Goal: Task Accomplishment & Management: Manage account settings

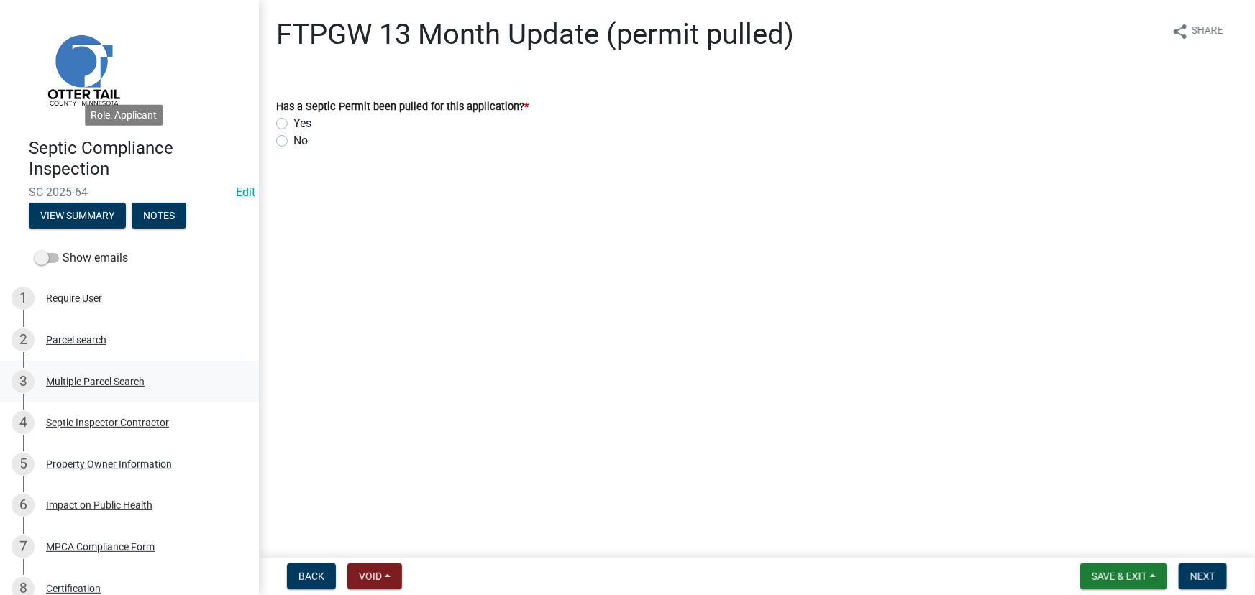
scroll to position [309, 0]
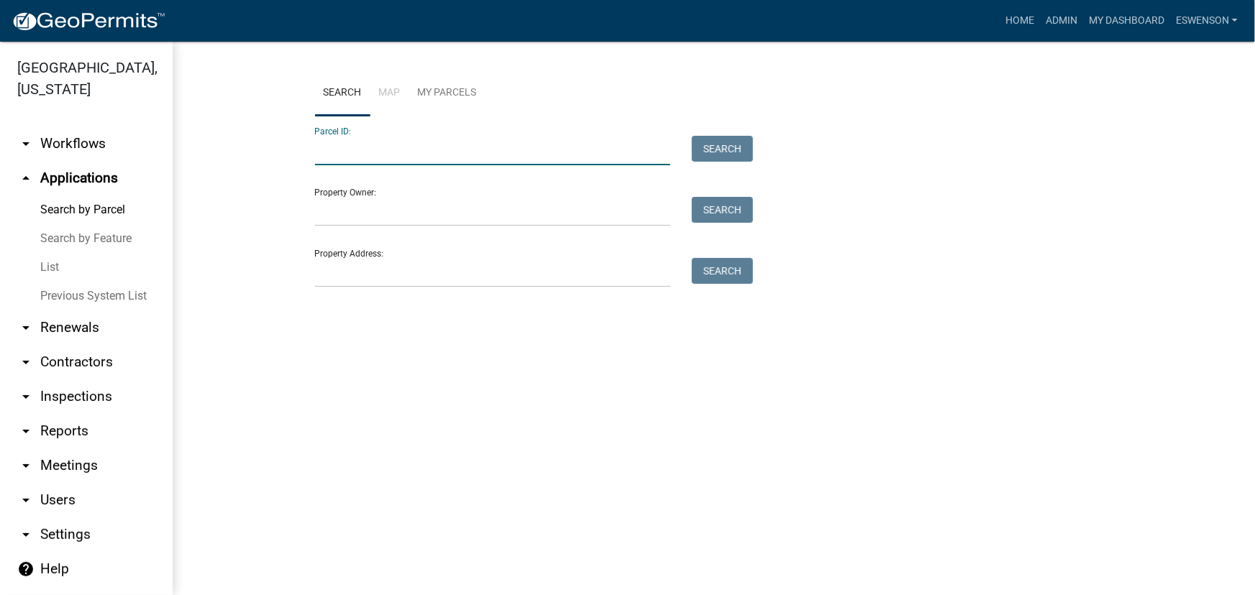
click at [378, 149] on input "Parcel ID:" at bounding box center [493, 150] width 356 height 29
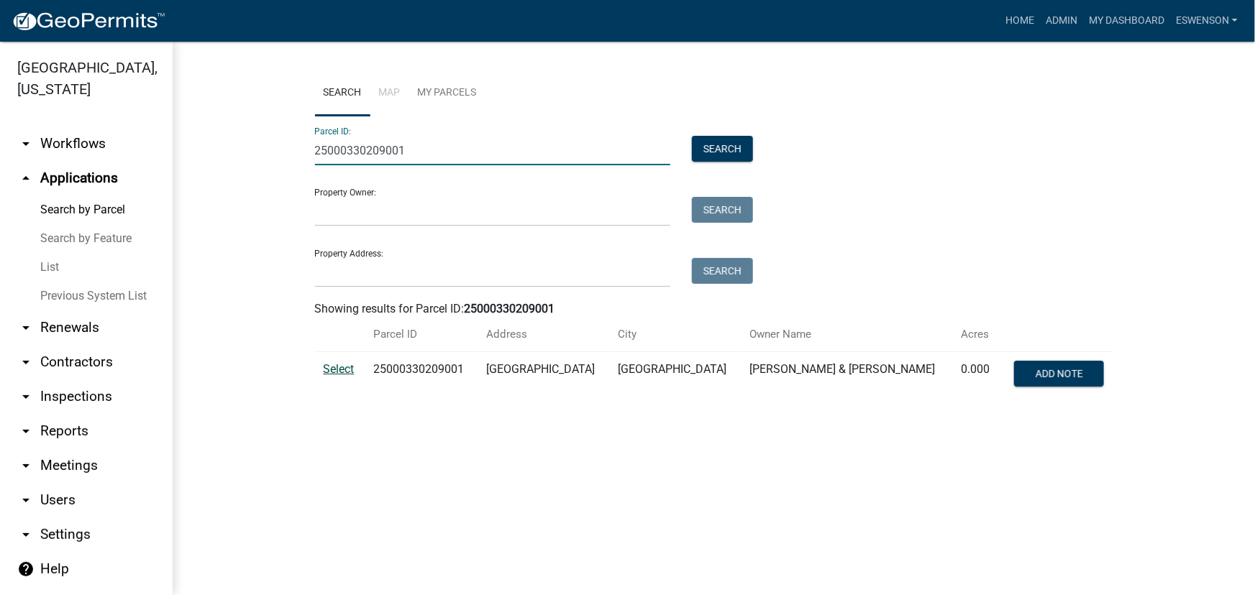
type input "25000330209001"
click at [345, 367] on span "Select" at bounding box center [339, 369] width 31 height 14
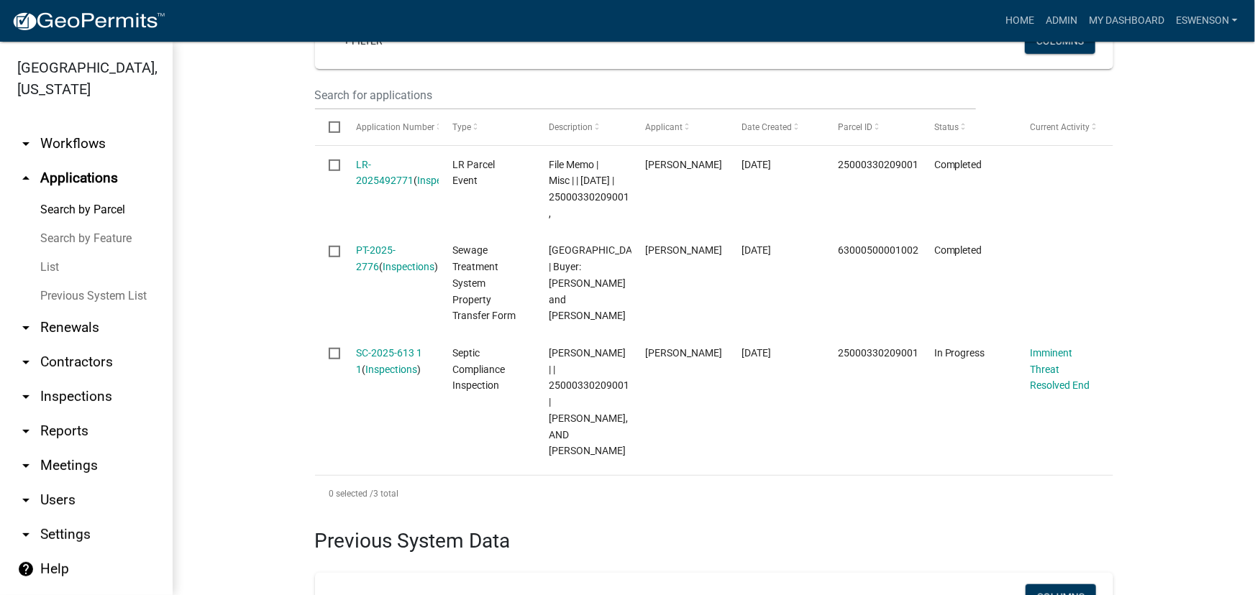
scroll to position [444, 0]
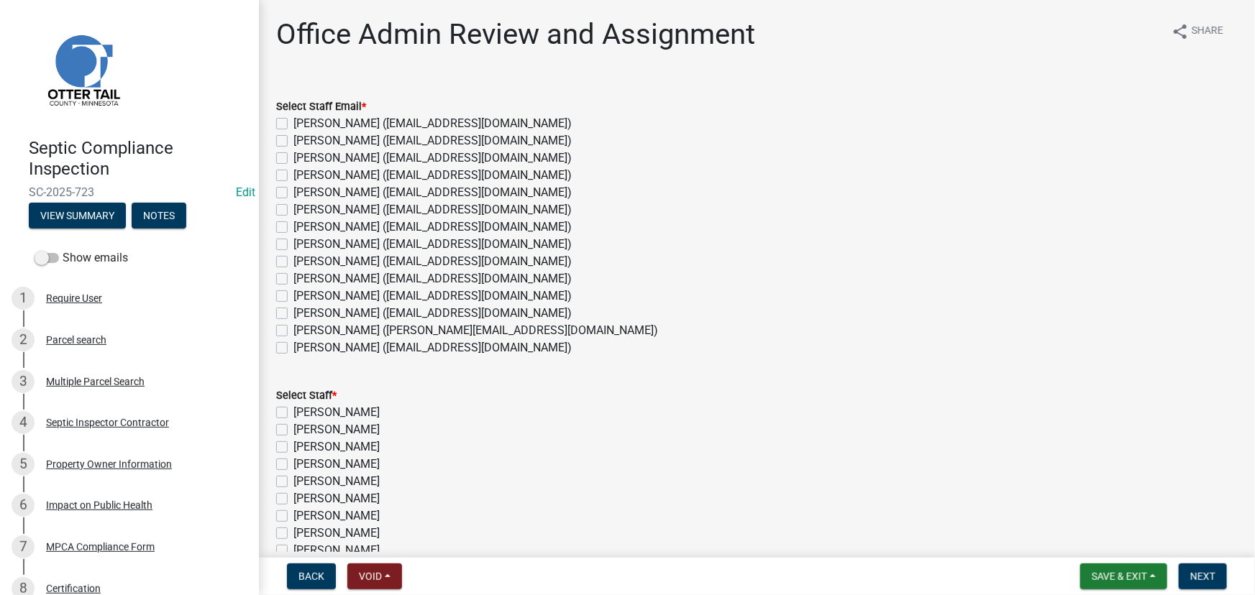
click at [346, 350] on label "[PERSON_NAME] ([EMAIL_ADDRESS][DOMAIN_NAME])" at bounding box center [432, 347] width 278 height 17
click at [303, 349] on input "[PERSON_NAME] ([EMAIL_ADDRESS][DOMAIN_NAME])" at bounding box center [297, 343] width 9 height 9
checkbox input "true"
checkbox input "false"
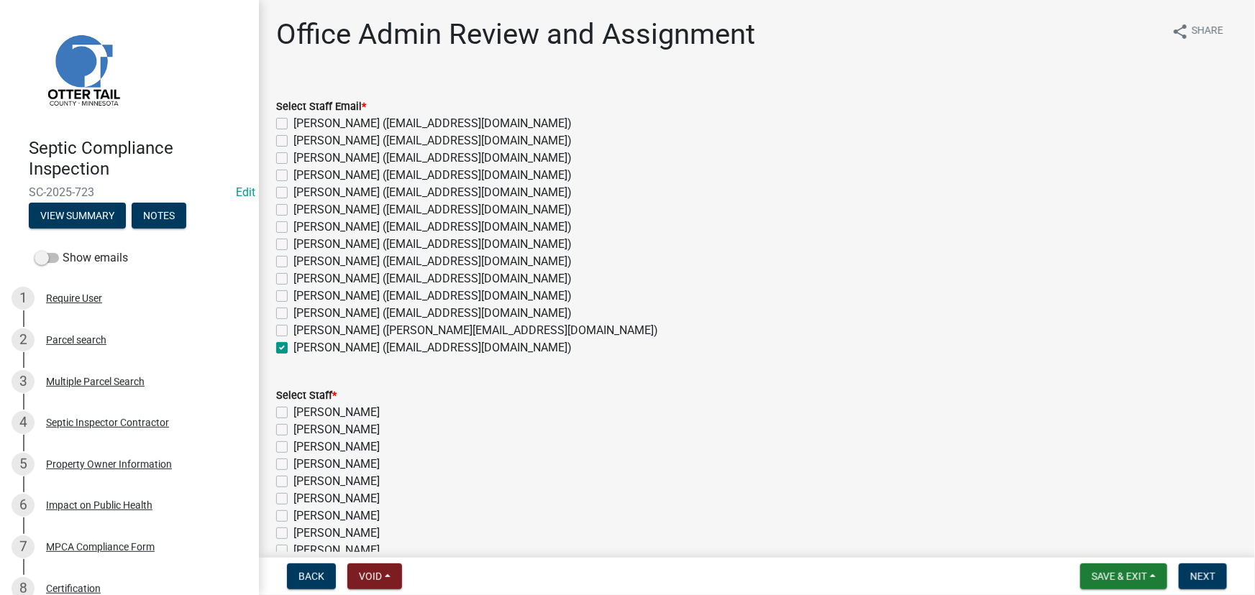
checkbox input "false"
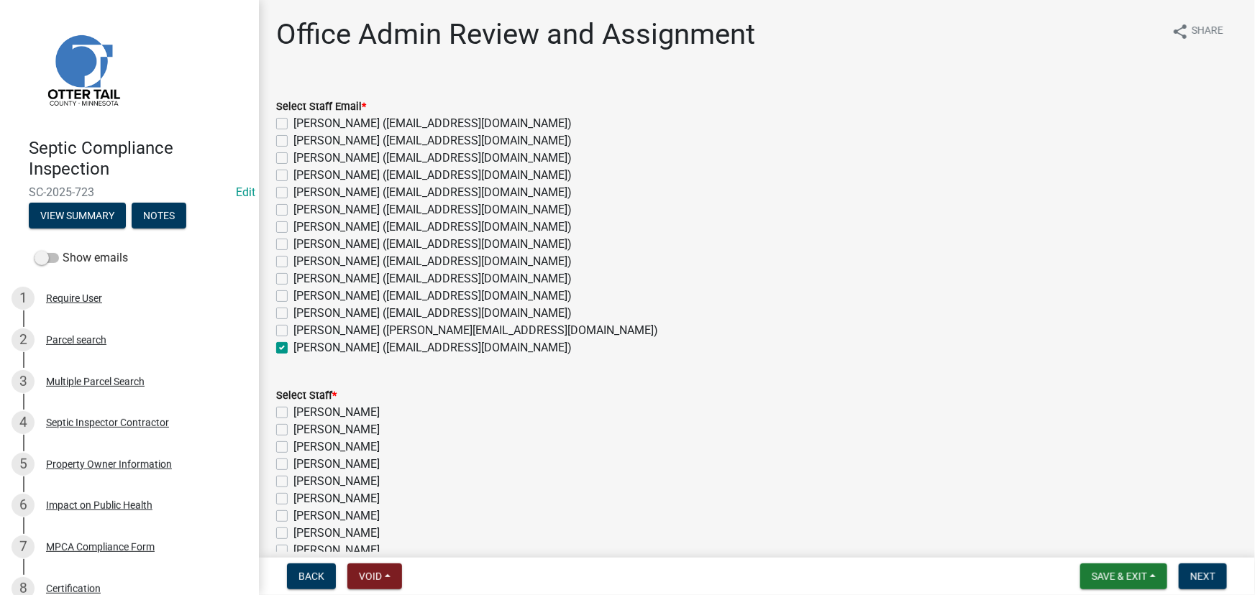
checkbox input "false"
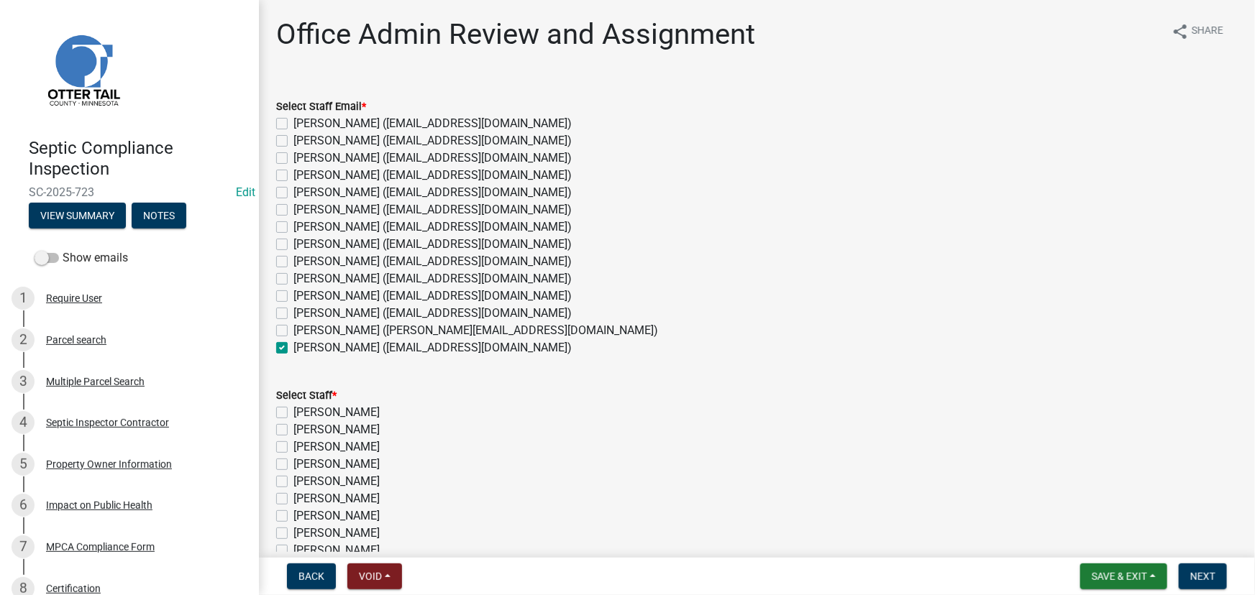
checkbox input "false"
checkbox input "true"
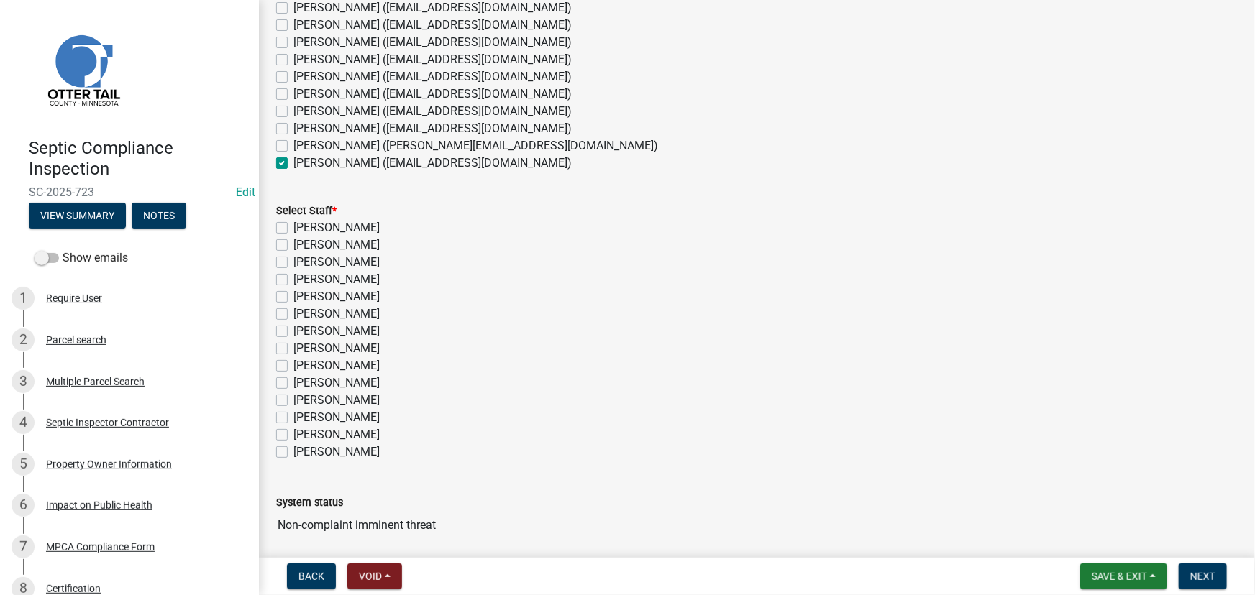
scroll to position [196, 0]
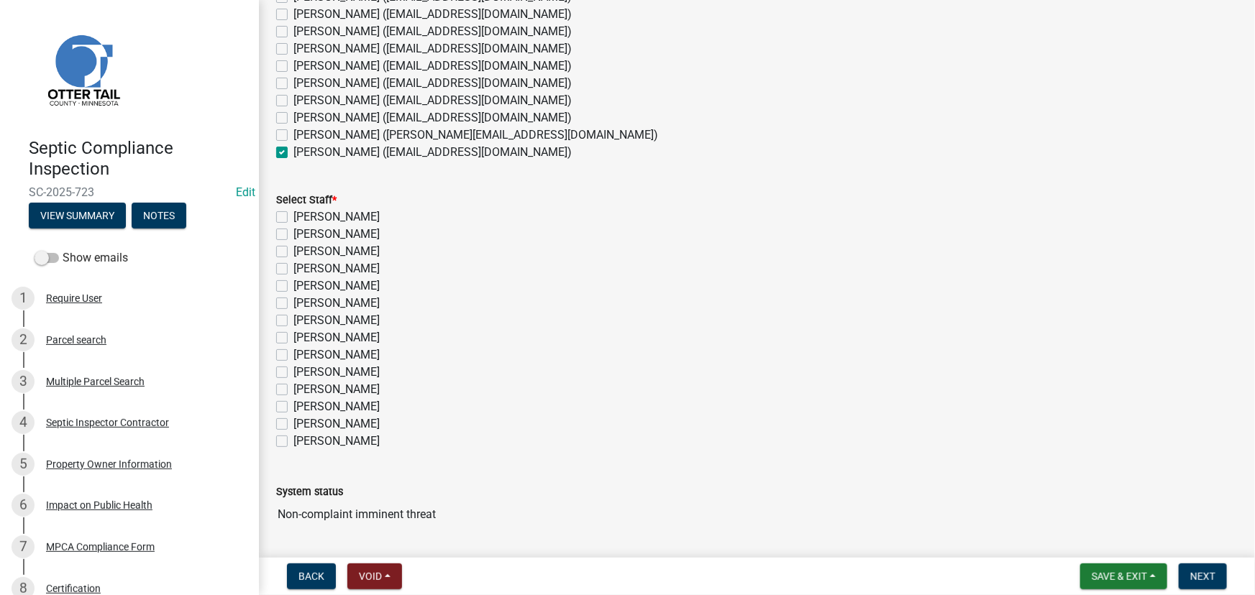
click at [320, 446] on label "Sheila Dahl" at bounding box center [336, 441] width 86 height 17
click at [303, 442] on input "Sheila Dahl" at bounding box center [297, 437] width 9 height 9
checkbox input "true"
checkbox input "false"
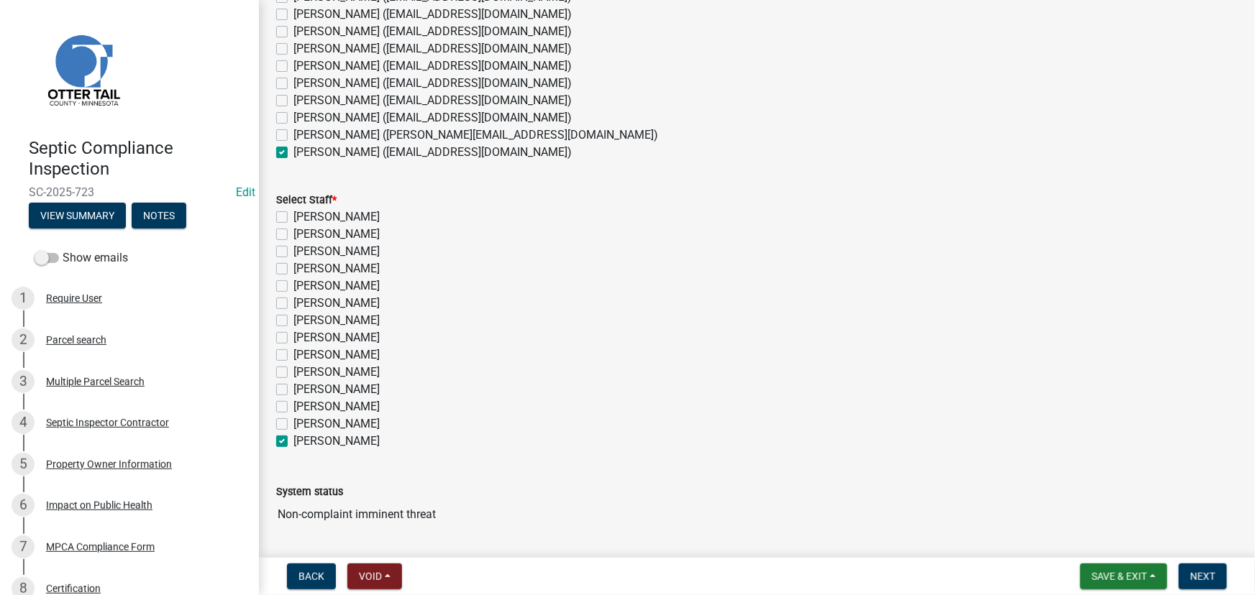
checkbox input "false"
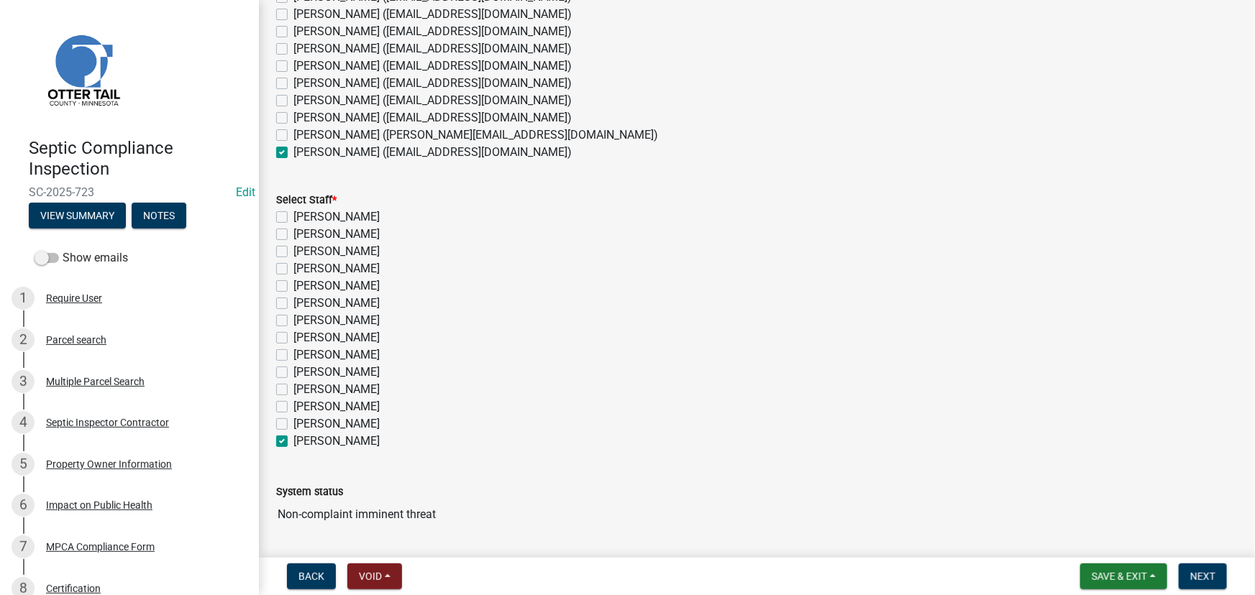
checkbox input "false"
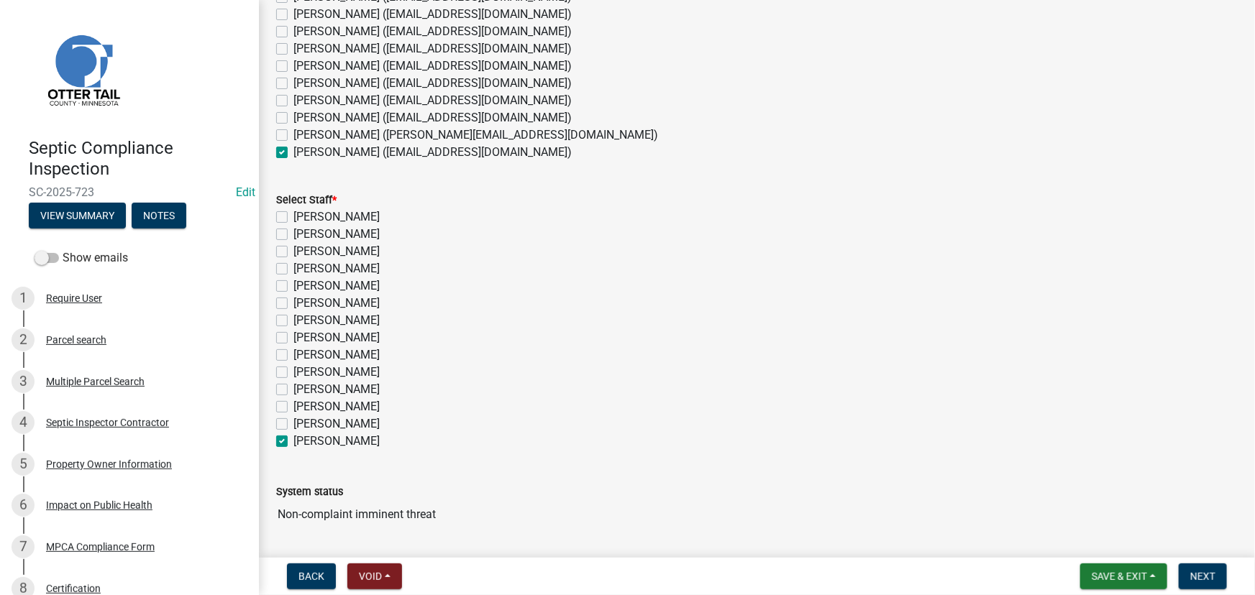
checkbox input "false"
checkbox input "true"
drag, startPoint x: 1208, startPoint y: 575, endPoint x: 1064, endPoint y: 561, distance: 145.3
click at [1207, 575] on span "Next" at bounding box center [1202, 577] width 25 height 12
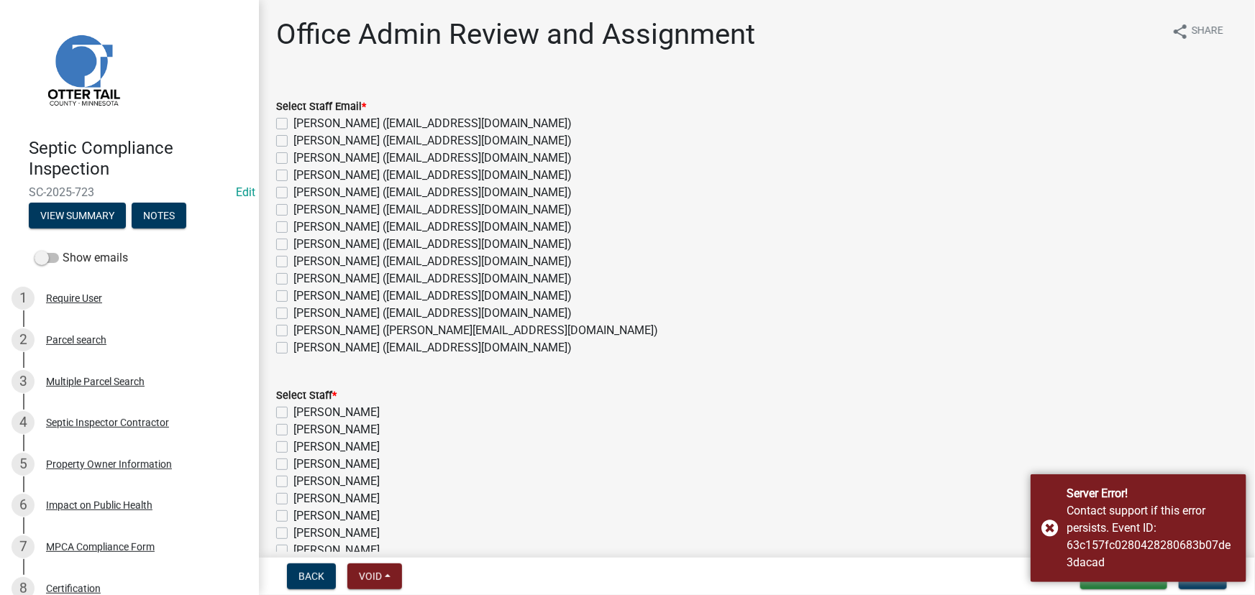
scroll to position [130, 0]
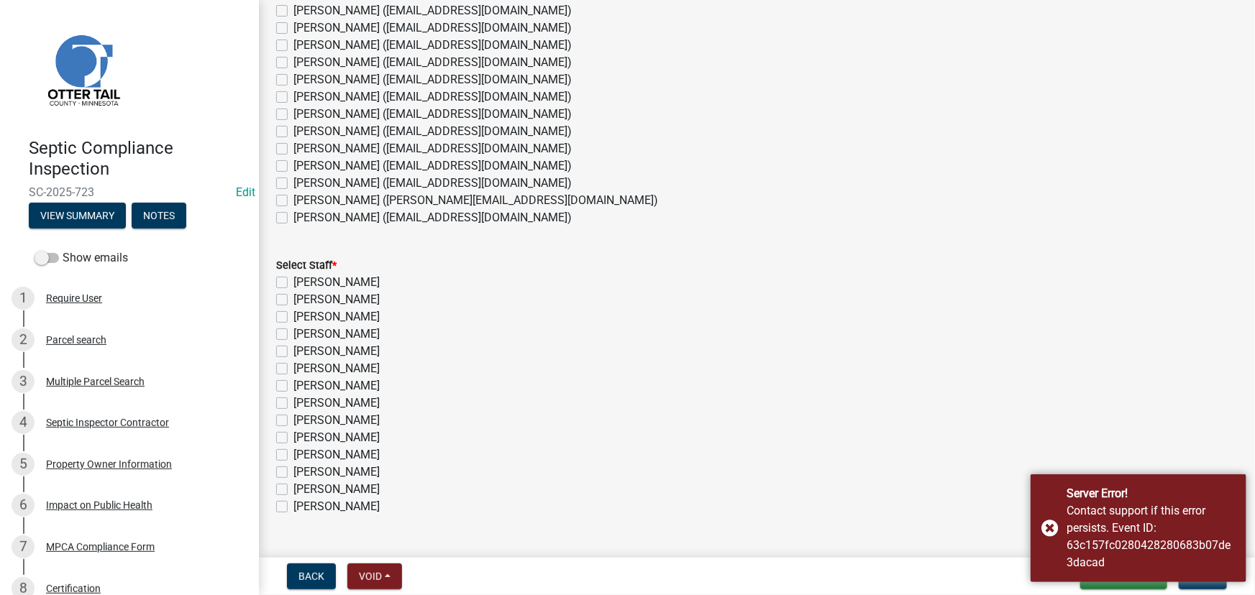
click at [355, 214] on label "[PERSON_NAME] ([EMAIL_ADDRESS][DOMAIN_NAME])" at bounding box center [432, 217] width 278 height 17
click at [303, 214] on input "[PERSON_NAME] ([EMAIL_ADDRESS][DOMAIN_NAME])" at bounding box center [297, 213] width 9 height 9
checkbox input "true"
checkbox input "false"
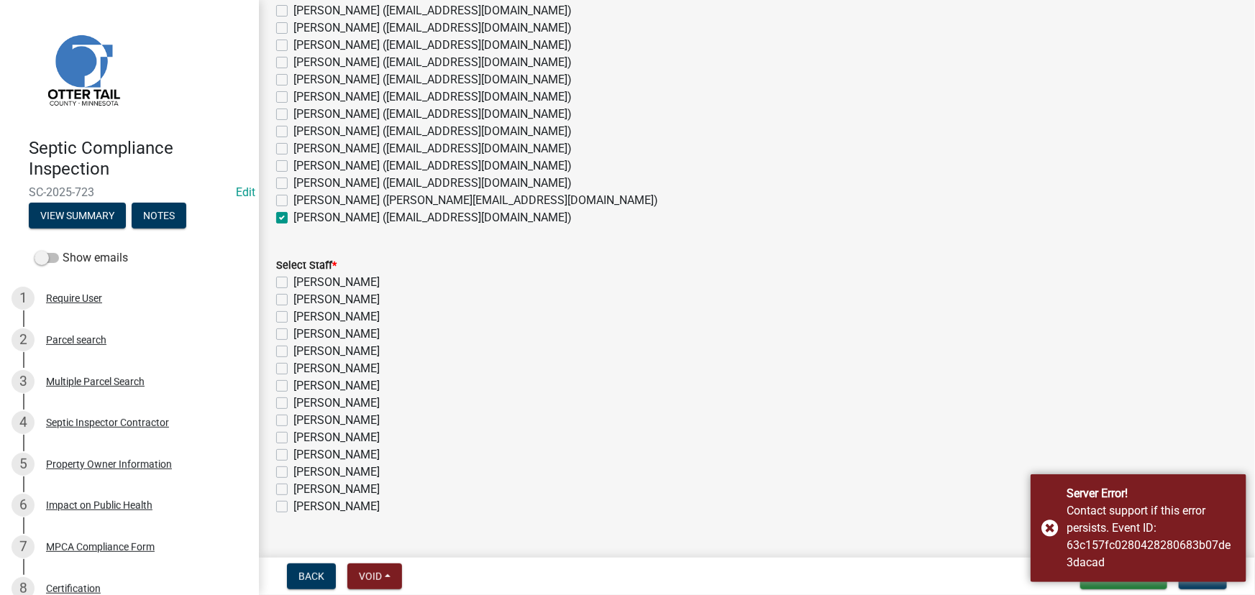
checkbox input "false"
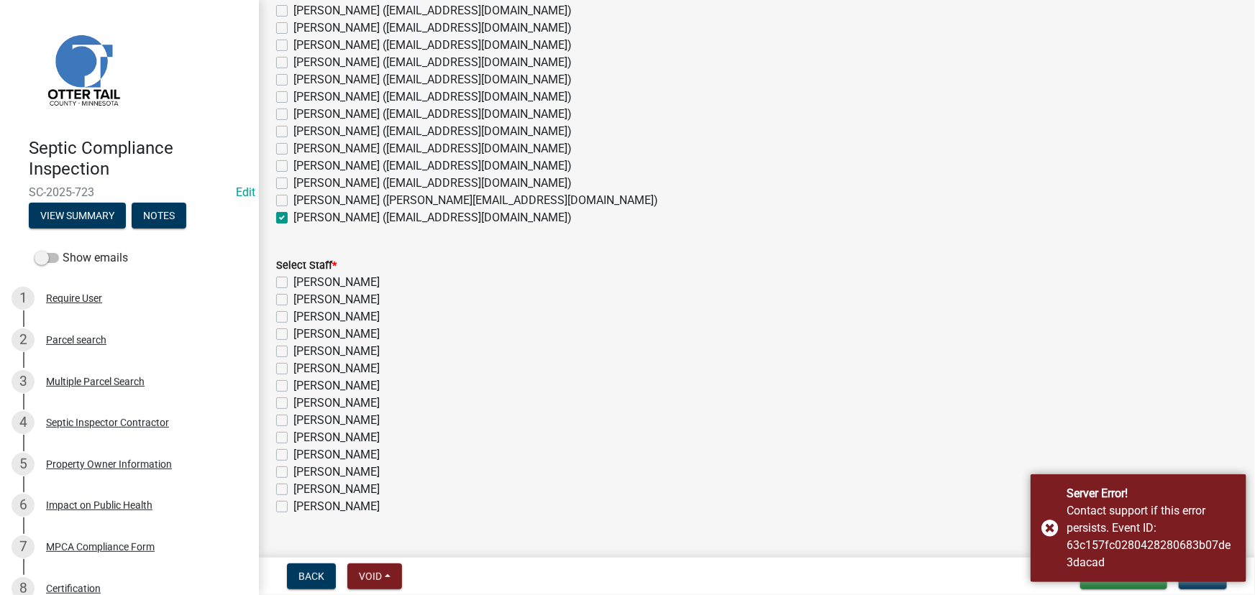
checkbox input "false"
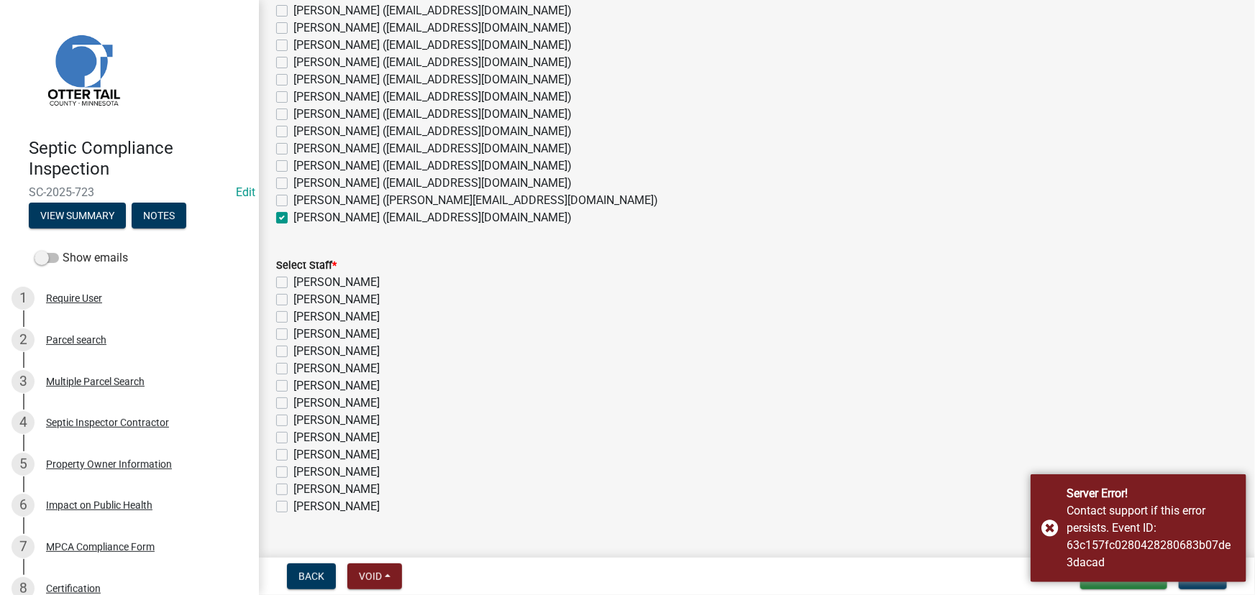
checkbox input "false"
checkbox input "true"
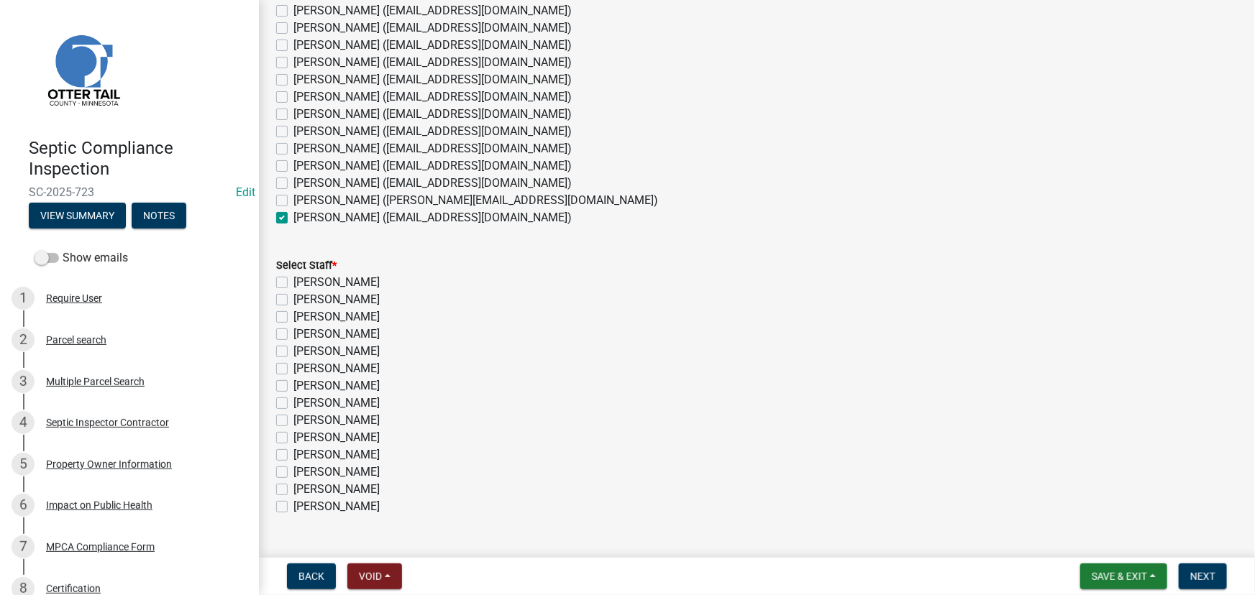
click at [310, 503] on label "[PERSON_NAME]" at bounding box center [336, 506] width 86 height 17
click at [303, 503] on input "[PERSON_NAME]" at bounding box center [297, 502] width 9 height 9
checkbox input "true"
checkbox input "false"
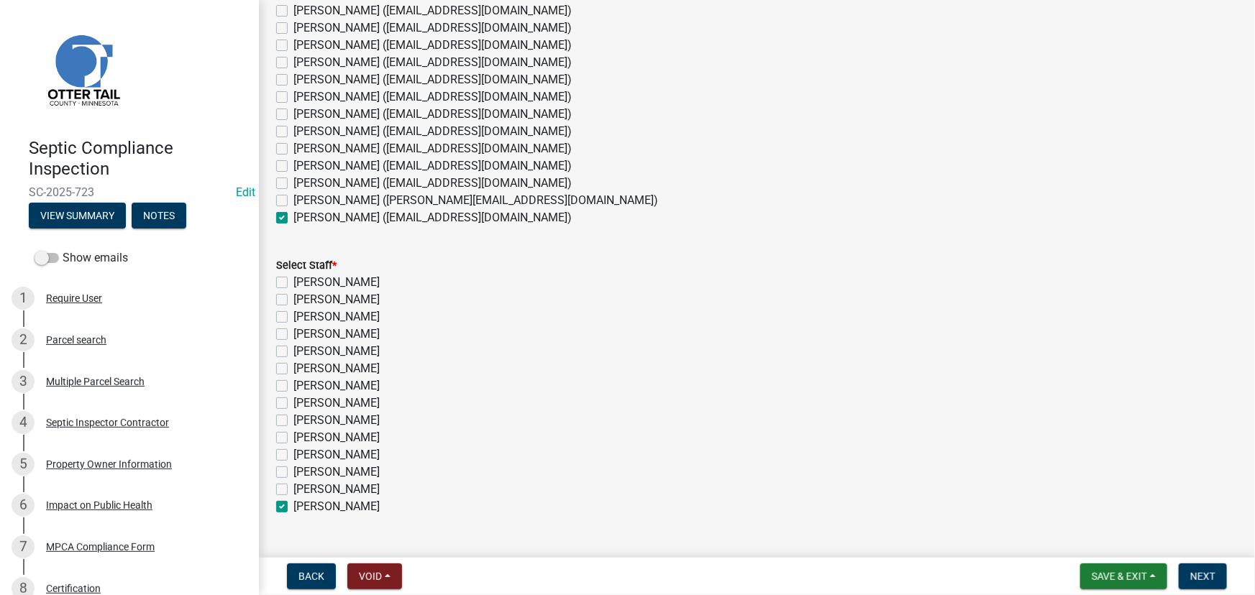
checkbox input "false"
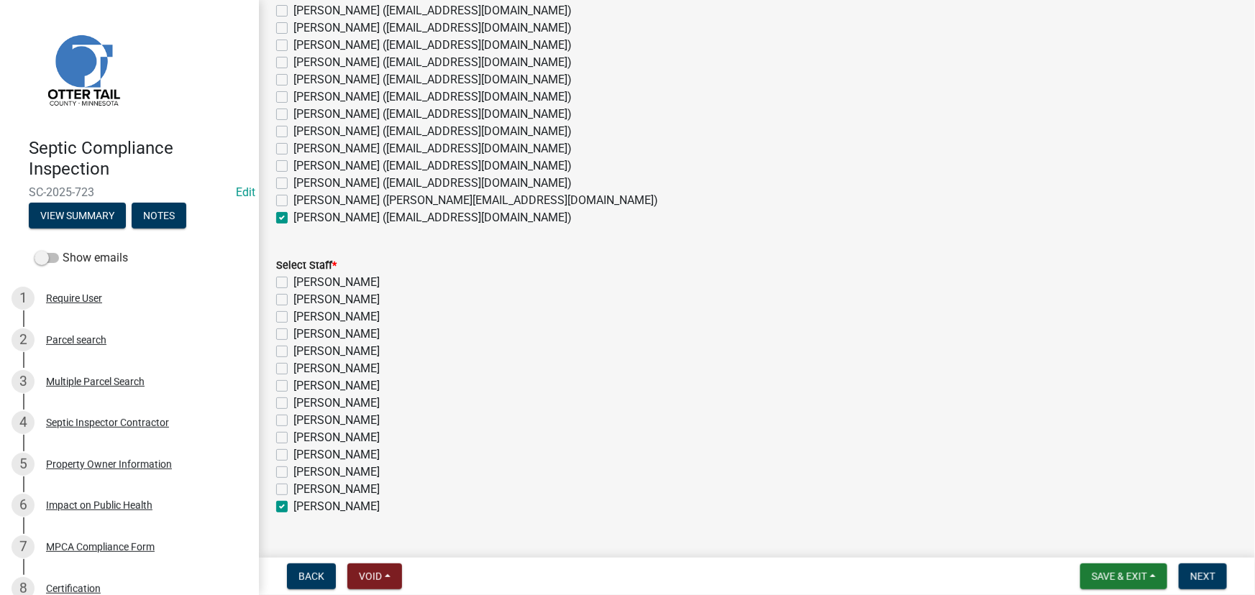
checkbox input "false"
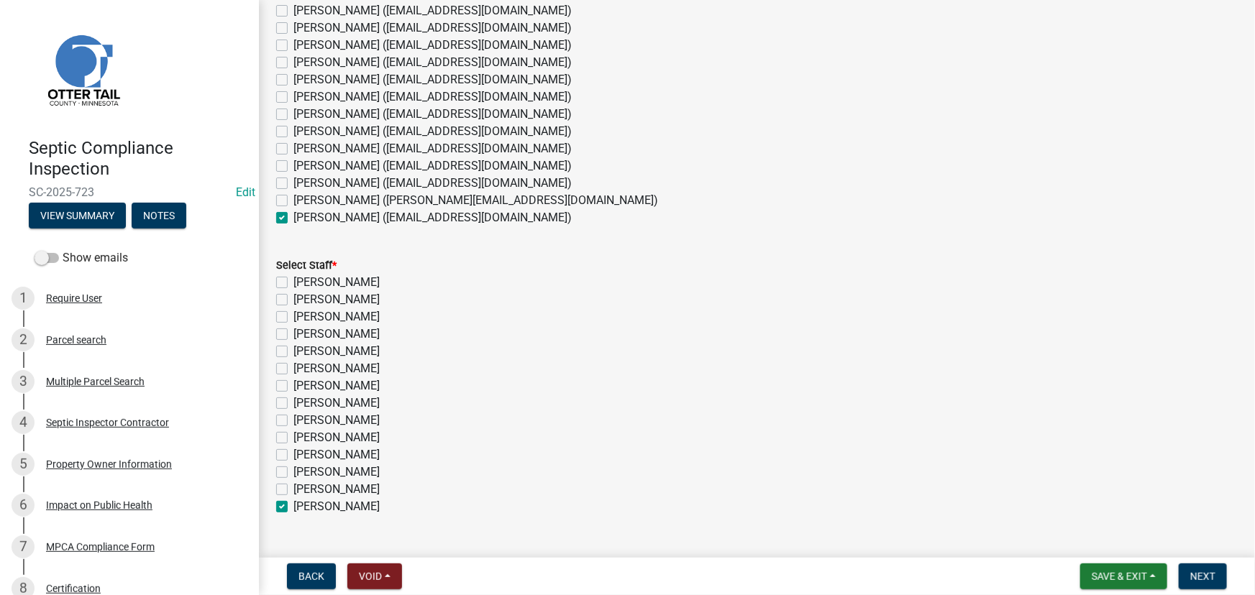
checkbox input "false"
checkbox input "true"
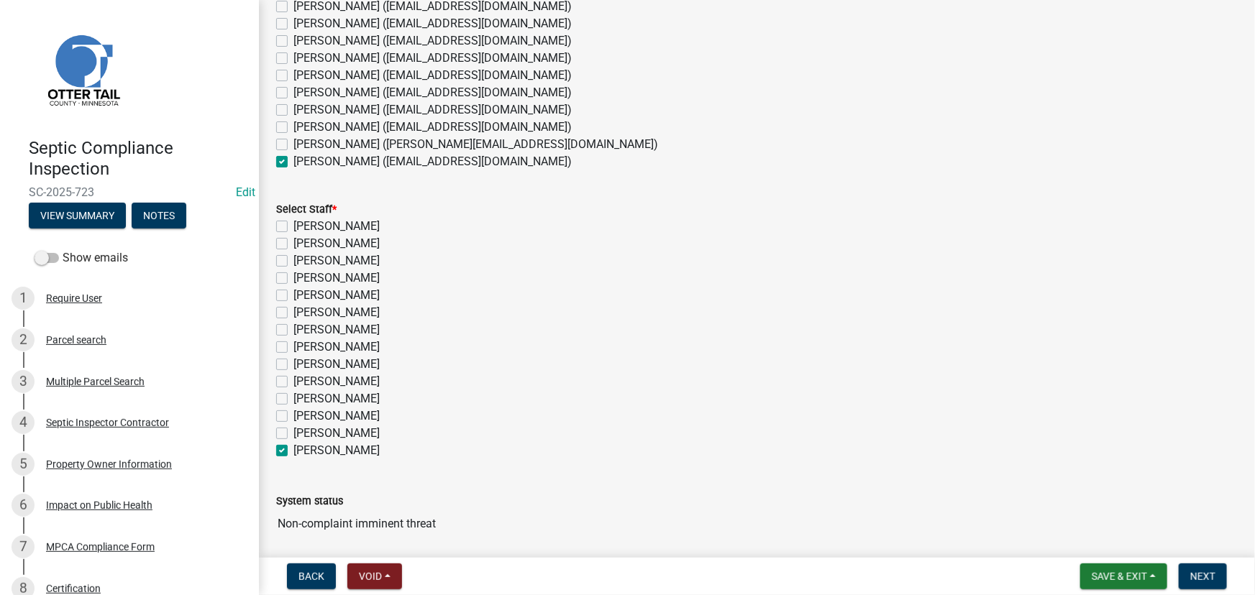
scroll to position [239, 0]
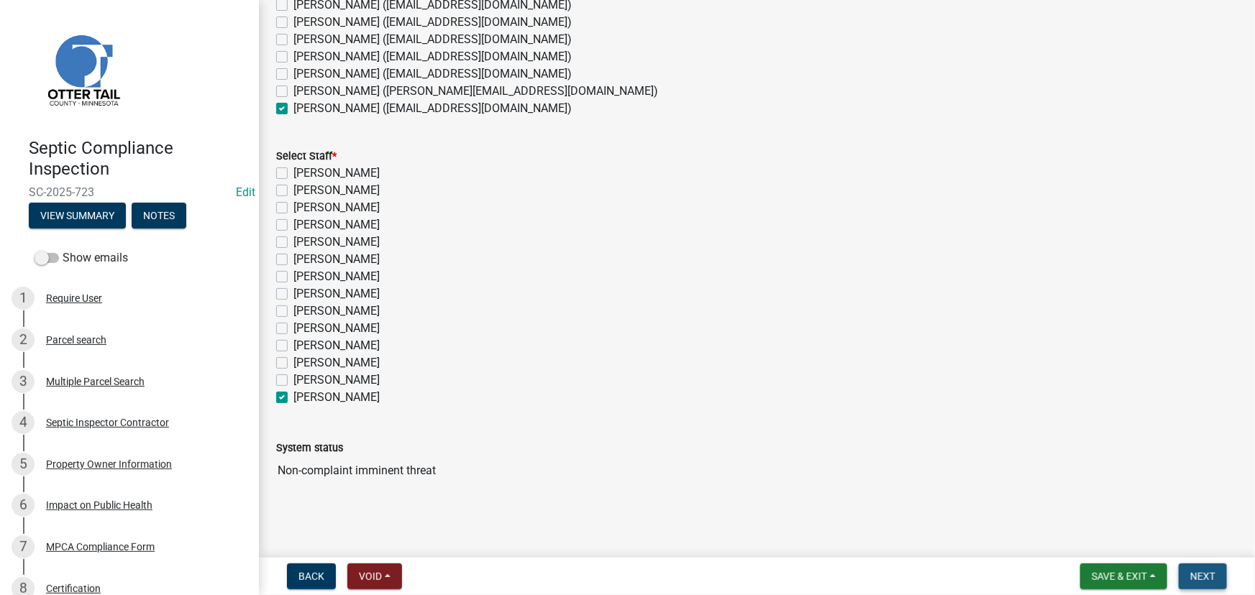
click at [1202, 576] on span "Next" at bounding box center [1202, 577] width 25 height 12
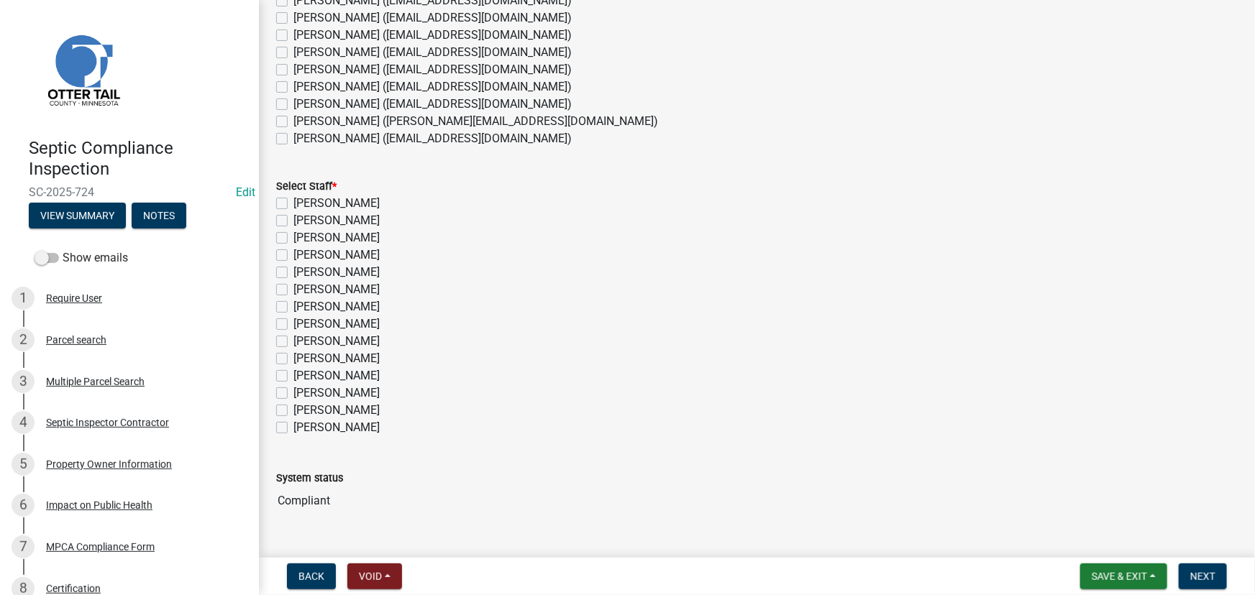
scroll to position [239, 0]
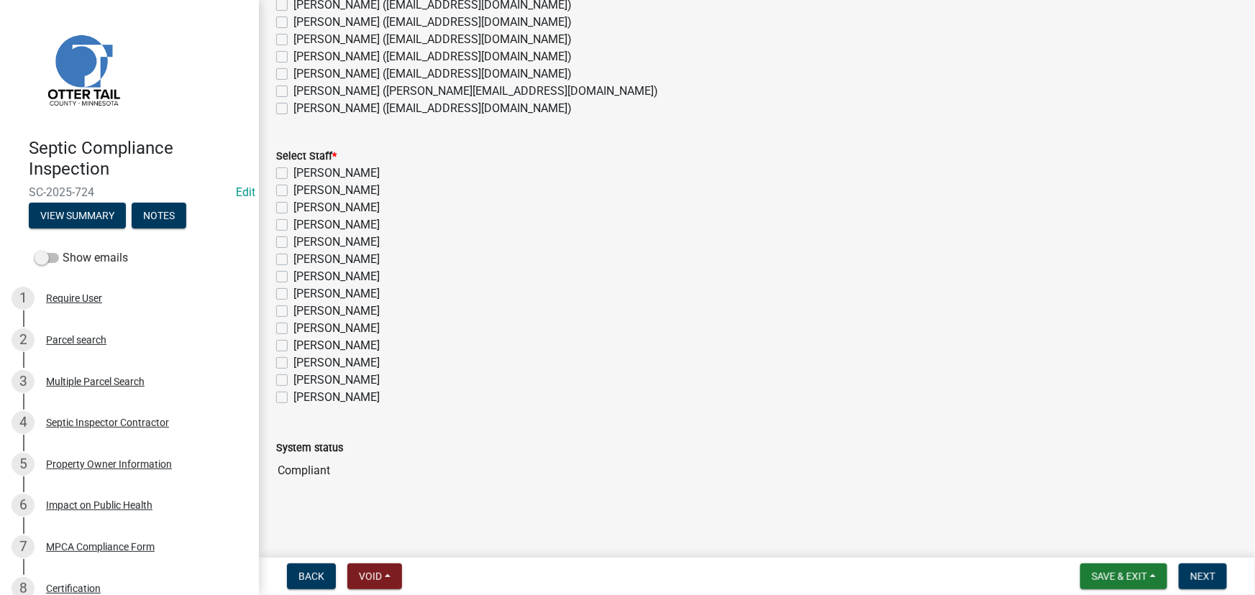
click at [350, 75] on label "[PERSON_NAME] ([EMAIL_ADDRESS][DOMAIN_NAME])" at bounding box center [432, 73] width 278 height 17
click at [303, 75] on input "[PERSON_NAME] ([EMAIL_ADDRESS][DOMAIN_NAME])" at bounding box center [297, 69] width 9 height 9
checkbox input "true"
checkbox input "false"
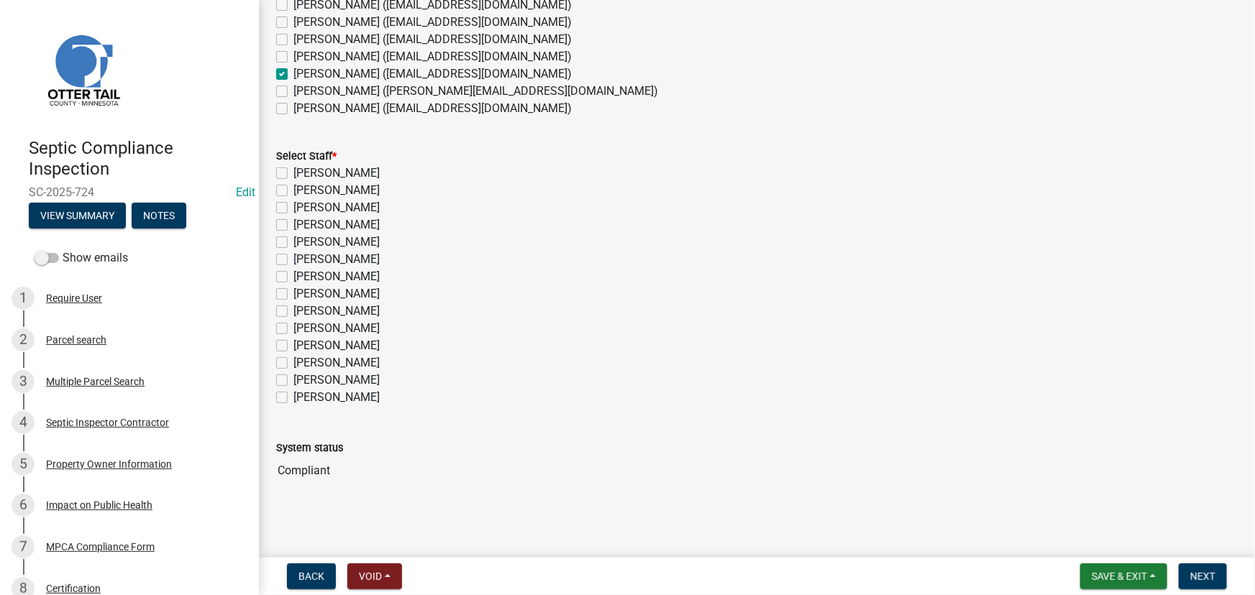
checkbox input "false"
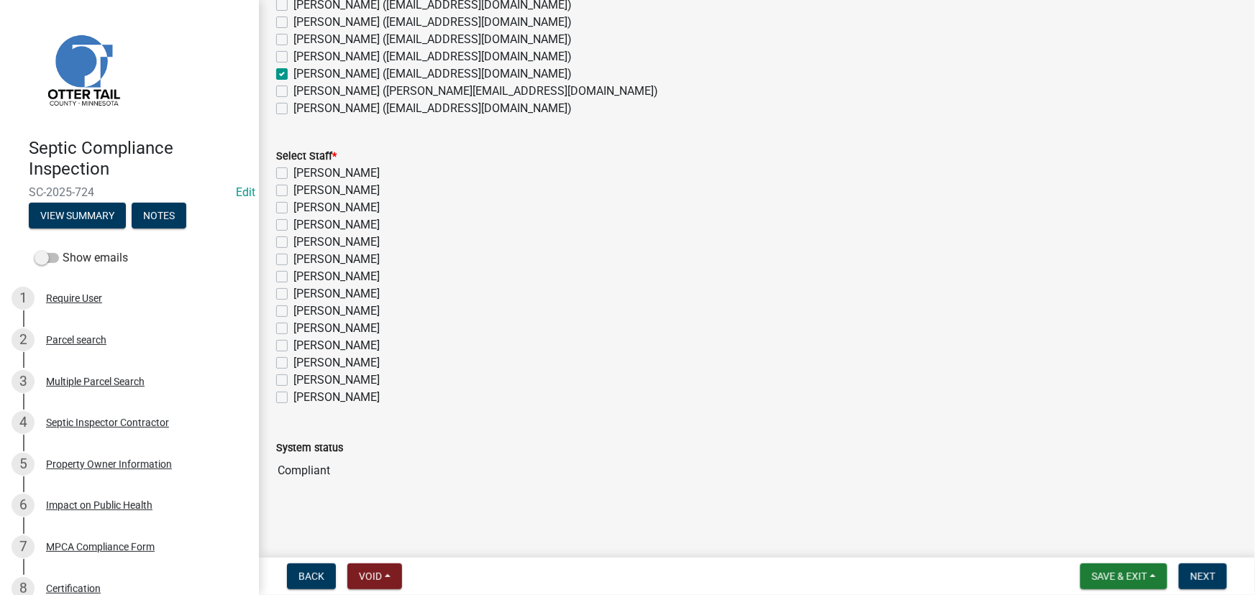
checkbox input "false"
checkbox input "true"
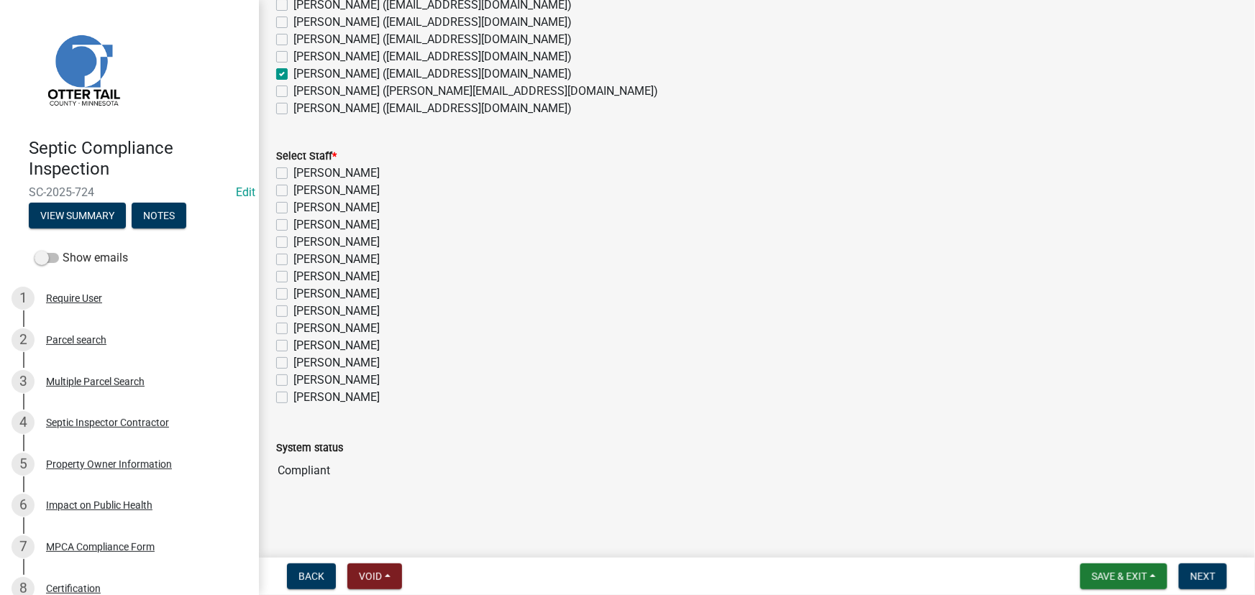
checkbox input "false"
click at [316, 366] on label "[PERSON_NAME]" at bounding box center [336, 363] width 86 height 17
click at [303, 364] on input "[PERSON_NAME]" at bounding box center [297, 359] width 9 height 9
checkbox input "true"
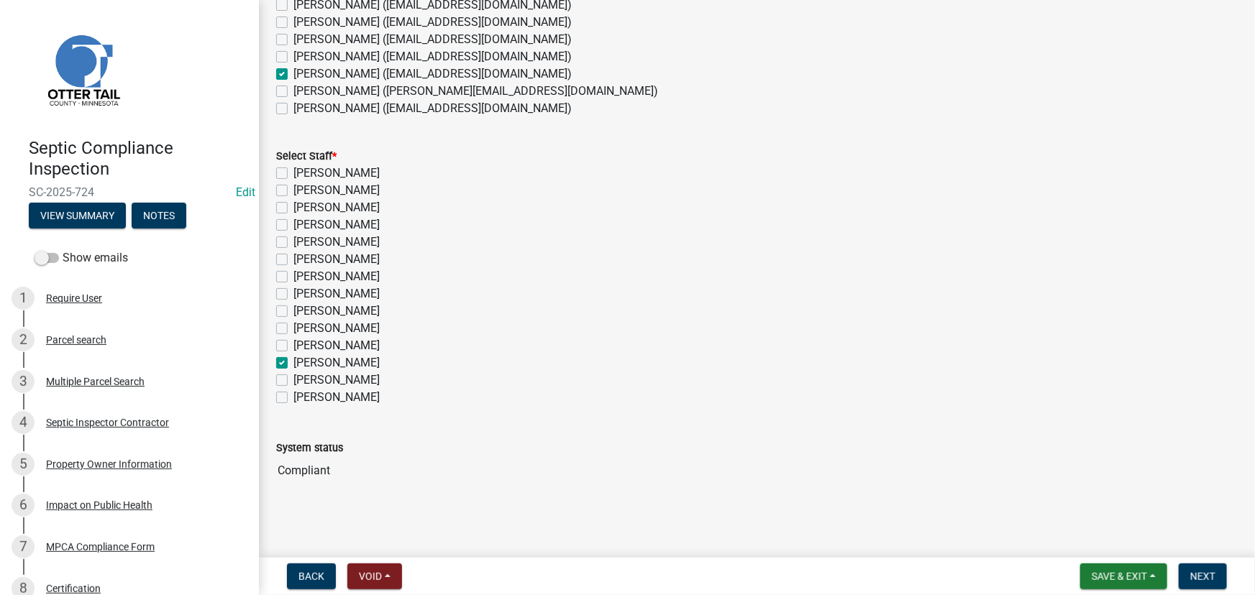
checkbox input "false"
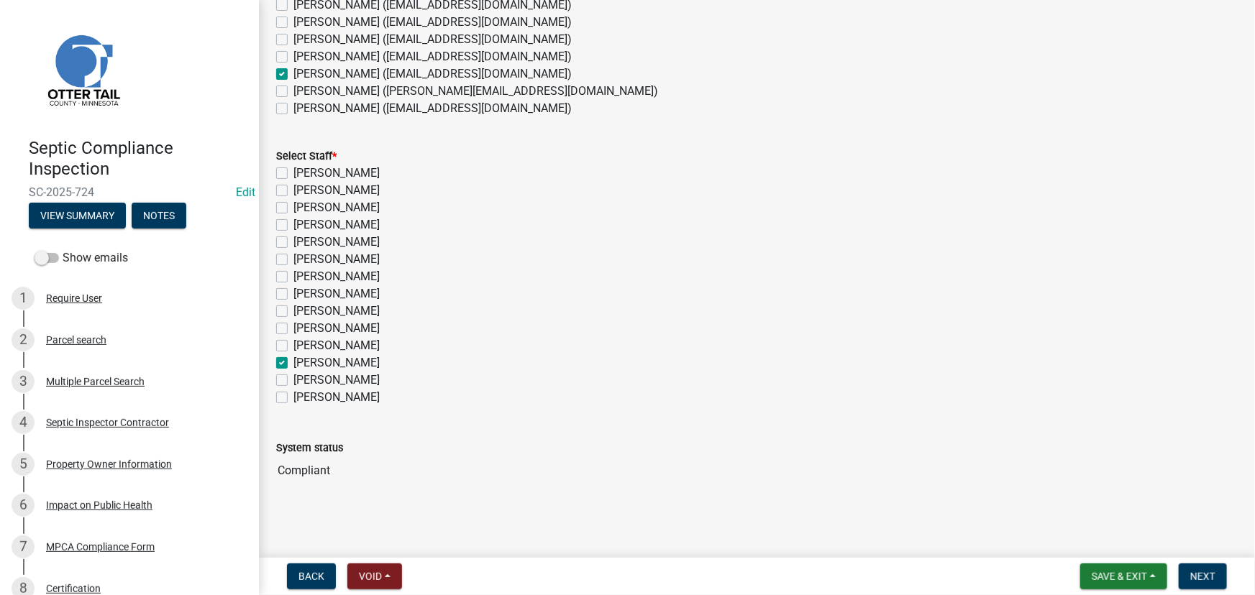
checkbox input "false"
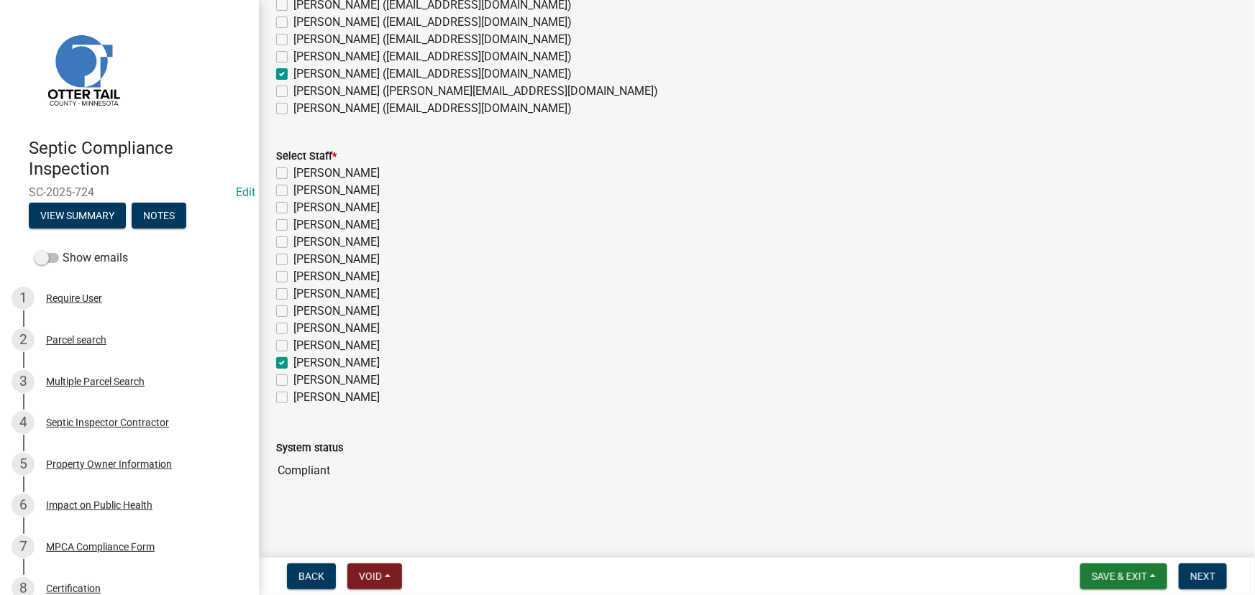
checkbox input "false"
checkbox input "true"
checkbox input "false"
click at [1201, 567] on button "Next" at bounding box center [1203, 577] width 48 height 26
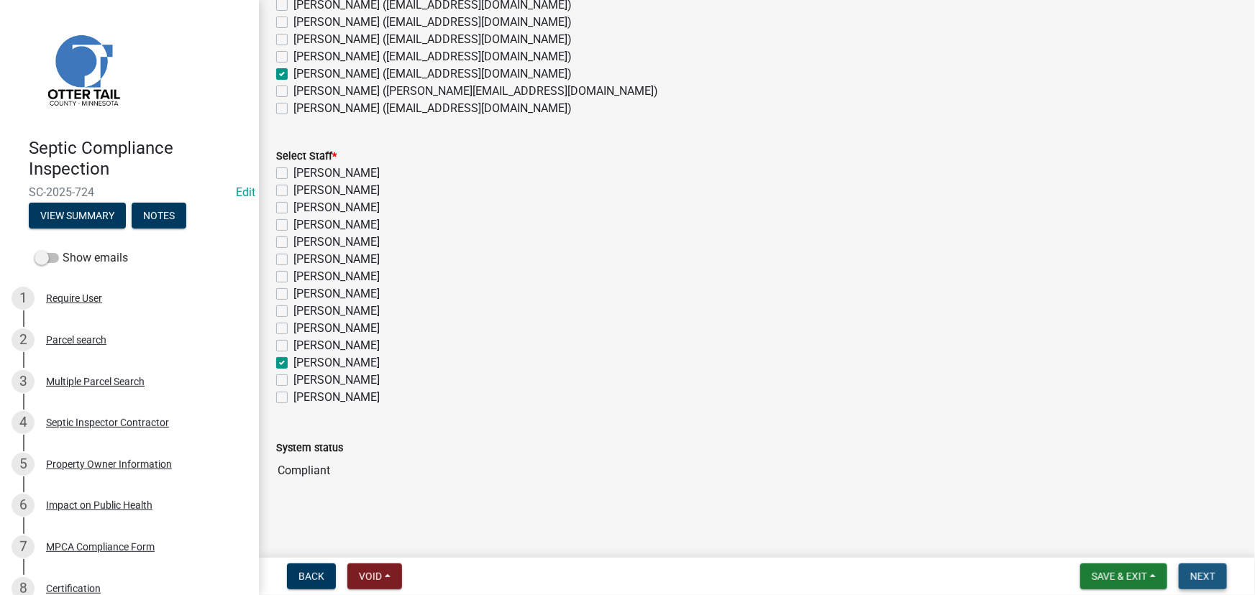
scroll to position [0, 0]
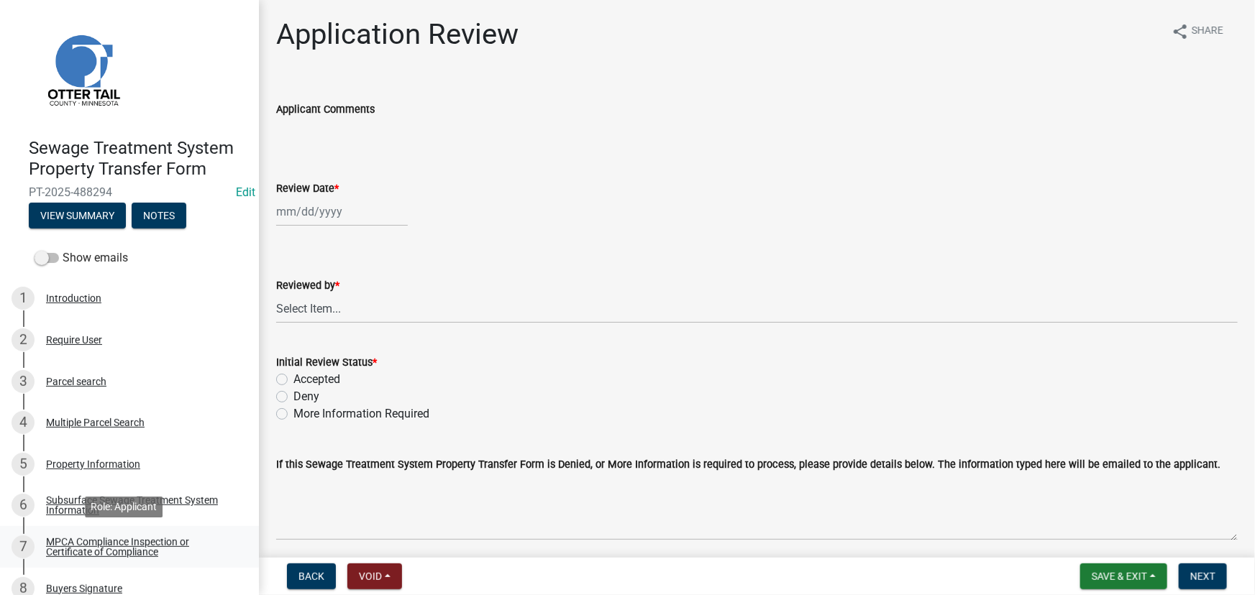
click at [120, 537] on div "MPCA Compliance Inspection or Certificate of Compliance" at bounding box center [141, 547] width 190 height 20
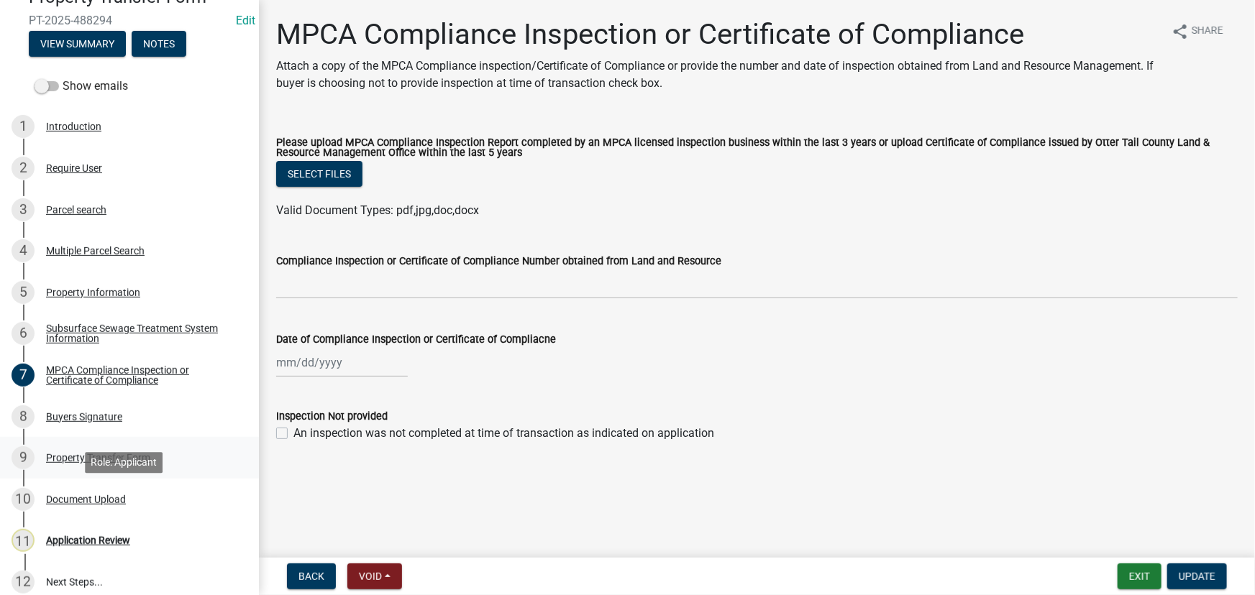
scroll to position [185, 0]
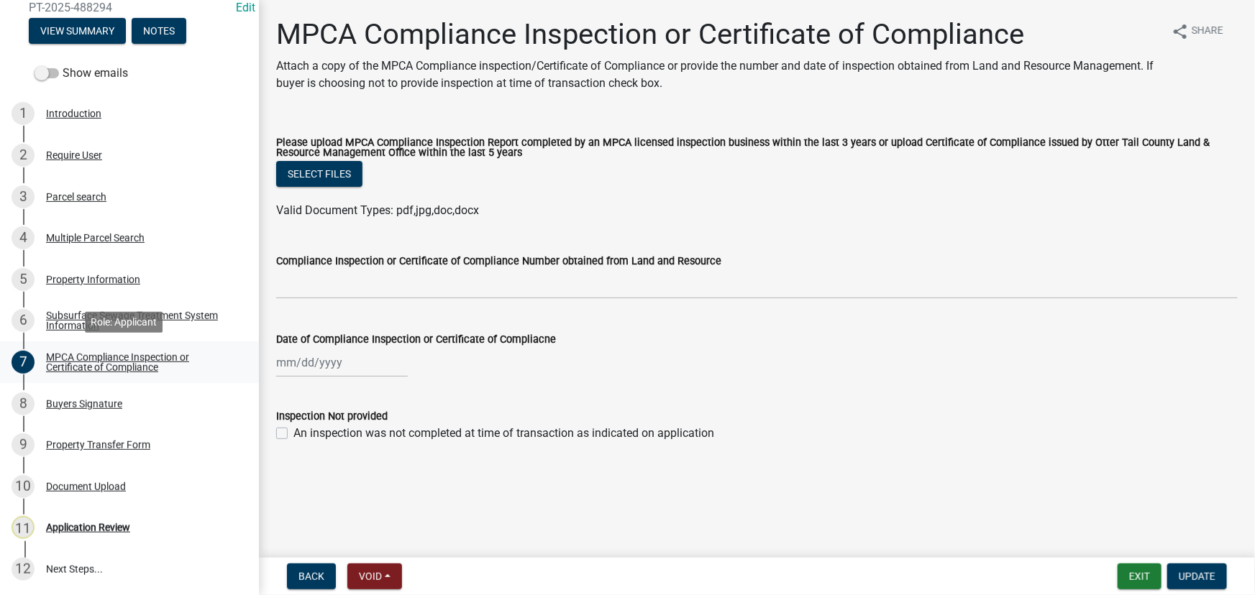
click at [76, 348] on link "7 MPCA Compliance Inspection or Certificate of Compliance" at bounding box center [129, 363] width 259 height 42
click at [78, 325] on div "Subsurface Sewage Treatment System Information" at bounding box center [141, 321] width 190 height 20
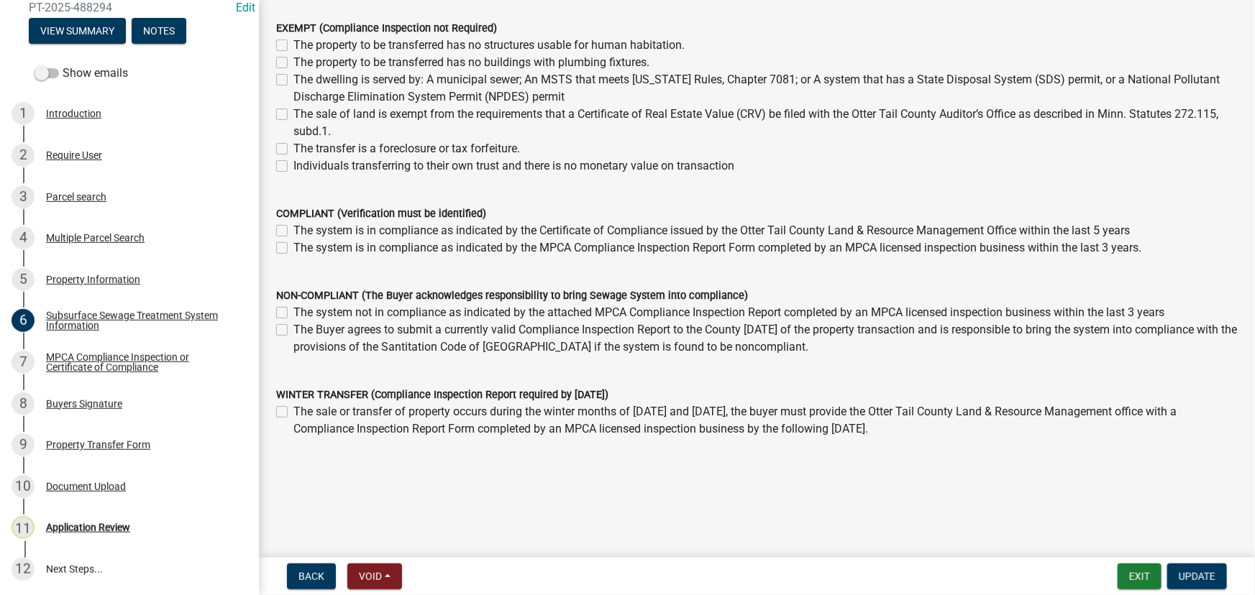
scroll to position [0, 0]
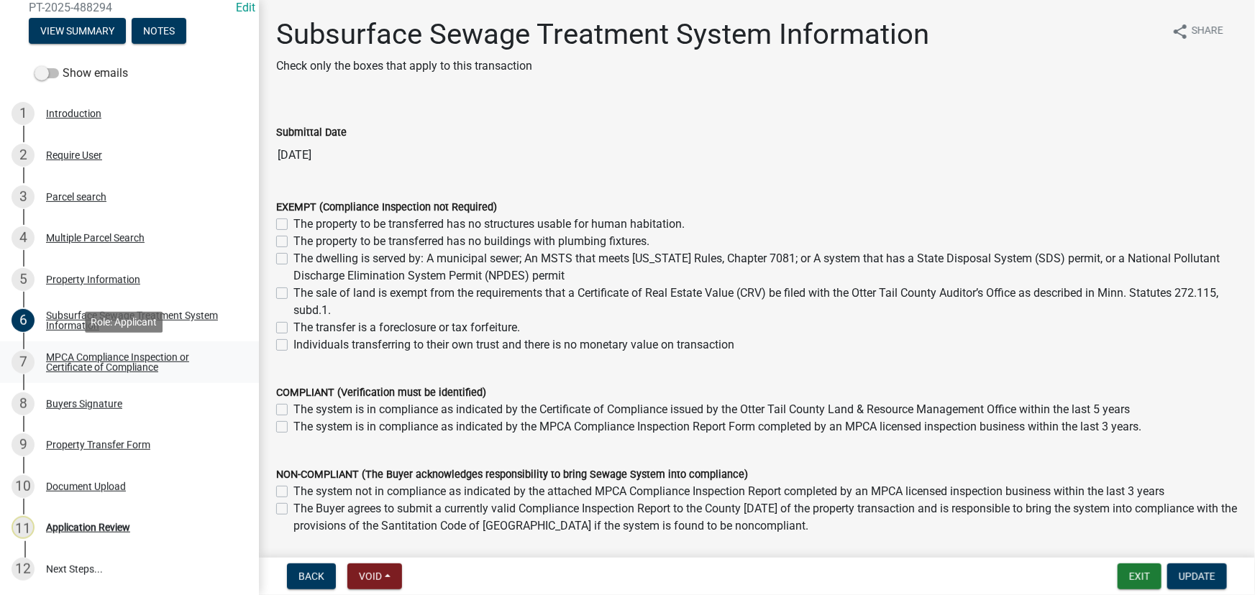
click at [110, 357] on div "MPCA Compliance Inspection or Certificate of Compliance" at bounding box center [141, 362] width 190 height 20
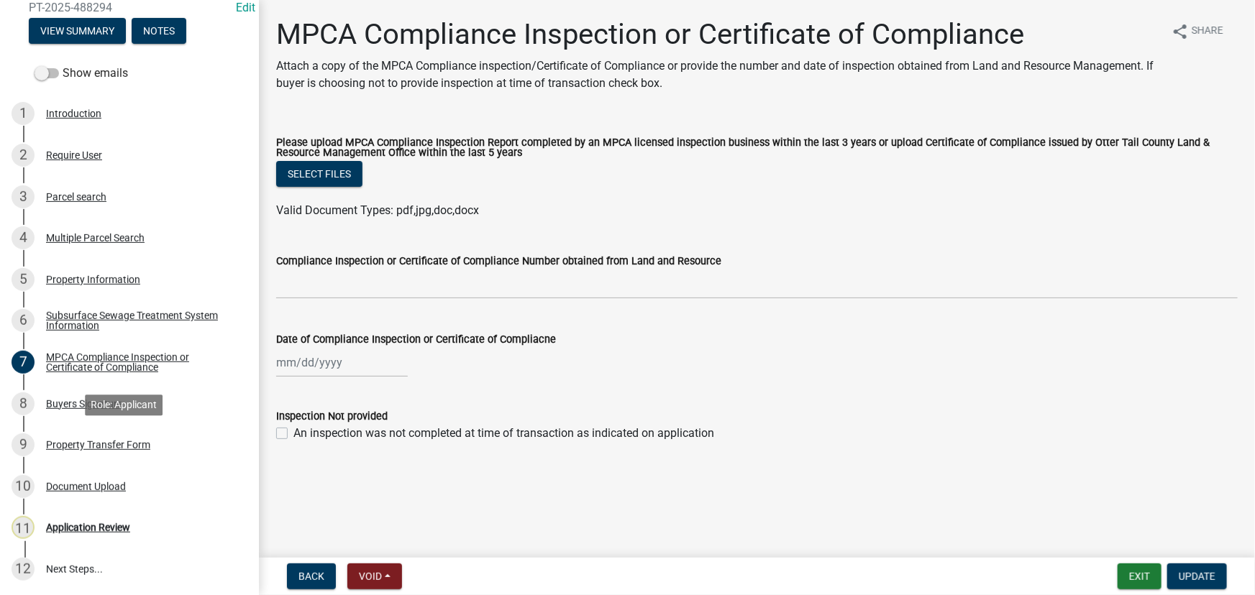
click at [106, 453] on div "9 Property Transfer Form" at bounding box center [124, 445] width 224 height 23
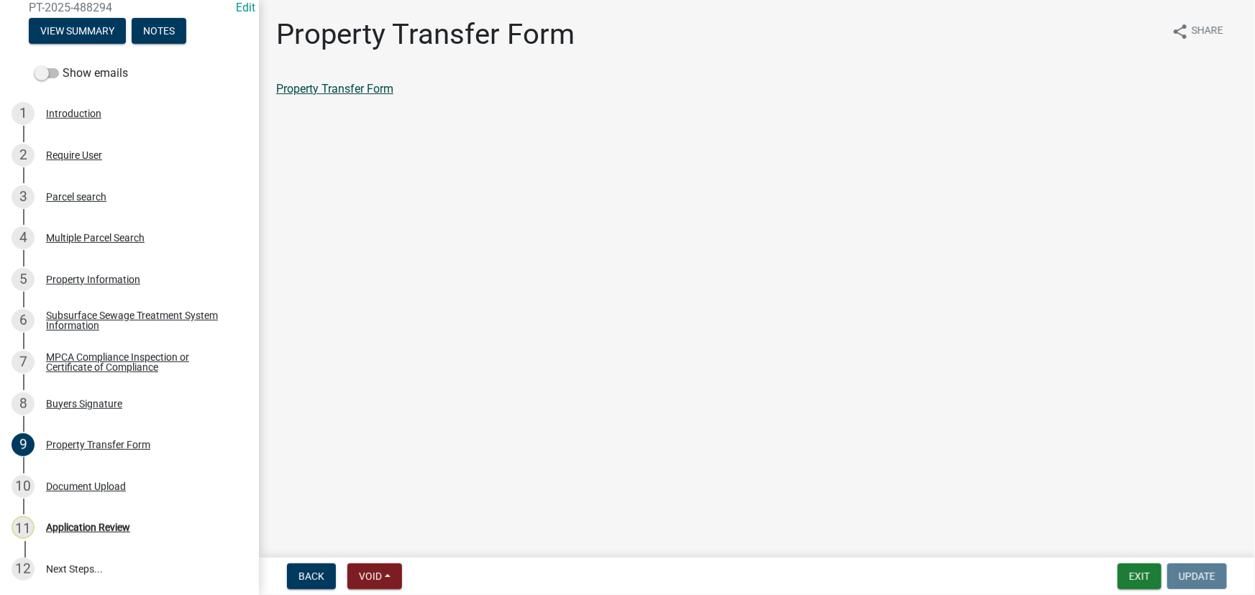
click at [374, 83] on link "Property Transfer Form" at bounding box center [334, 89] width 117 height 14
click at [99, 493] on div "10 Document Upload" at bounding box center [124, 486] width 224 height 23
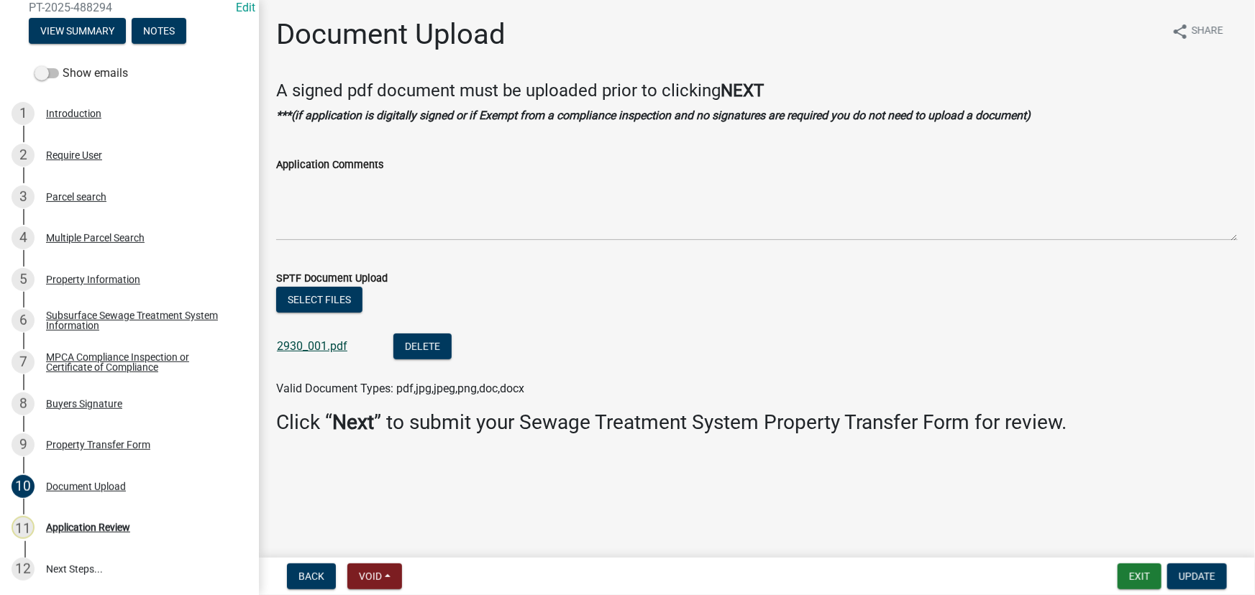
click at [301, 339] on link "2930_001.pdf" at bounding box center [312, 346] width 70 height 14
click at [106, 311] on div "Subsurface Sewage Treatment System Information" at bounding box center [141, 321] width 190 height 20
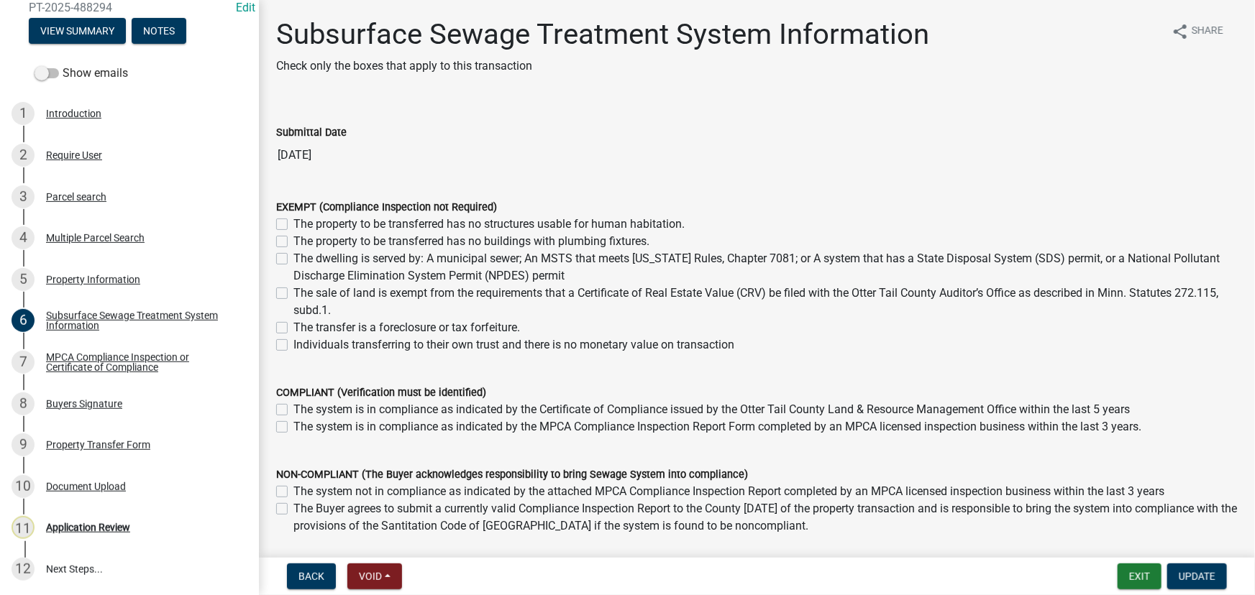
click at [330, 403] on label "The system is in compliance as indicated by the Certificate of Compliance issue…" at bounding box center [711, 409] width 836 height 17
click at [303, 403] on input "The system is in compliance as indicated by the Certificate of Compliance issue…" at bounding box center [297, 405] width 9 height 9
checkbox input "true"
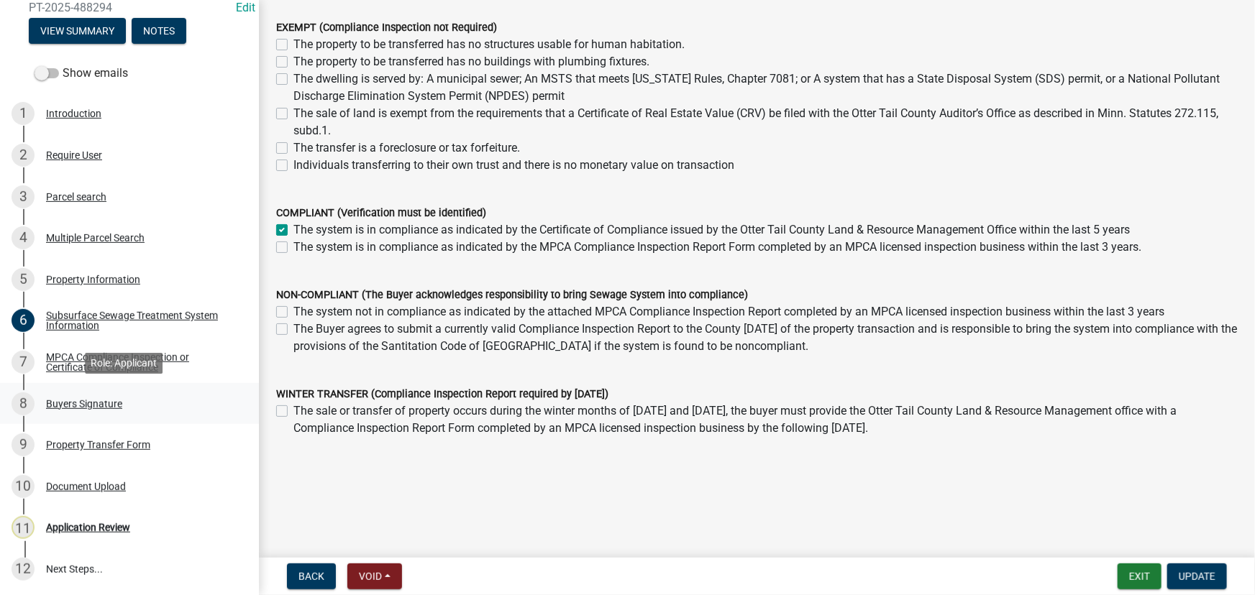
scroll to position [179, 0]
click at [465, 248] on label "The system is in compliance as indicated by the MPCA Compliance Inspection Repo…" at bounding box center [717, 247] width 848 height 17
click at [303, 248] on input "The system is in compliance as indicated by the MPCA Compliance Inspection Repo…" at bounding box center [297, 243] width 9 height 9
checkbox input "true"
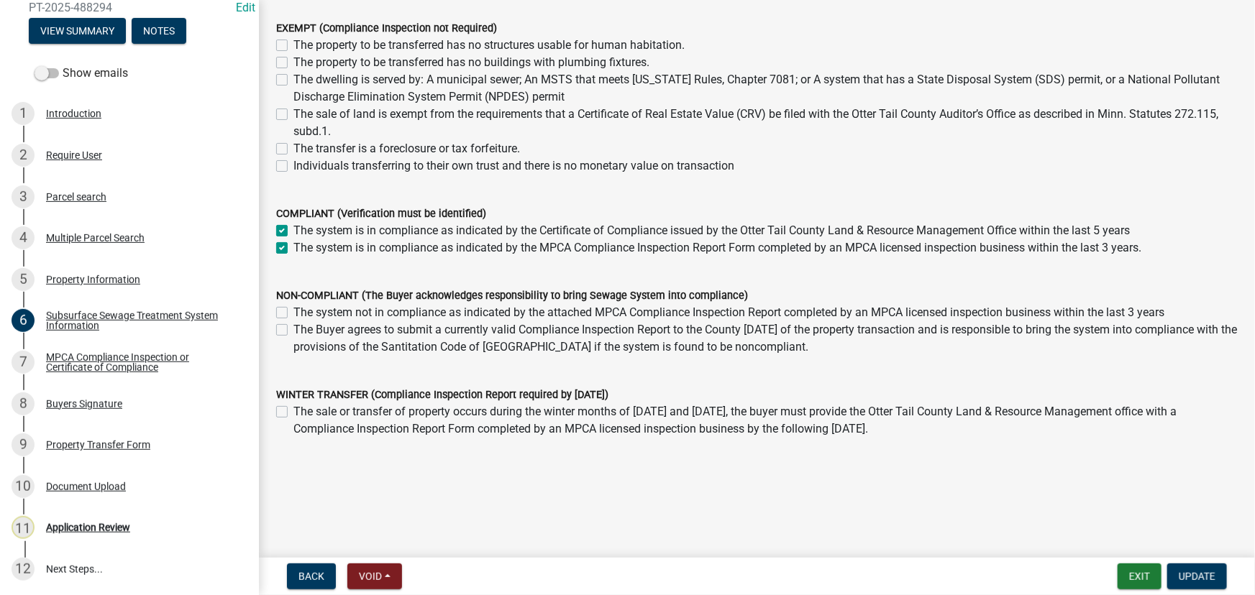
checkbox input "true"
click at [352, 227] on label "The system is in compliance as indicated by the Certificate of Compliance issue…" at bounding box center [711, 230] width 836 height 17
click at [303, 227] on input "The system is in compliance as indicated by the Certificate of Compliance issue…" at bounding box center [297, 226] width 9 height 9
checkbox input "false"
checkbox input "true"
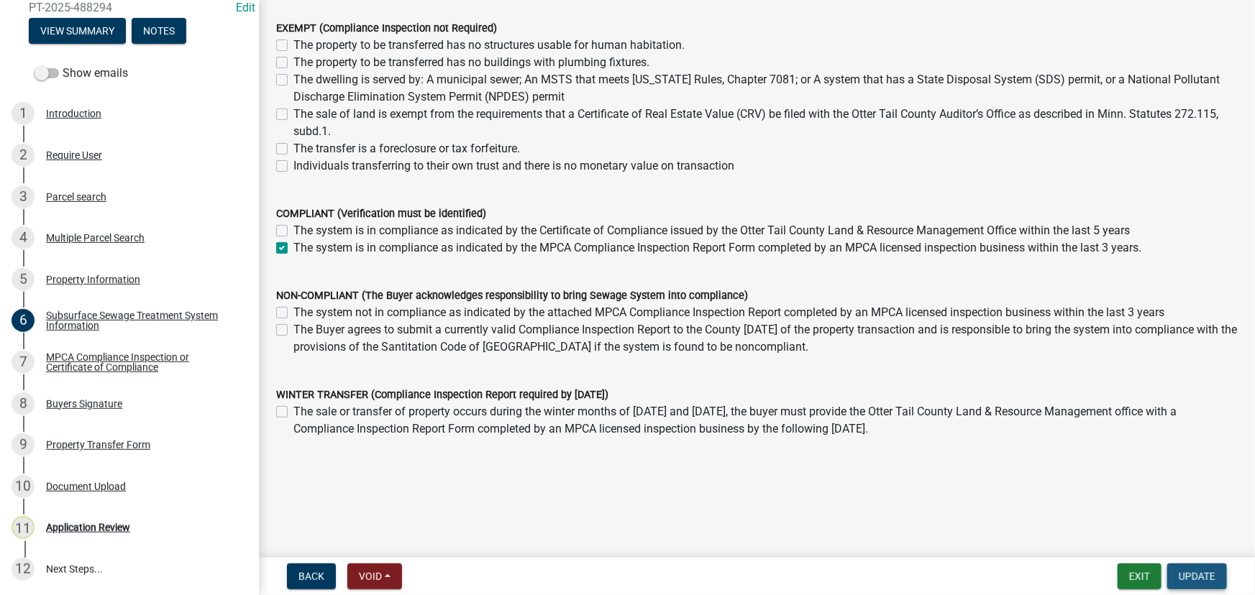
click at [1199, 590] on button "Update" at bounding box center [1197, 577] width 60 height 26
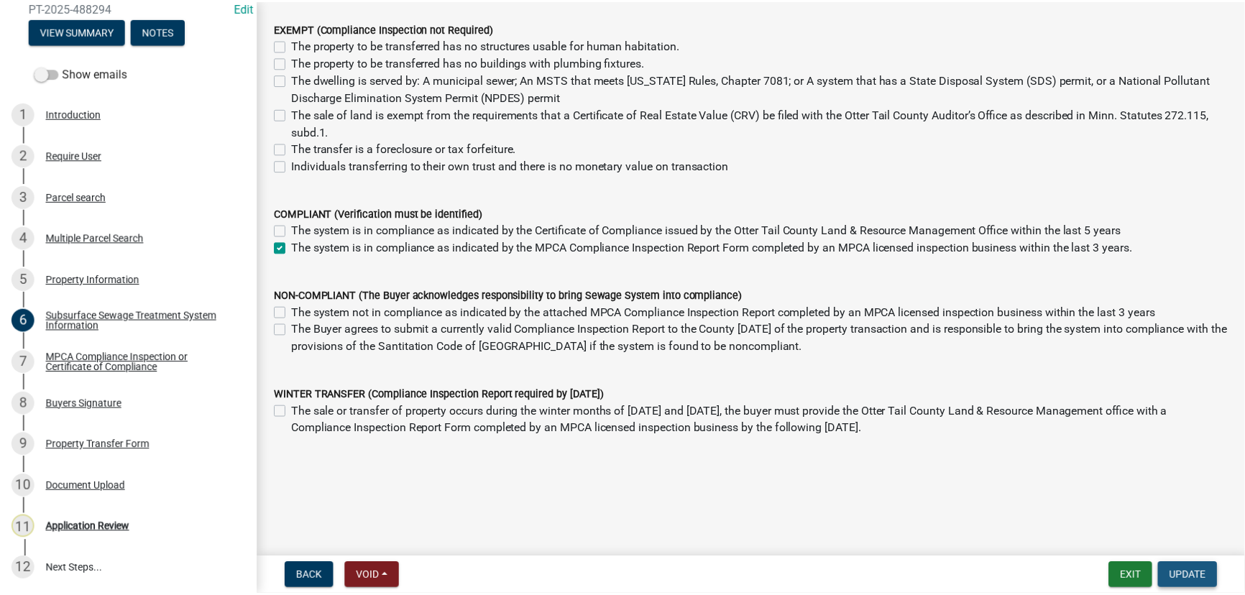
scroll to position [0, 0]
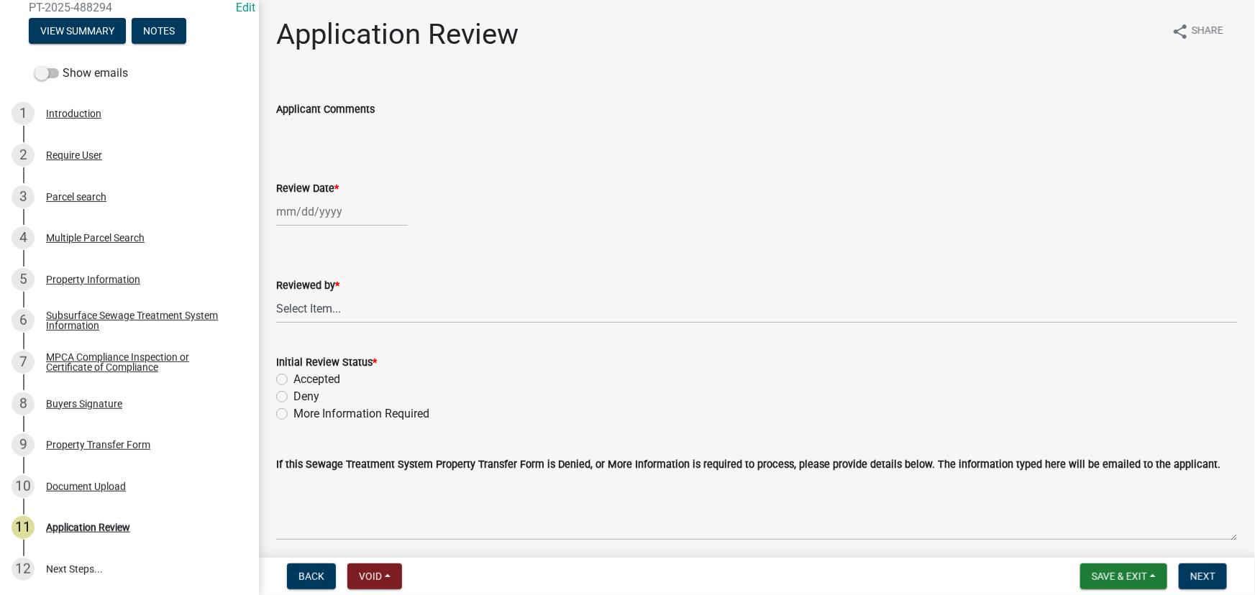
click at [372, 227] on wm-data-entity-input "Review Date *" at bounding box center [756, 200] width 961 height 80
click at [365, 223] on div at bounding box center [342, 211] width 132 height 29
select select "10"
select select "2025"
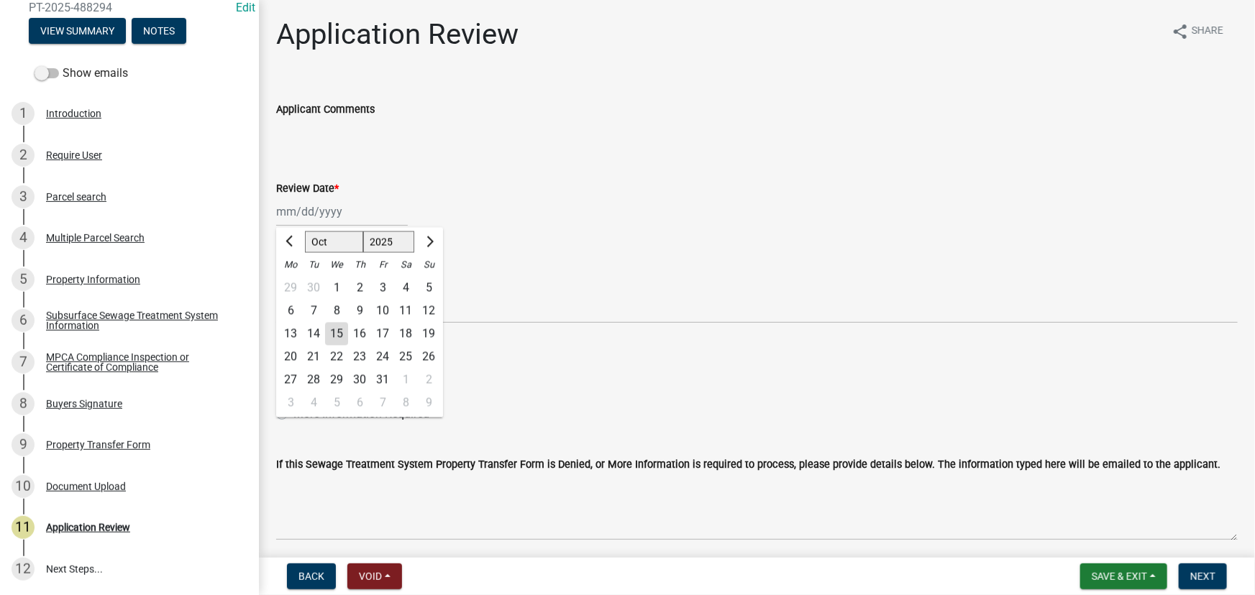
click at [396, 83] on div "Applicant Comments" at bounding box center [756, 114] width 961 height 66
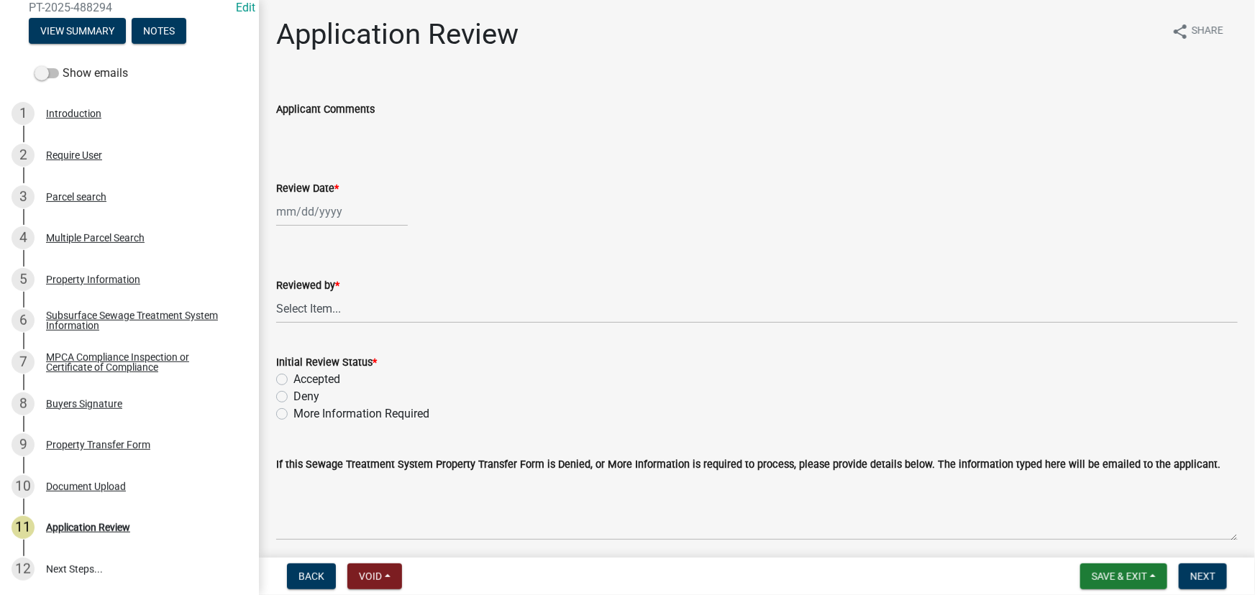
click at [396, 83] on div "Applicant Comments" at bounding box center [756, 114] width 961 height 66
click at [284, 329] on wm-data-entity-input "Reviewed by * Select Item... Alexis Newark Amy Busko Andrea Perales Brittany To…" at bounding box center [756, 287] width 961 height 97
click at [288, 301] on select "Select Item... Alexis Newark Amy Busko Andrea Perales Brittany Tollefson Christ…" at bounding box center [756, 308] width 961 height 29
click at [276, 294] on select "Select Item... Alexis Newark Amy Busko Andrea Perales Brittany Tollefson Christ…" at bounding box center [756, 308] width 961 height 29
select select "190fd4c8-42ef-492b-a4a0-a0213555944c"
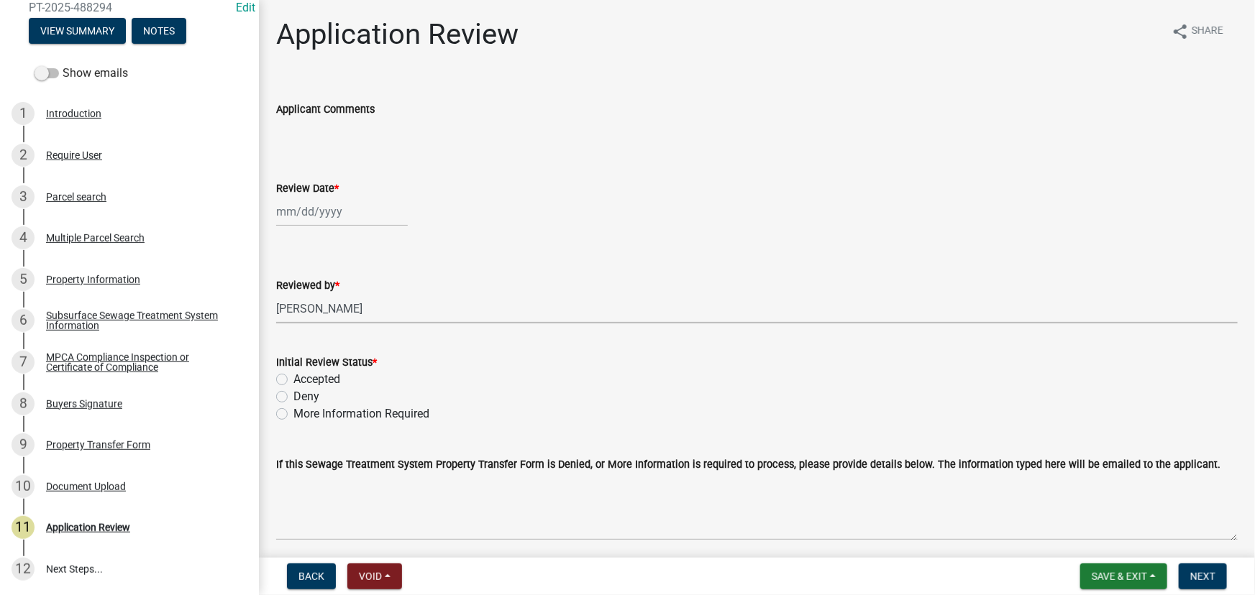
click at [311, 188] on label "Review Date *" at bounding box center [307, 189] width 63 height 10
click at [311, 197] on input "Review Date *" at bounding box center [342, 211] width 132 height 29
select select "10"
select select "2025"
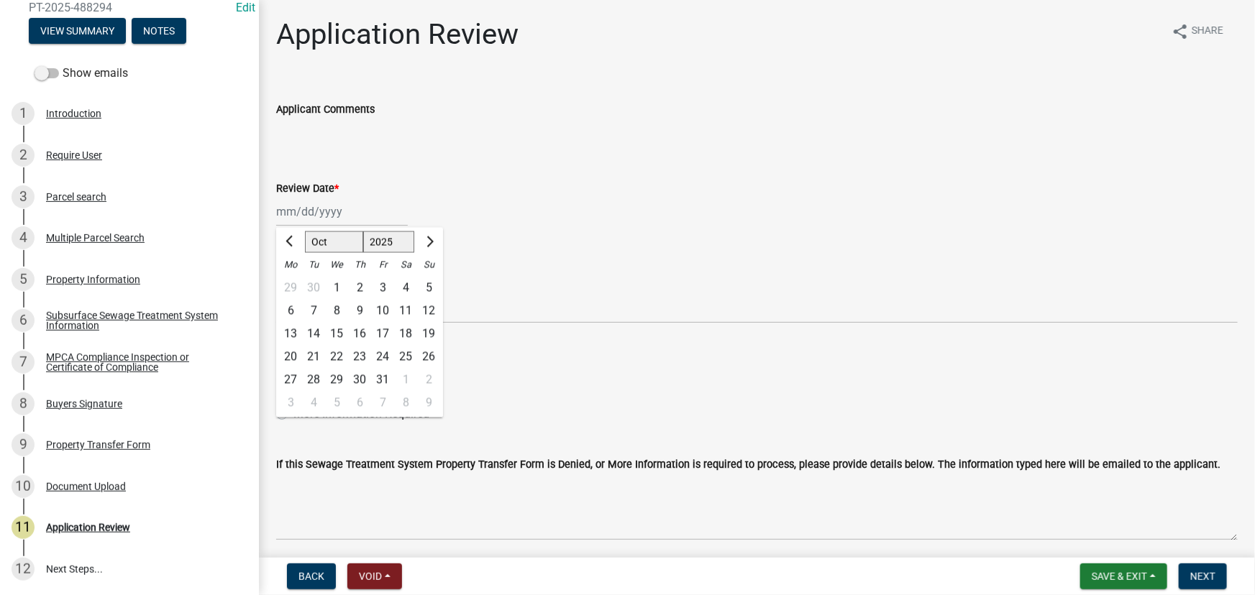
click at [298, 206] on div "Jan Feb Mar Apr May Jun Jul Aug Sep Oct Nov Dec 1525 1526 1527 1528 1529 1530 1…" at bounding box center [342, 211] width 132 height 29
click at [337, 332] on div "15" at bounding box center [336, 334] width 23 height 23
type input "10/15/2025"
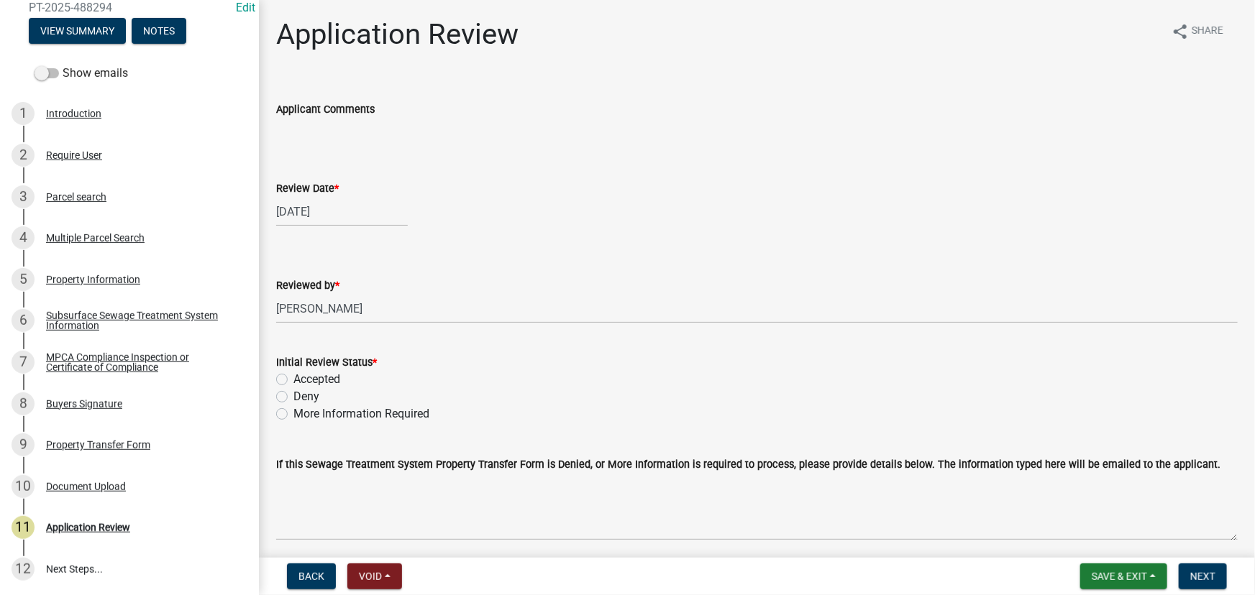
click at [326, 378] on label "Accepted" at bounding box center [316, 379] width 47 height 17
click at [303, 378] on input "Accepted" at bounding box center [297, 375] width 9 height 9
radio input "true"
click at [1194, 571] on span "Next" at bounding box center [1202, 577] width 25 height 12
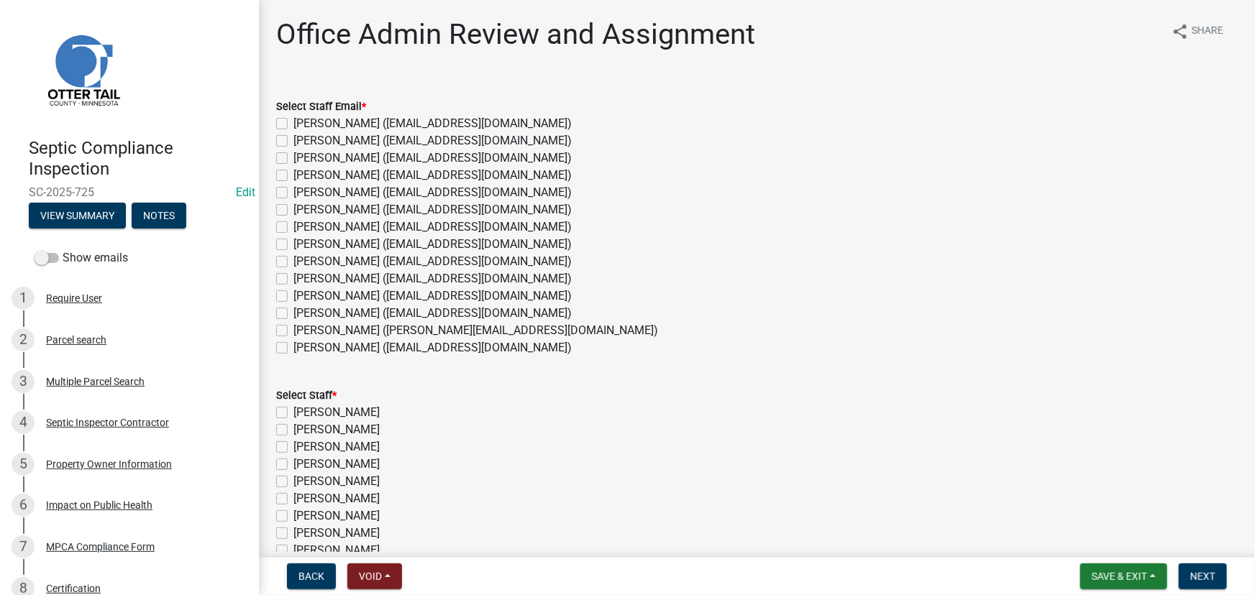
click at [339, 347] on label "[PERSON_NAME] ([EMAIL_ADDRESS][DOMAIN_NAME])" at bounding box center [432, 347] width 278 height 17
click at [303, 347] on input "[PERSON_NAME] ([EMAIL_ADDRESS][DOMAIN_NAME])" at bounding box center [297, 343] width 9 height 9
checkbox input "true"
checkbox input "false"
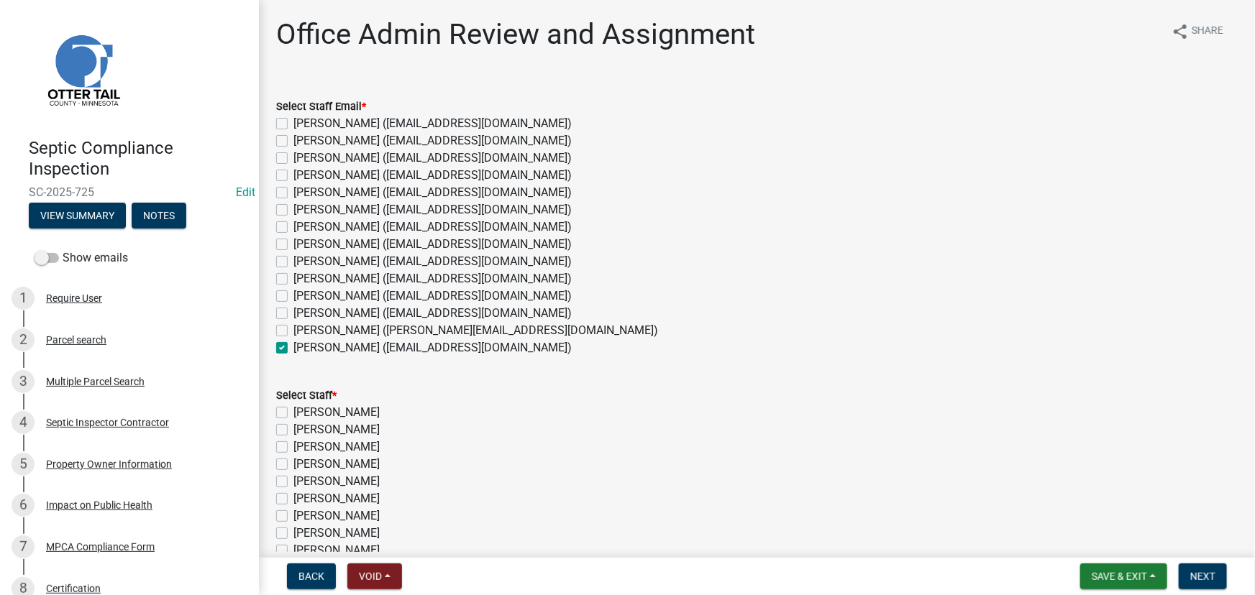
checkbox input "false"
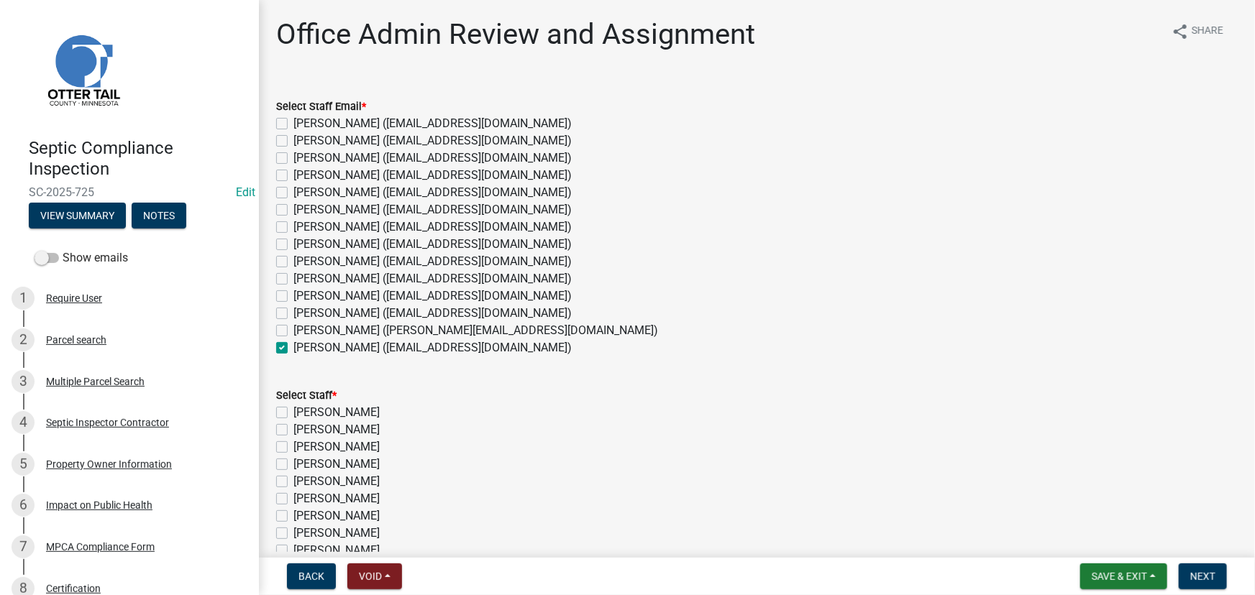
checkbox input "false"
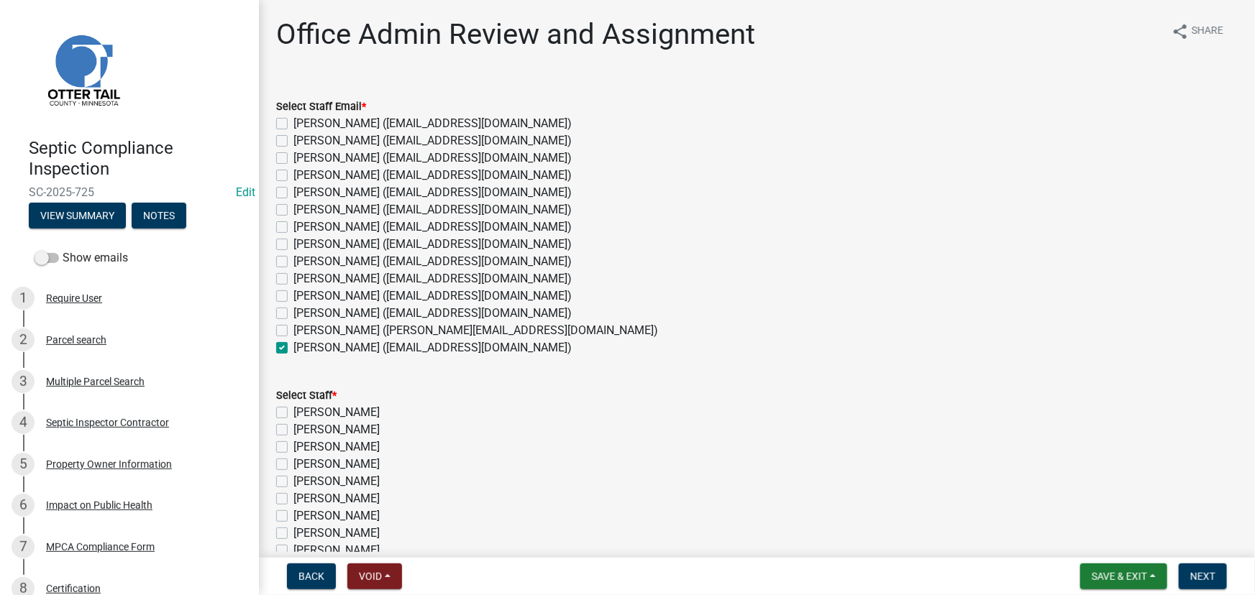
checkbox input "false"
checkbox input "true"
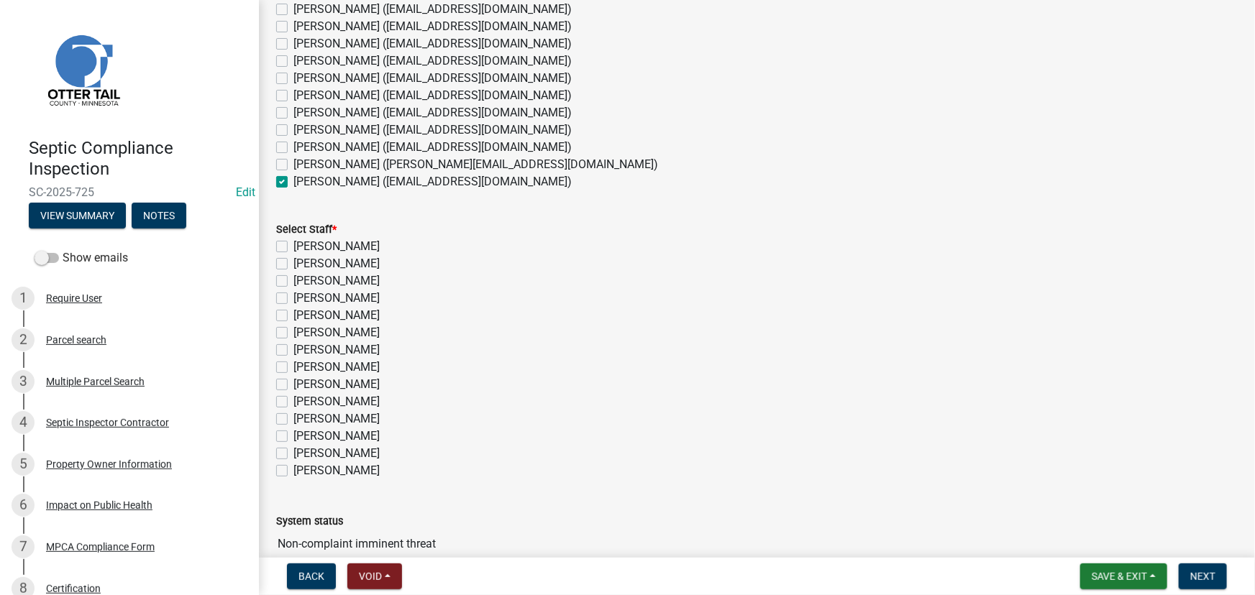
scroll to position [239, 0]
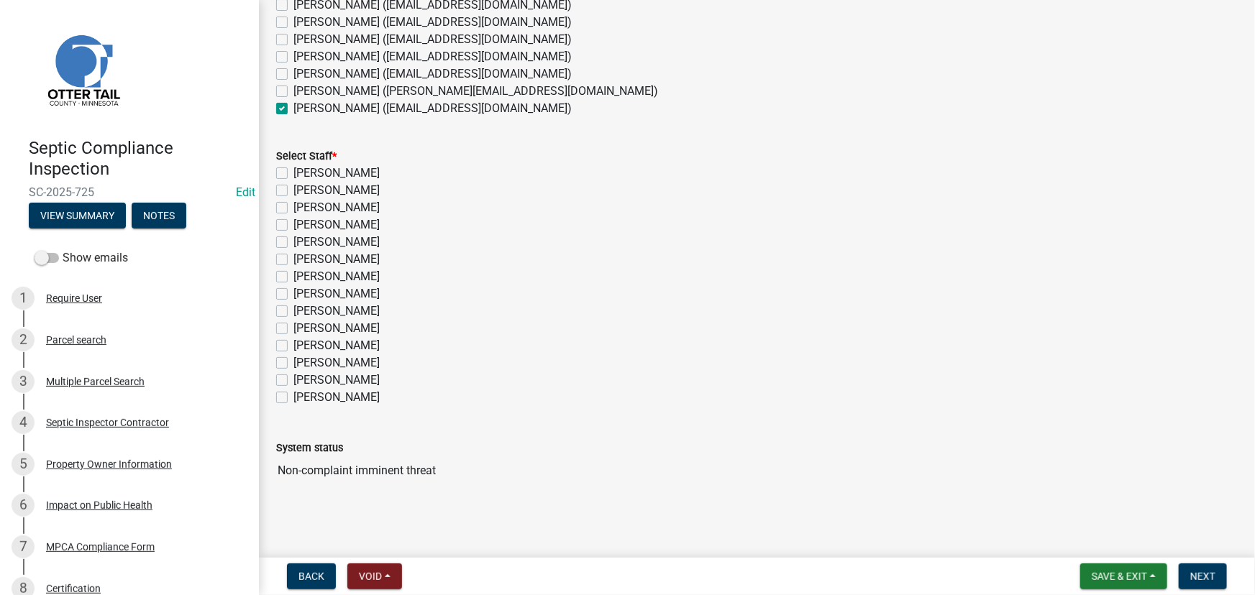
click at [306, 389] on label "[PERSON_NAME]" at bounding box center [336, 397] width 86 height 17
click at [303, 389] on input "[PERSON_NAME]" at bounding box center [297, 393] width 9 height 9
checkbox input "true"
checkbox input "false"
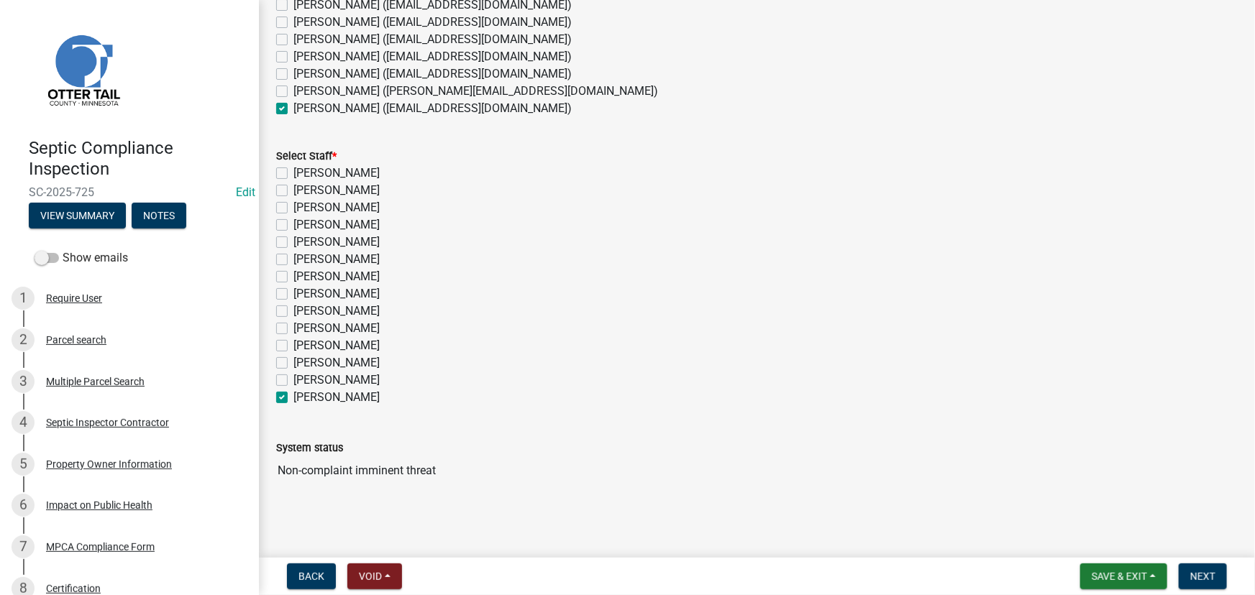
checkbox input "false"
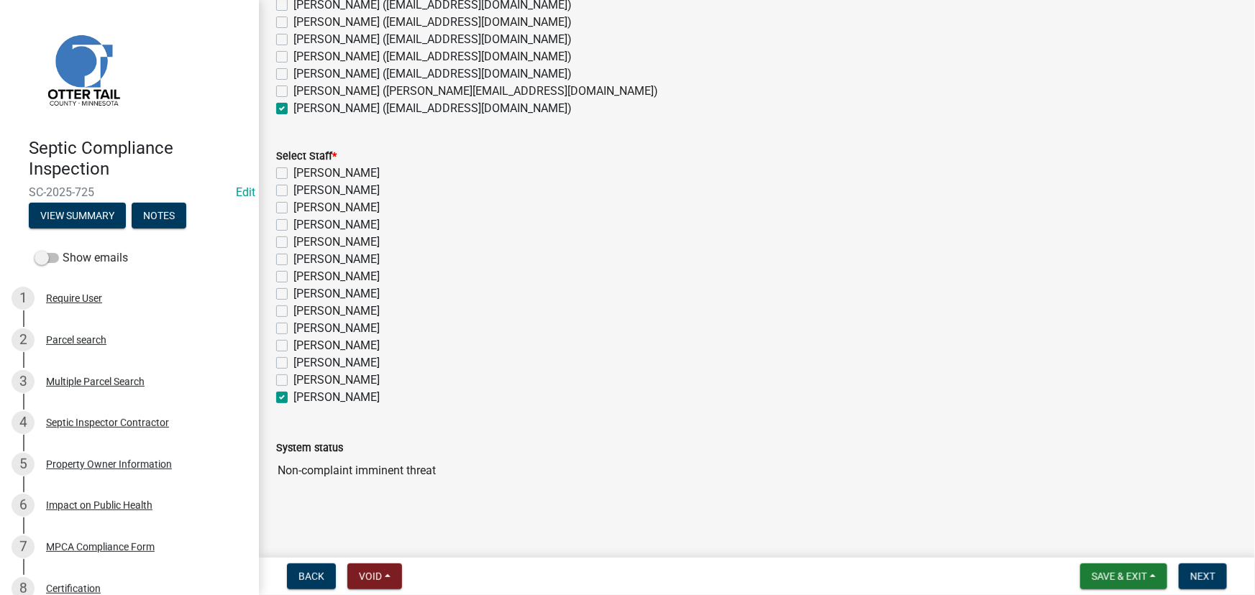
checkbox input "false"
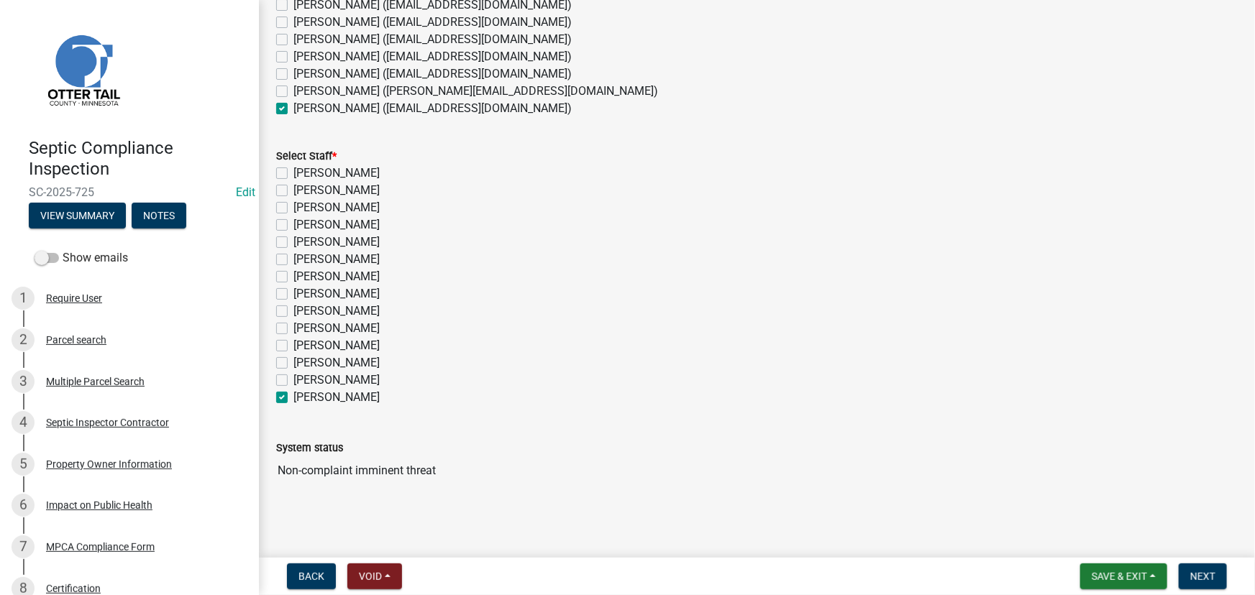
checkbox input "false"
checkbox input "true"
click at [1193, 568] on button "Next" at bounding box center [1203, 577] width 48 height 26
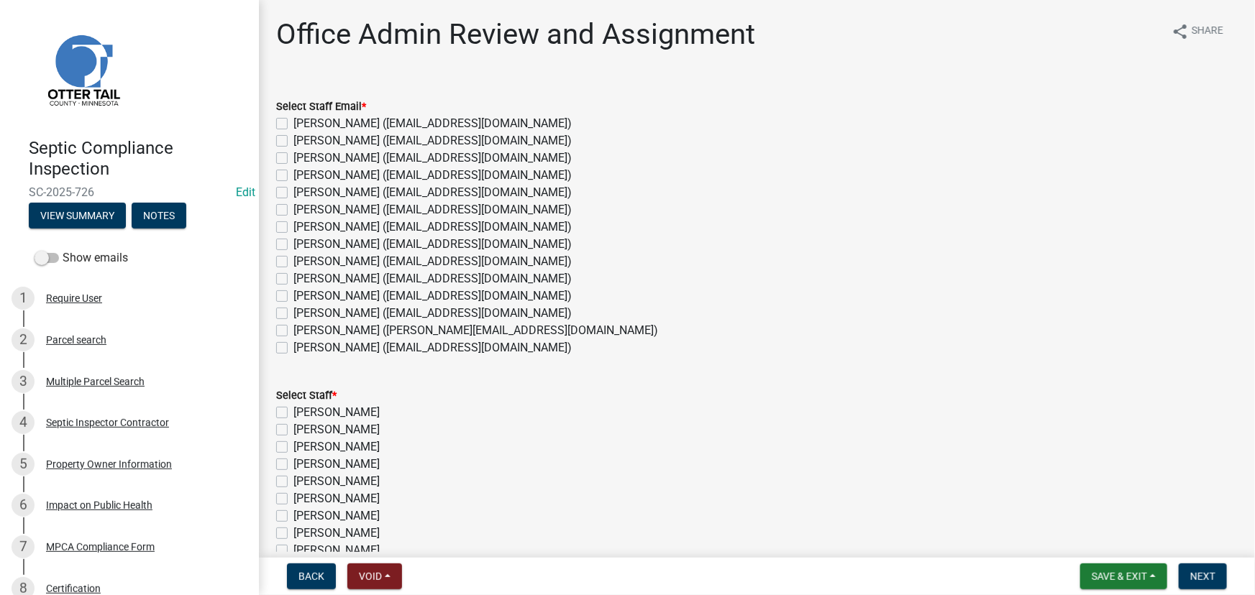
click at [337, 255] on label "[PERSON_NAME] ([EMAIL_ADDRESS][DOMAIN_NAME])" at bounding box center [432, 261] width 278 height 17
click at [303, 255] on input "[PERSON_NAME] ([EMAIL_ADDRESS][DOMAIN_NAME])" at bounding box center [297, 257] width 9 height 9
checkbox input "true"
checkbox input "false"
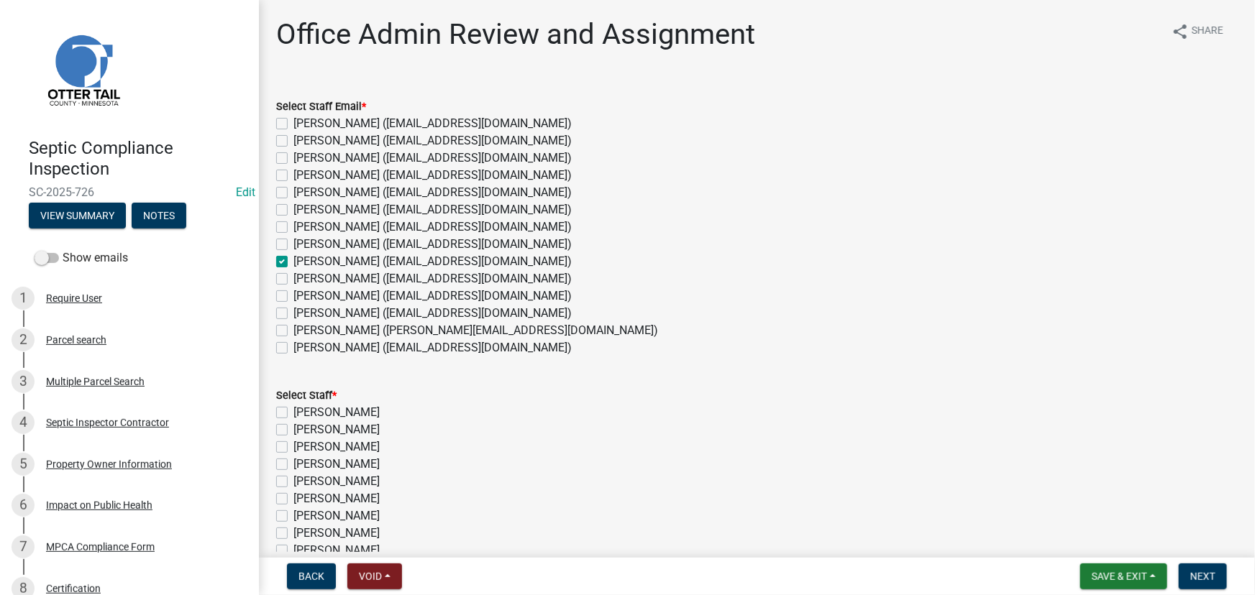
checkbox input "false"
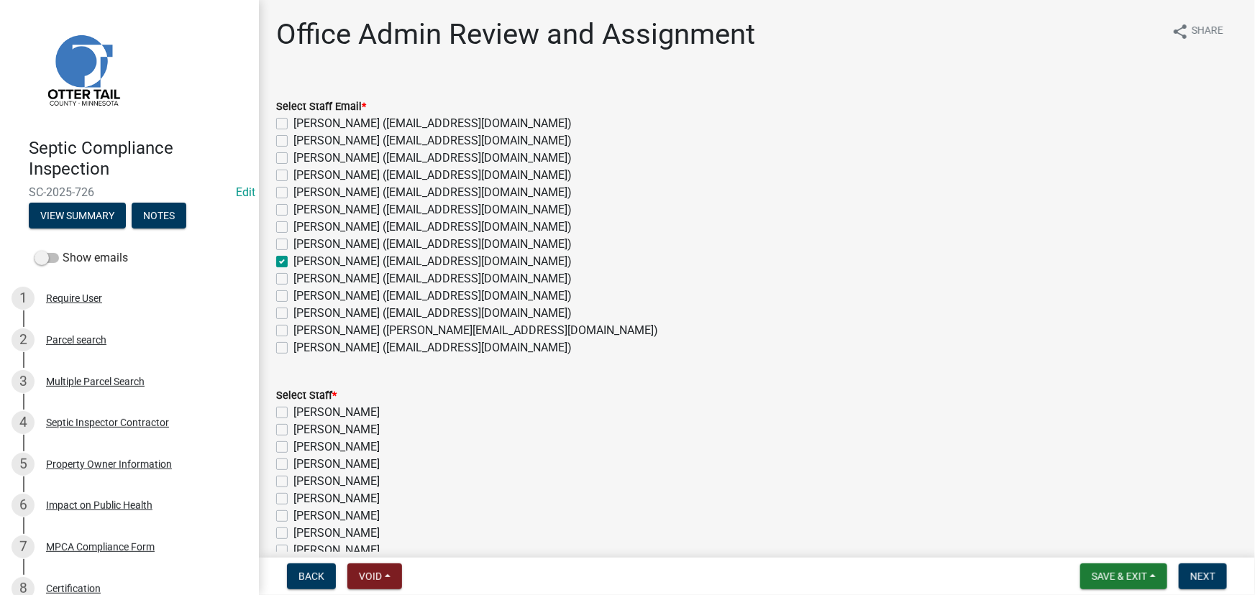
checkbox input "false"
checkbox input "true"
checkbox input "false"
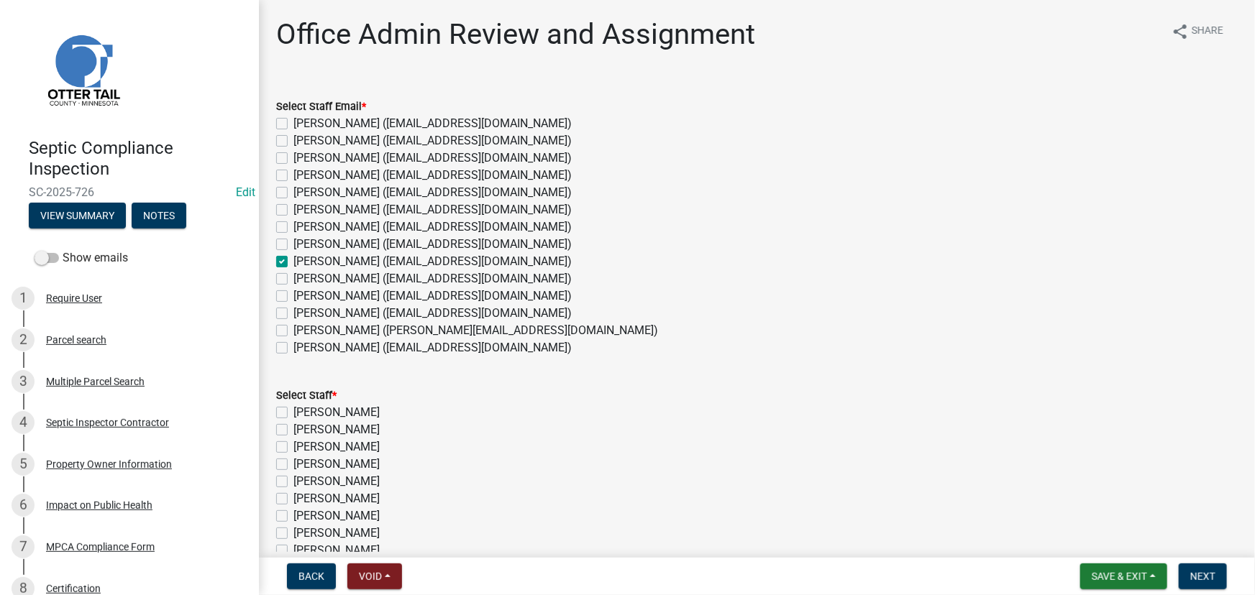
checkbox input "false"
click at [337, 246] on label "[PERSON_NAME] ([EMAIL_ADDRESS][DOMAIN_NAME])" at bounding box center [432, 244] width 278 height 17
click at [303, 245] on input "[PERSON_NAME] ([EMAIL_ADDRESS][DOMAIN_NAME])" at bounding box center [297, 240] width 9 height 9
checkbox input "true"
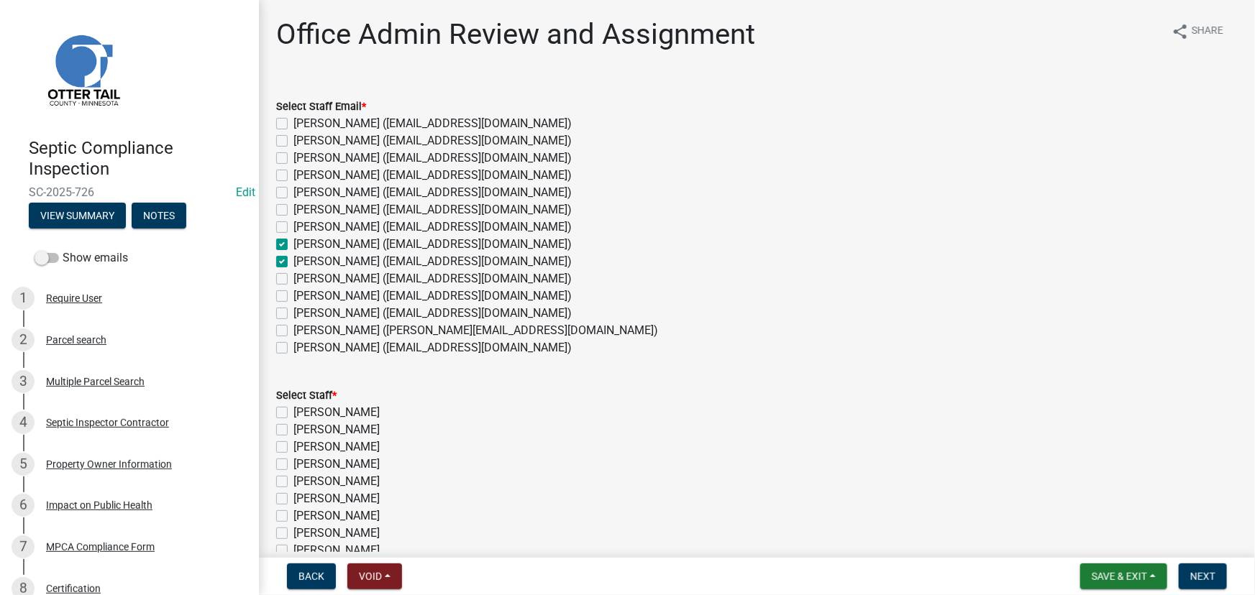
checkbox input "false"
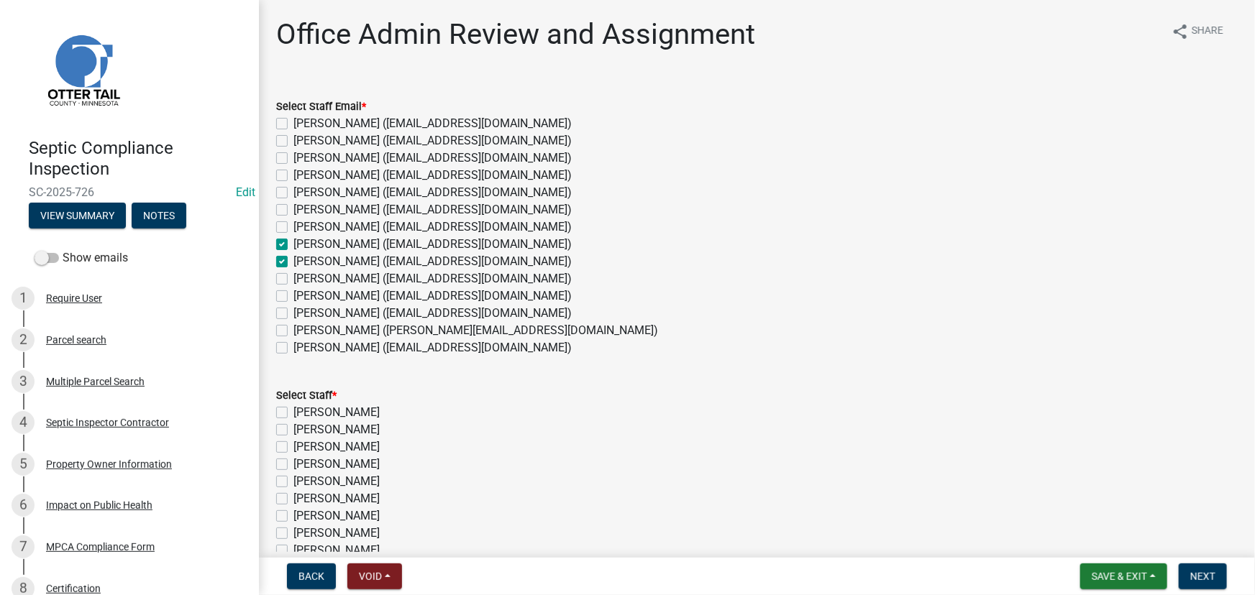
checkbox input "false"
checkbox input "true"
checkbox input "false"
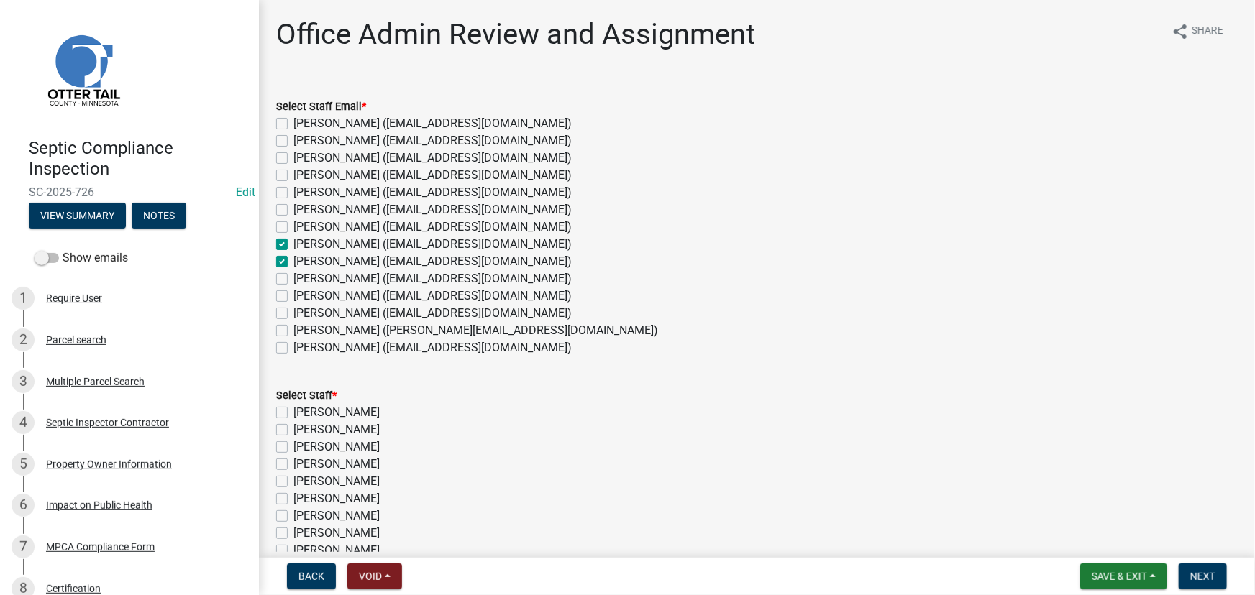
checkbox input "false"
click at [330, 259] on label "[PERSON_NAME] ([EMAIL_ADDRESS][DOMAIN_NAME])" at bounding box center [432, 261] width 278 height 17
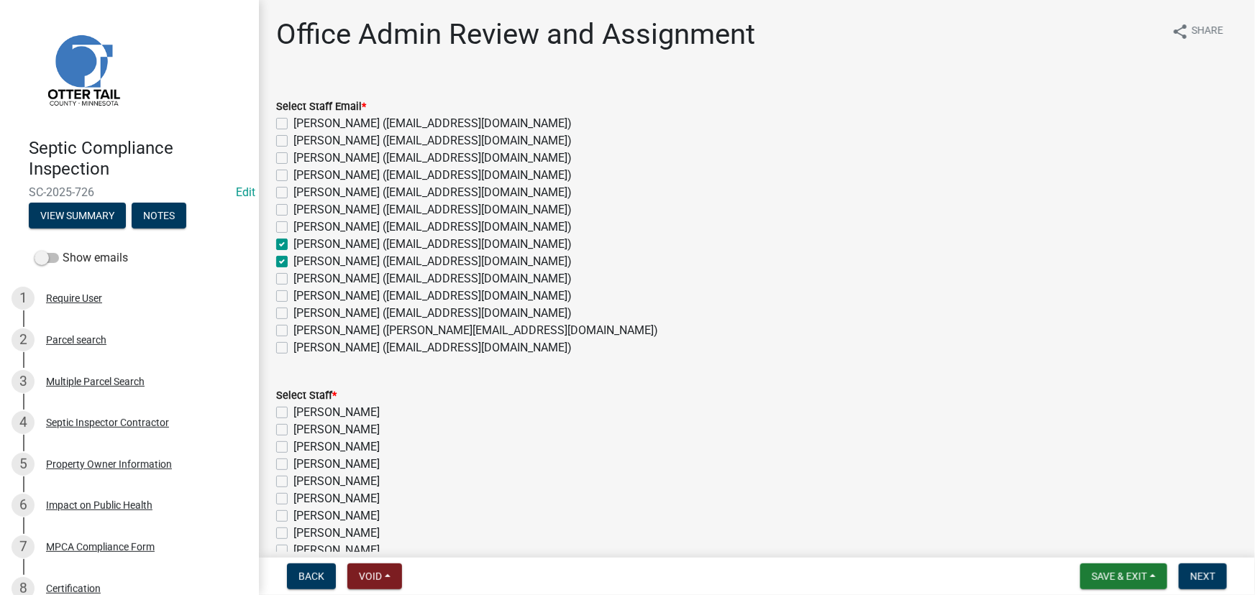
click at [303, 259] on input "[PERSON_NAME] ([EMAIL_ADDRESS][DOMAIN_NAME])" at bounding box center [297, 257] width 9 height 9
checkbox input "false"
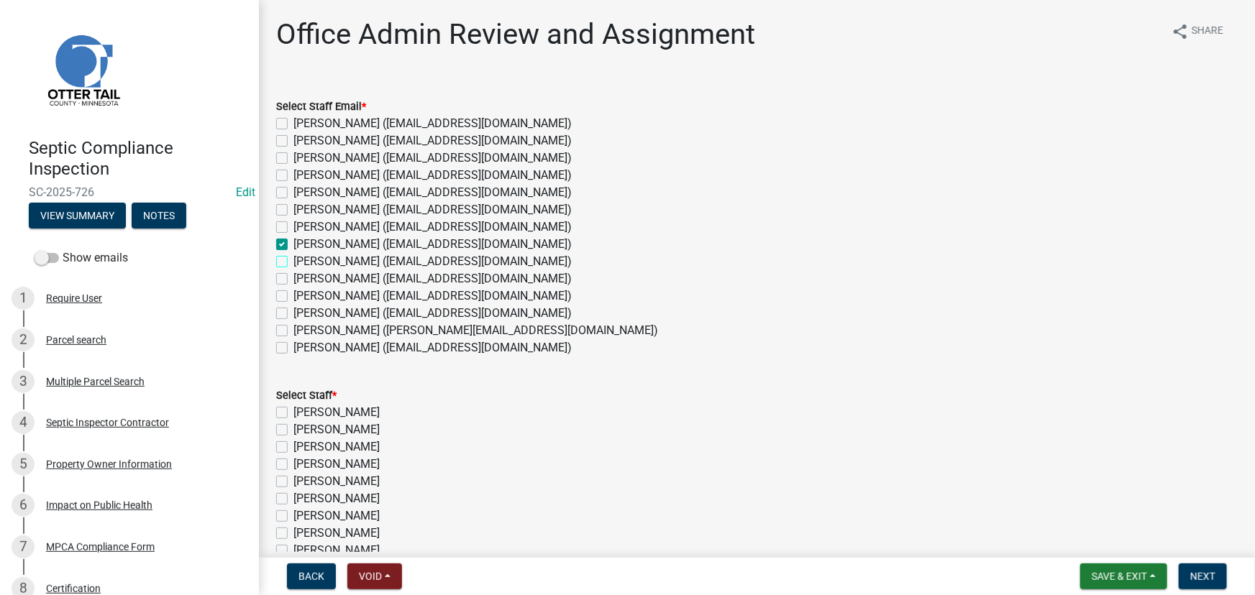
checkbox input "false"
checkbox input "true"
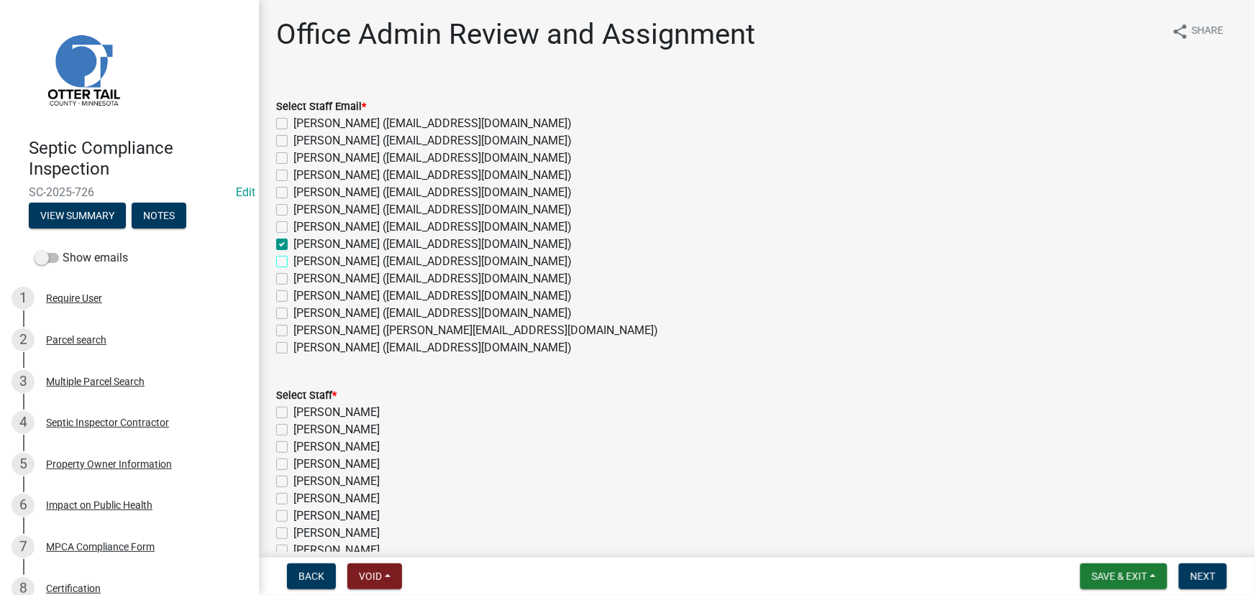
checkbox input "false"
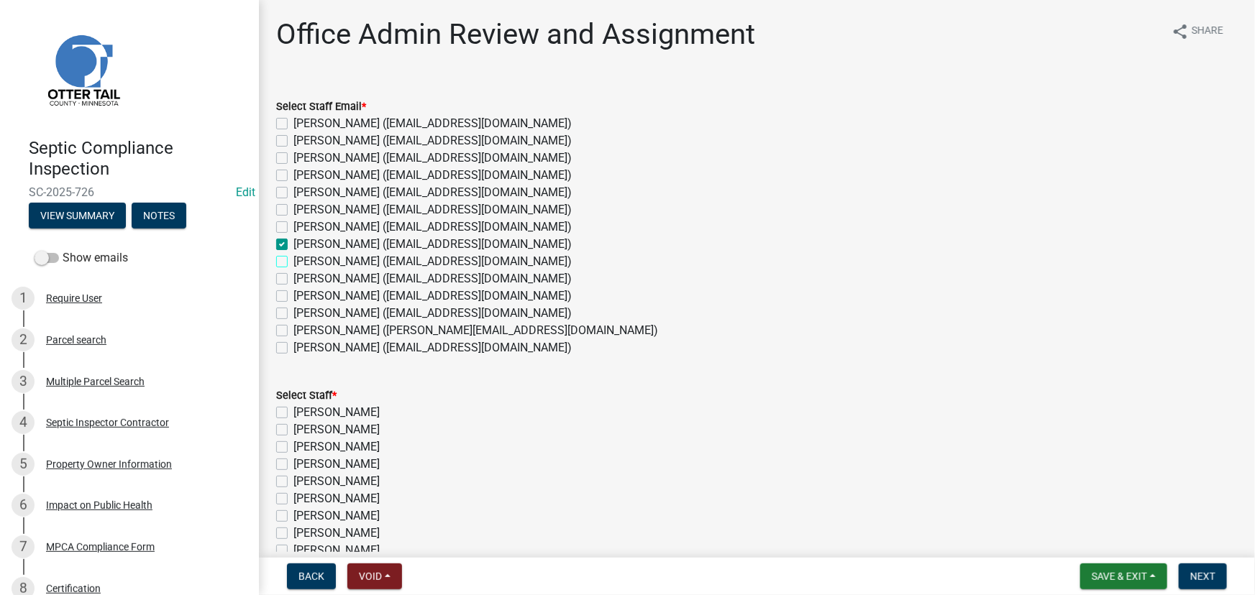
checkbox input "false"
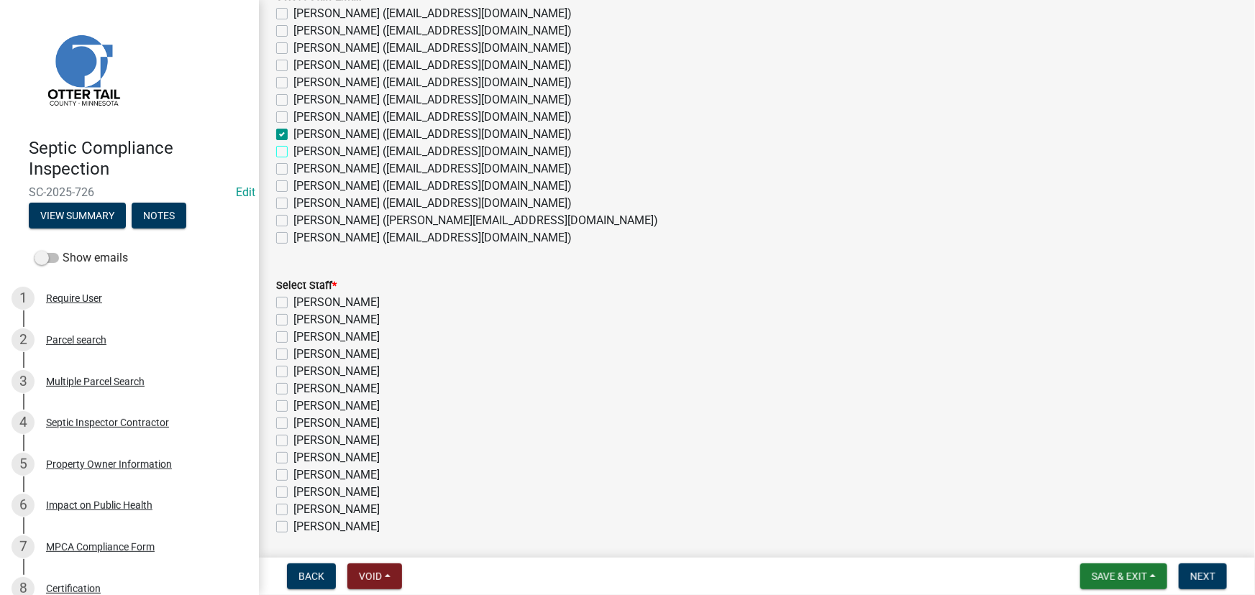
scroll to position [239, 0]
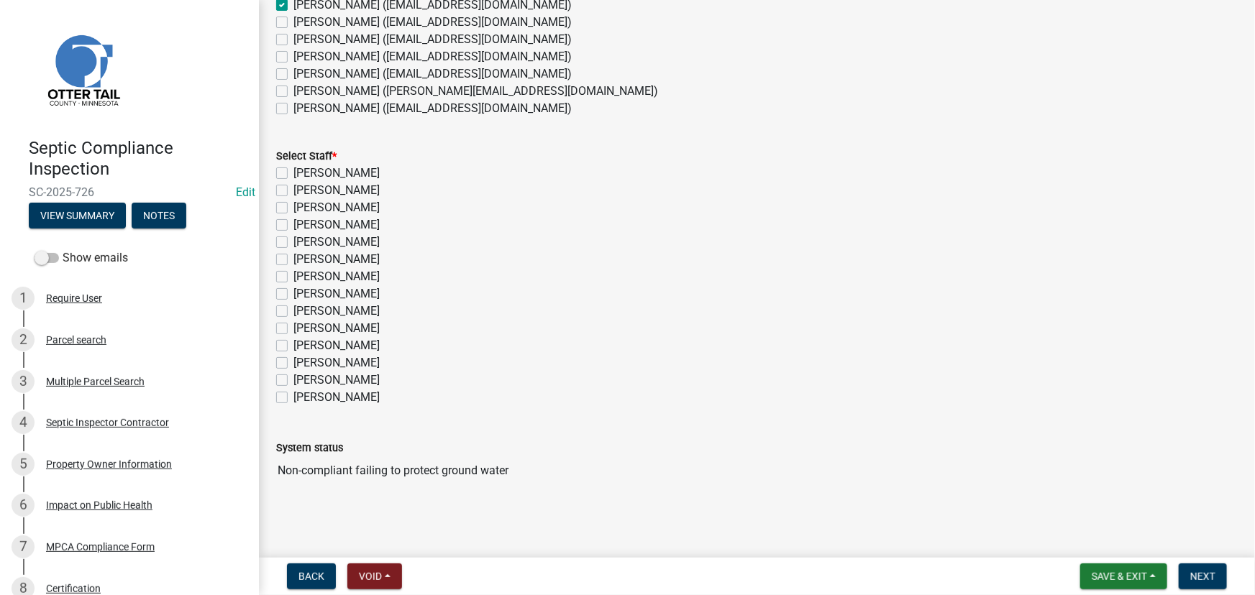
click at [323, 295] on label "Emma Swenson" at bounding box center [336, 293] width 86 height 17
click at [303, 295] on input "Emma Swenson" at bounding box center [297, 289] width 9 height 9
checkbox input "true"
checkbox input "false"
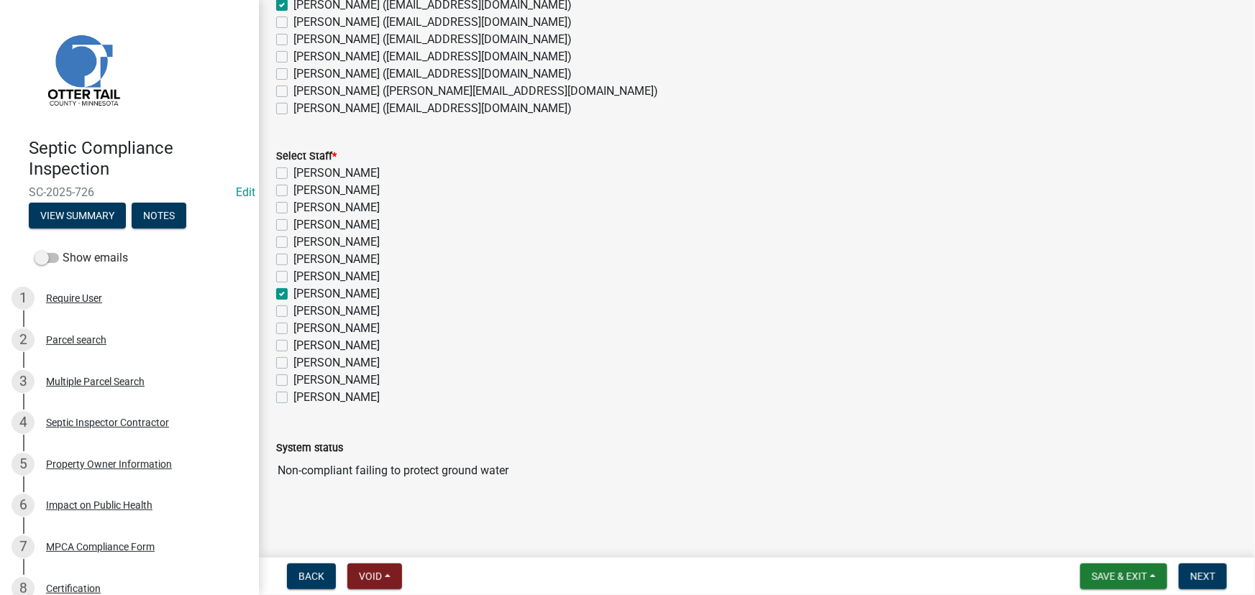
checkbox input "false"
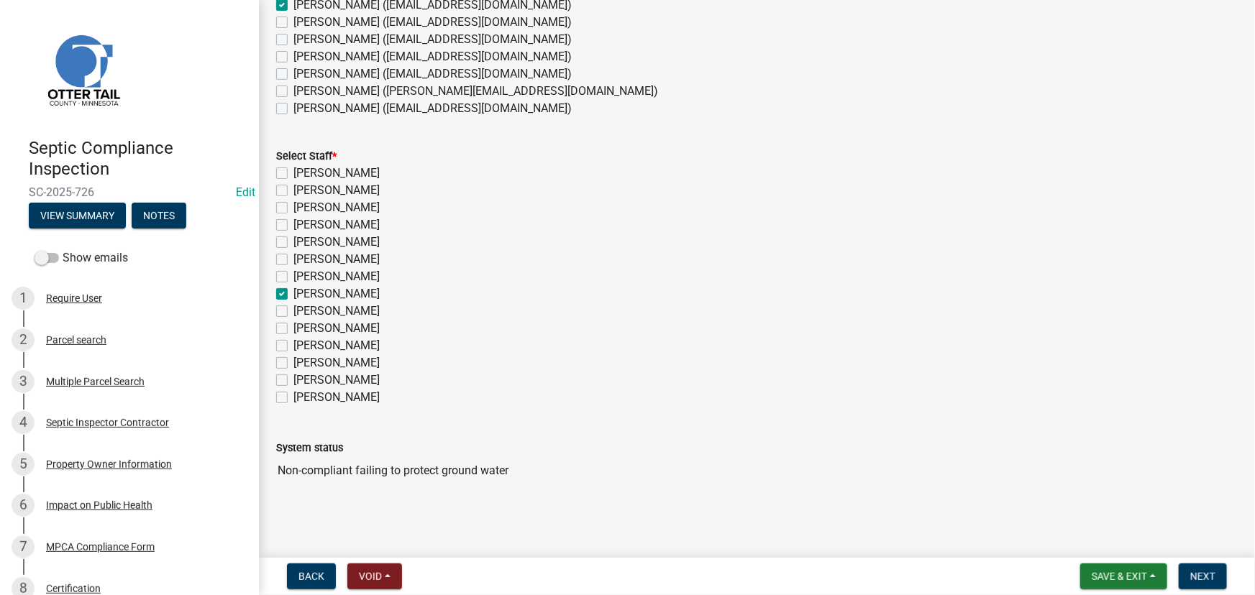
checkbox input "true"
checkbox input "false"
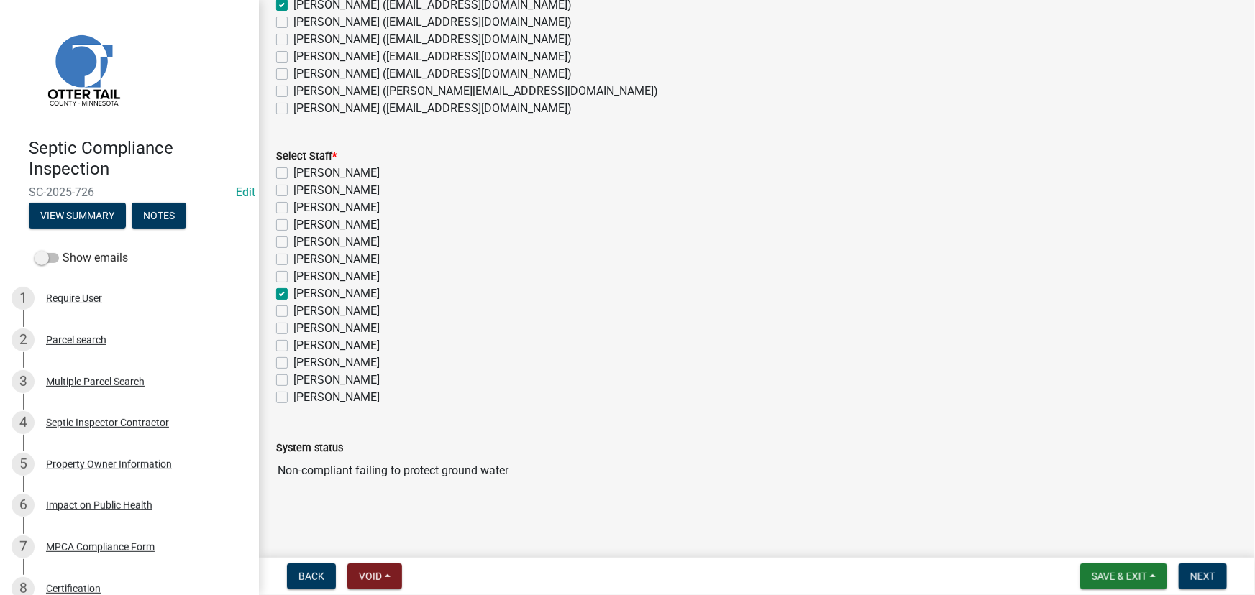
checkbox input "false"
click at [1222, 572] on button "Next" at bounding box center [1203, 577] width 48 height 26
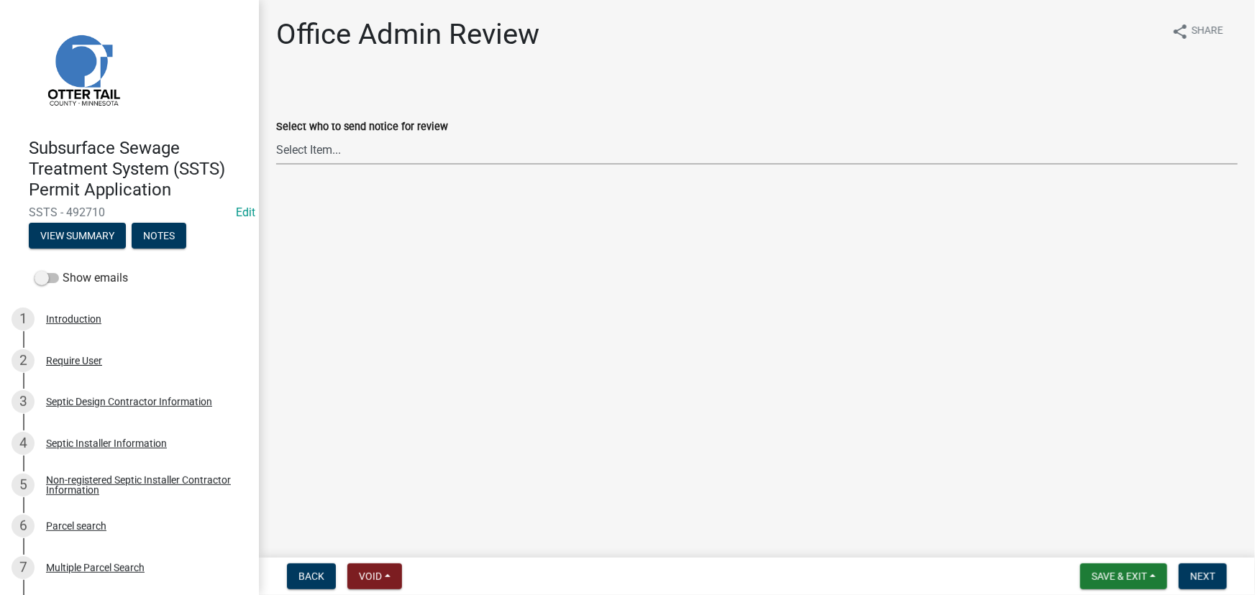
click at [327, 147] on select "Select Item... [PERSON_NAME] ([EMAIL_ADDRESS][DOMAIN_NAME]) [PERSON_NAME] ([EMA…" at bounding box center [756, 149] width 961 height 29
click at [276, 135] on select "Select Item... [PERSON_NAME] ([EMAIL_ADDRESS][DOMAIN_NAME]) [PERSON_NAME] ([EMA…" at bounding box center [756, 149] width 961 height 29
select select "587f38f5-c90e-4c12-9e10-d3e23909bbca"
click at [1202, 567] on button "Next" at bounding box center [1203, 577] width 48 height 26
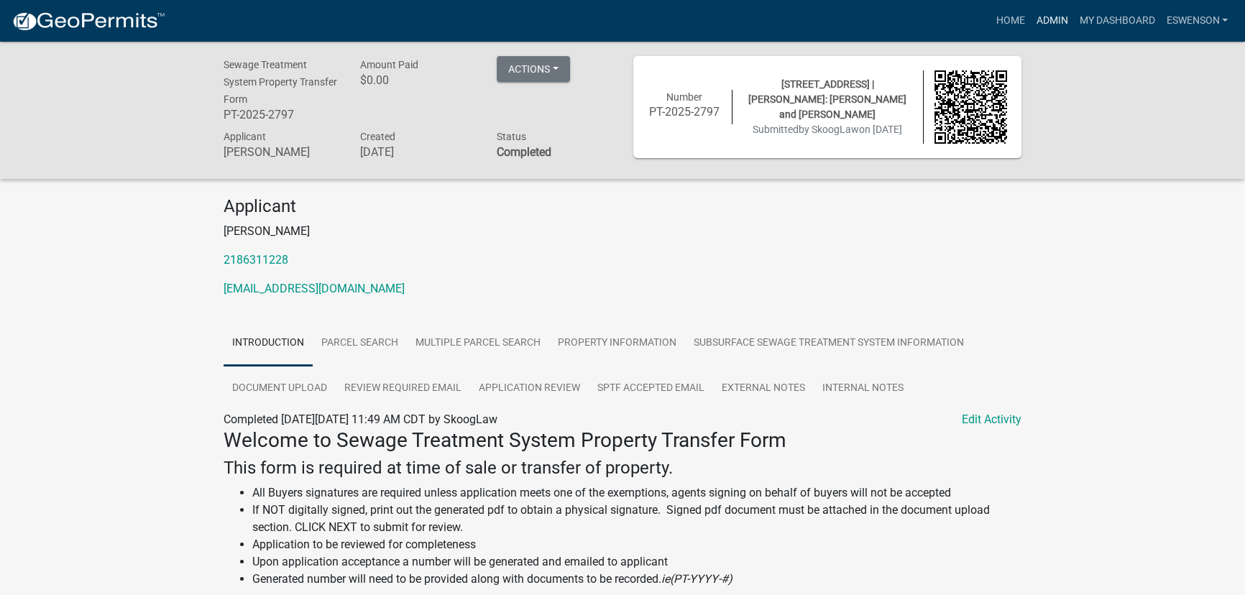
click at [1048, 16] on link "Admin" at bounding box center [1051, 20] width 43 height 27
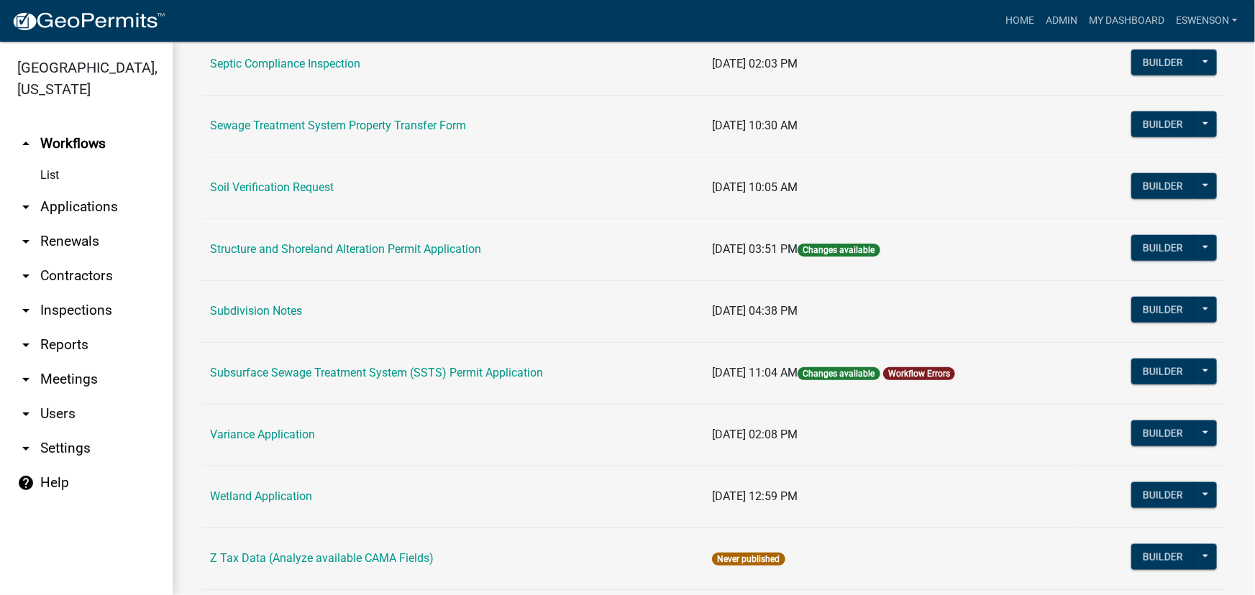
scroll to position [784, 0]
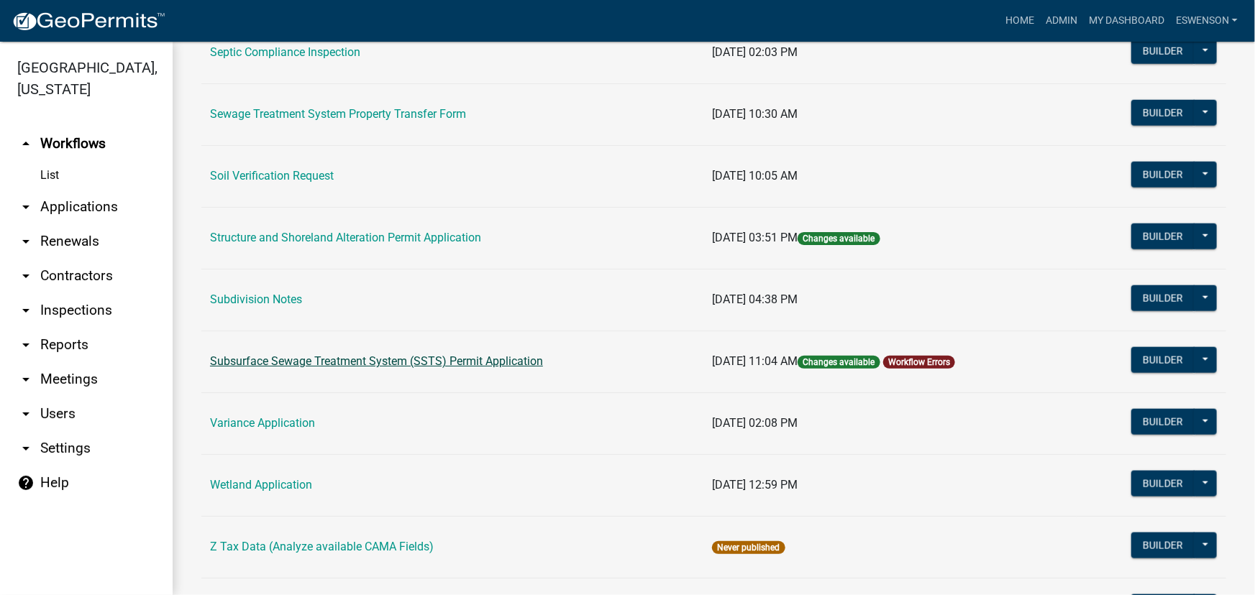
click at [434, 359] on link "Subsurface Sewage Treatment System (SSTS) Permit Application" at bounding box center [376, 362] width 333 height 14
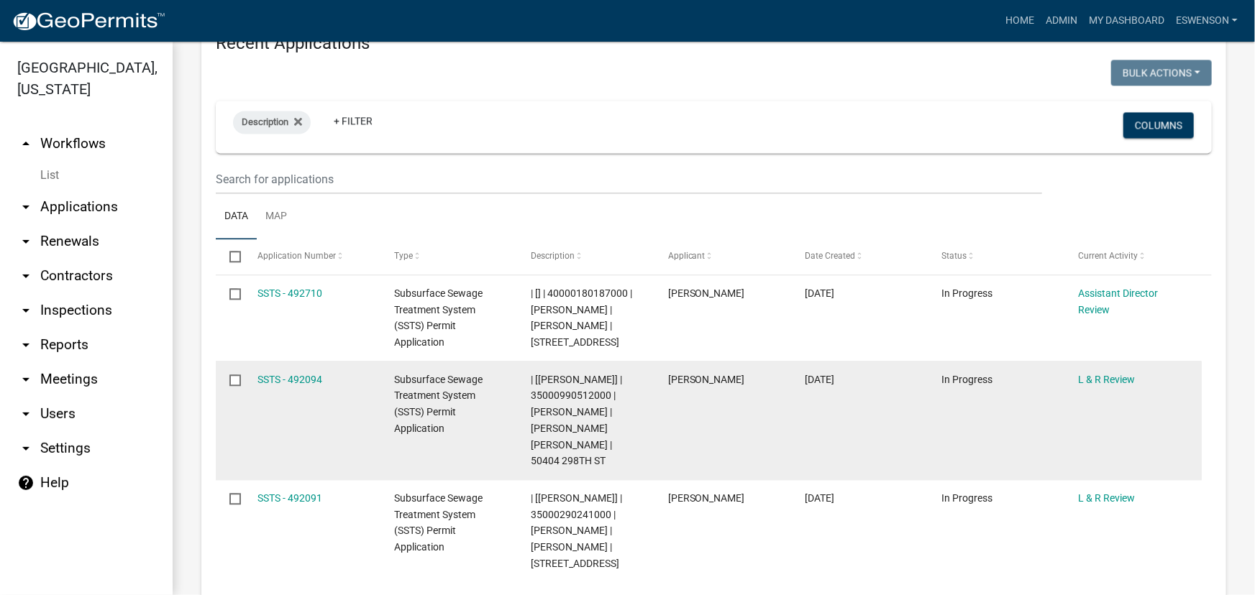
scroll to position [1503, 0]
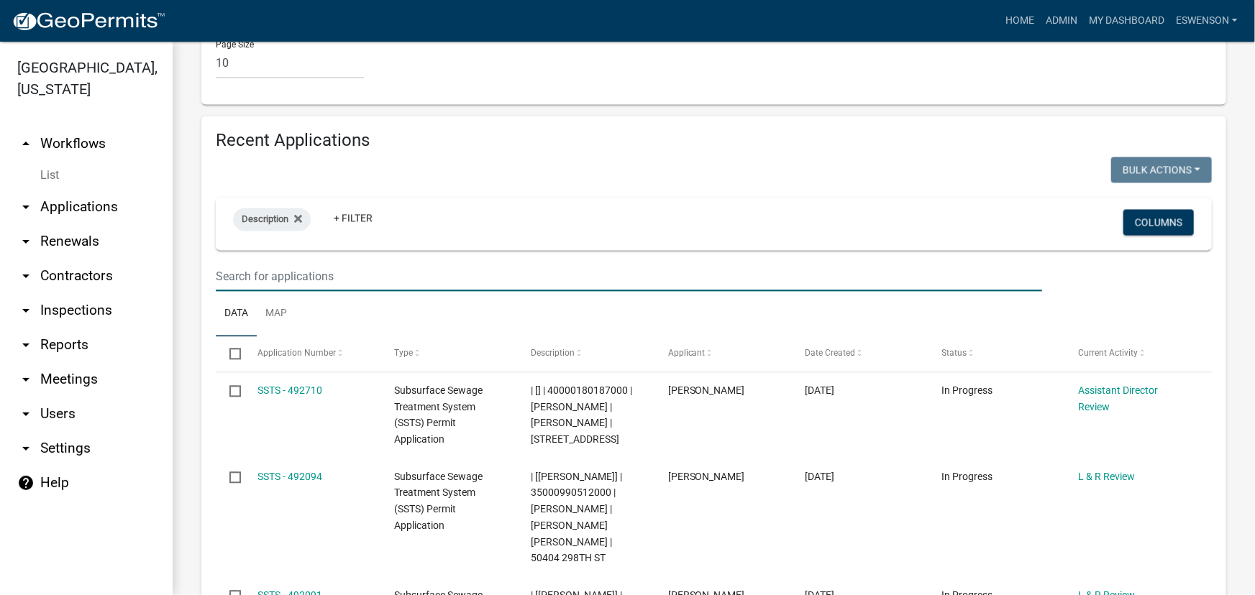
click at [339, 262] on input "text" at bounding box center [629, 276] width 826 height 29
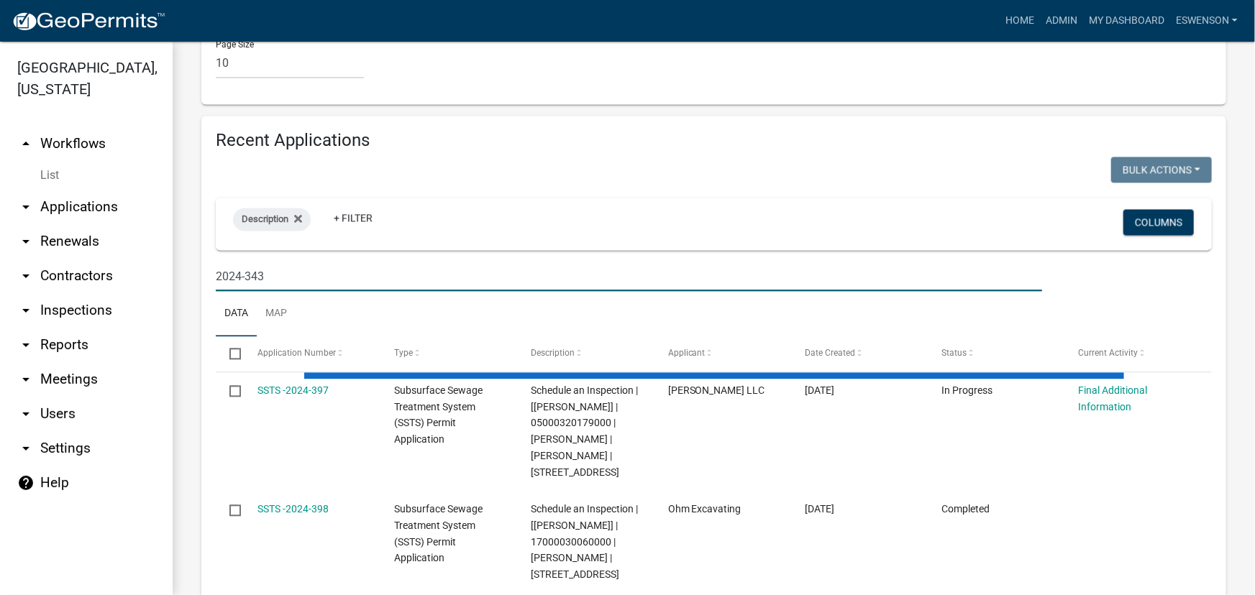
scroll to position [1448, 0]
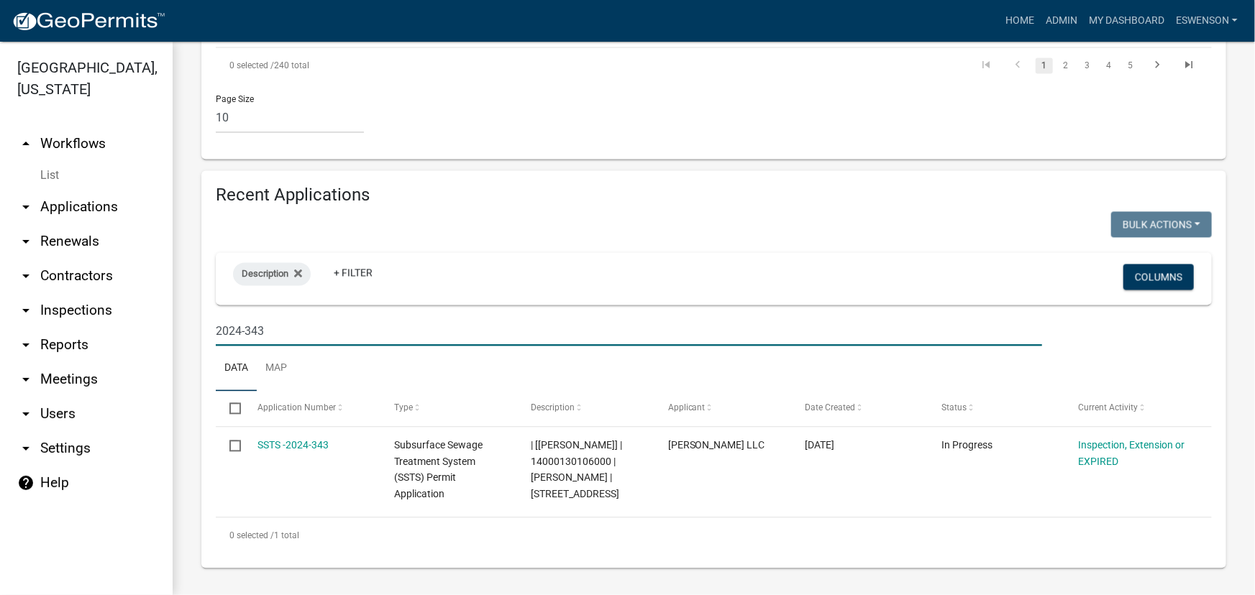
click at [238, 326] on input "2024-343" at bounding box center [629, 330] width 826 height 29
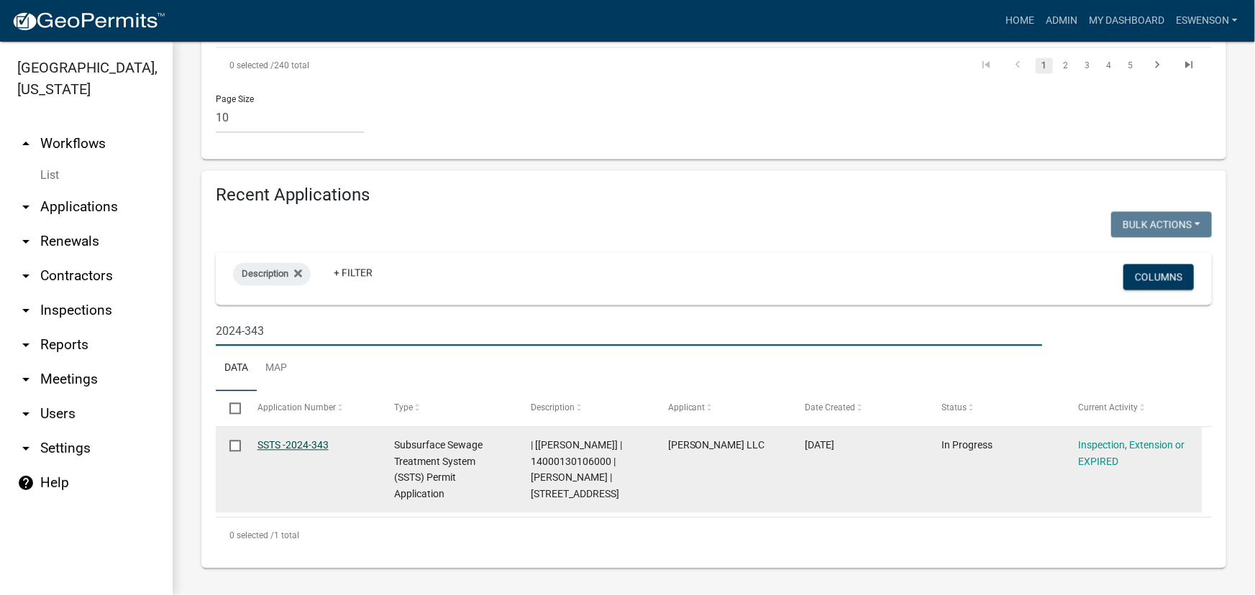
type input "2024-343"
click at [276, 439] on link "SSTS -2024-343" at bounding box center [292, 445] width 71 height 12
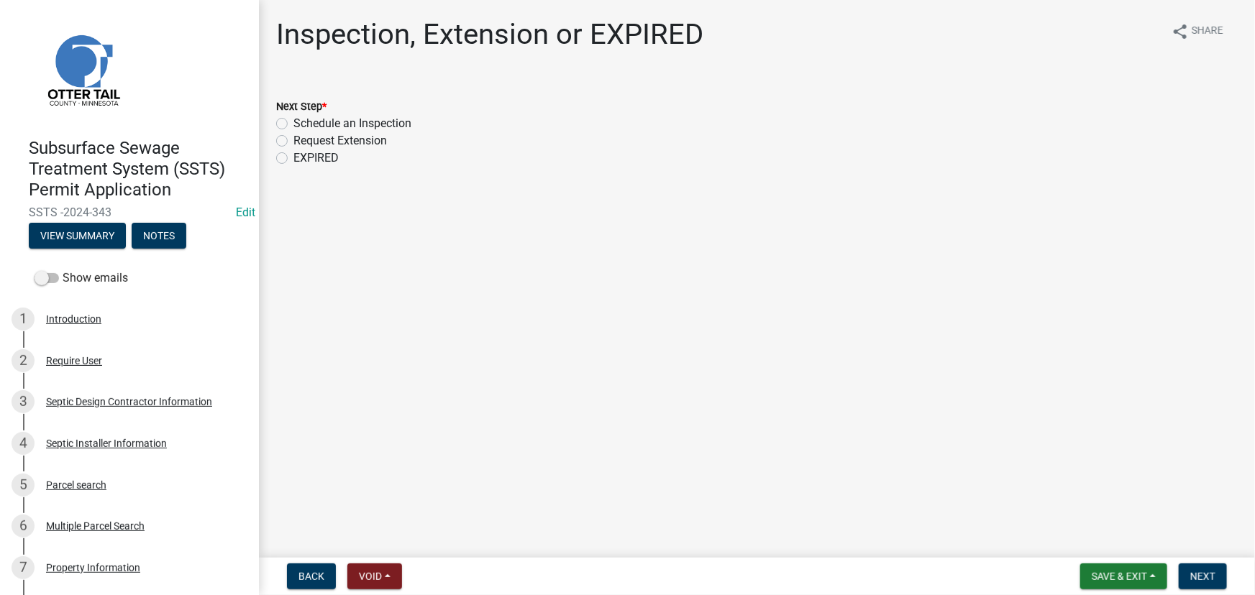
click at [357, 117] on label "Schedule an Inspection" at bounding box center [352, 123] width 118 height 17
click at [303, 117] on input "Schedule an Inspection" at bounding box center [297, 119] width 9 height 9
radio input "true"
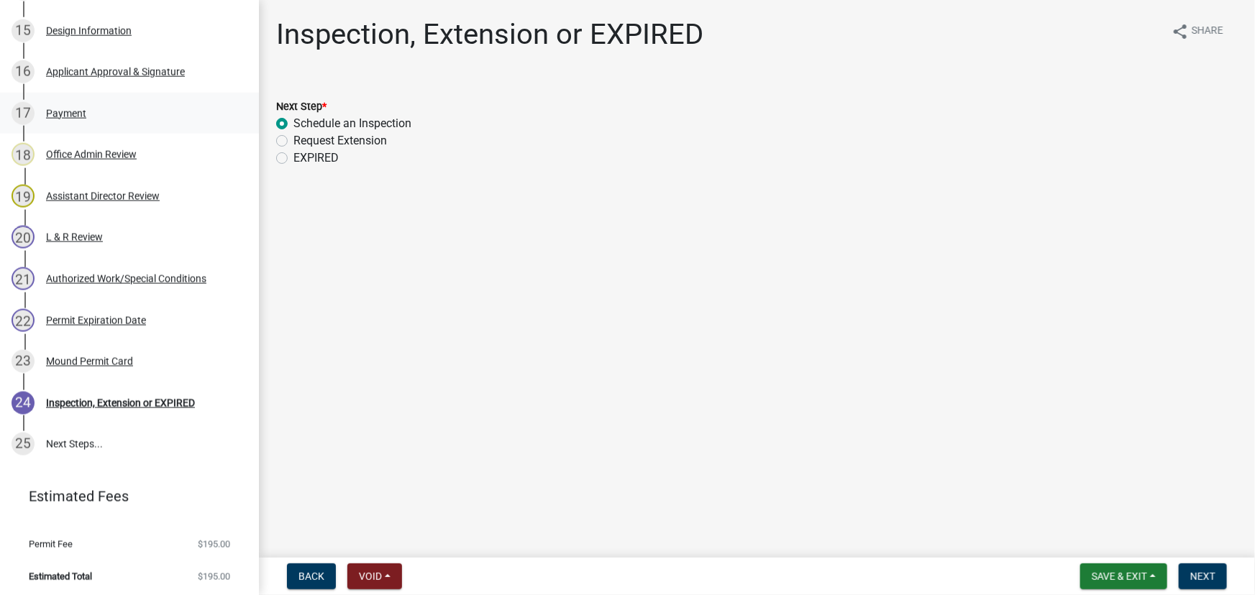
scroll to position [872, 0]
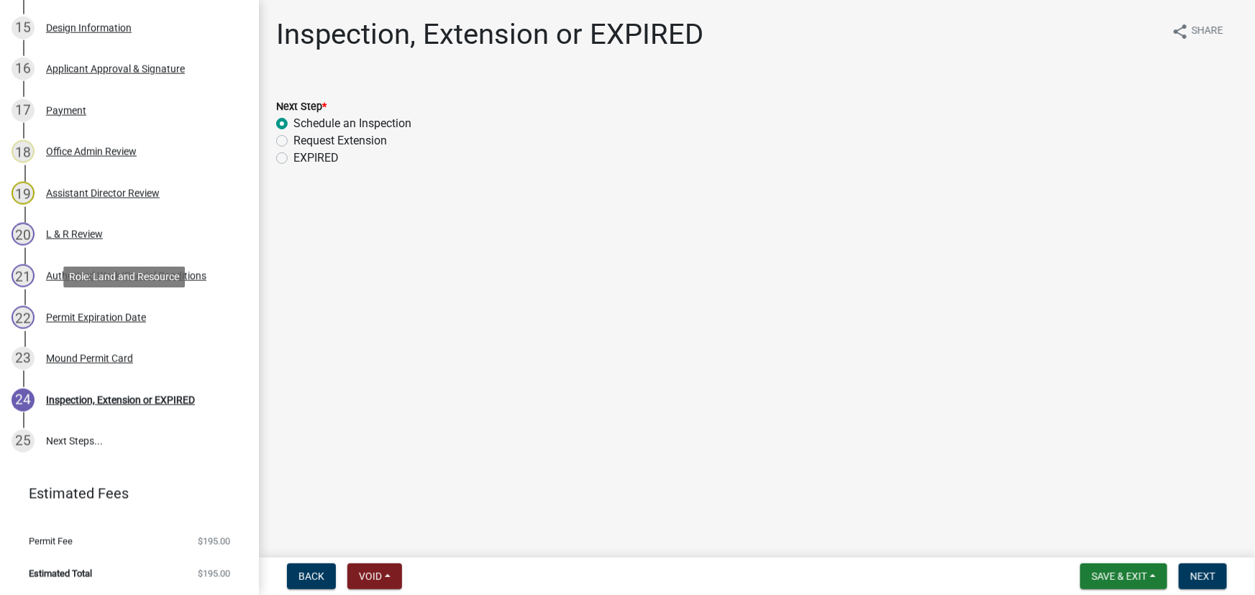
click at [106, 316] on div "Permit Expiration Date" at bounding box center [96, 318] width 100 height 10
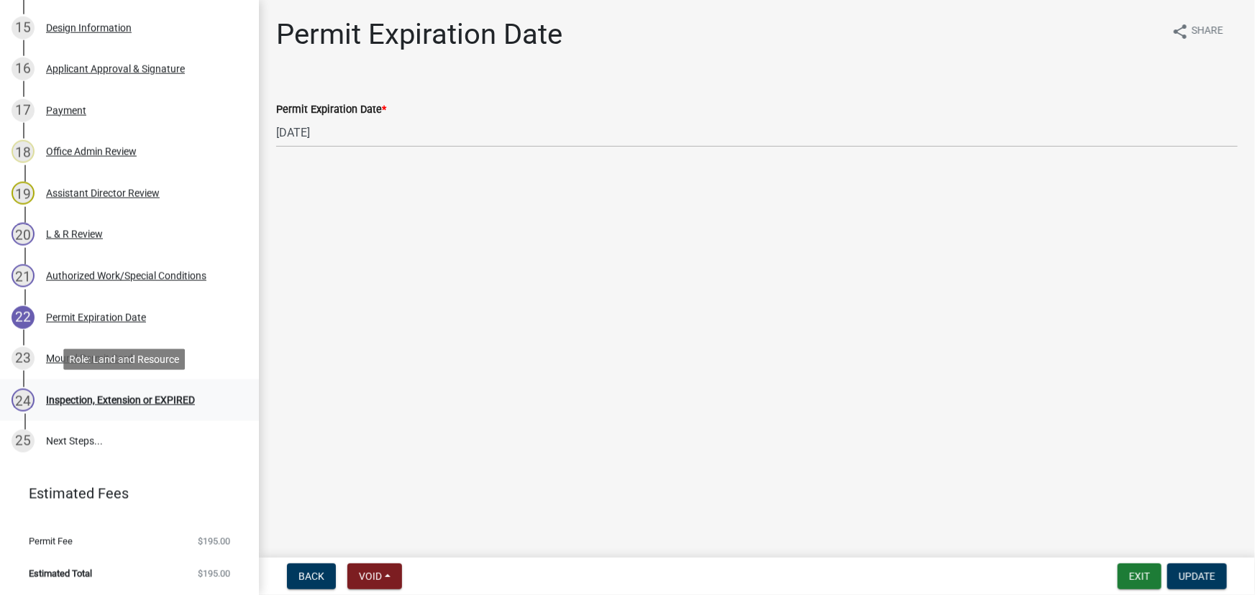
click at [125, 402] on div "Inspection, Extension or EXPIRED" at bounding box center [120, 401] width 149 height 10
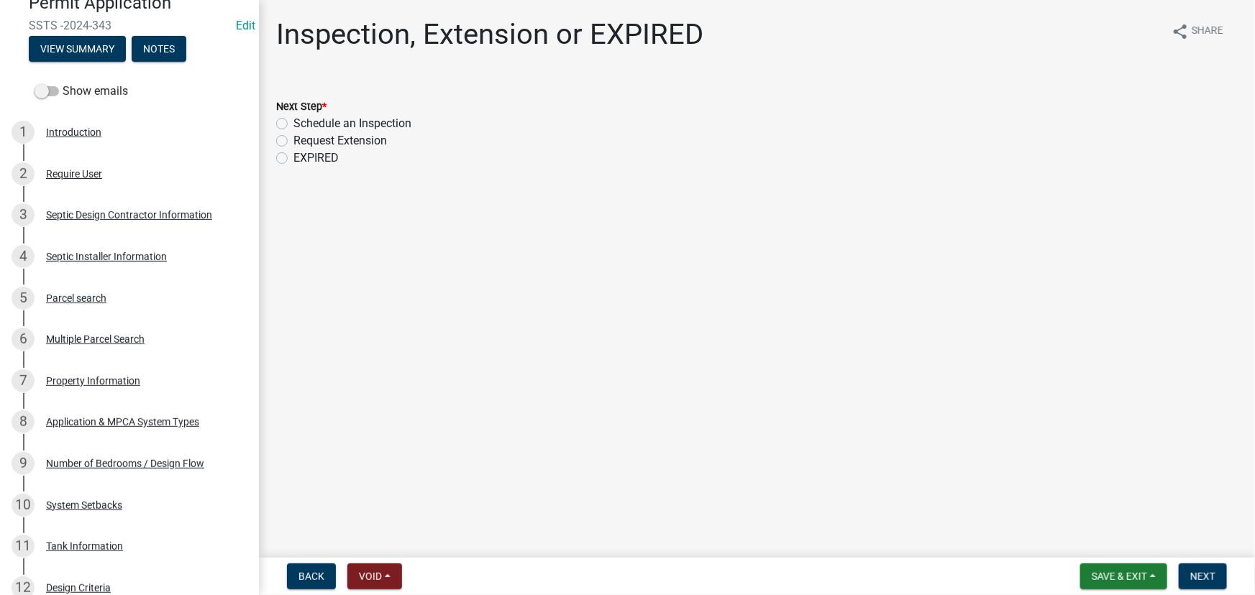
scroll to position [0, 0]
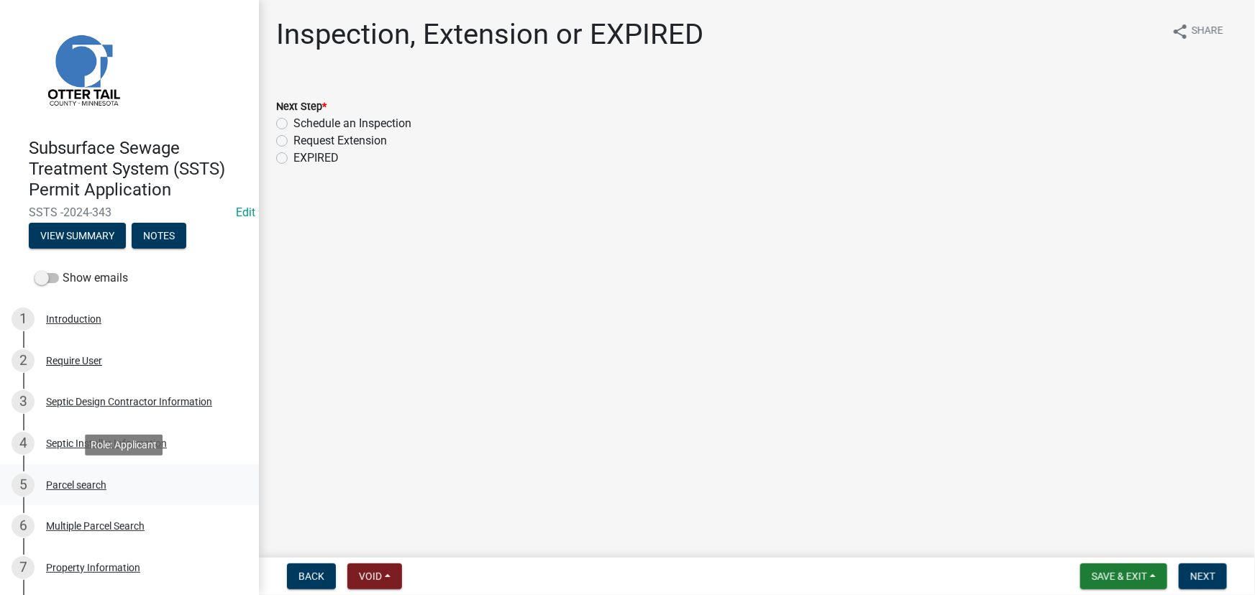
click at [101, 480] on div "Parcel search" at bounding box center [76, 485] width 60 height 10
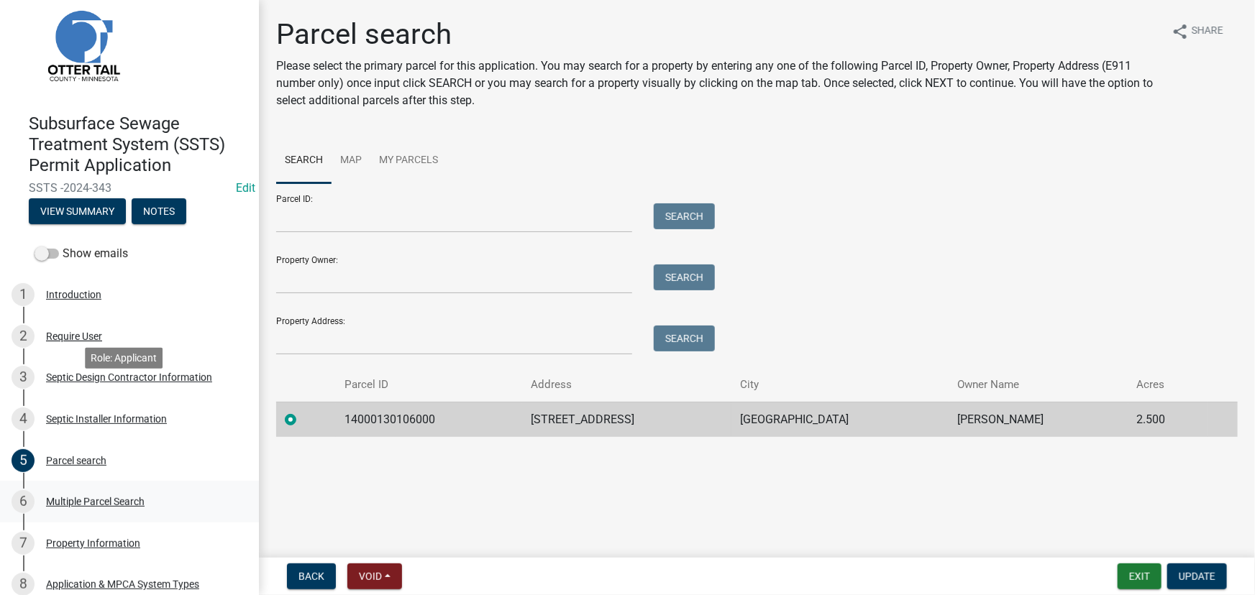
scroll to position [65, 0]
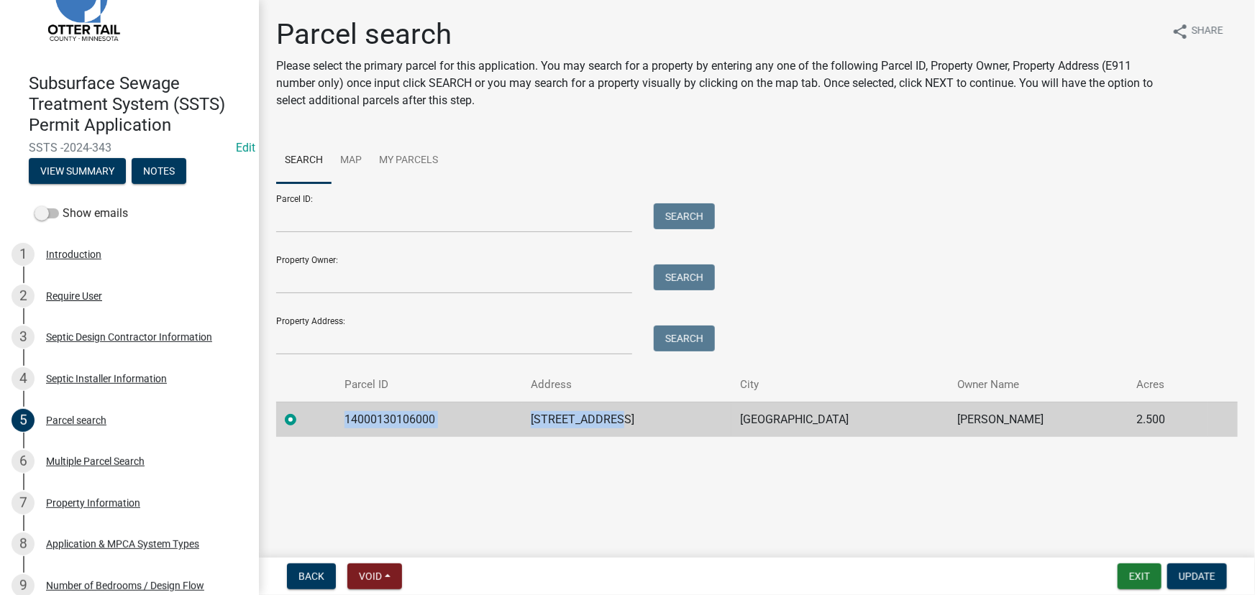
drag, startPoint x: 349, startPoint y: 420, endPoint x: 649, endPoint y: 424, distance: 299.9
click at [668, 426] on tr "14000130106000 39469 375TH ST RICHVILLE ARVIN O WIDNESS 2.500" at bounding box center [756, 419] width 961 height 35
copy tr "14000130106000 39469 375TH ST"
click at [955, 413] on td "ARVIN O WIDNESS" at bounding box center [1038, 419] width 179 height 35
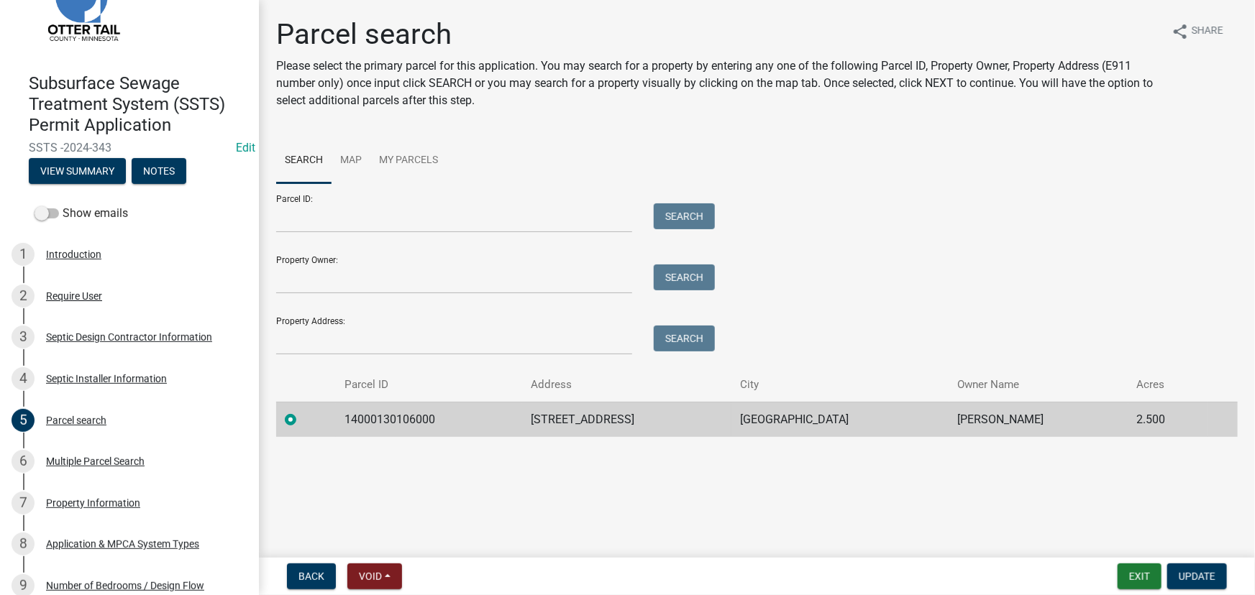
copy td "WIDNESS"
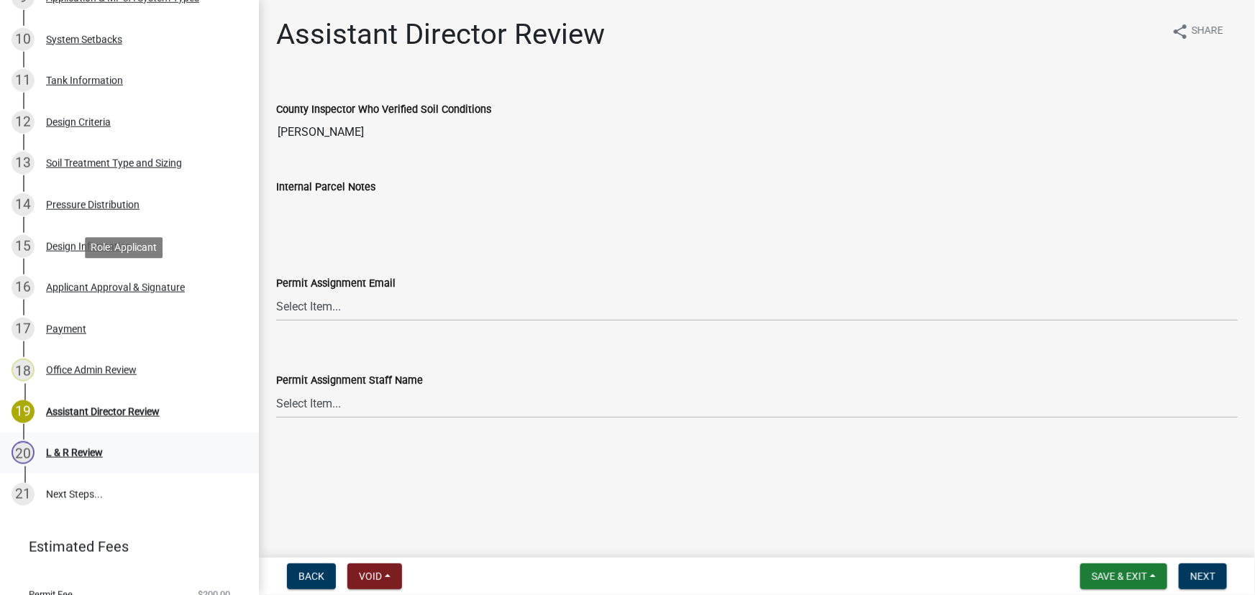
scroll to position [706, 0]
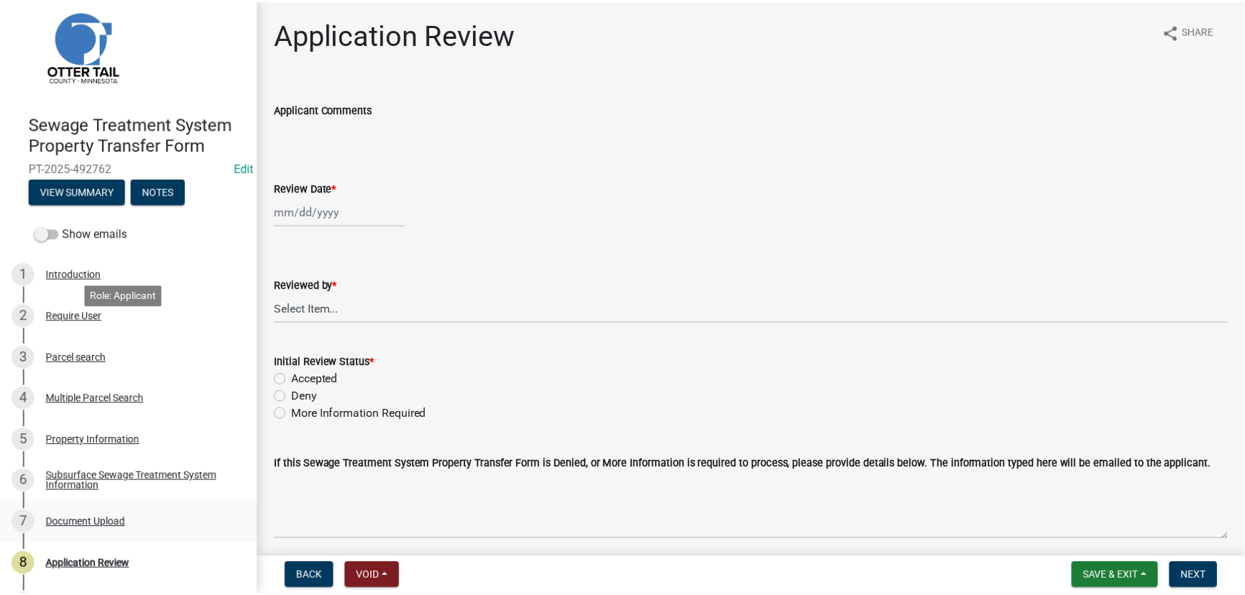
scroll to position [60, 0]
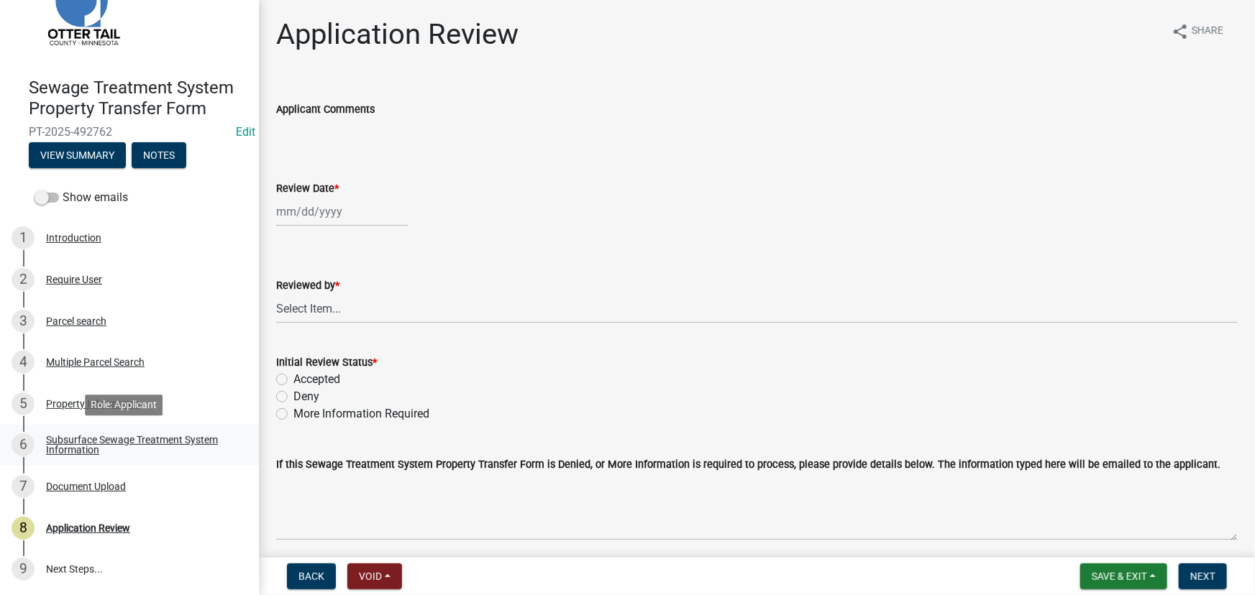
click at [83, 439] on div "Subsurface Sewage Treatment System Information" at bounding box center [141, 445] width 190 height 20
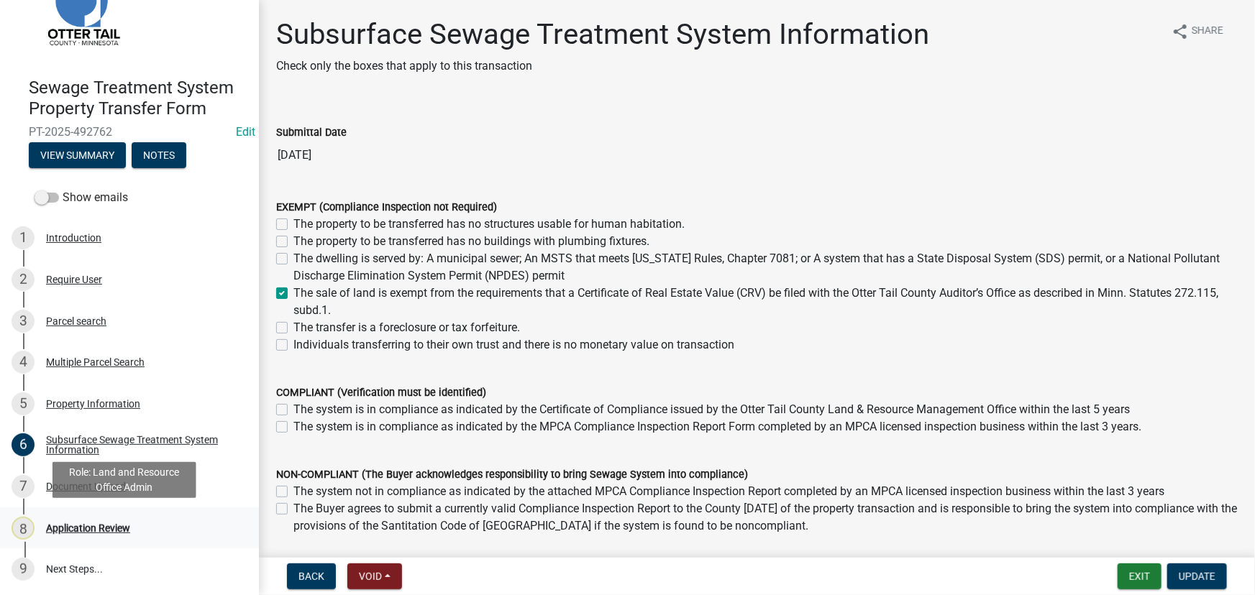
click at [96, 534] on div "8 Application Review" at bounding box center [124, 528] width 224 height 23
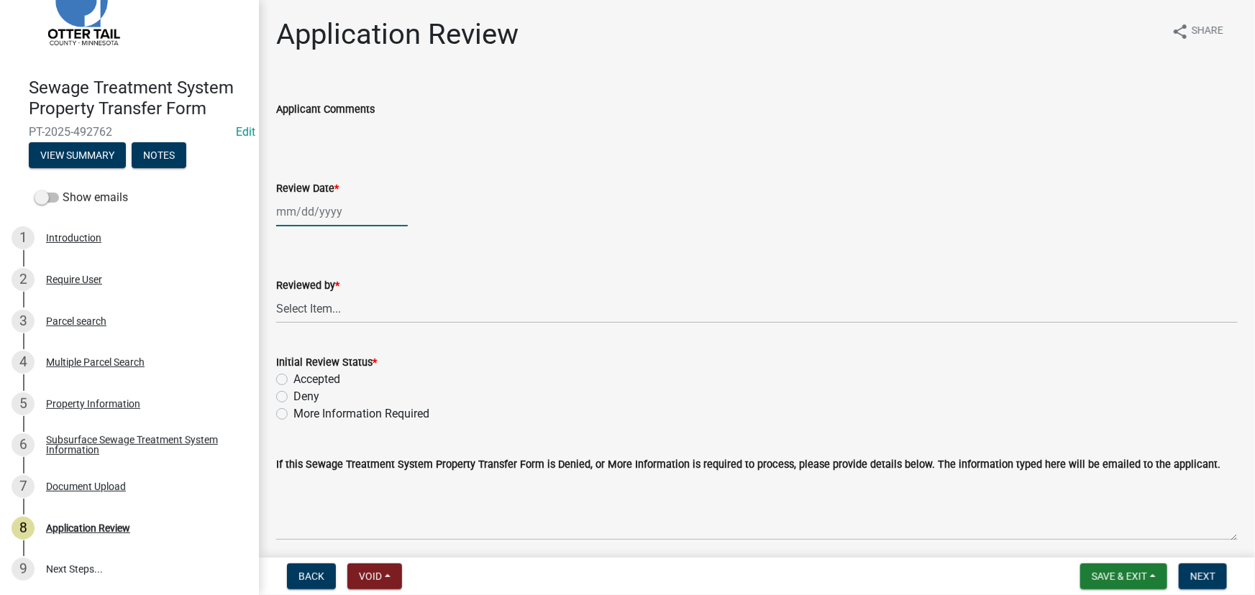
click at [323, 208] on div at bounding box center [342, 211] width 132 height 29
select select "10"
select select "2025"
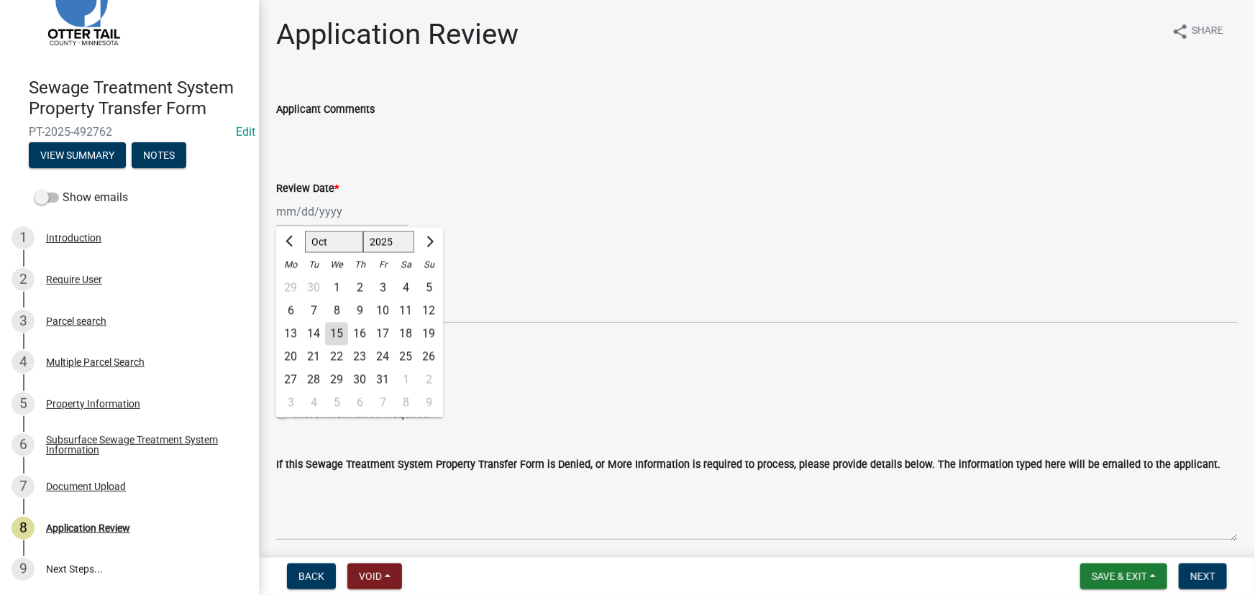
click at [337, 334] on div "15" at bounding box center [336, 334] width 23 height 23
type input "[DATE]"
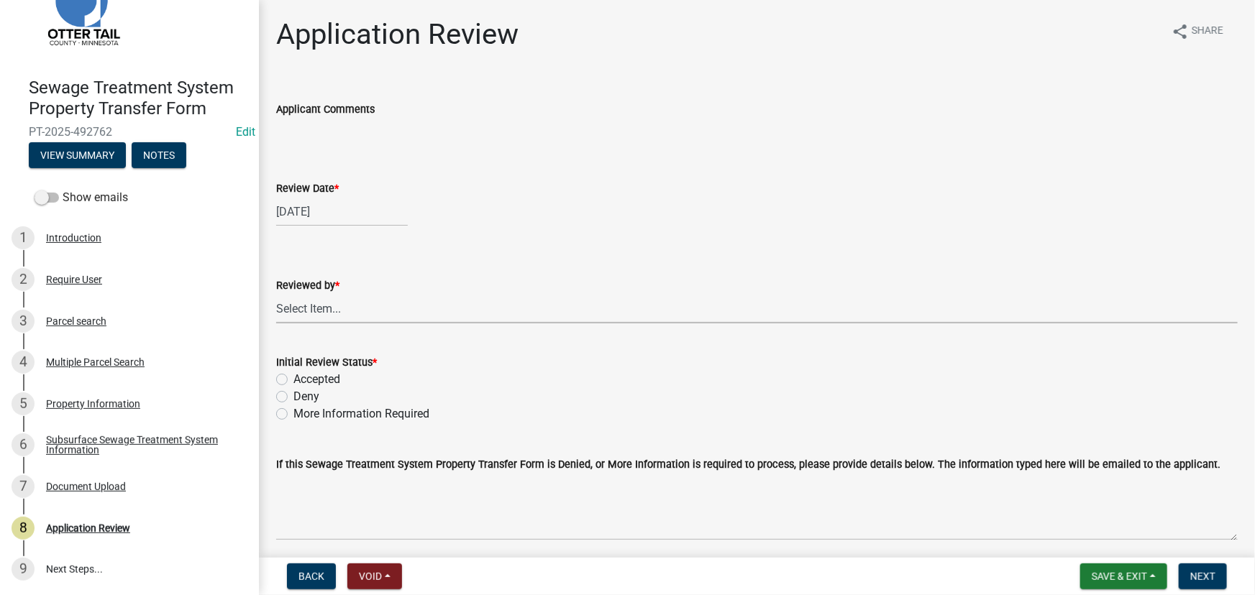
drag, startPoint x: 326, startPoint y: 312, endPoint x: 332, endPoint y: 306, distance: 8.7
click at [326, 312] on select "Select Item... [PERSON_NAME] [PERSON_NAME] [PERSON_NAME] [PERSON_NAME] [PERSON_…" at bounding box center [756, 308] width 961 height 29
click at [276, 294] on select "Select Item... [PERSON_NAME] [PERSON_NAME] [PERSON_NAME] [PERSON_NAME] [PERSON_…" at bounding box center [756, 308] width 961 height 29
select select "190fd4c8-42ef-492b-a4a0-a0213555944c"
click at [335, 375] on label "Accepted" at bounding box center [316, 379] width 47 height 17
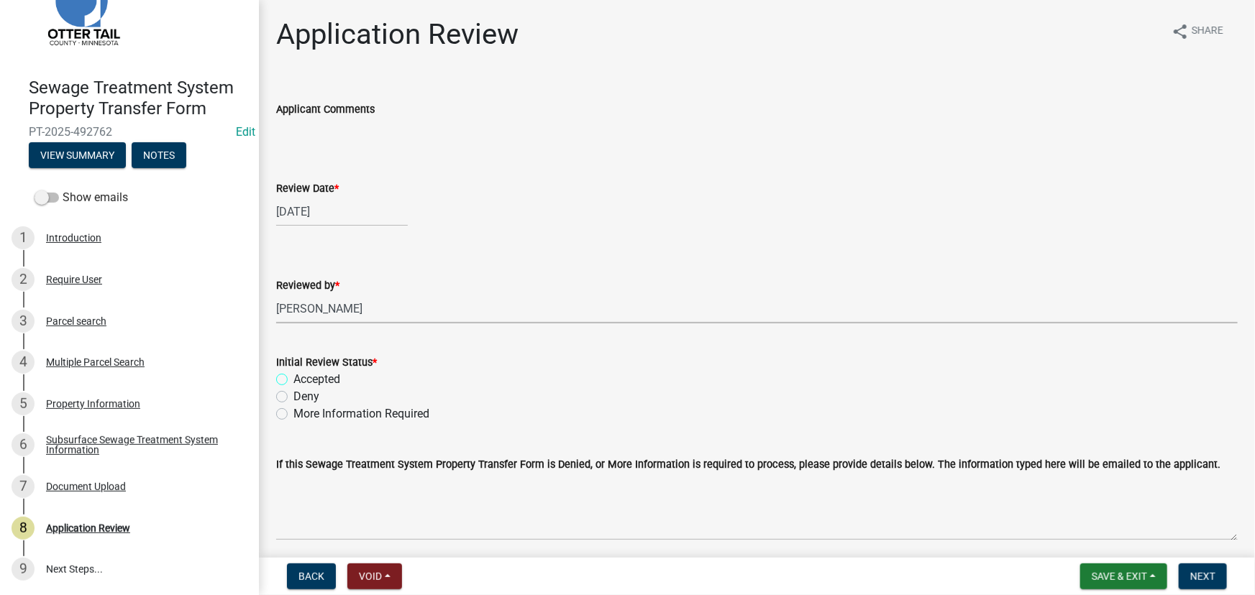
click at [303, 375] on input "Accepted" at bounding box center [297, 375] width 9 height 9
radio input "true"
click at [1220, 573] on button "Next" at bounding box center [1203, 577] width 48 height 26
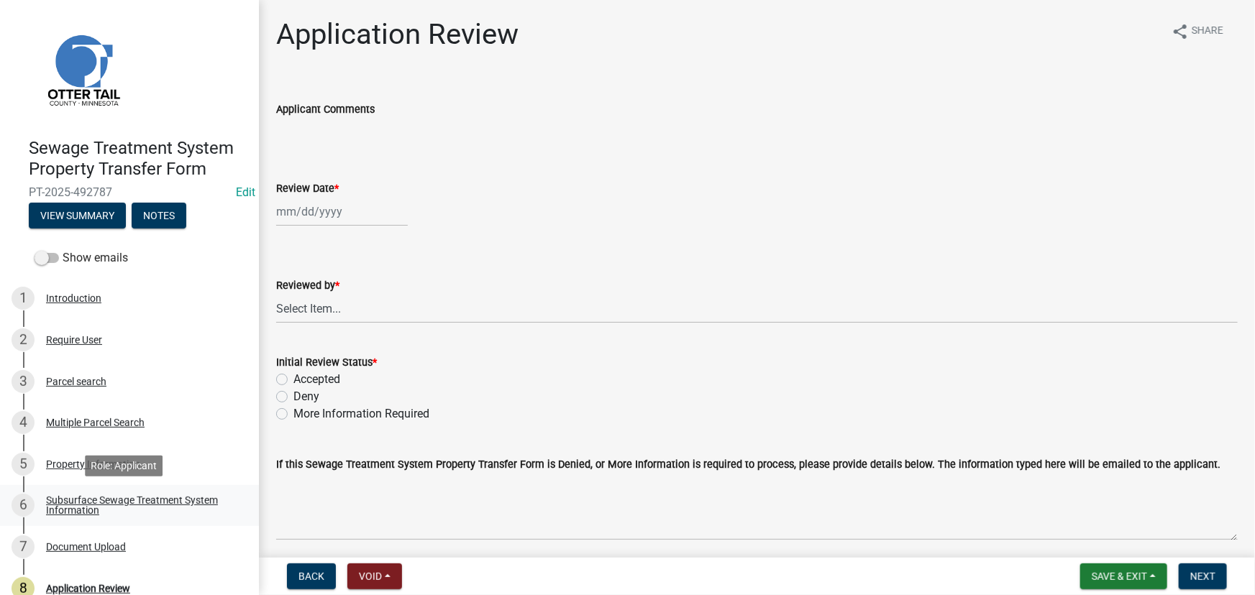
click at [96, 486] on link "6 Subsurface Sewage Treatment System Information" at bounding box center [129, 506] width 259 height 42
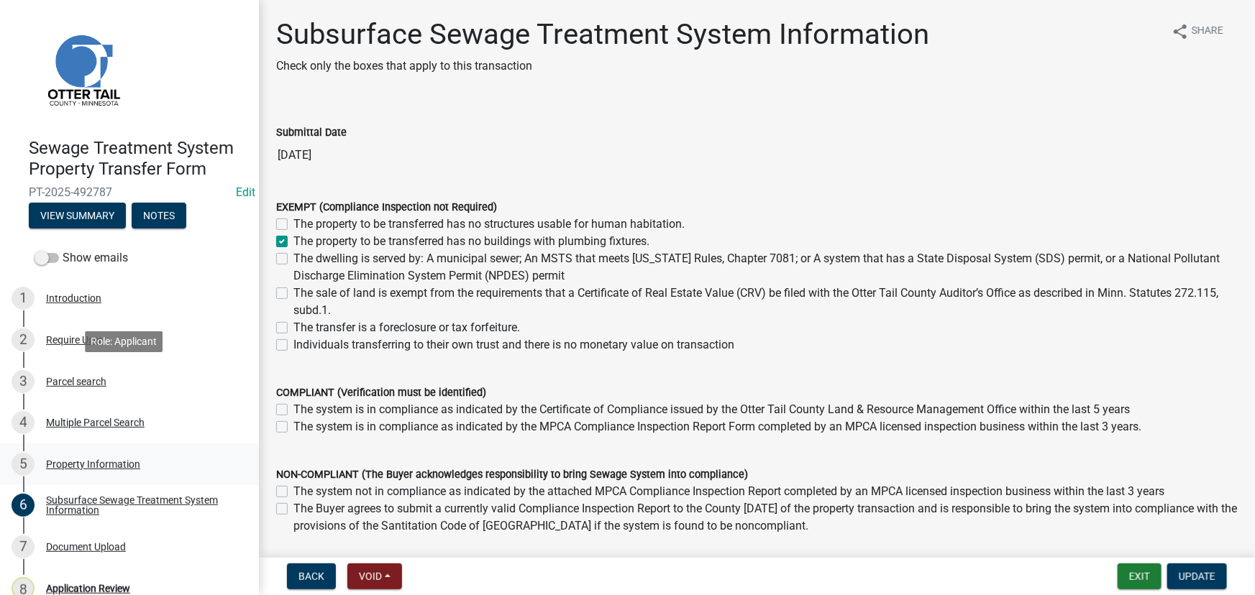
drag, startPoint x: 76, startPoint y: 377, endPoint x: 86, endPoint y: 480, distance: 104.0
click at [76, 377] on div "Parcel search" at bounding box center [76, 382] width 60 height 10
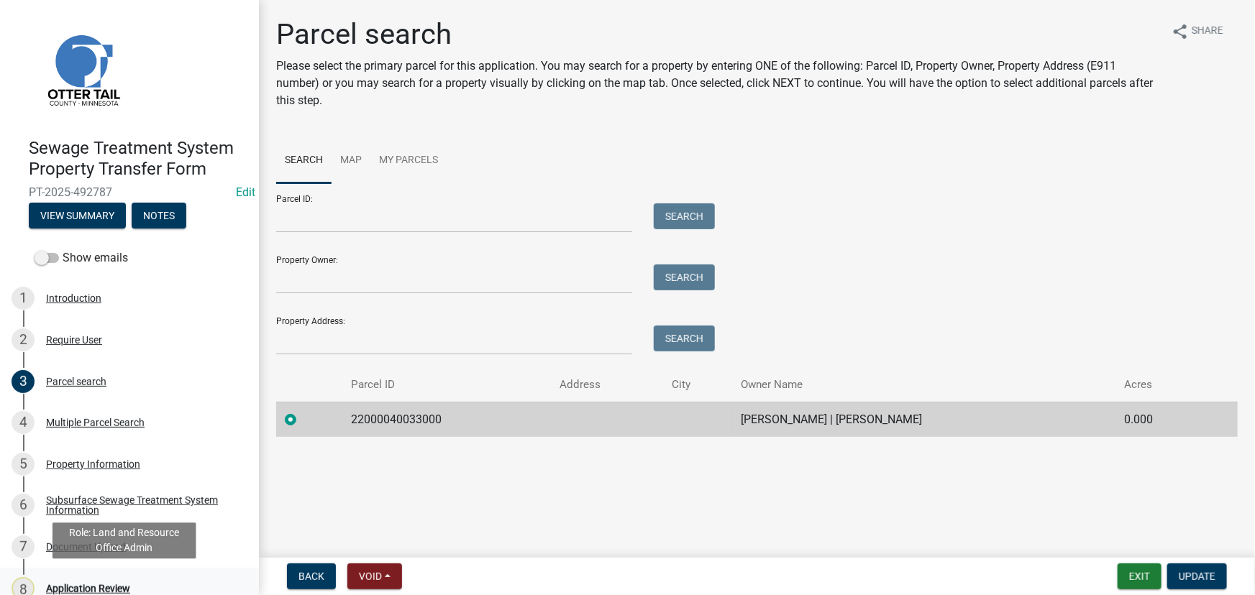
click at [101, 593] on div "Application Review" at bounding box center [88, 589] width 84 height 10
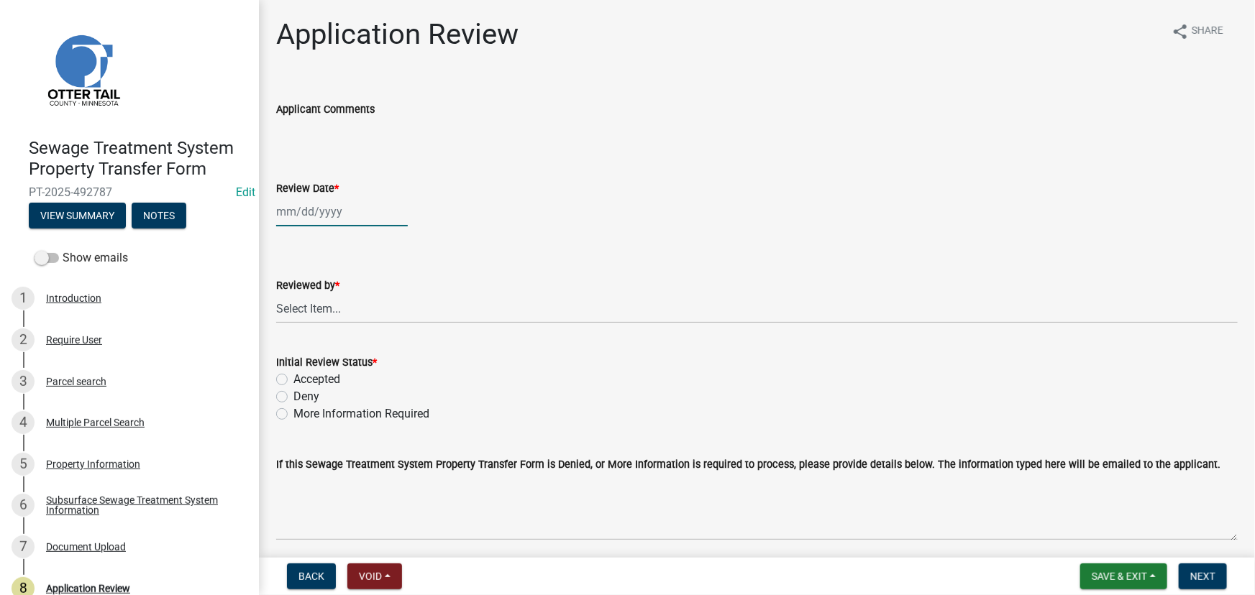
click at [333, 216] on div at bounding box center [342, 211] width 132 height 29
select select "10"
select select "2025"
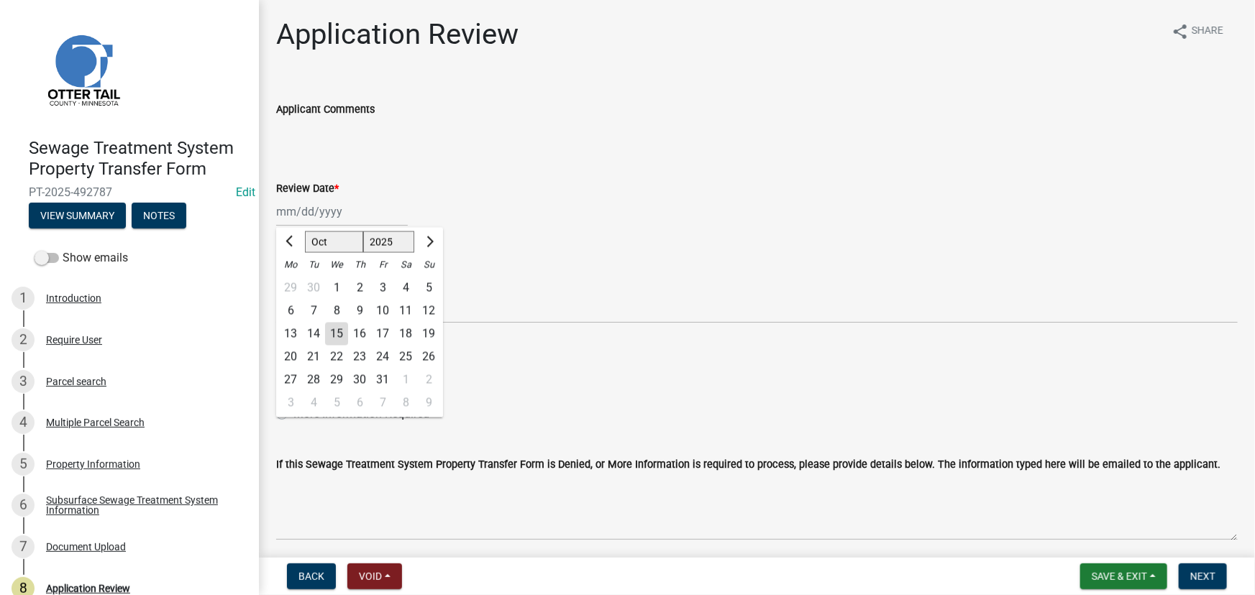
click at [338, 337] on div "15" at bounding box center [336, 334] width 23 height 23
type input "[DATE]"
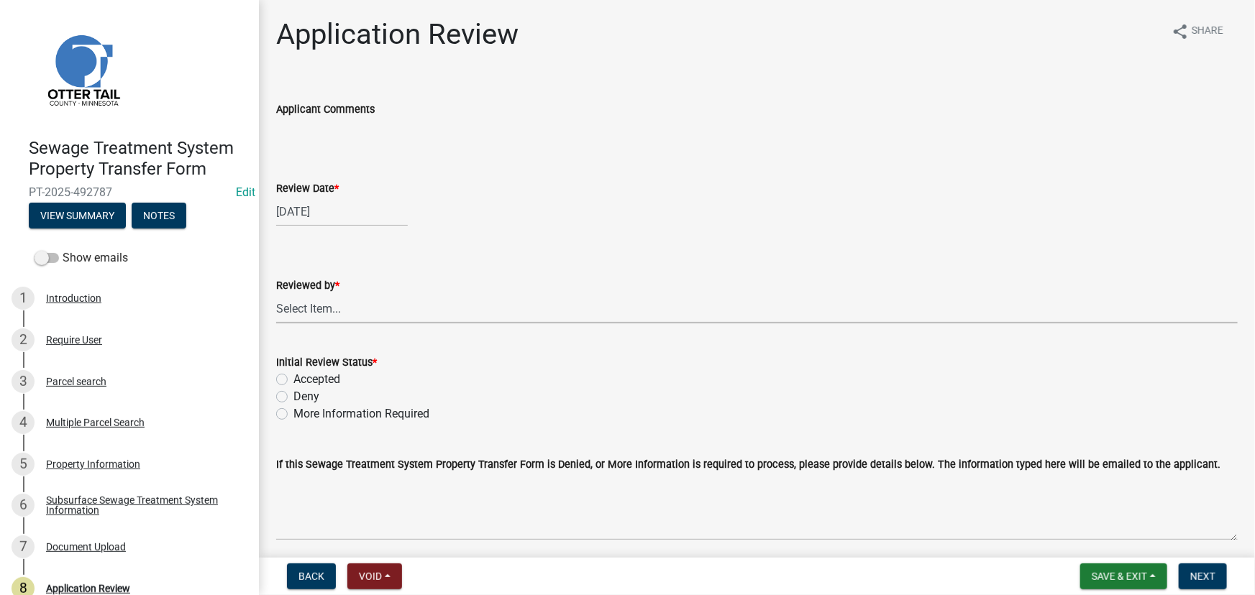
click at [337, 300] on select "Select Item... [PERSON_NAME] [PERSON_NAME] [PERSON_NAME] [PERSON_NAME] [PERSON_…" at bounding box center [756, 308] width 961 height 29
click at [276, 294] on select "Select Item... [PERSON_NAME] [PERSON_NAME] [PERSON_NAME] [PERSON_NAME] [PERSON_…" at bounding box center [756, 308] width 961 height 29
select select "190fd4c8-42ef-492b-a4a0-a0213555944c"
click at [311, 375] on label "Accepted" at bounding box center [316, 379] width 47 height 17
click at [303, 375] on input "Accepted" at bounding box center [297, 375] width 9 height 9
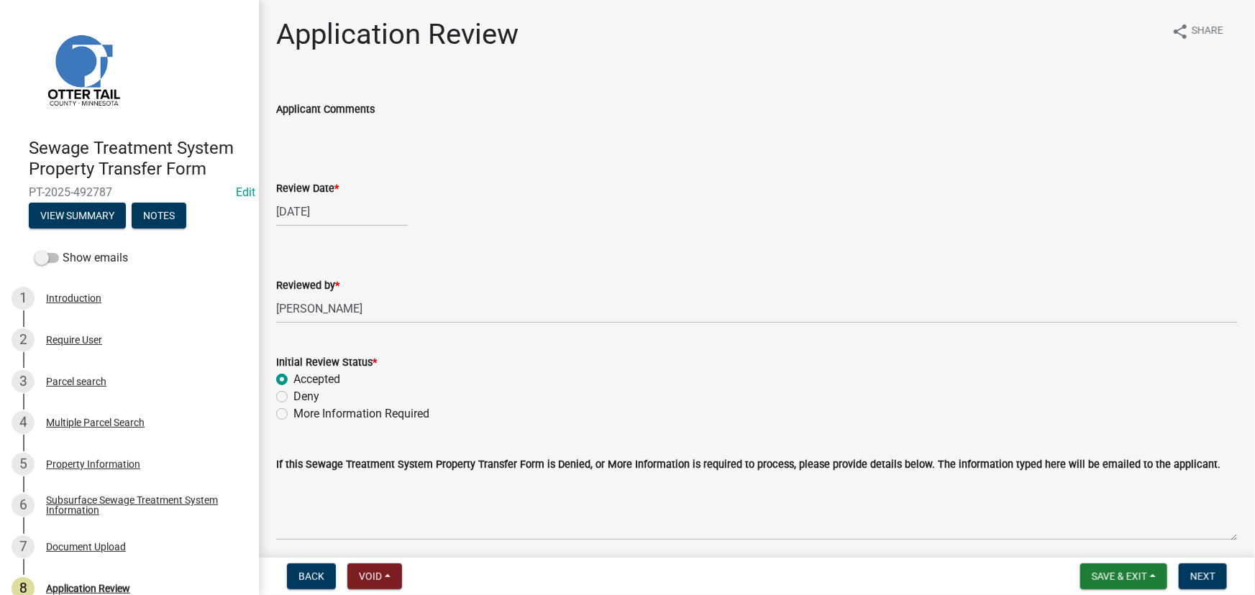
radio input "true"
click at [1197, 579] on span "Next" at bounding box center [1202, 577] width 25 height 12
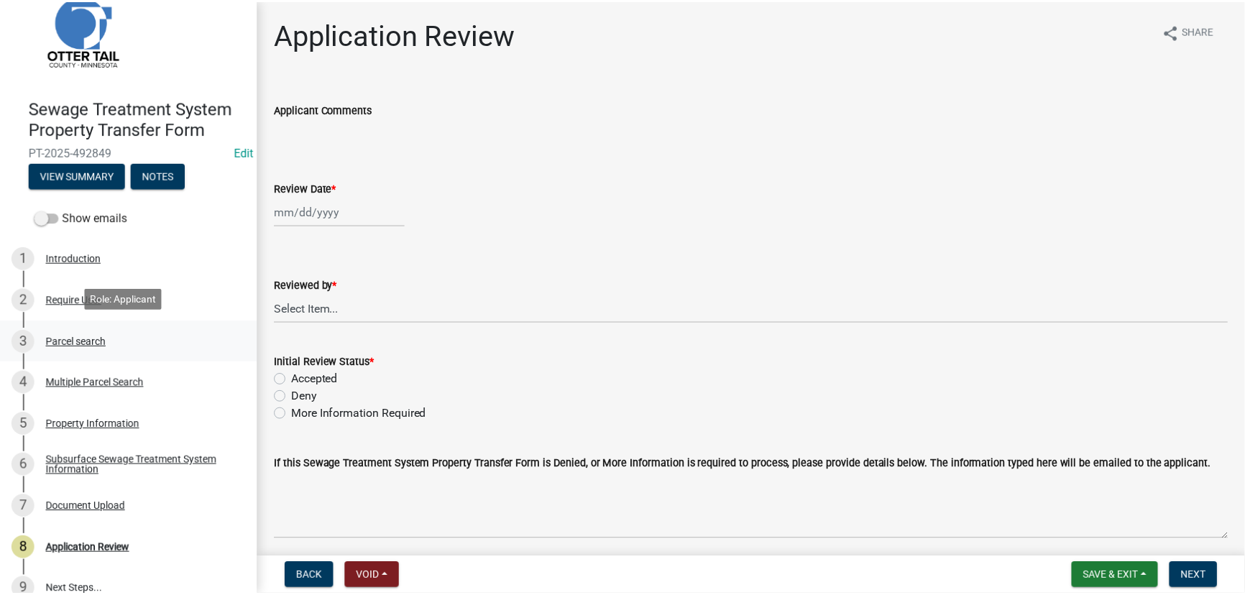
scroll to position [60, 0]
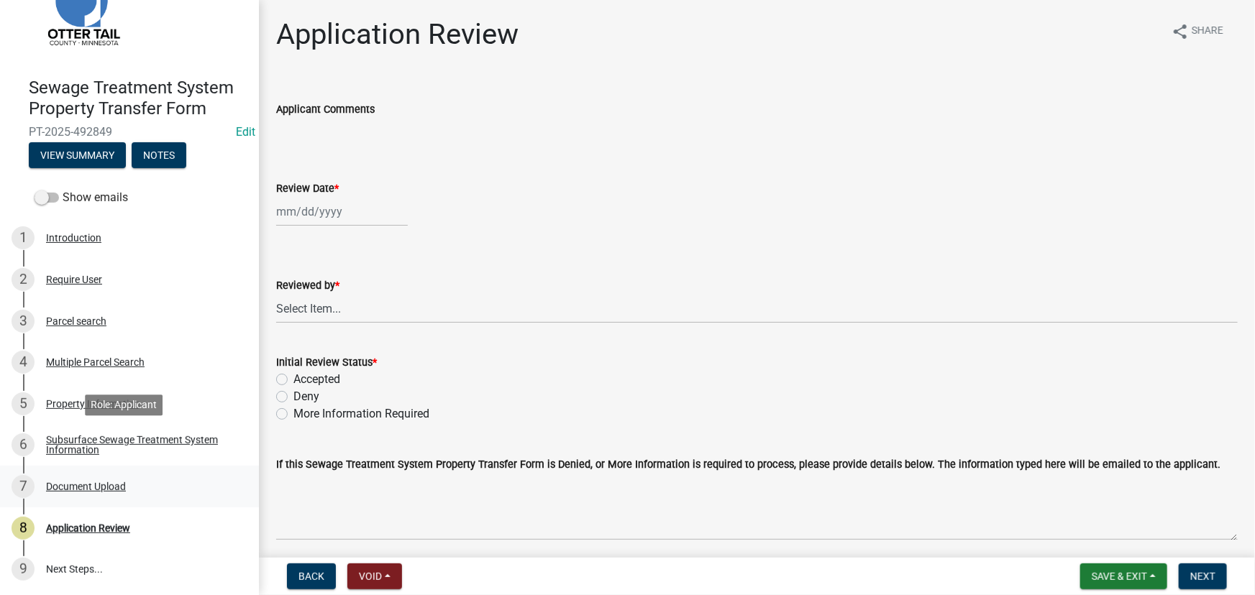
drag, startPoint x: 116, startPoint y: 434, endPoint x: 119, endPoint y: 506, distance: 72.0
click at [116, 435] on div "Subsurface Sewage Treatment System Information" at bounding box center [141, 445] width 190 height 20
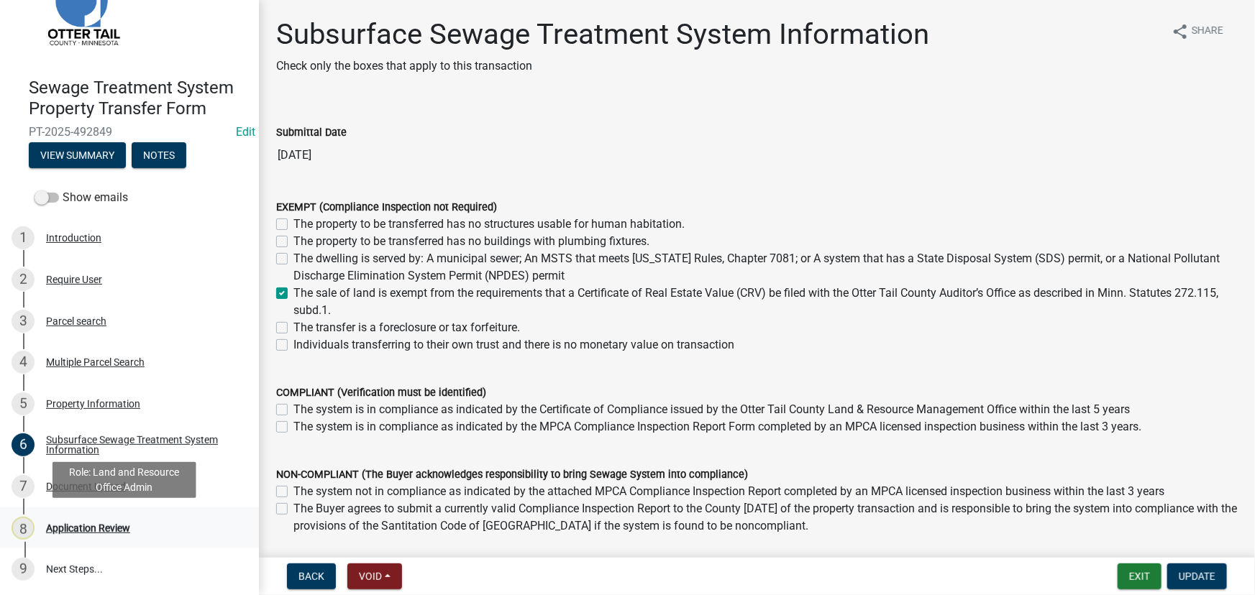
click at [104, 524] on div "Application Review" at bounding box center [88, 529] width 84 height 10
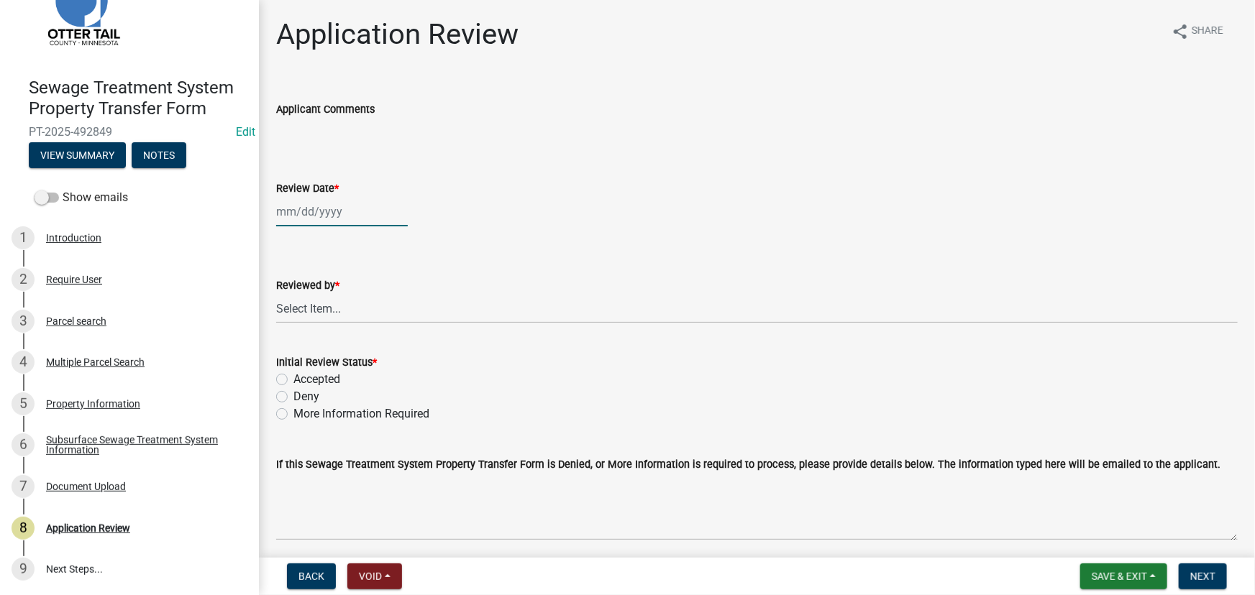
click at [340, 203] on div at bounding box center [342, 211] width 132 height 29
select select "10"
select select "2025"
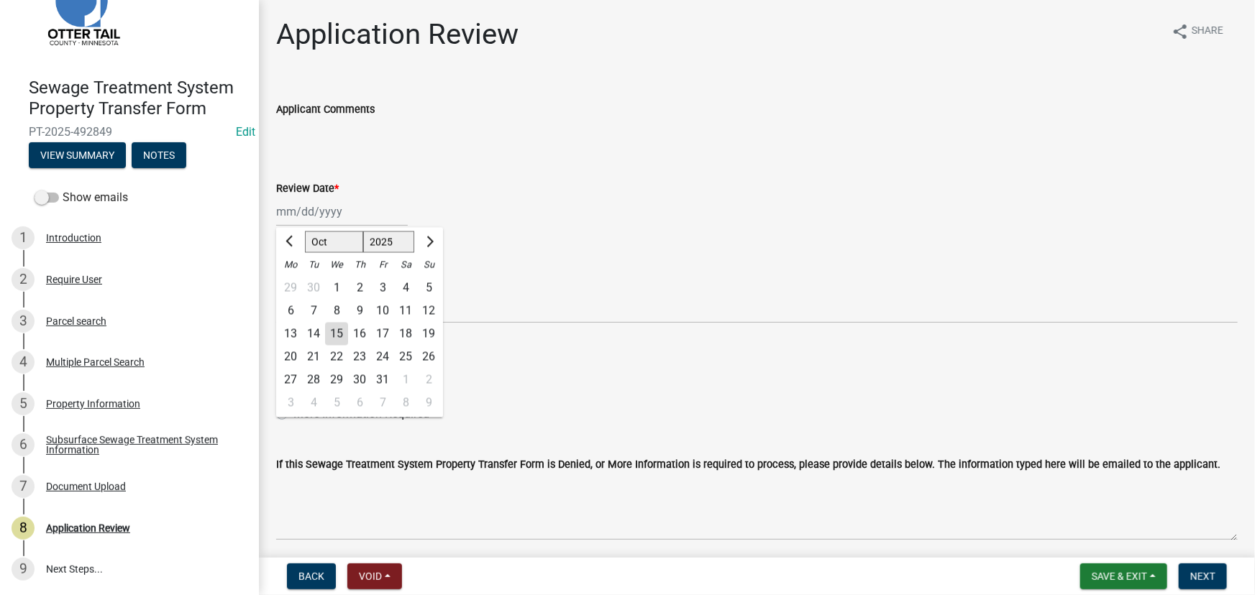
click at [334, 332] on div "15" at bounding box center [336, 334] width 23 height 23
type input "[DATE]"
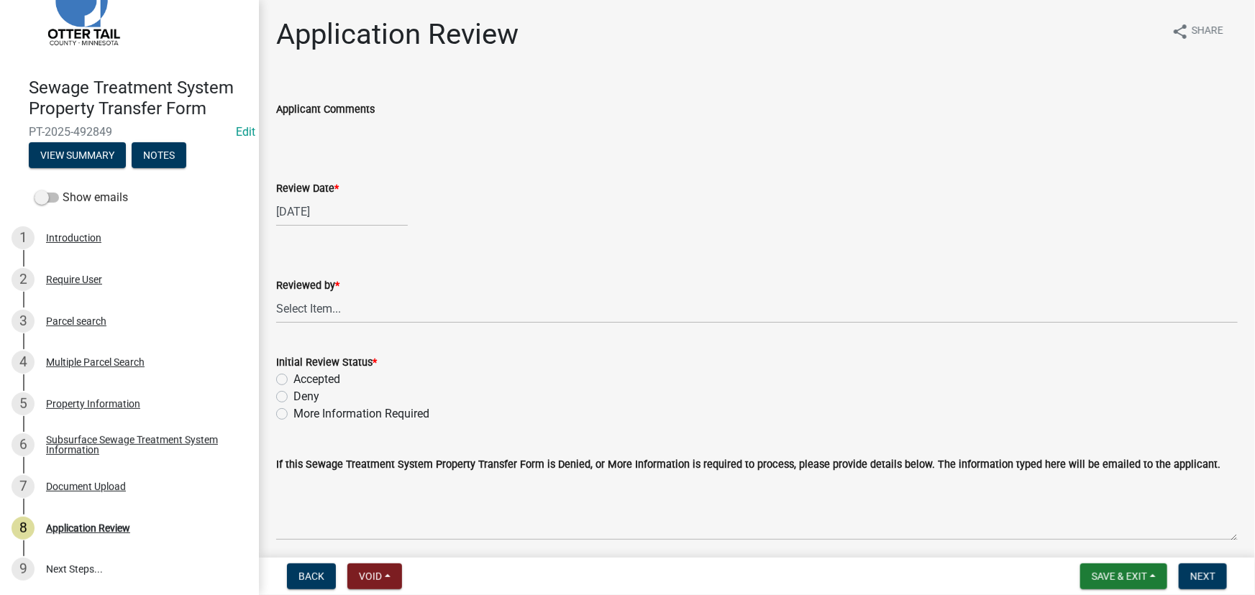
click at [314, 283] on label "Reviewed by *" at bounding box center [307, 286] width 63 height 10
click at [314, 294] on select "Select Item... Alexis Newark Amy Busko Andrea Perales Brittany Tollefson Christ…" at bounding box center [756, 308] width 961 height 29
drag, startPoint x: 303, startPoint y: 311, endPoint x: 301, endPoint y: 300, distance: 11.7
click at [303, 311] on select "Select Item... Alexis Newark Amy Busko Andrea Perales Brittany Tollefson Christ…" at bounding box center [756, 308] width 961 height 29
click at [276, 294] on select "Select Item... Alexis Newark Amy Busko Andrea Perales Brittany Tollefson Christ…" at bounding box center [756, 308] width 961 height 29
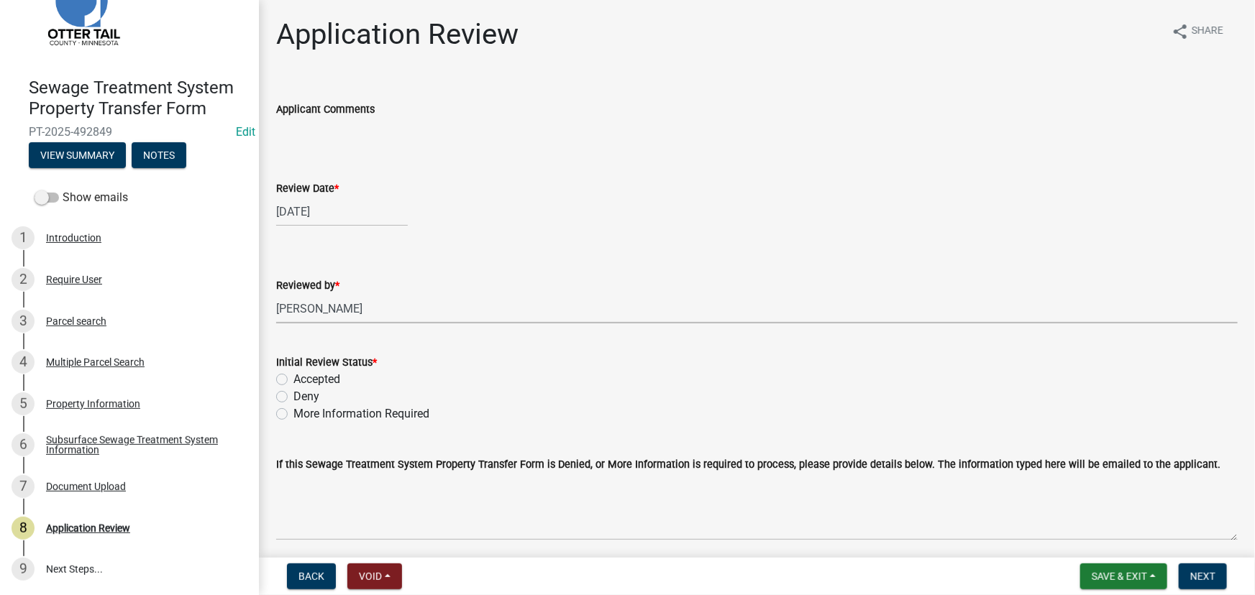
select select "190fd4c8-42ef-492b-a4a0-a0213555944c"
click at [325, 369] on div "Initial Review Status *" at bounding box center [756, 362] width 961 height 17
click at [323, 381] on label "Accepted" at bounding box center [316, 379] width 47 height 17
click at [303, 380] on input "Accepted" at bounding box center [297, 375] width 9 height 9
radio input "true"
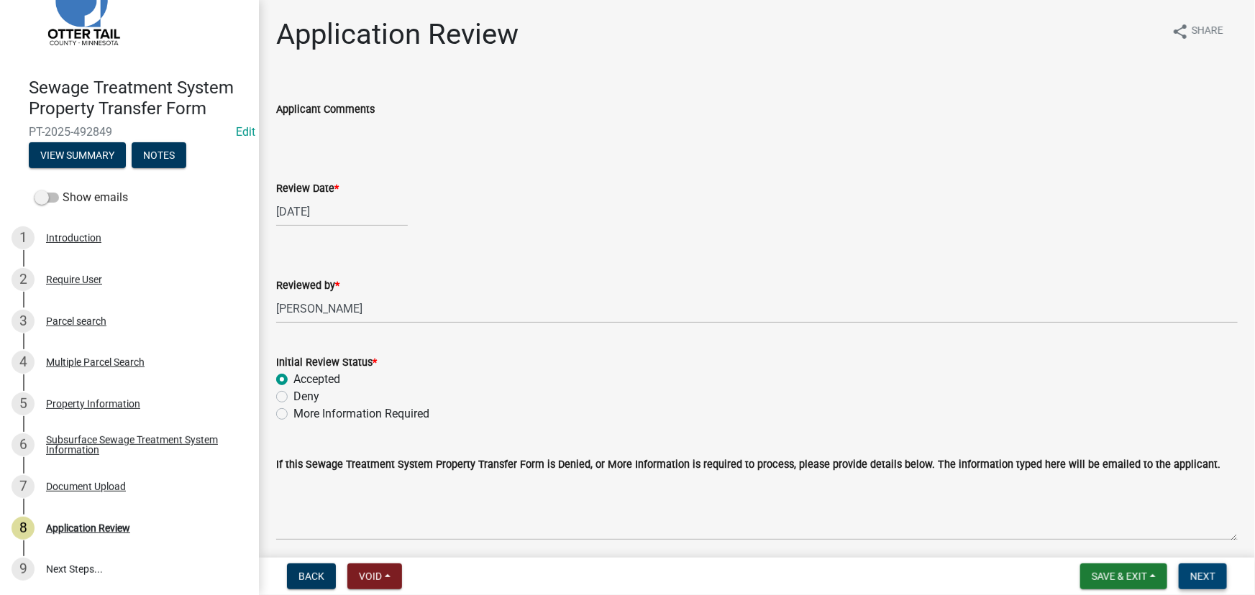
drag, startPoint x: 1205, startPoint y: 577, endPoint x: 1220, endPoint y: 591, distance: 20.4
click at [1206, 577] on span "Next" at bounding box center [1202, 577] width 25 height 12
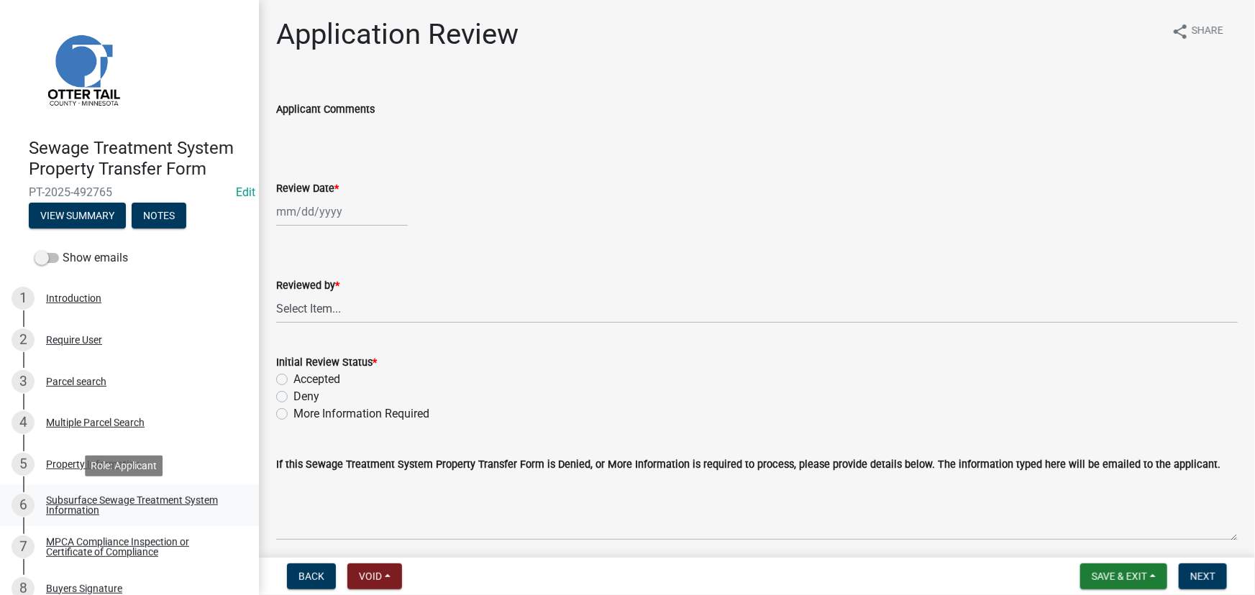
click at [168, 509] on div "Subsurface Sewage Treatment System Information" at bounding box center [141, 505] width 190 height 20
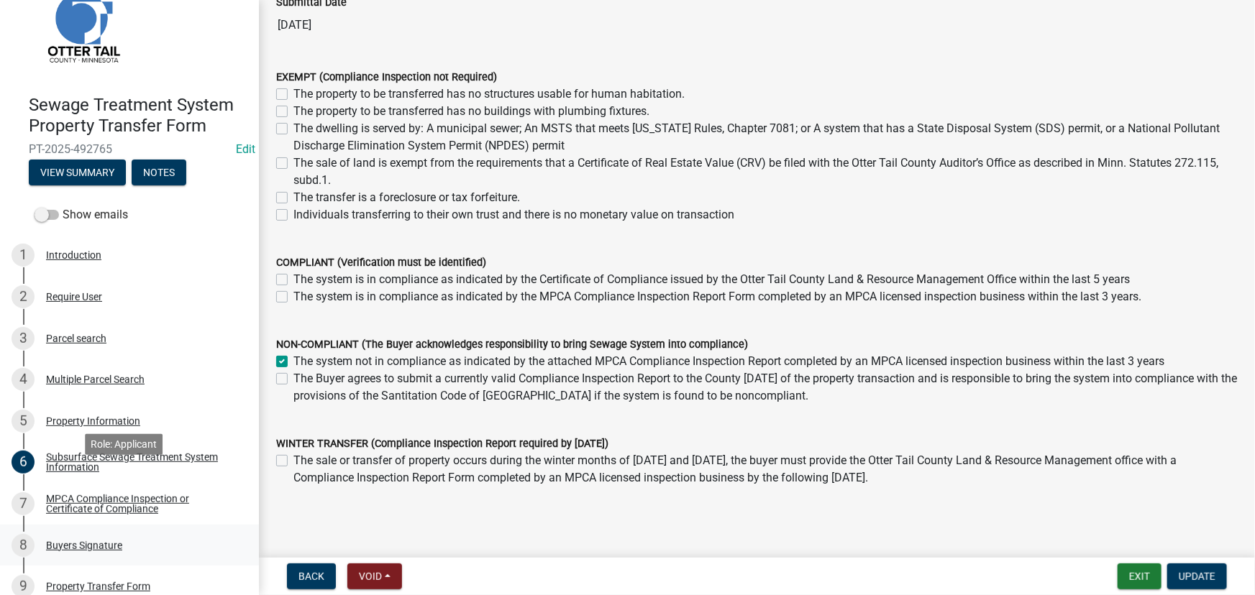
scroll to position [65, 0]
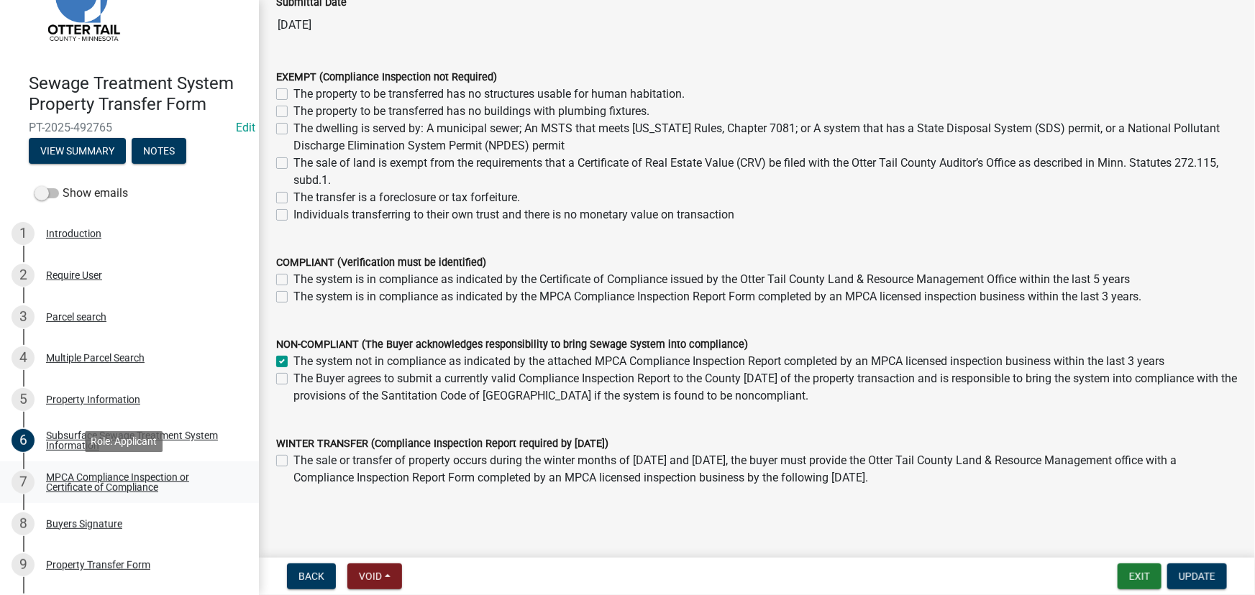
click at [118, 490] on div "MPCA Compliance Inspection or Certificate of Compliance" at bounding box center [141, 482] width 190 height 20
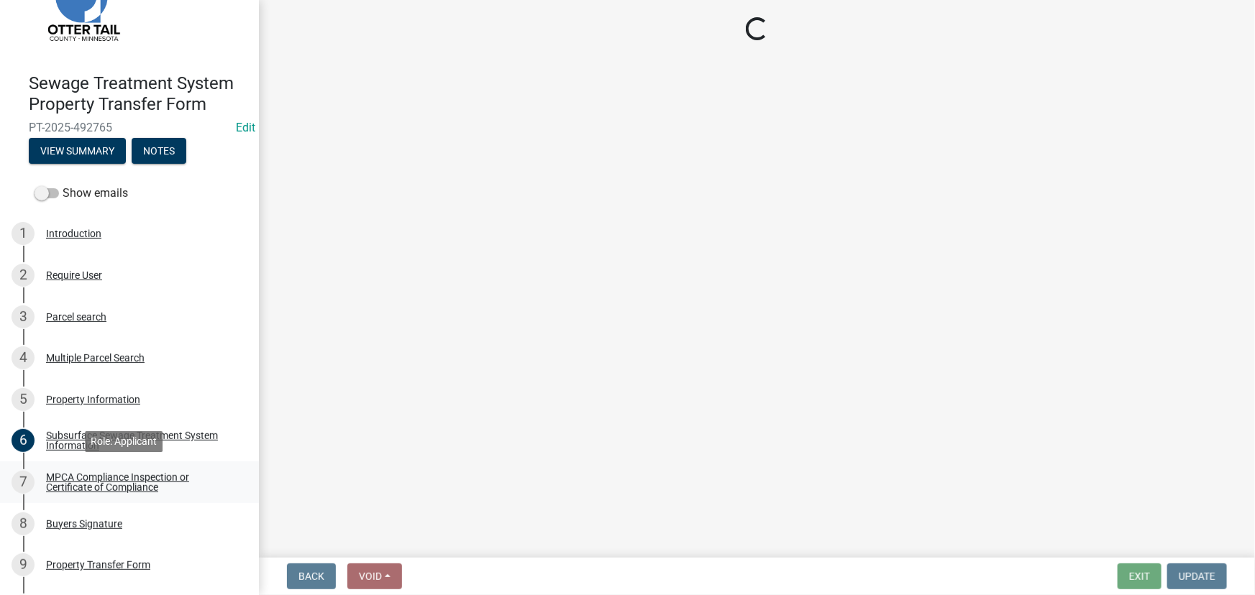
scroll to position [0, 0]
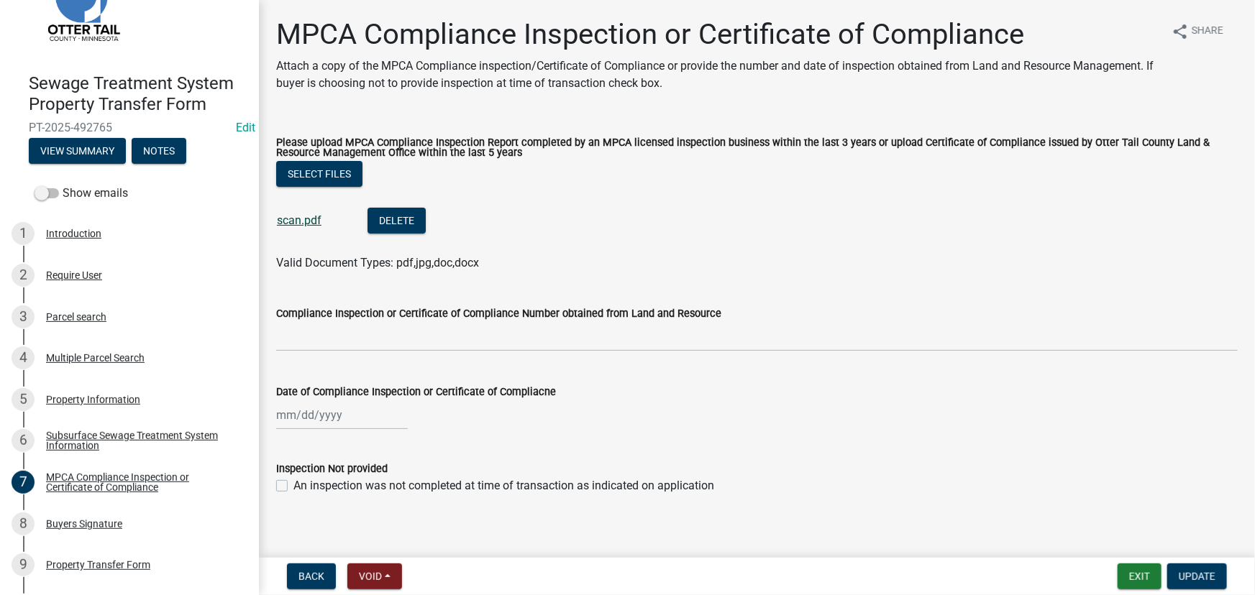
click at [302, 216] on link "scan.pdf" at bounding box center [299, 221] width 45 height 14
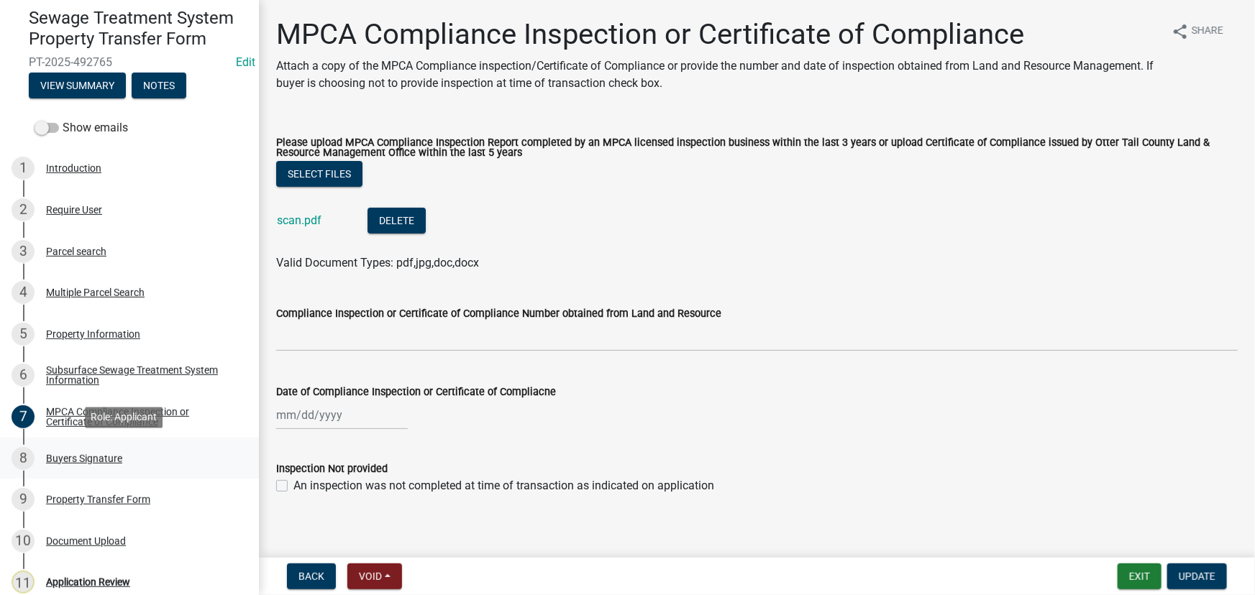
scroll to position [185, 0]
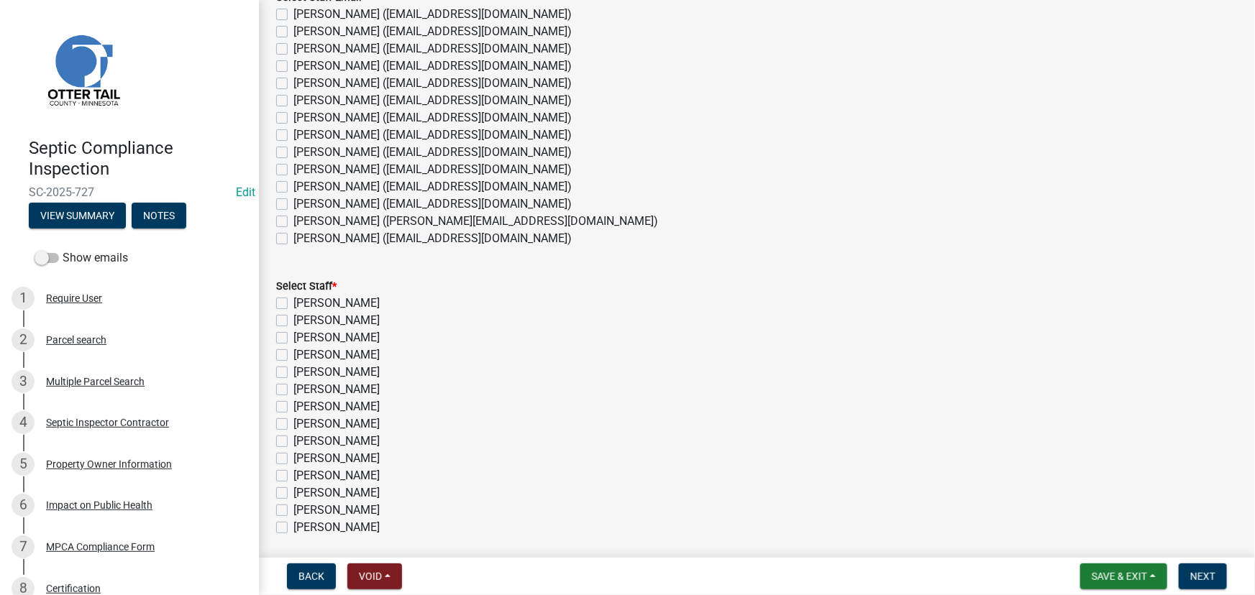
scroll to position [109, 0]
click at [333, 131] on label "[PERSON_NAME] ([EMAIL_ADDRESS][DOMAIN_NAME])" at bounding box center [432, 135] width 278 height 17
click at [303, 131] on input "[PERSON_NAME] ([EMAIL_ADDRESS][DOMAIN_NAME])" at bounding box center [297, 131] width 9 height 9
checkbox input "true"
checkbox input "false"
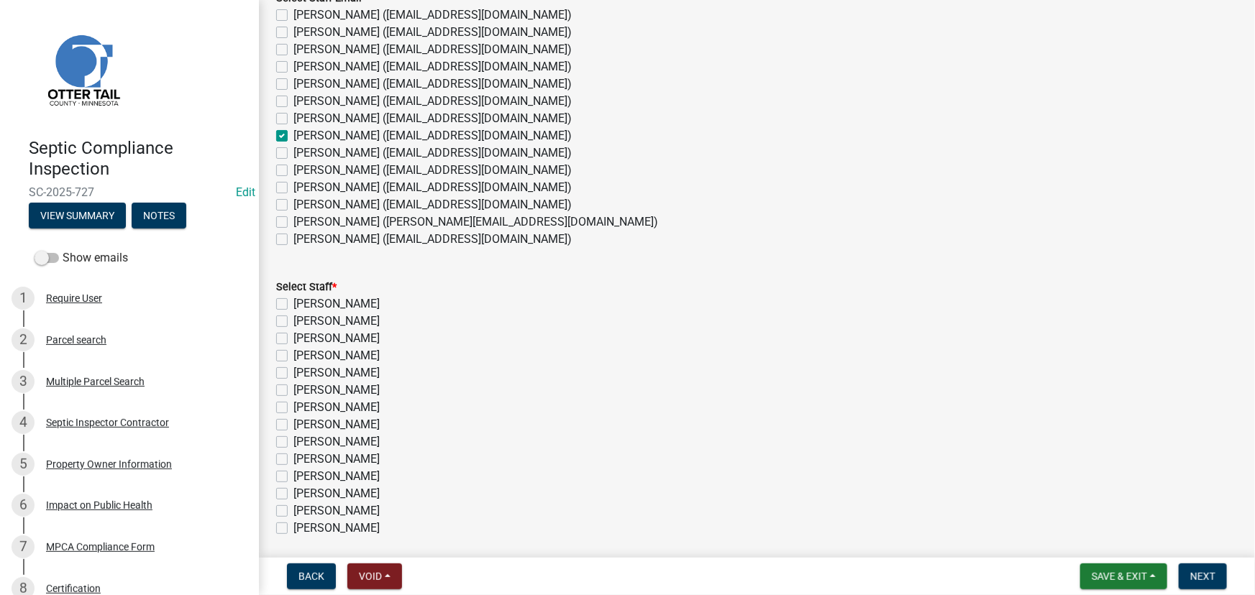
checkbox input "false"
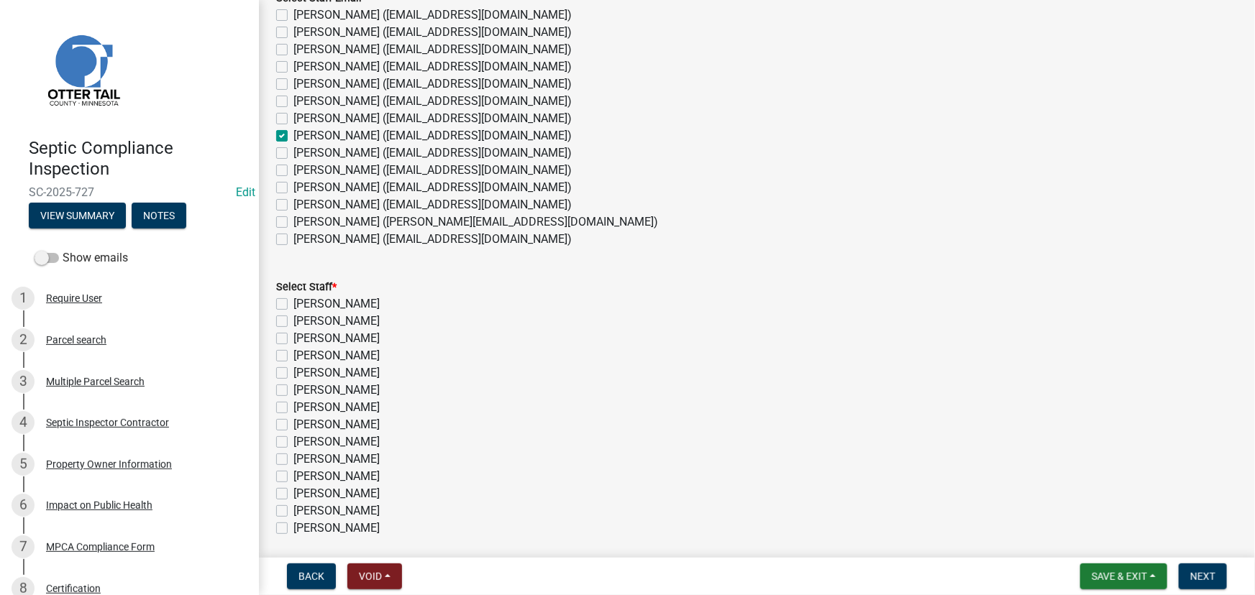
checkbox input "false"
checkbox input "true"
checkbox input "false"
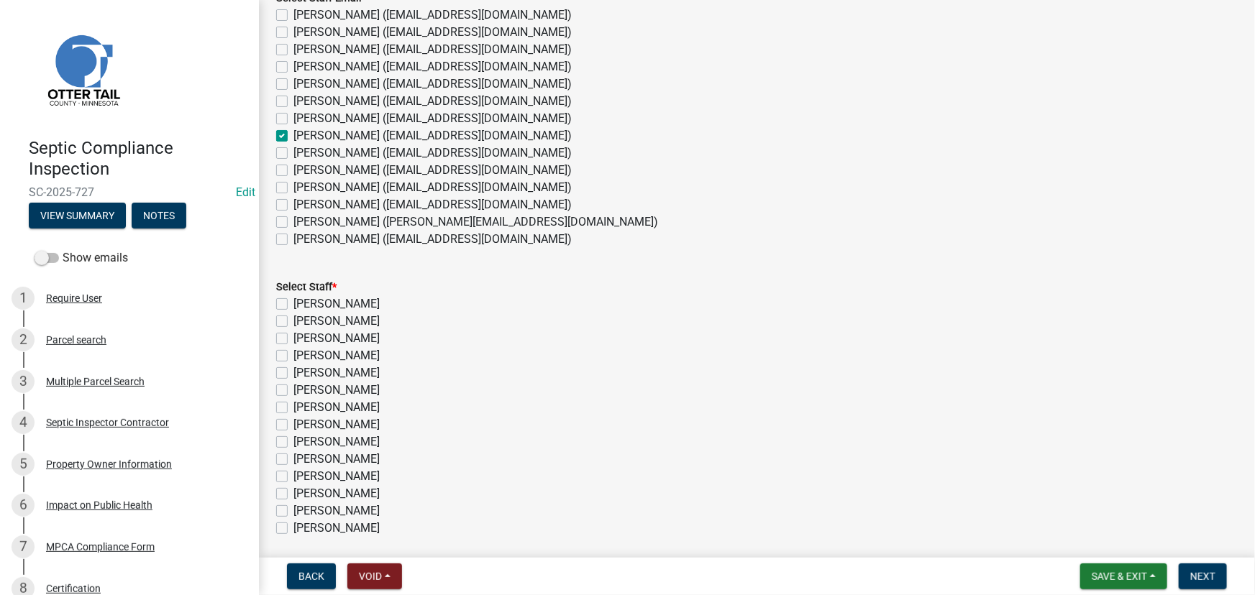
checkbox input "false"
click at [342, 428] on label "Emma Swenson" at bounding box center [336, 424] width 86 height 17
click at [303, 426] on input "Emma Swenson" at bounding box center [297, 420] width 9 height 9
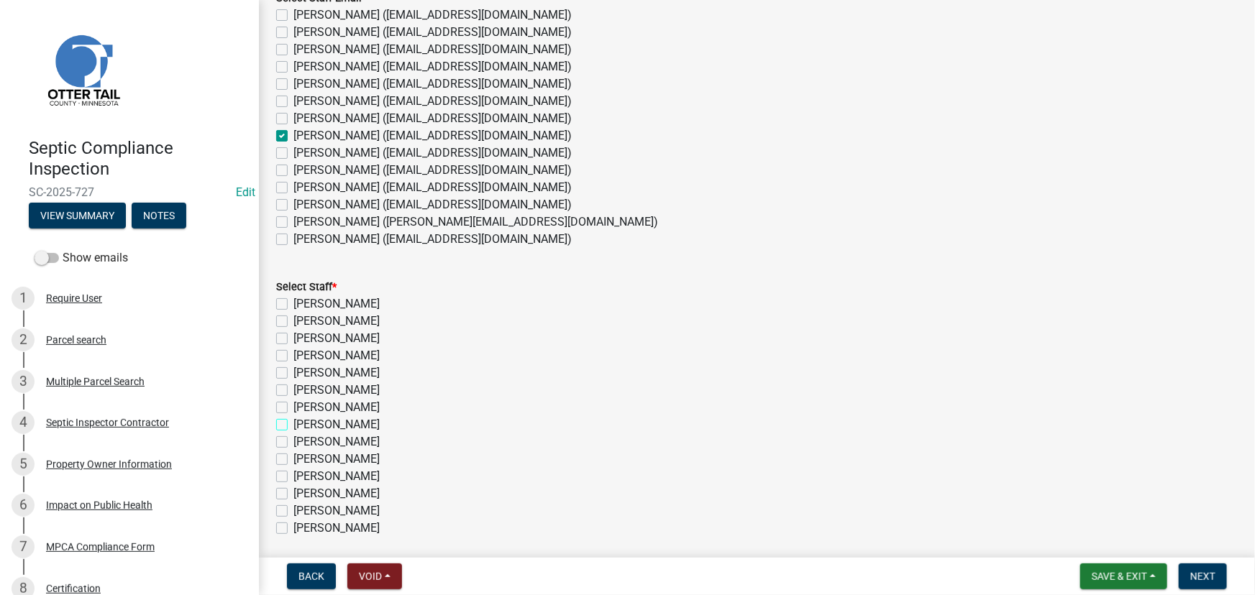
checkbox input "true"
checkbox input "false"
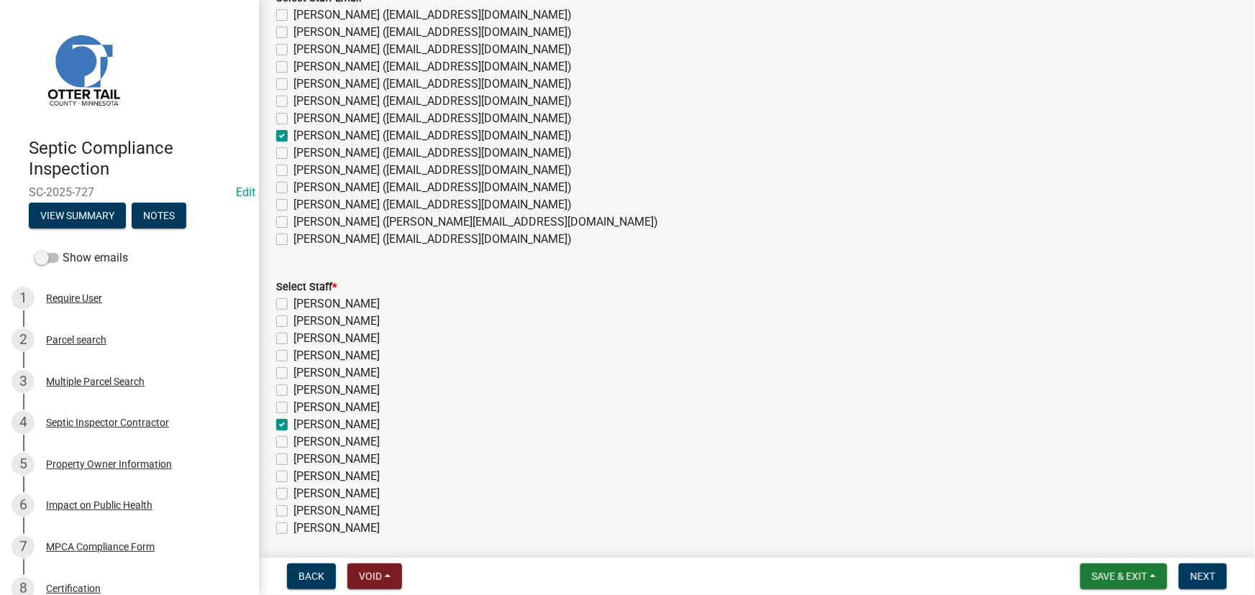
checkbox input "false"
checkbox input "true"
checkbox input "false"
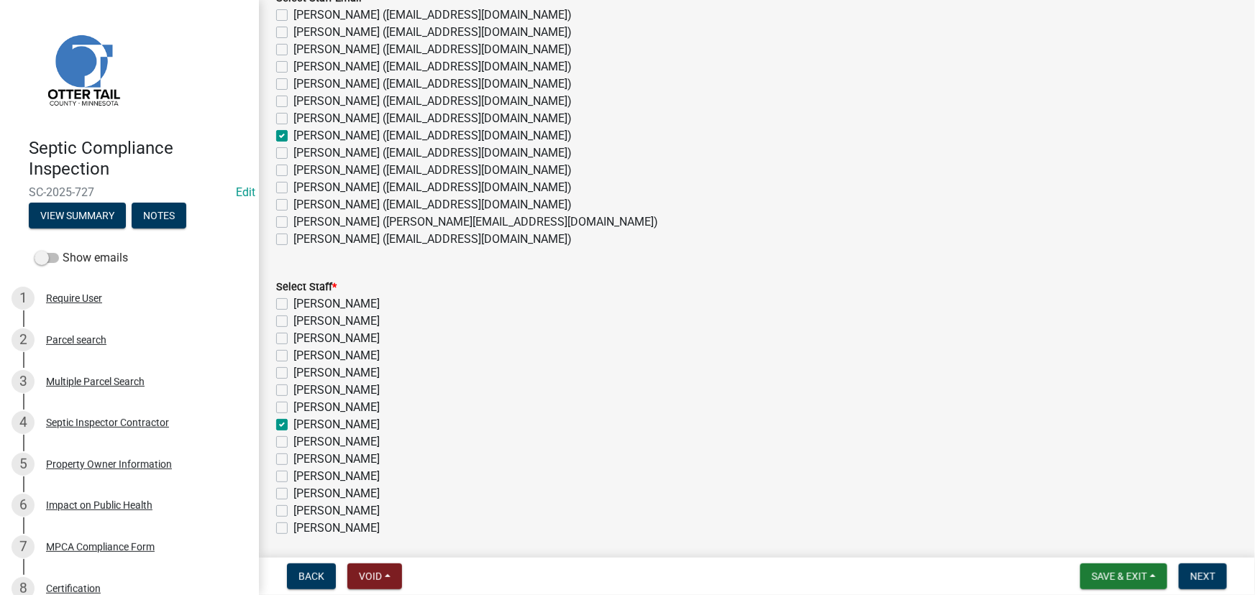
checkbox input "false"
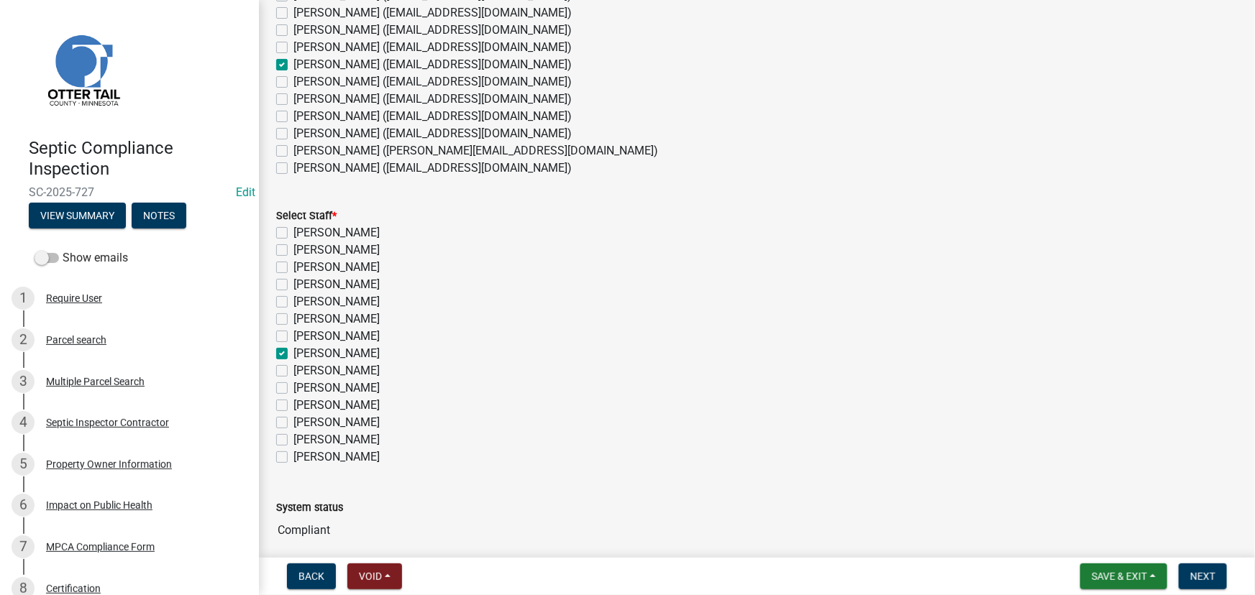
scroll to position [239, 0]
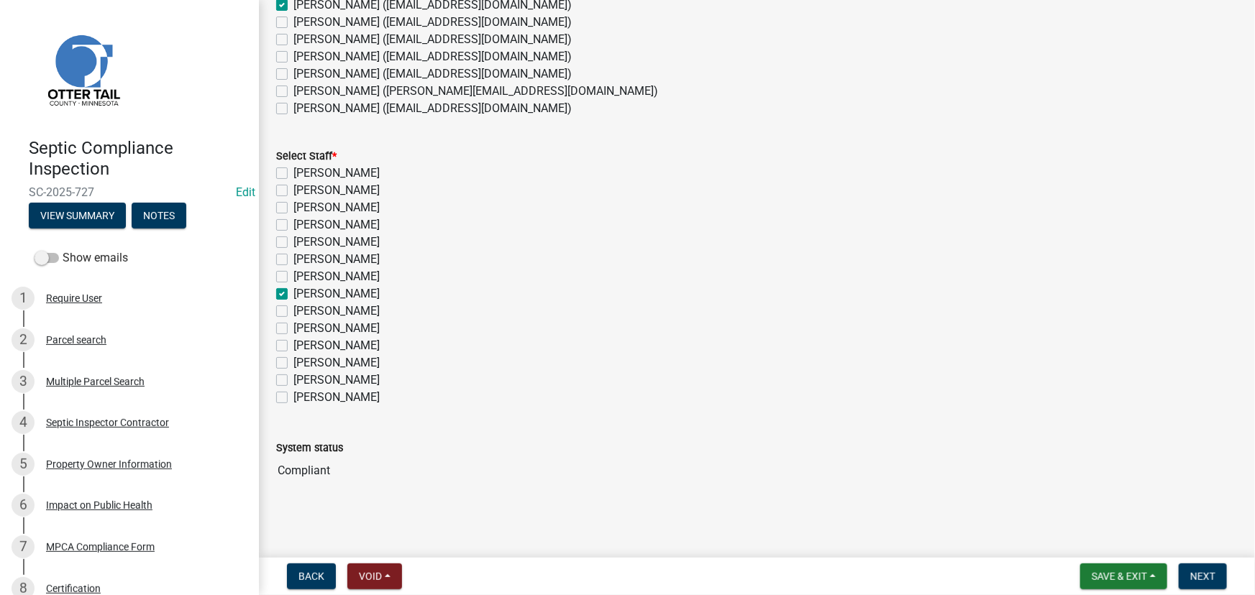
click at [330, 295] on label "Emma Swenson" at bounding box center [336, 293] width 86 height 17
click at [303, 295] on input "Emma Swenson" at bounding box center [297, 289] width 9 height 9
checkbox input "false"
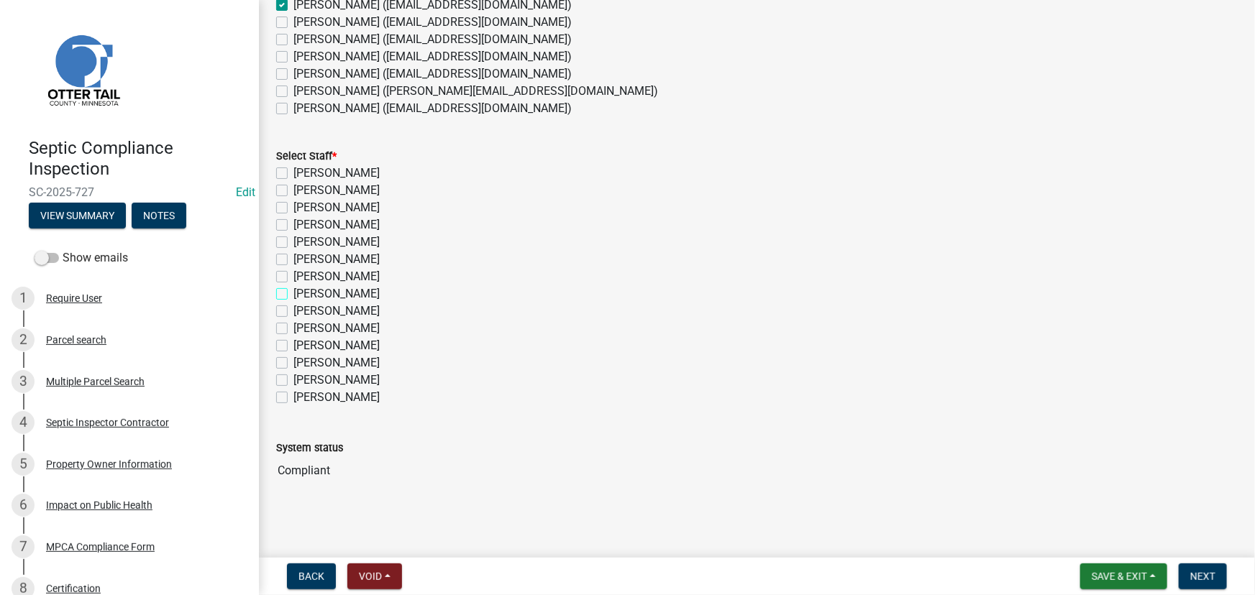
checkbox input "false"
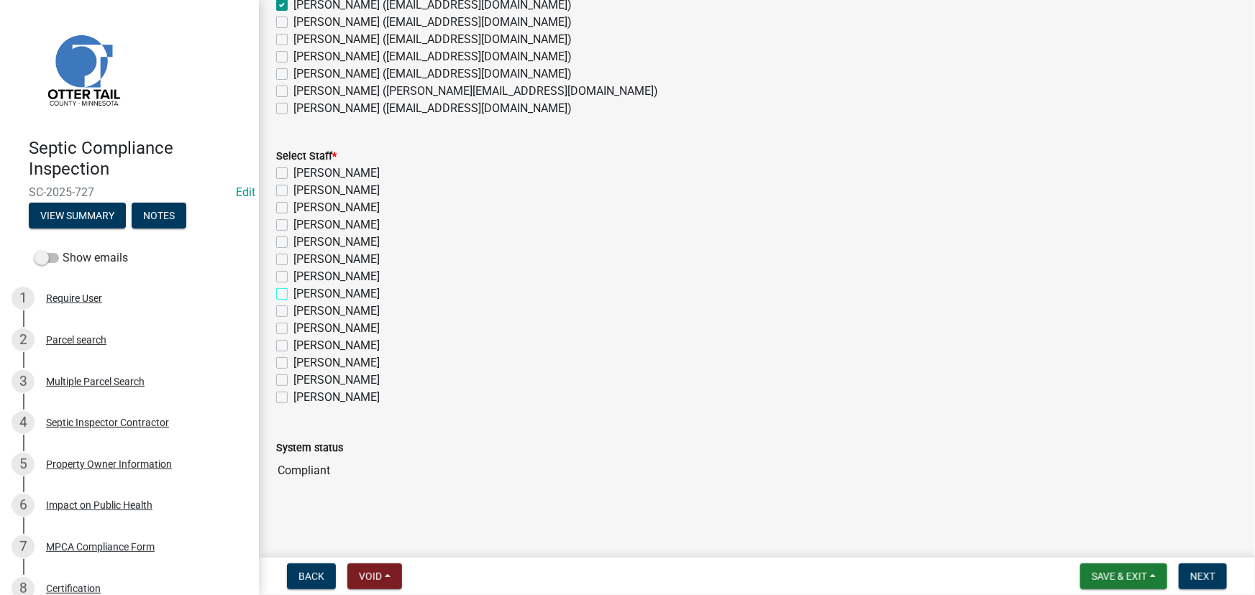
checkbox input "false"
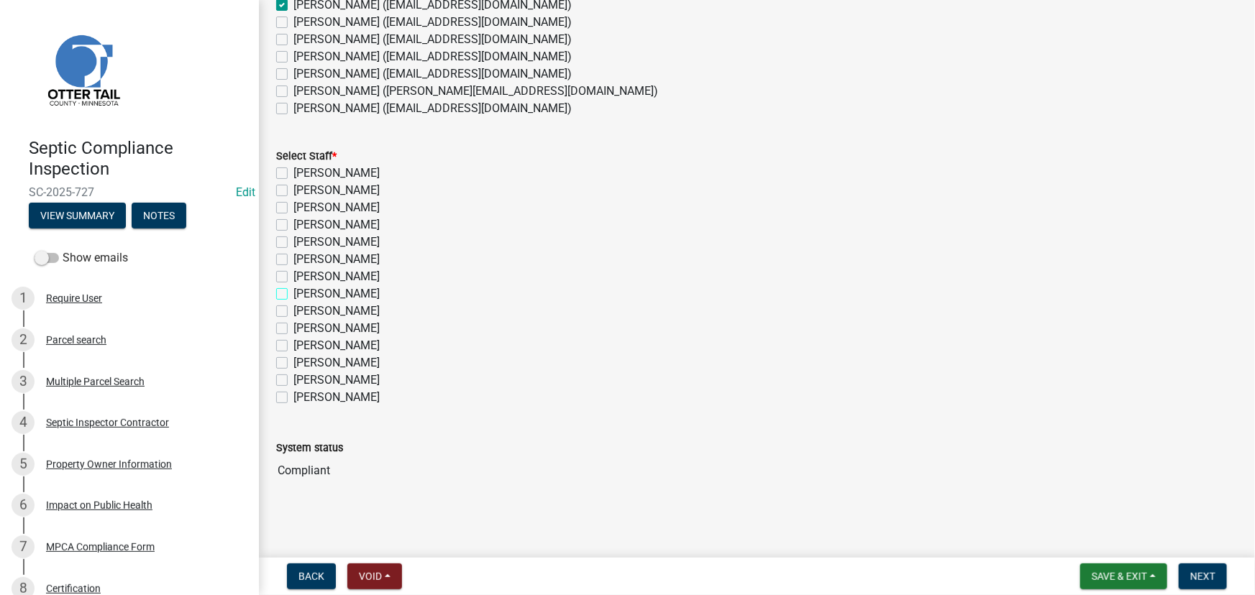
checkbox input "false"
click at [320, 360] on label "[PERSON_NAME]" at bounding box center [336, 363] width 86 height 17
click at [303, 360] on input "[PERSON_NAME]" at bounding box center [297, 359] width 9 height 9
checkbox input "true"
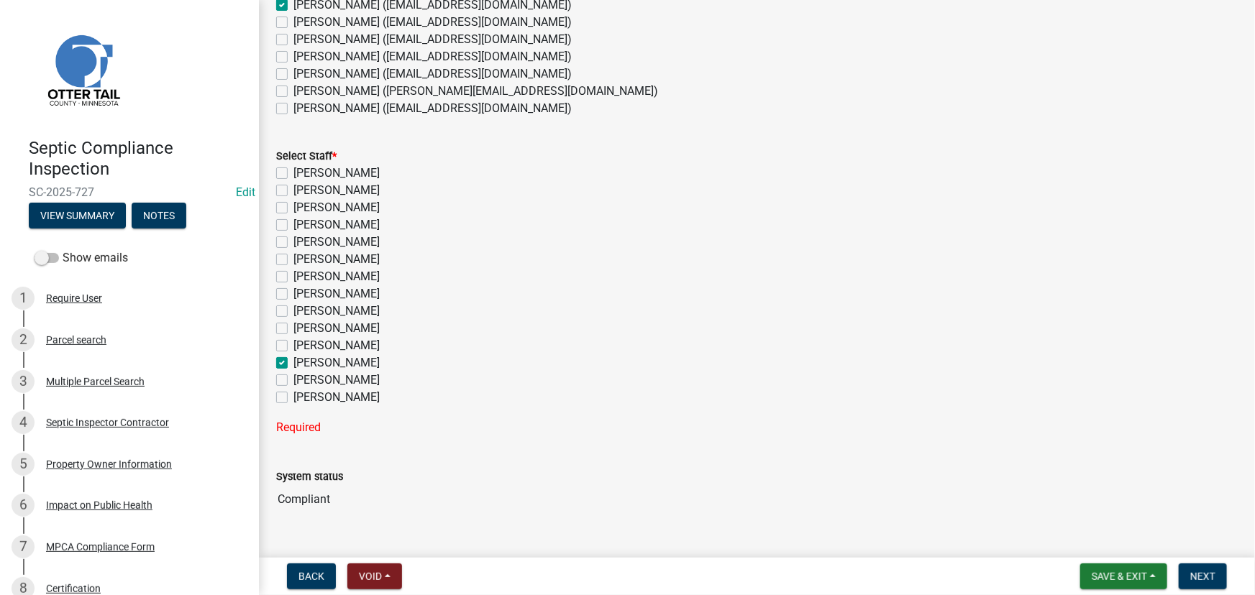
checkbox input "false"
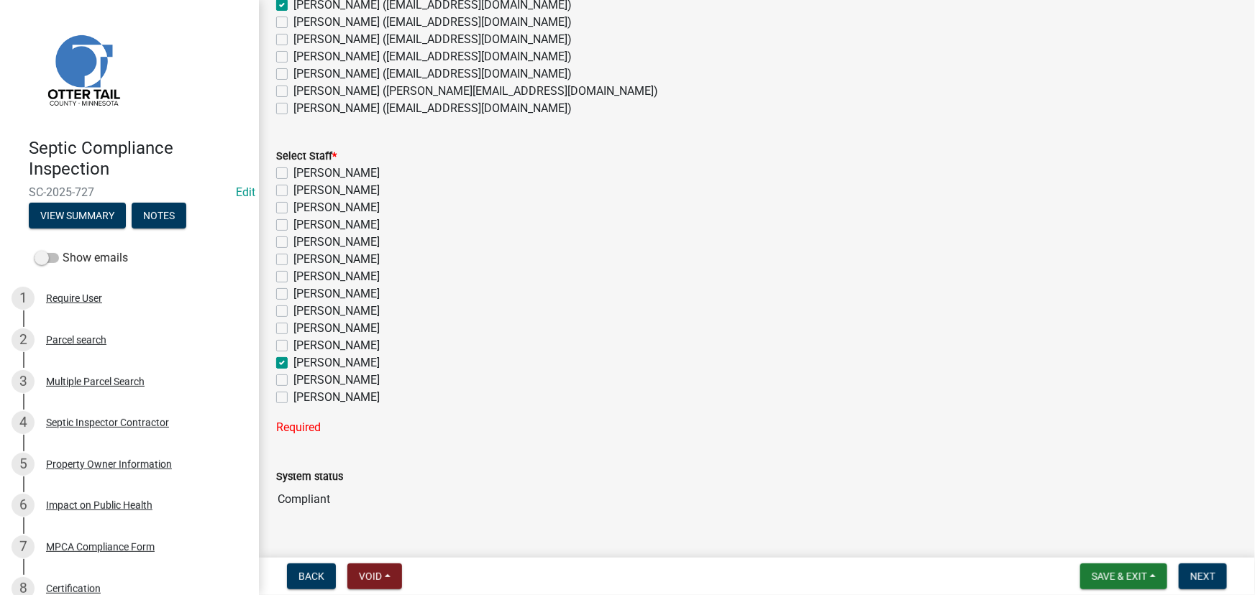
checkbox input "false"
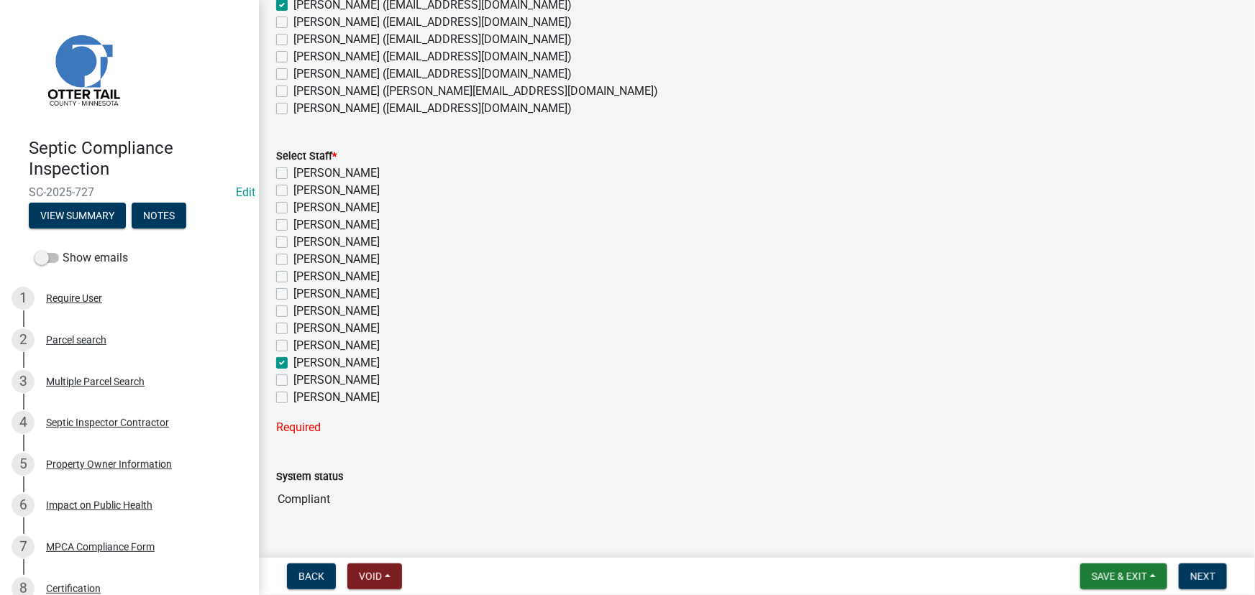
checkbox input "false"
checkbox input "true"
checkbox input "false"
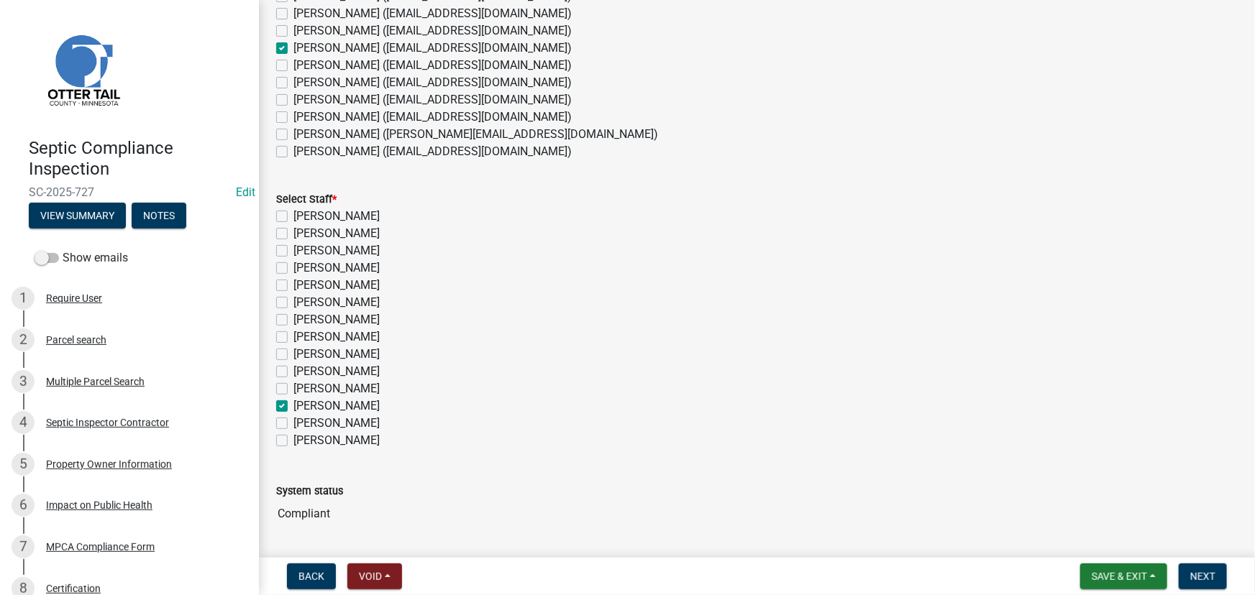
scroll to position [174, 0]
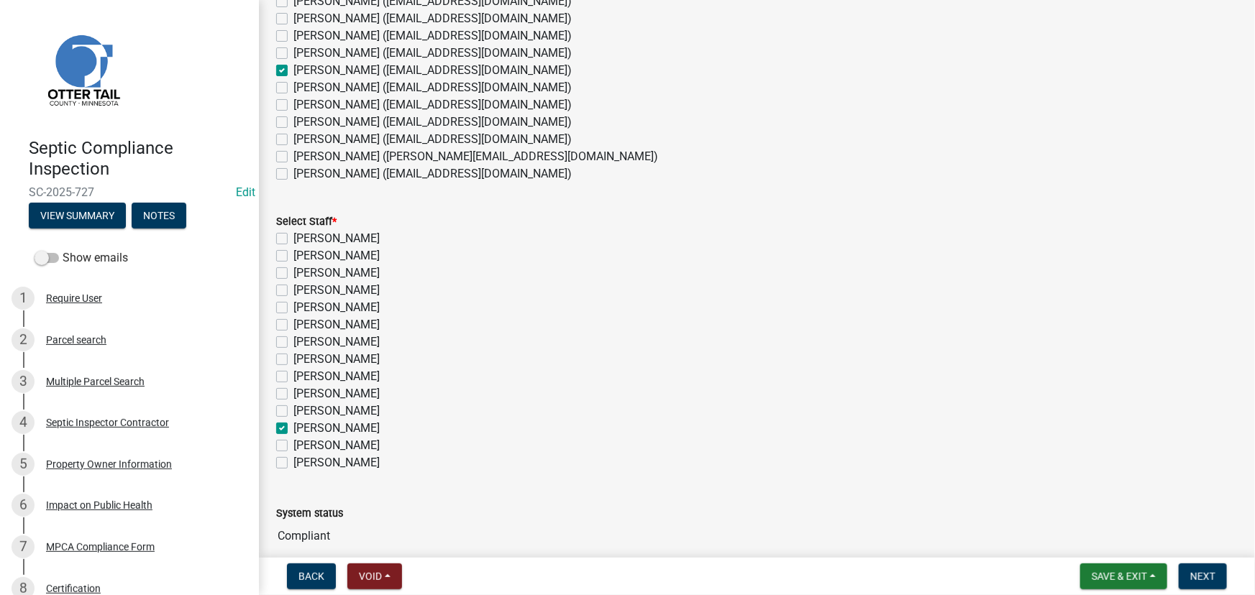
click at [324, 138] on label "Michelle Jevne (mjevne@ottertailcounty.gov)" at bounding box center [432, 139] width 278 height 17
click at [303, 138] on input "Michelle Jevne (mjevne@ottertailcounty.gov)" at bounding box center [297, 135] width 9 height 9
checkbox input "true"
checkbox input "false"
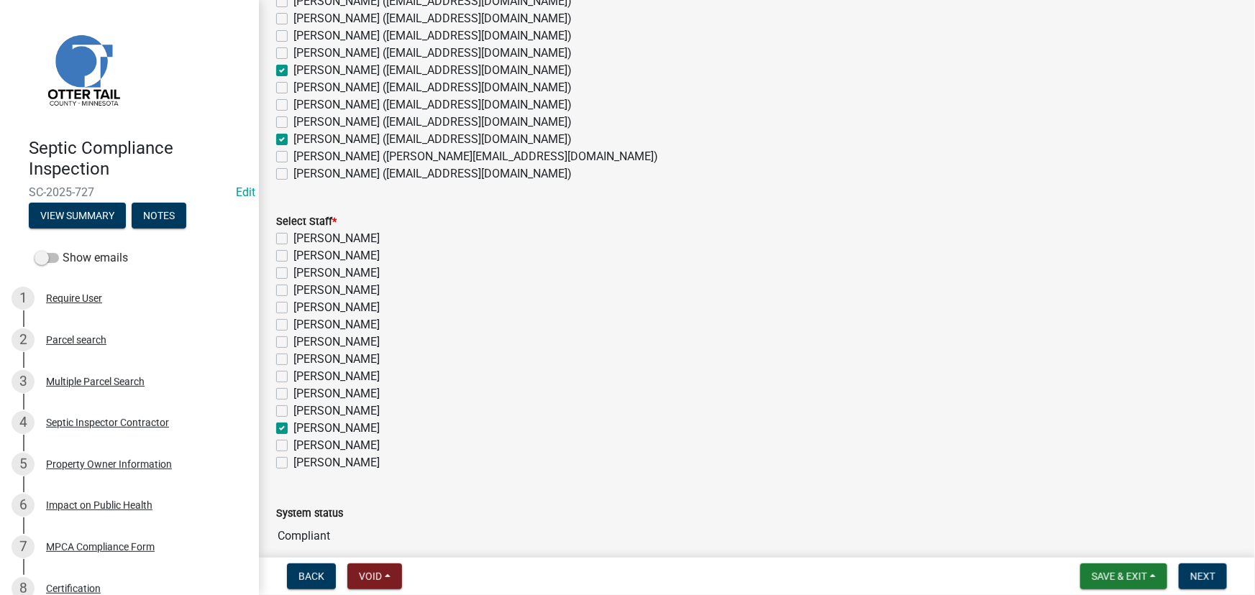
checkbox input "false"
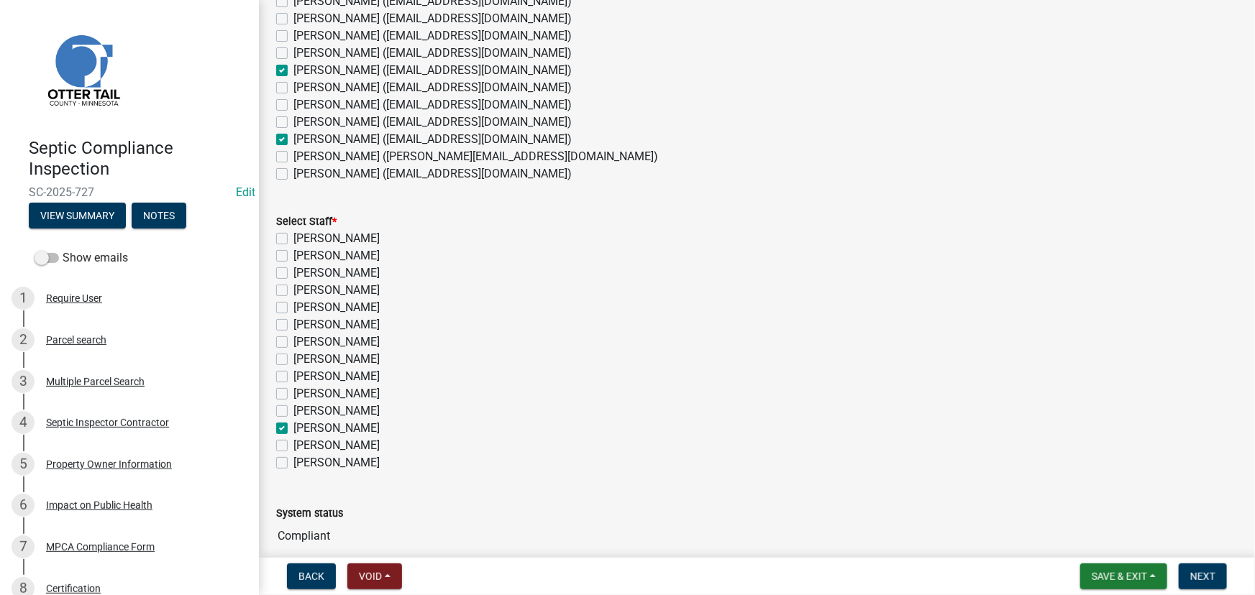
checkbox input "true"
checkbox input "false"
checkbox input "true"
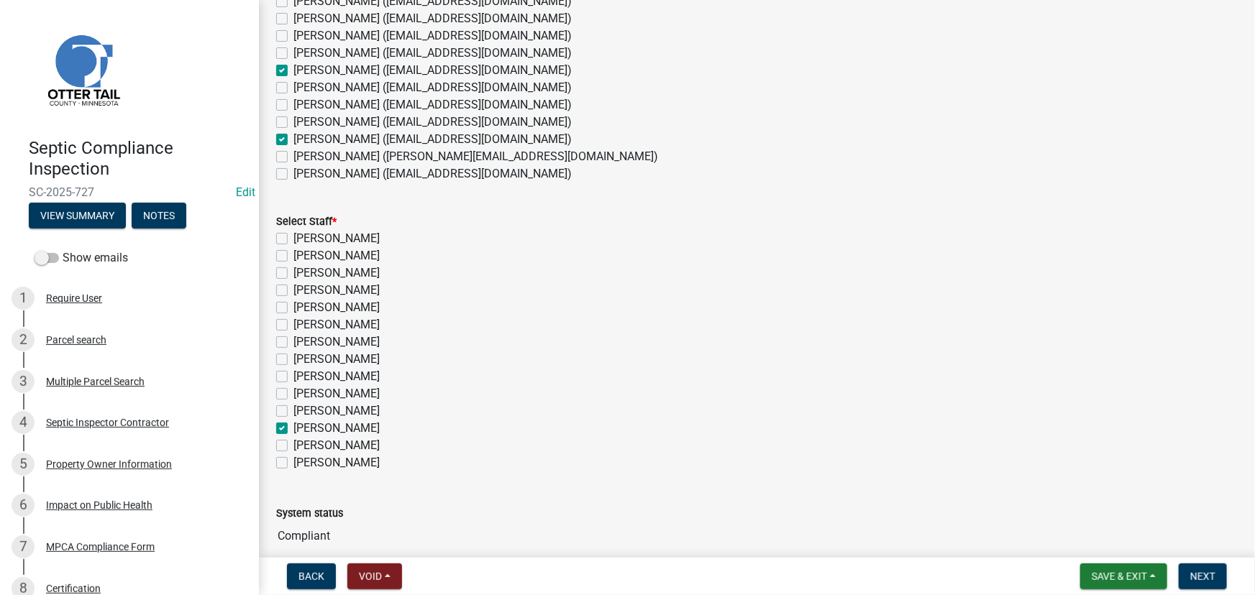
checkbox input "false"
click at [310, 70] on label "Emma Swenson (eswenson@ottertailcounty.gov)" at bounding box center [432, 70] width 278 height 17
click at [303, 70] on input "Emma Swenson (eswenson@ottertailcounty.gov)" at bounding box center [297, 66] width 9 height 9
checkbox input "false"
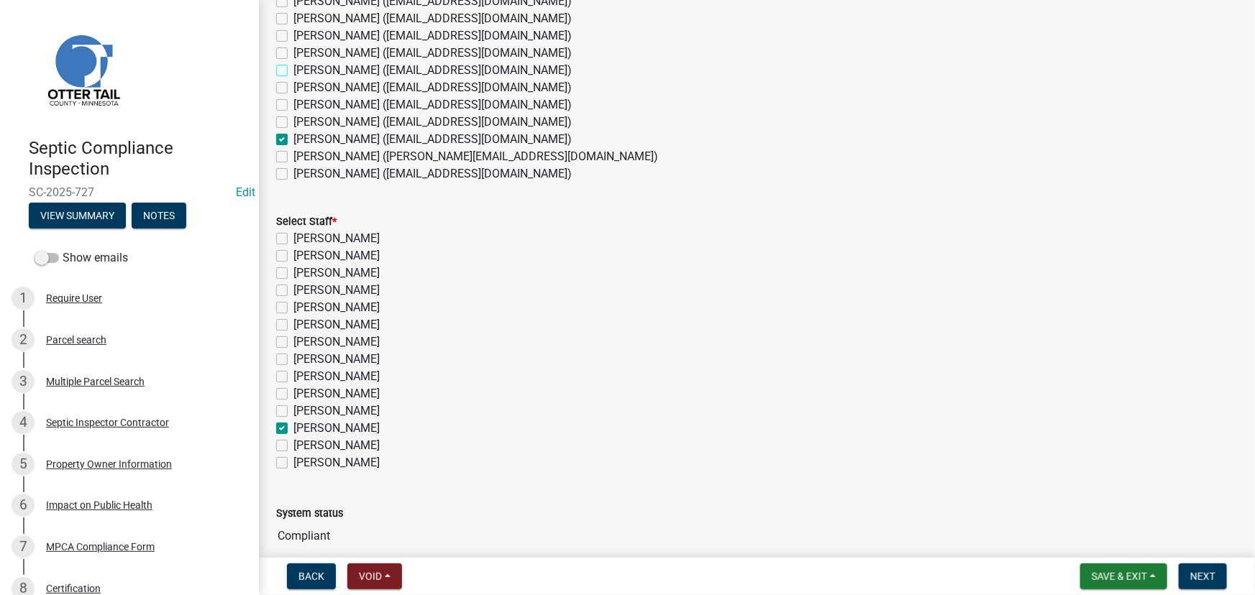
checkbox input "false"
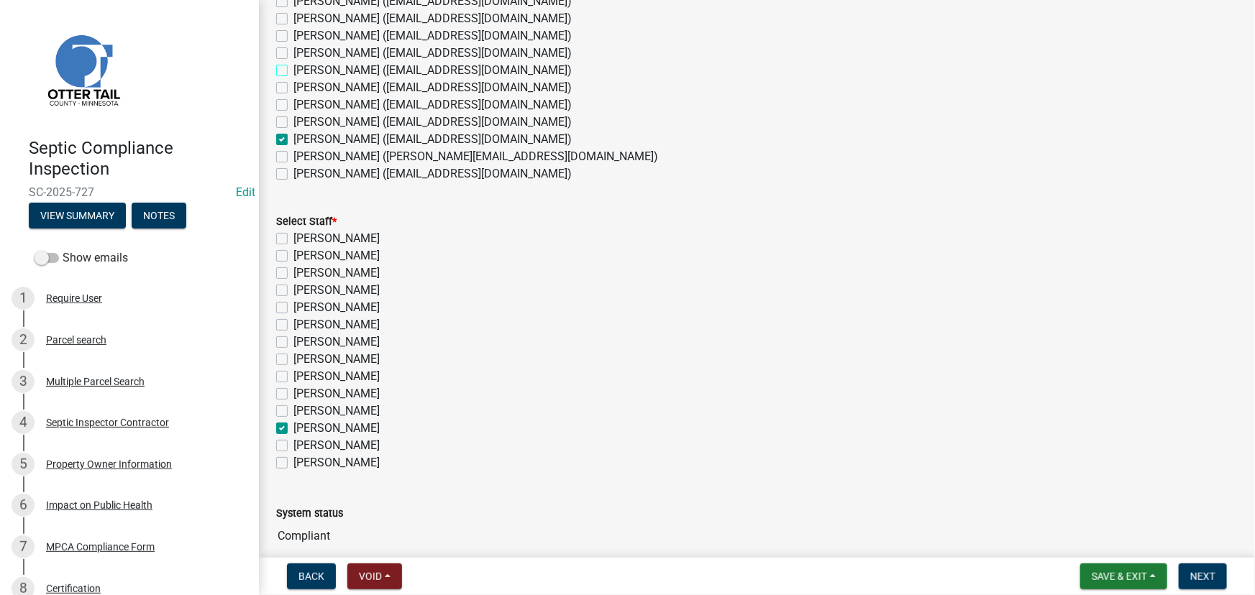
checkbox input "false"
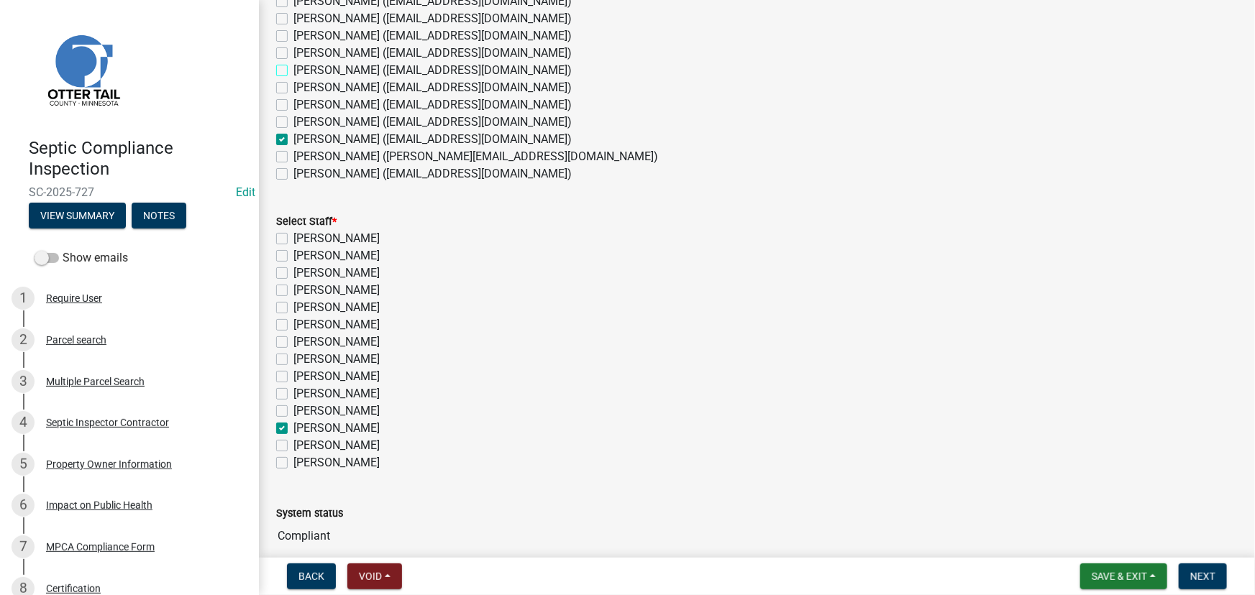
checkbox input "false"
checkbox input "true"
checkbox input "false"
click at [1201, 571] on span "Next" at bounding box center [1202, 577] width 25 height 12
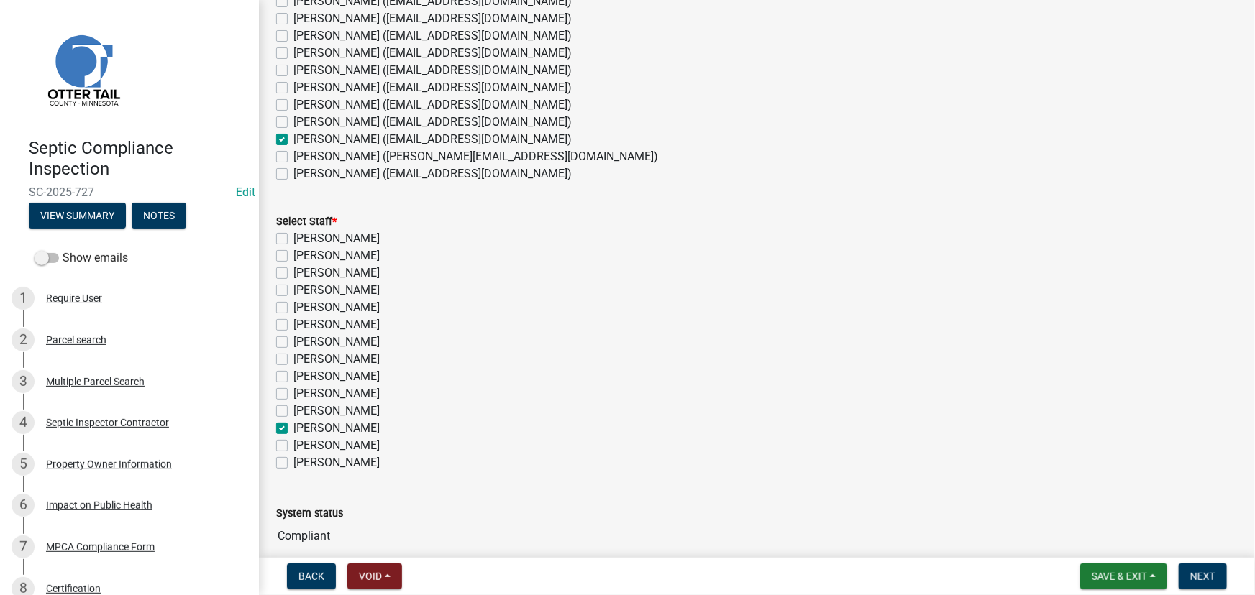
scroll to position [0, 0]
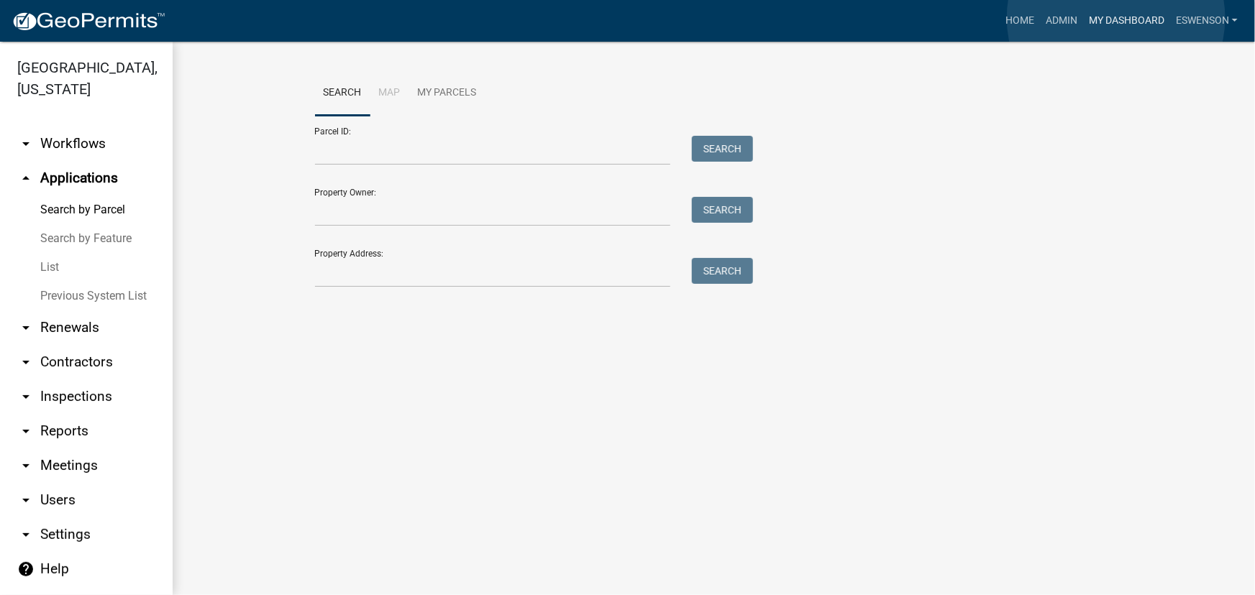
click at [1116, 18] on link "My Dashboard" at bounding box center [1126, 20] width 87 height 27
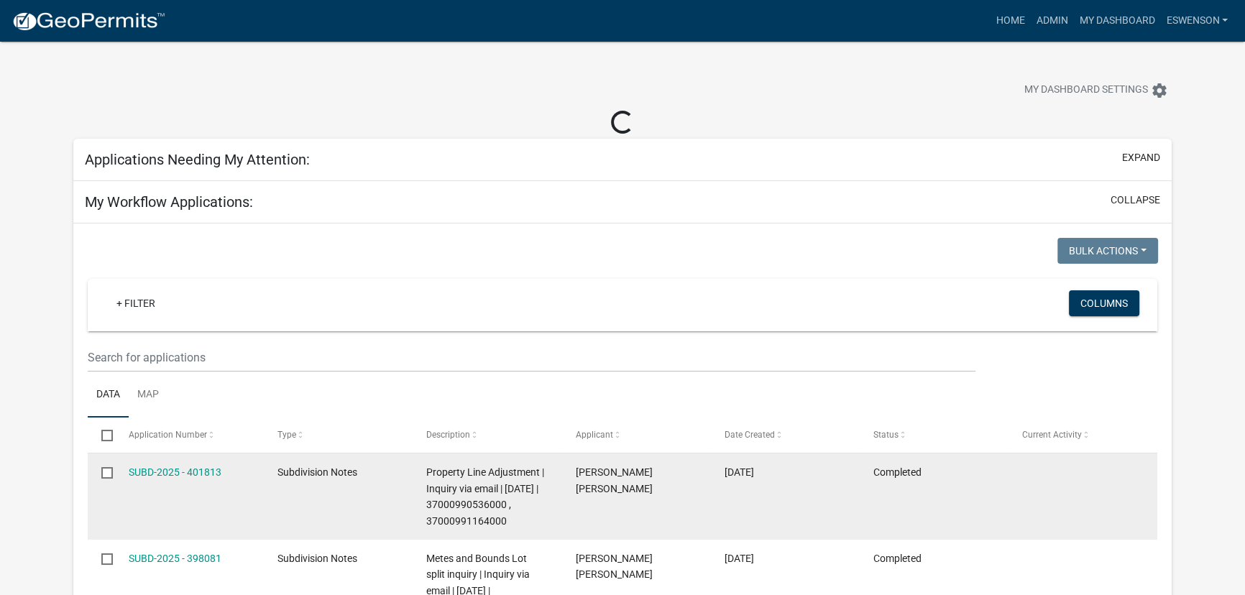
select select "3: 100"
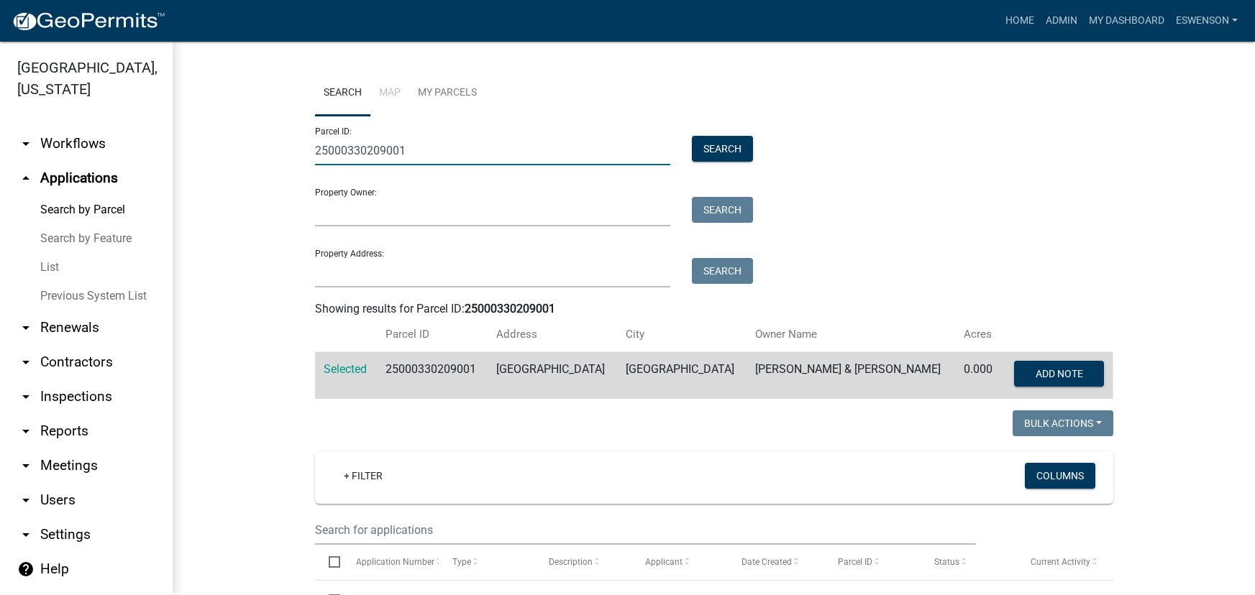
drag, startPoint x: 0, startPoint y: 0, endPoint x: 378, endPoint y: 155, distance: 408.6
click at [378, 155] on input "25000330209001" at bounding box center [493, 150] width 356 height 29
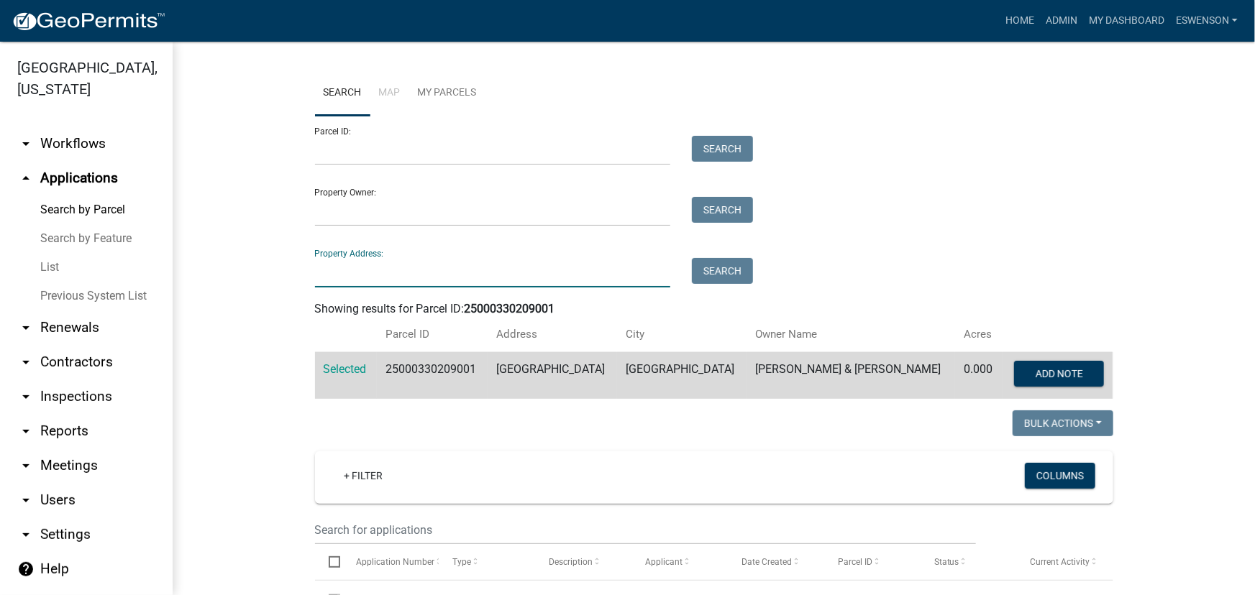
click at [403, 263] on input "Property Address:" at bounding box center [493, 272] width 356 height 29
drag, startPoint x: 399, startPoint y: 157, endPoint x: 790, endPoint y: 347, distance: 434.5
click at [399, 157] on input "Parcel ID:" at bounding box center [493, 150] width 356 height 29
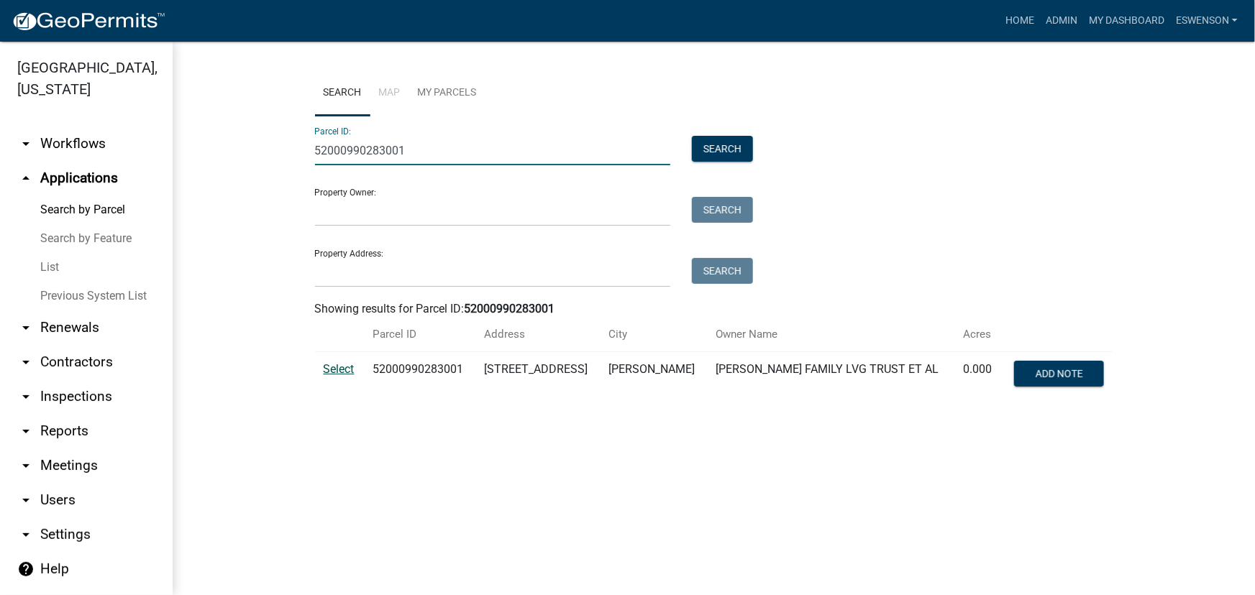
type input "52000990283001"
click at [347, 366] on span "Select" at bounding box center [339, 369] width 31 height 14
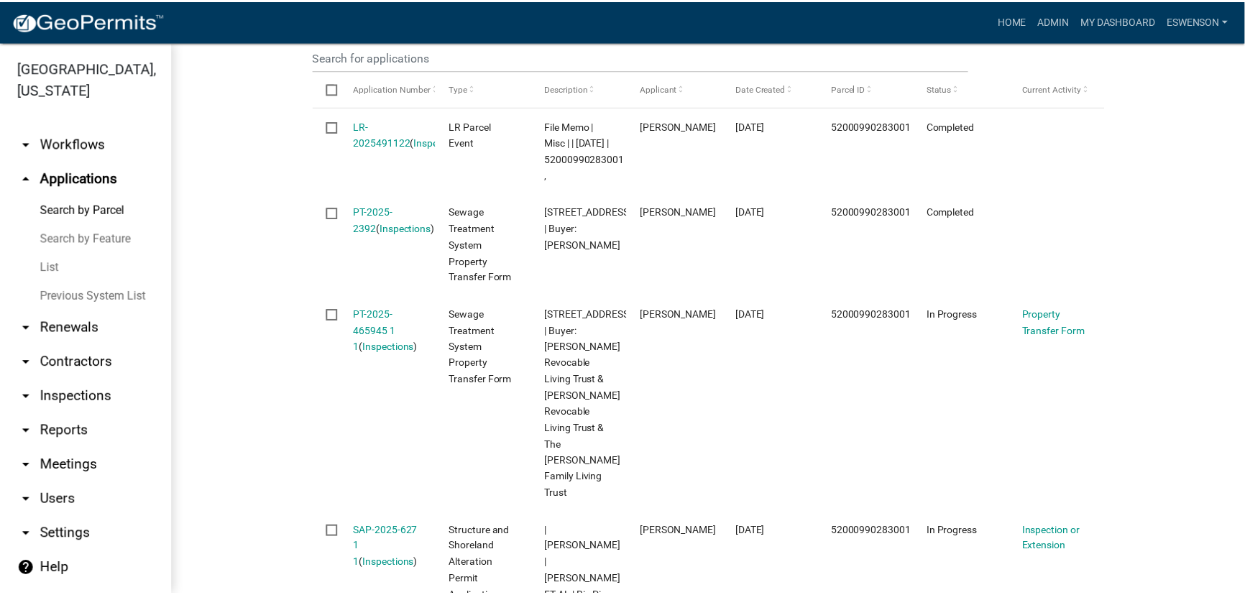
scroll to position [408, 0]
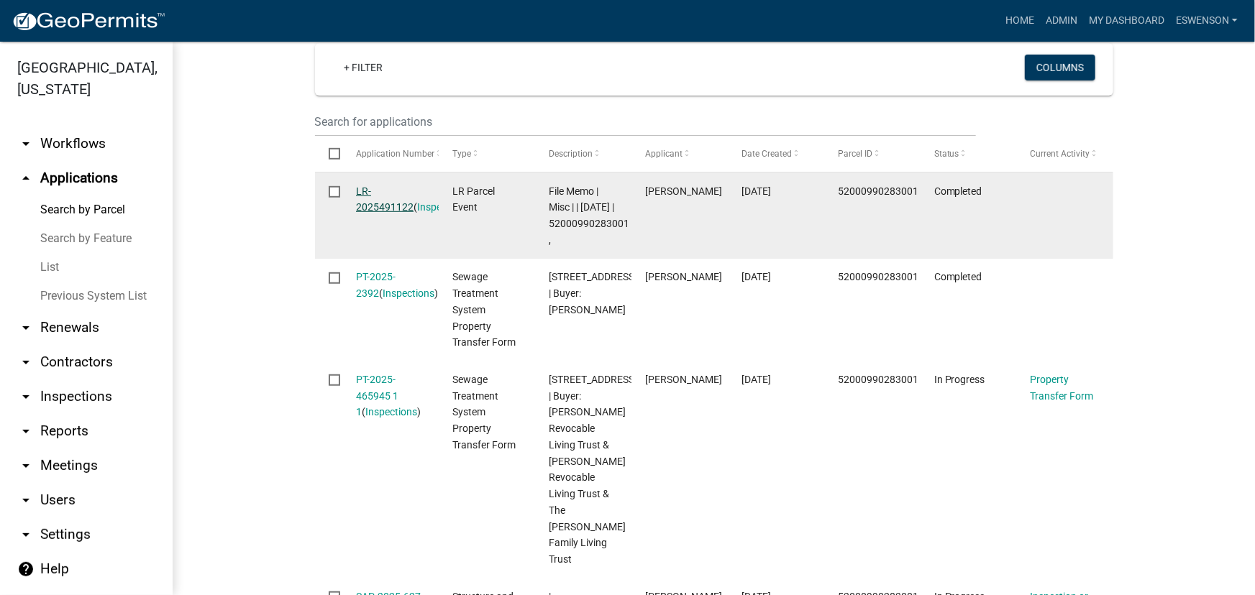
click at [362, 206] on link "LR-2025491122" at bounding box center [385, 200] width 58 height 28
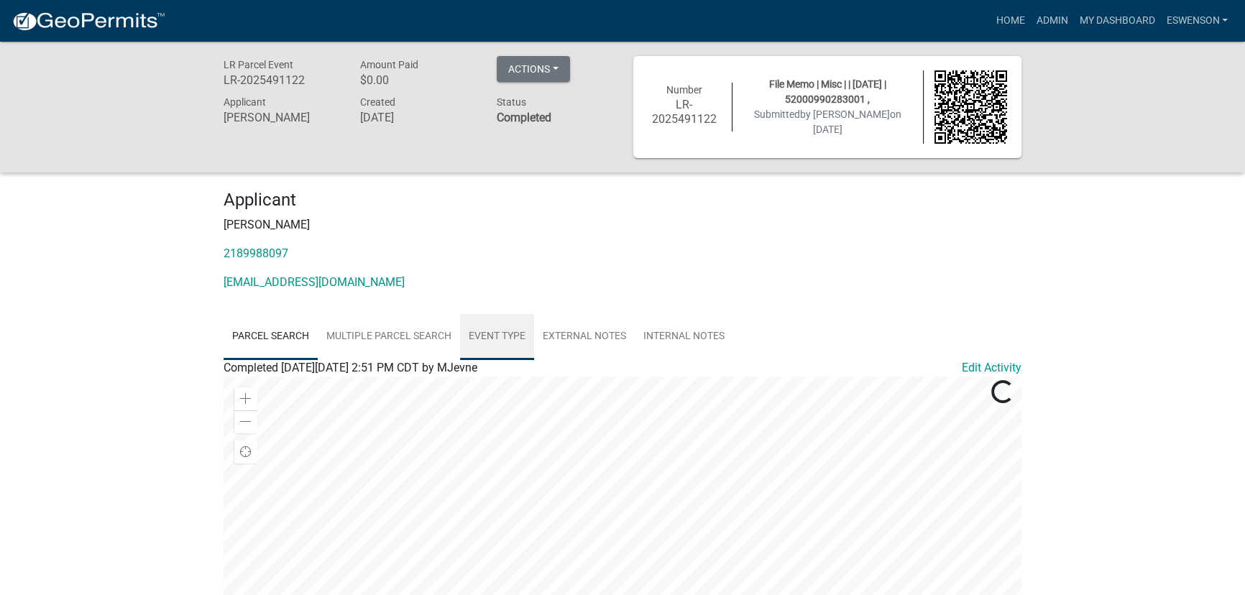
click at [527, 337] on link "Event Type" at bounding box center [497, 337] width 74 height 46
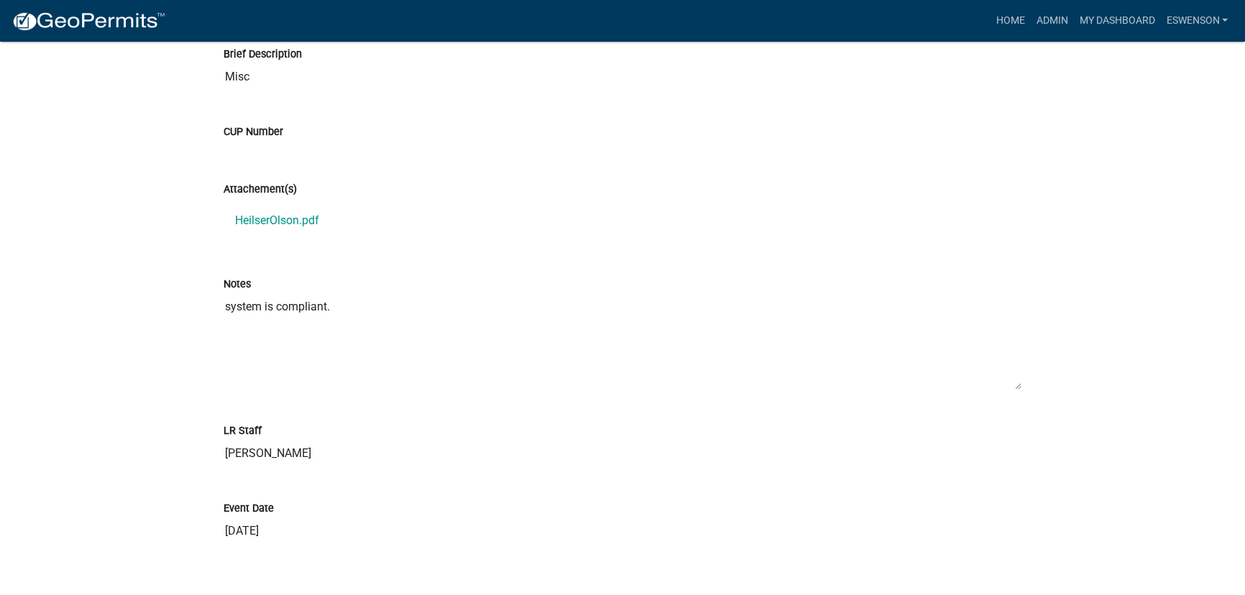
scroll to position [449, 0]
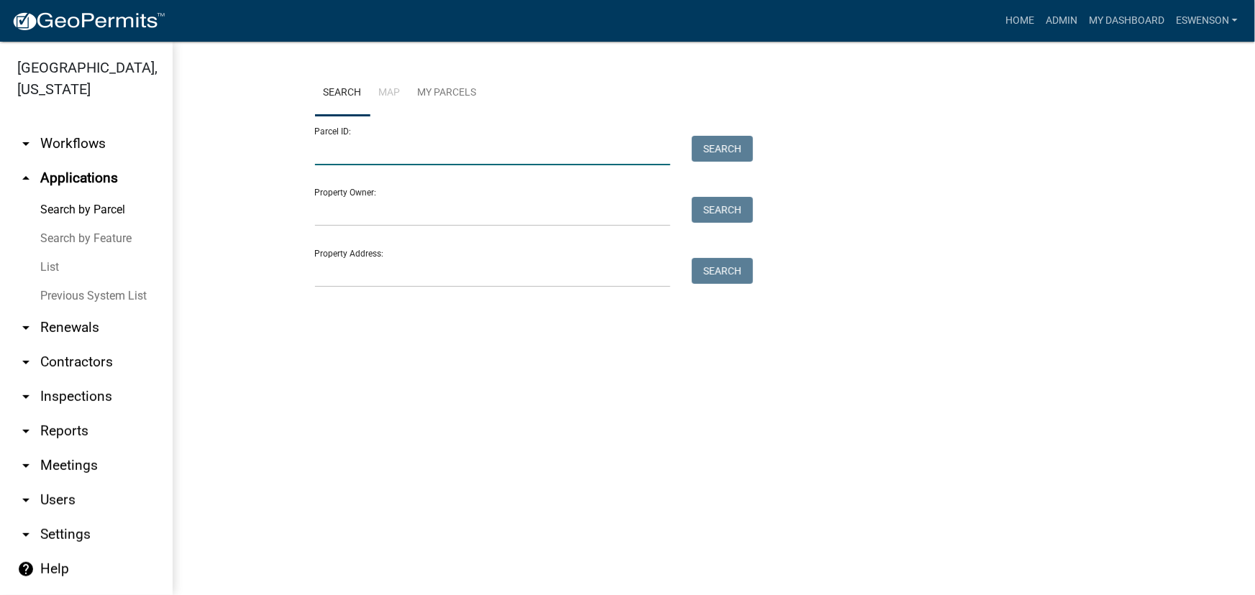
click at [371, 145] on input "Parcel ID:" at bounding box center [493, 150] width 356 height 29
click at [342, 270] on input "Property Address:" at bounding box center [493, 272] width 356 height 29
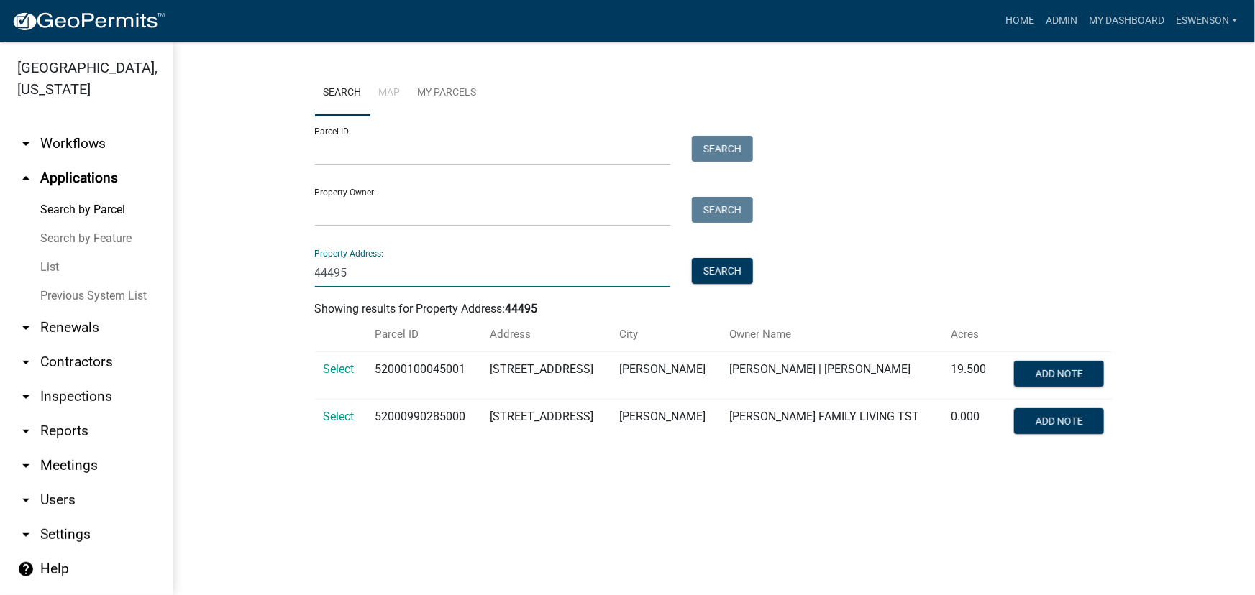
click at [341, 403] on td "Select" at bounding box center [341, 423] width 52 height 47
click at [341, 412] on span "Select" at bounding box center [339, 417] width 31 height 14
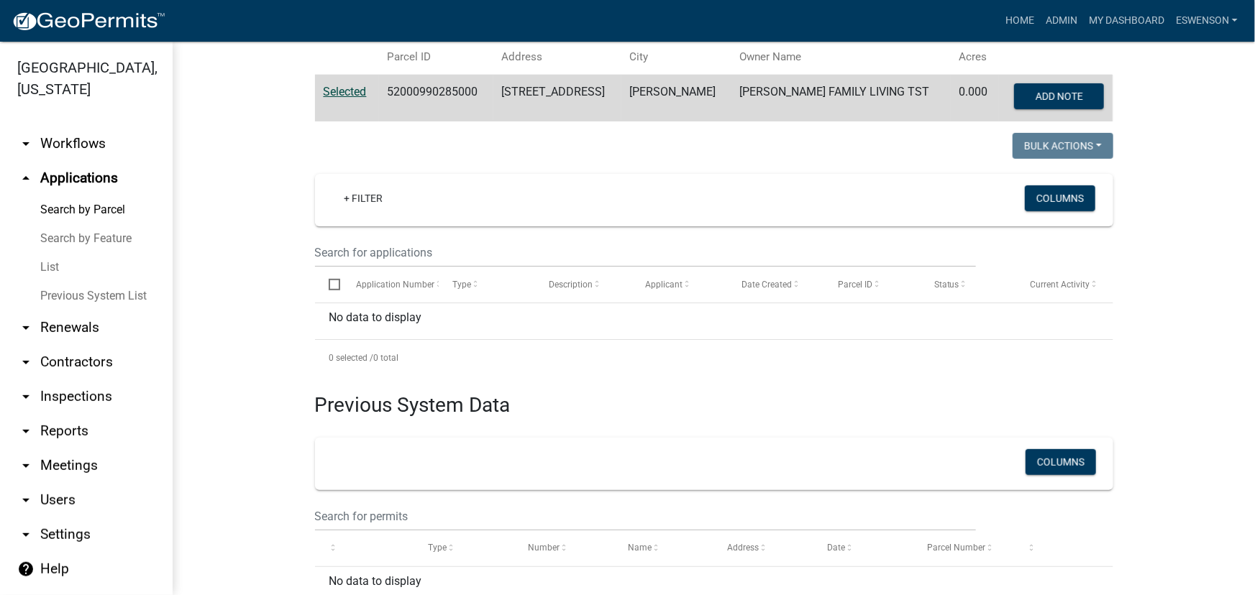
scroll to position [81, 0]
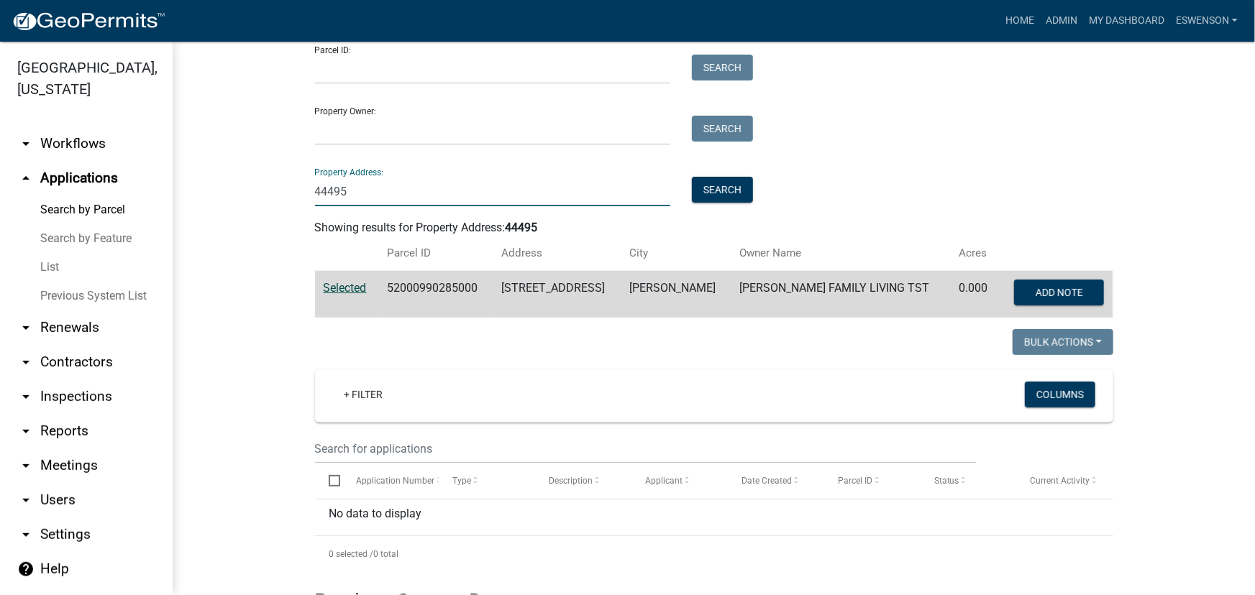
click at [350, 197] on input "44495" at bounding box center [493, 191] width 356 height 29
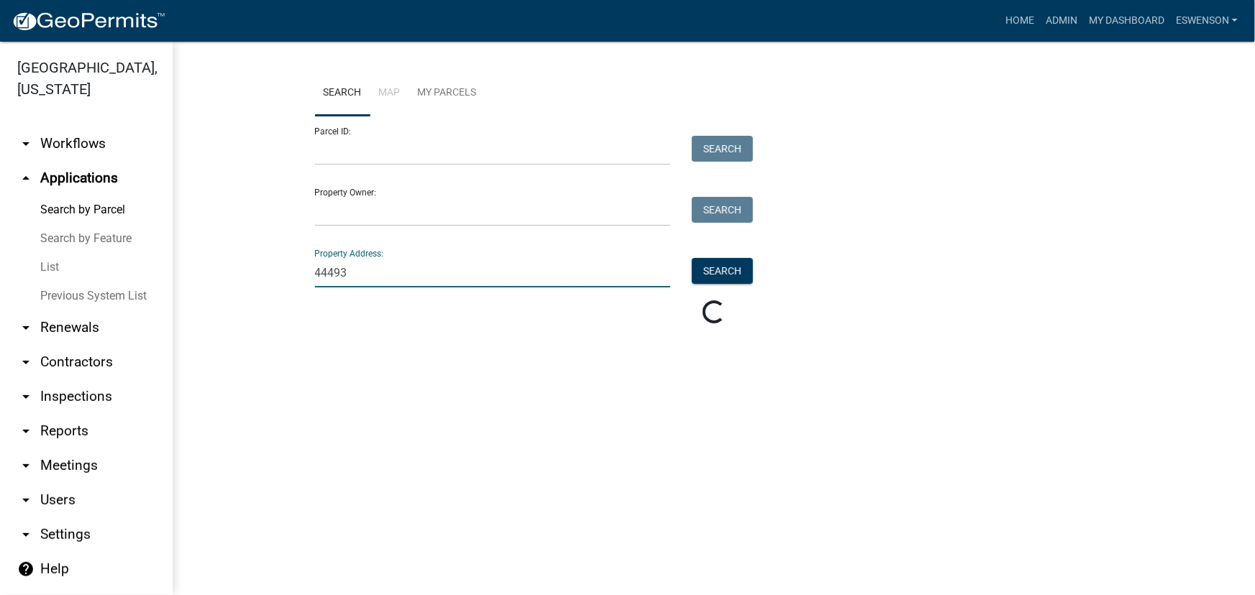
scroll to position [0, 0]
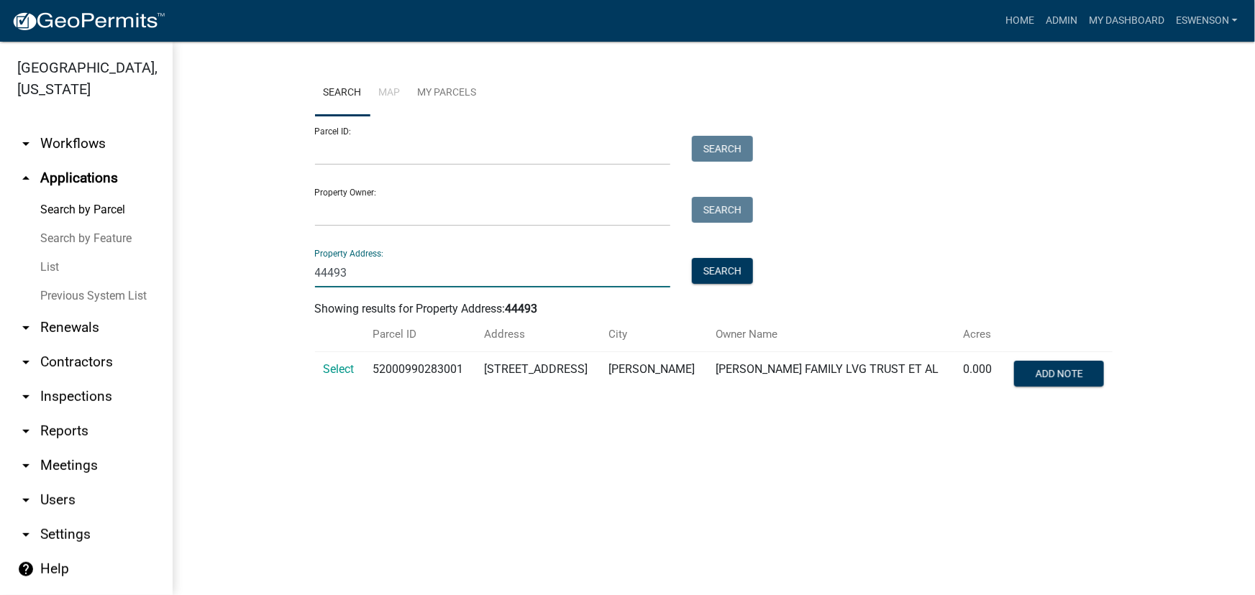
type input "44493"
click at [332, 357] on td "Select" at bounding box center [340, 375] width 50 height 47
click at [334, 362] on span "Select" at bounding box center [339, 369] width 31 height 14
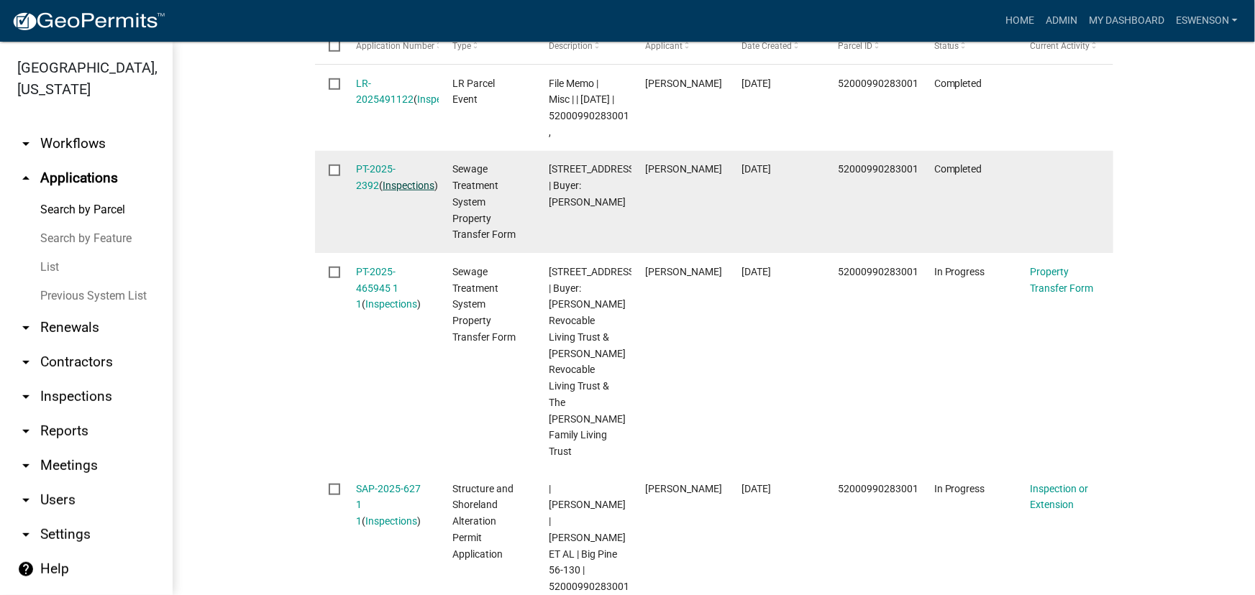
scroll to position [539, 0]
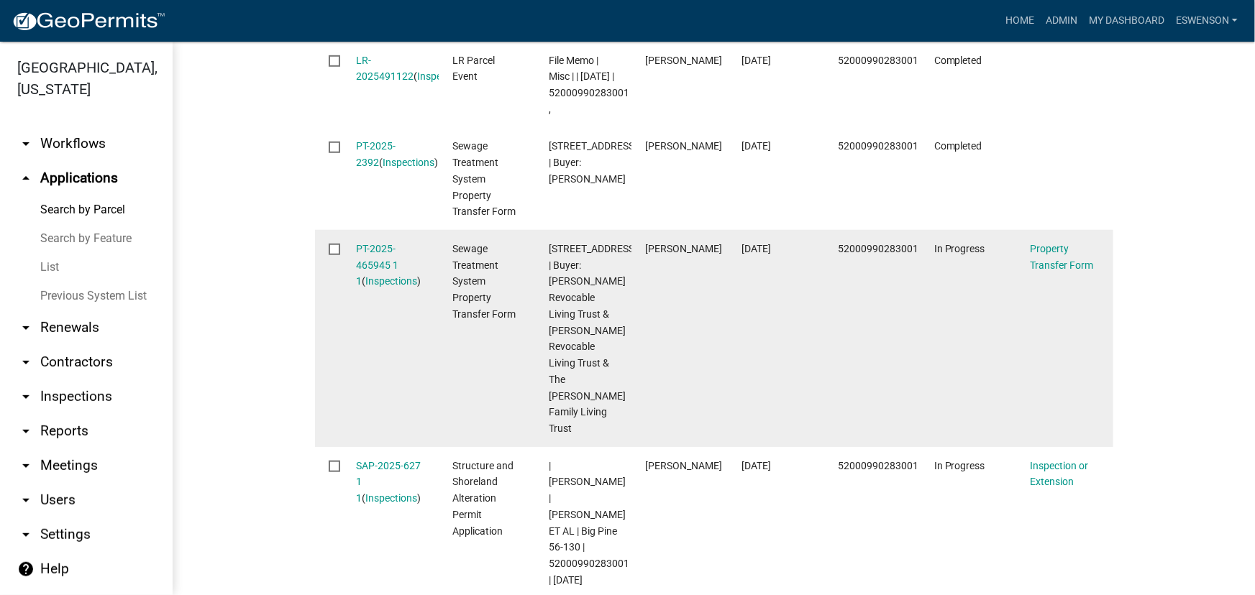
click at [375, 272] on div "PT-2025-465945 1 1 ( Inspections )" at bounding box center [390, 265] width 69 height 49
click at [374, 282] on link "PT-2025-465945 1 1" at bounding box center [377, 265] width 42 height 45
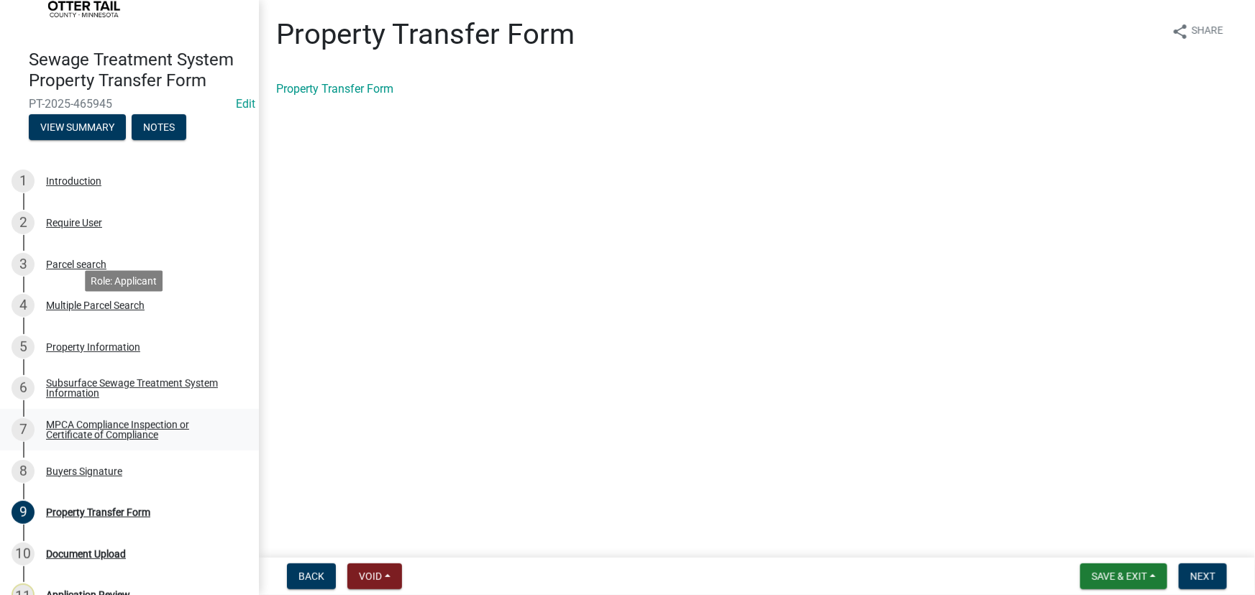
scroll to position [156, 0]
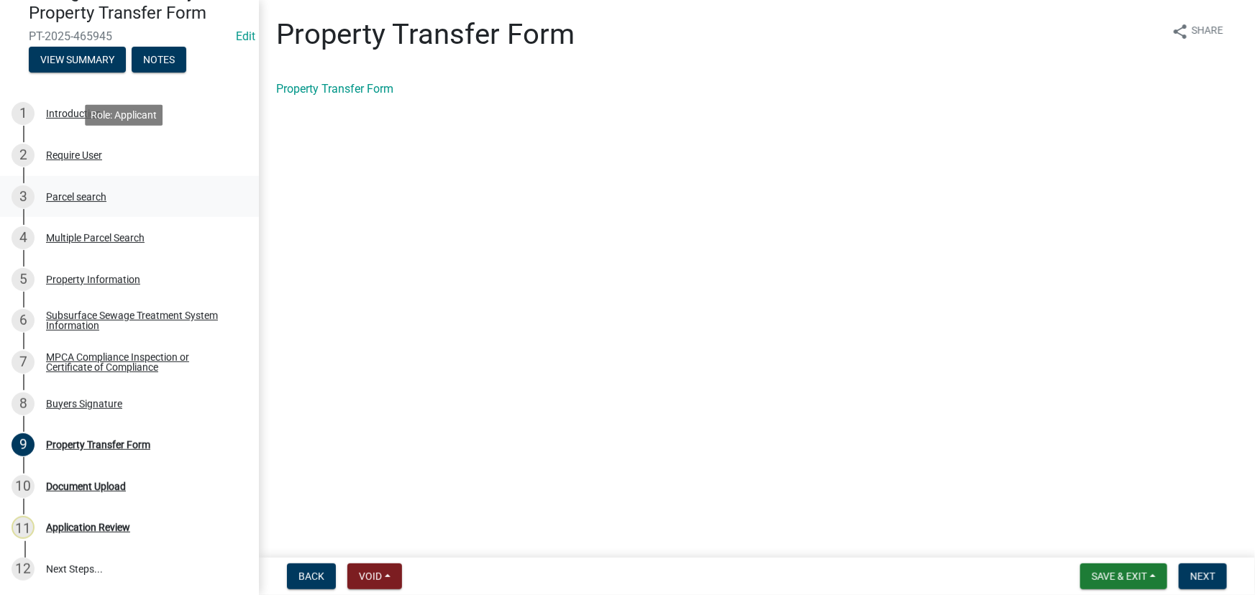
click at [73, 192] on div "Parcel search" at bounding box center [76, 197] width 60 height 10
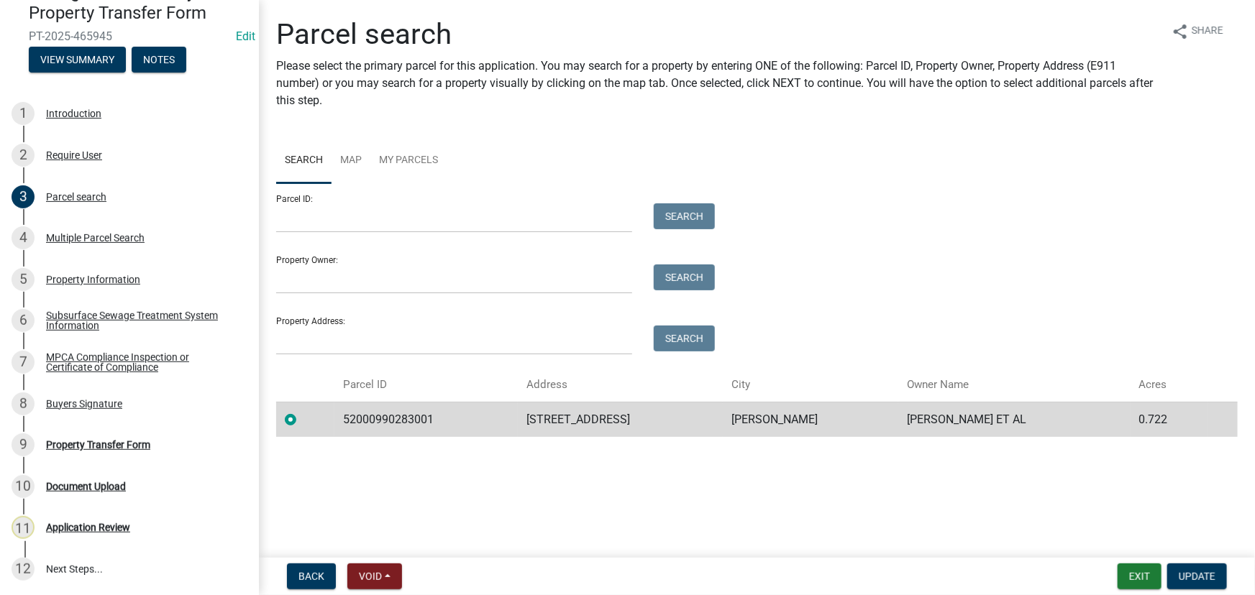
click at [368, 419] on td "52000990283001" at bounding box center [425, 419] width 183 height 35
copy td "52000990283001"
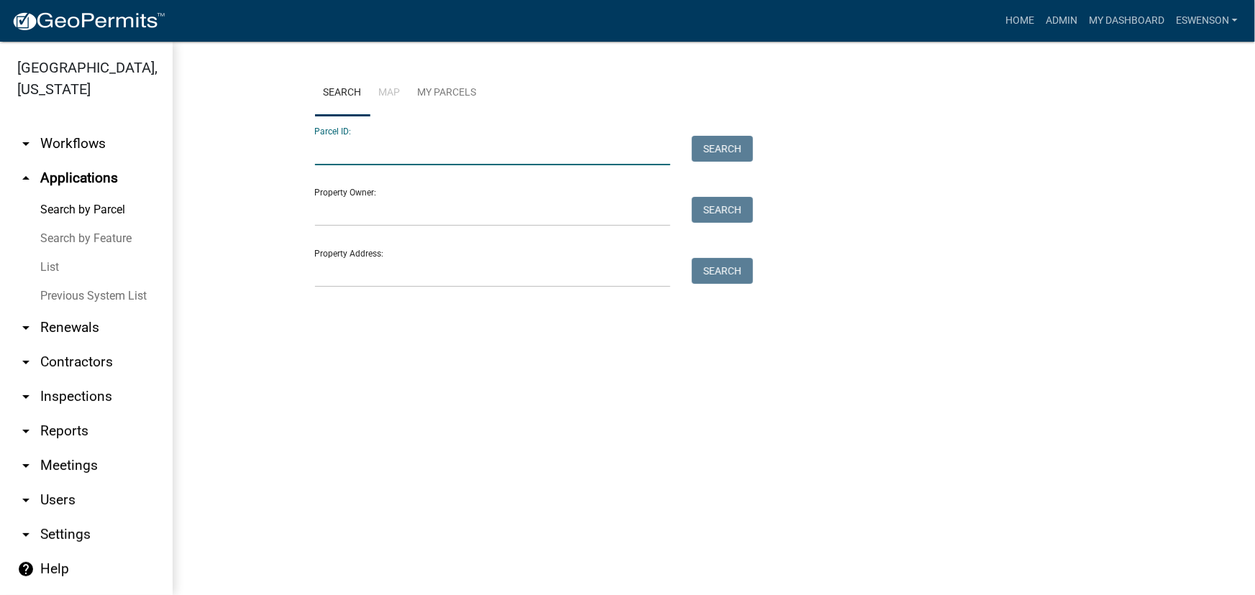
paste input "52000990283001"
type input "52000990283001"
click at [711, 145] on button "Search" at bounding box center [722, 149] width 61 height 26
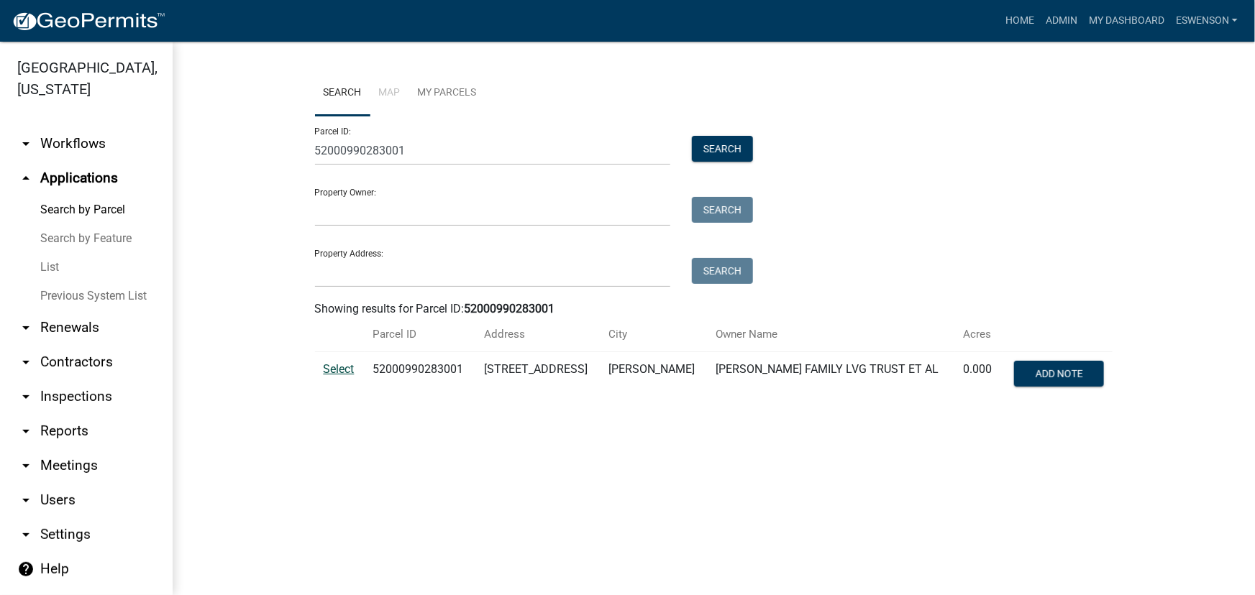
click at [328, 370] on span "Select" at bounding box center [339, 369] width 31 height 14
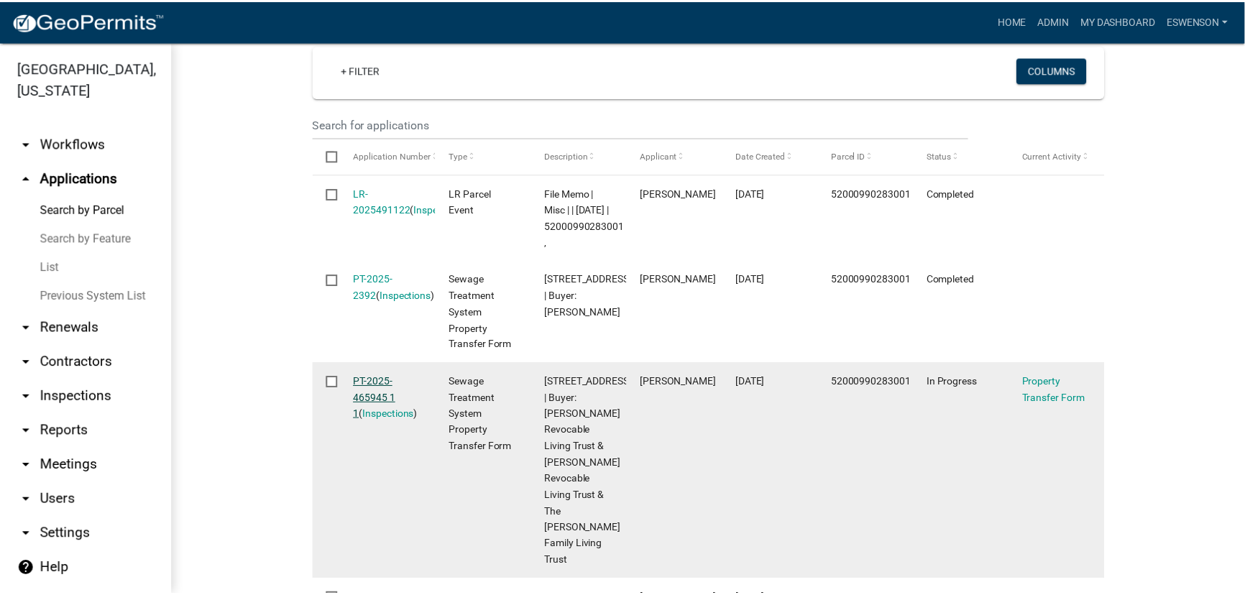
scroll to position [474, 0]
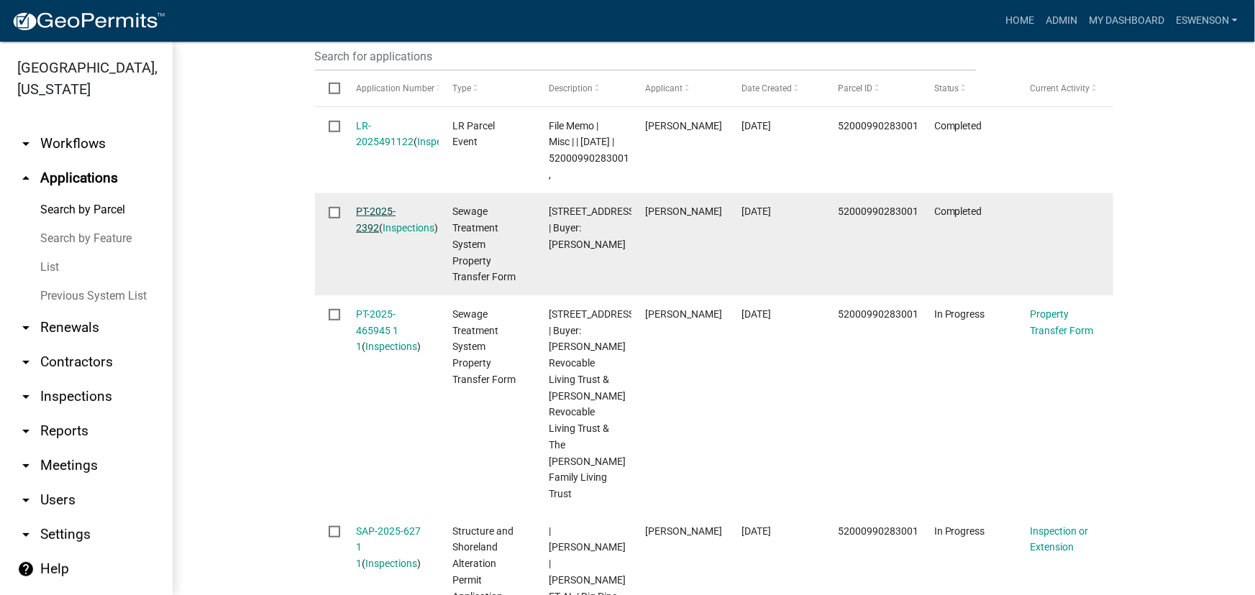
click at [368, 224] on link "PT-2025-2392" at bounding box center [376, 220] width 40 height 28
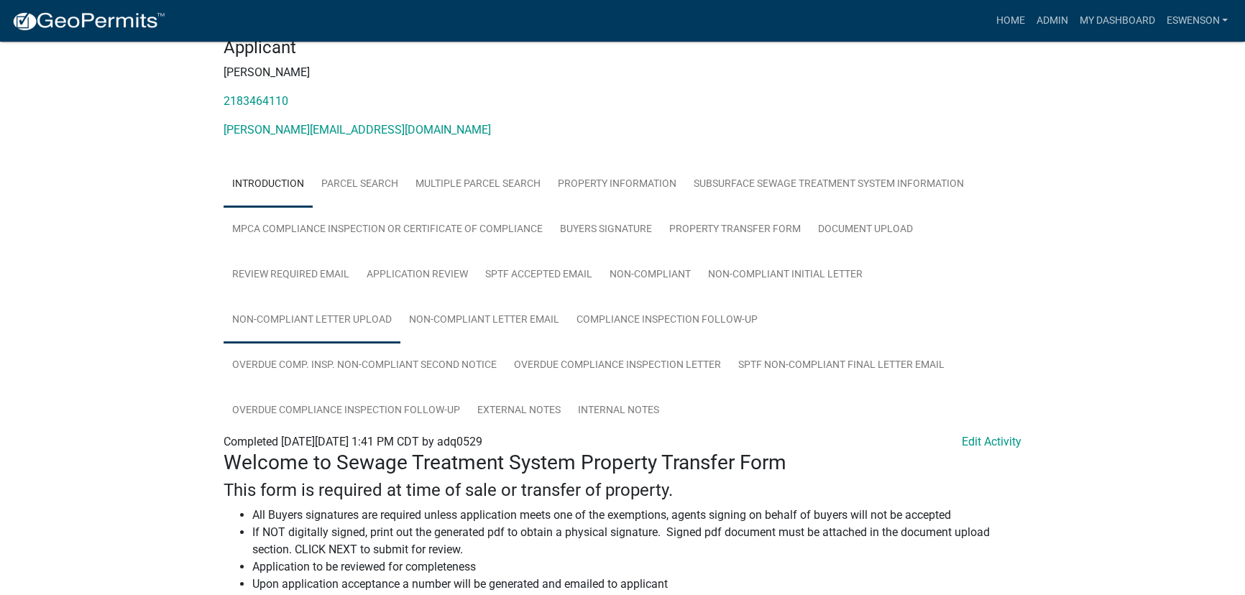
scroll to position [392, 0]
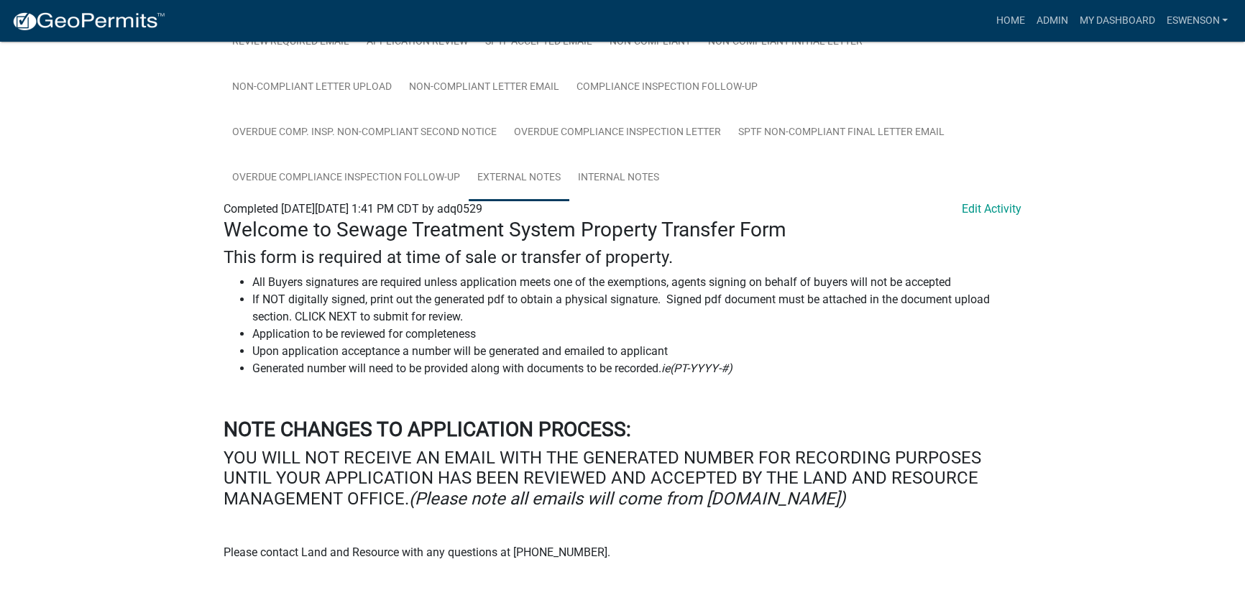
click at [529, 175] on link "External Notes" at bounding box center [519, 178] width 101 height 46
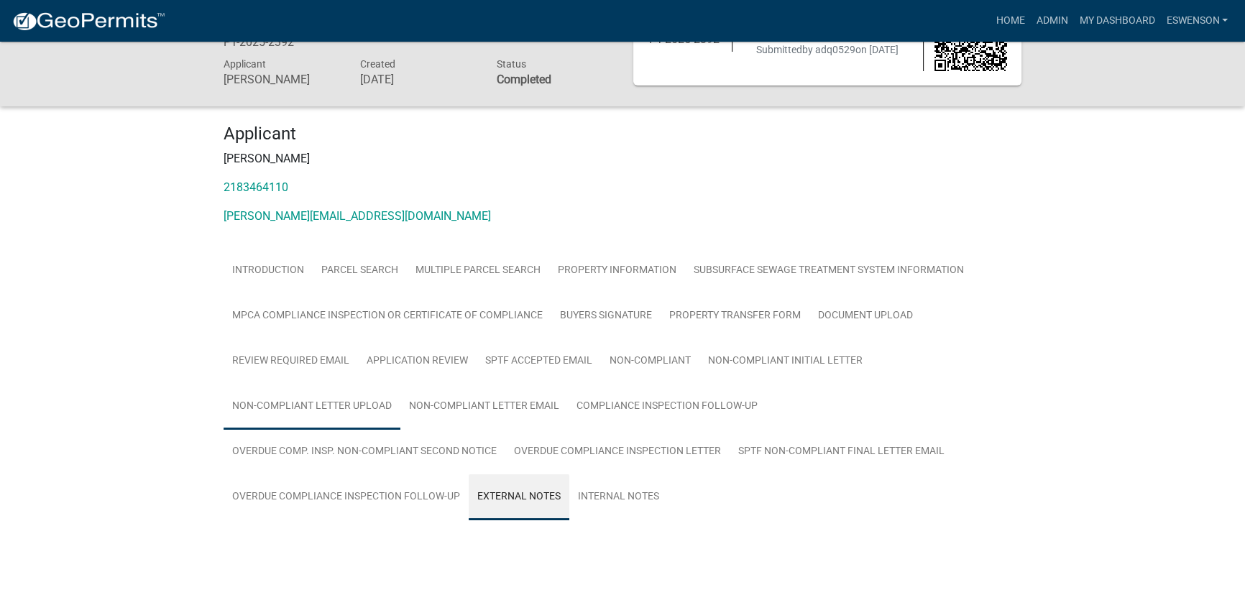
scroll to position [308, 0]
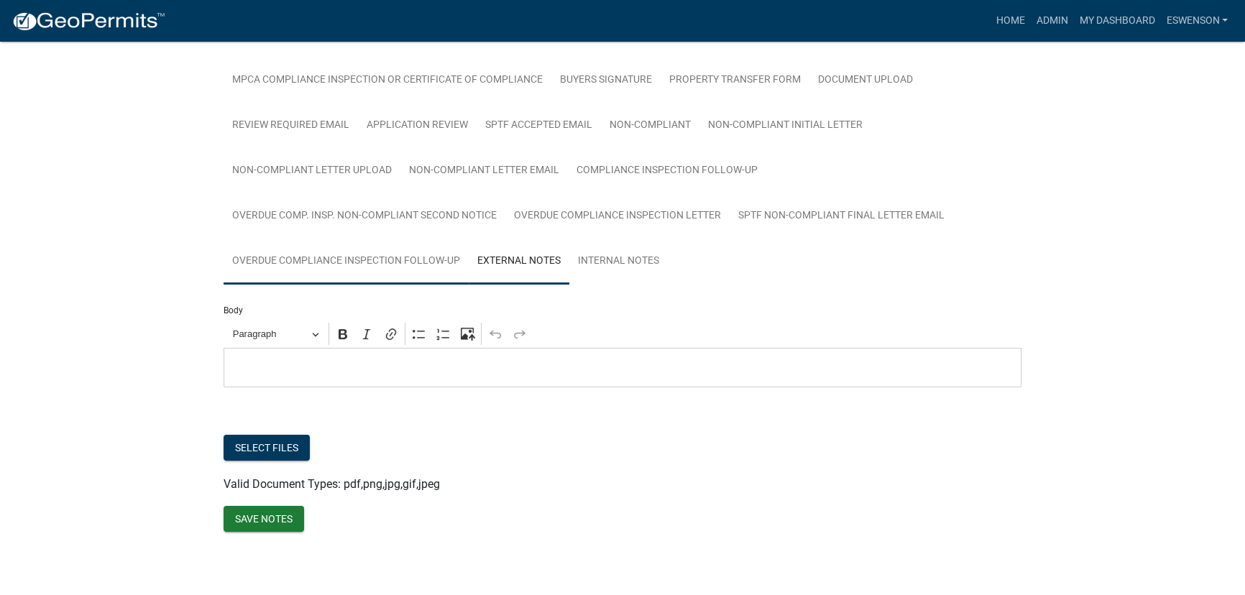
click at [312, 256] on link "Overdue Compliance Inspection Follow-up" at bounding box center [346, 262] width 245 height 46
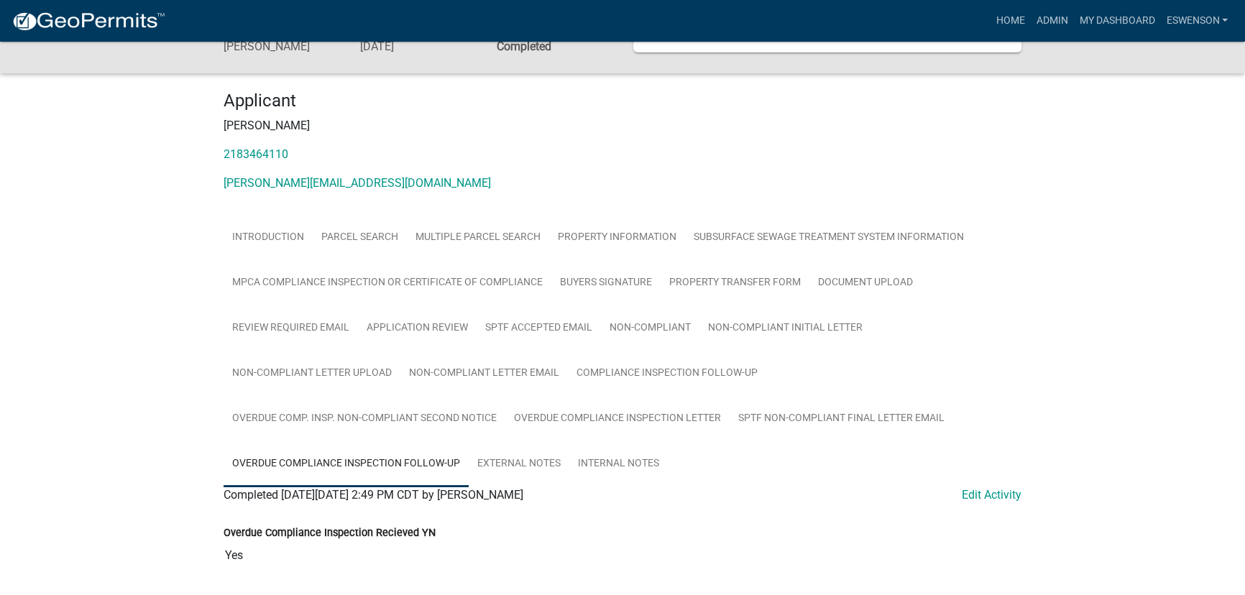
scroll to position [150, 0]
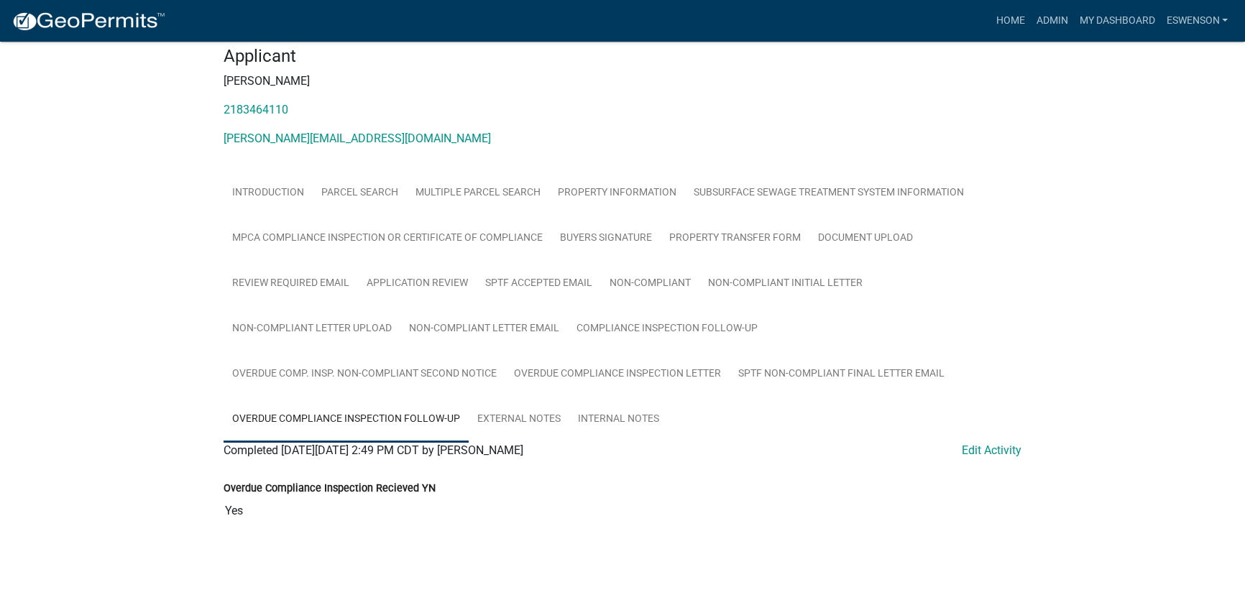
click at [957, 371] on ul "Introduction Parcel search Multiple Parcel Search Property Information Subsurfa…" at bounding box center [623, 306] width 798 height 272
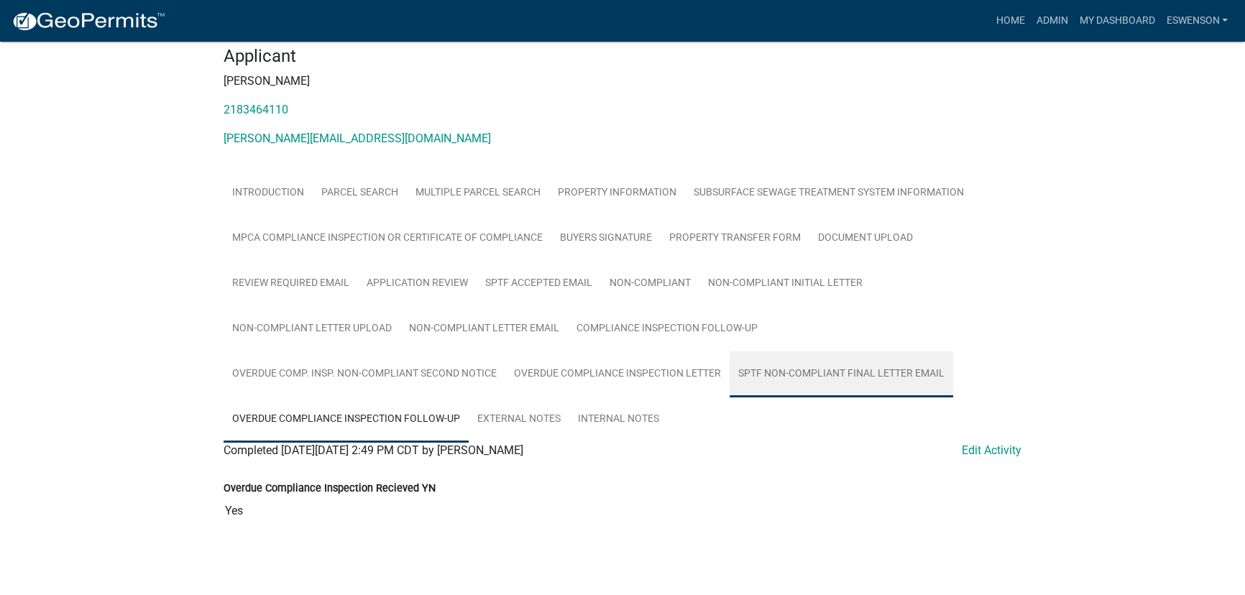
click at [874, 366] on link "SPTF Non-compliant Final Letter Email" at bounding box center [842, 375] width 224 height 46
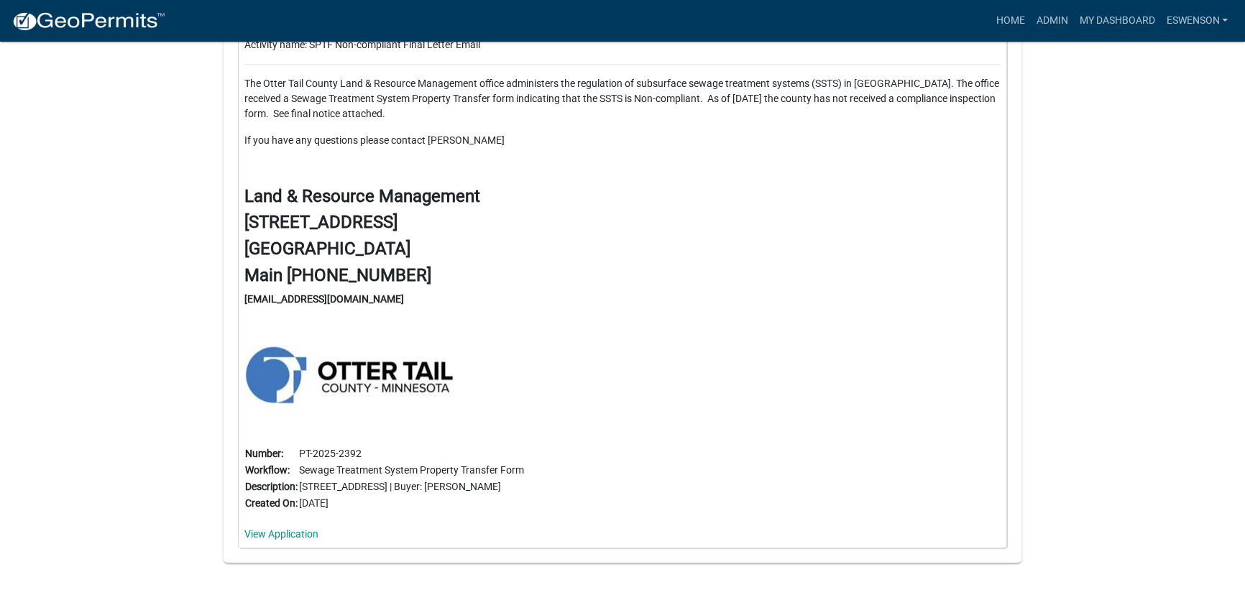
scroll to position [1038, 0]
